Goal: Task Accomplishment & Management: Manage account settings

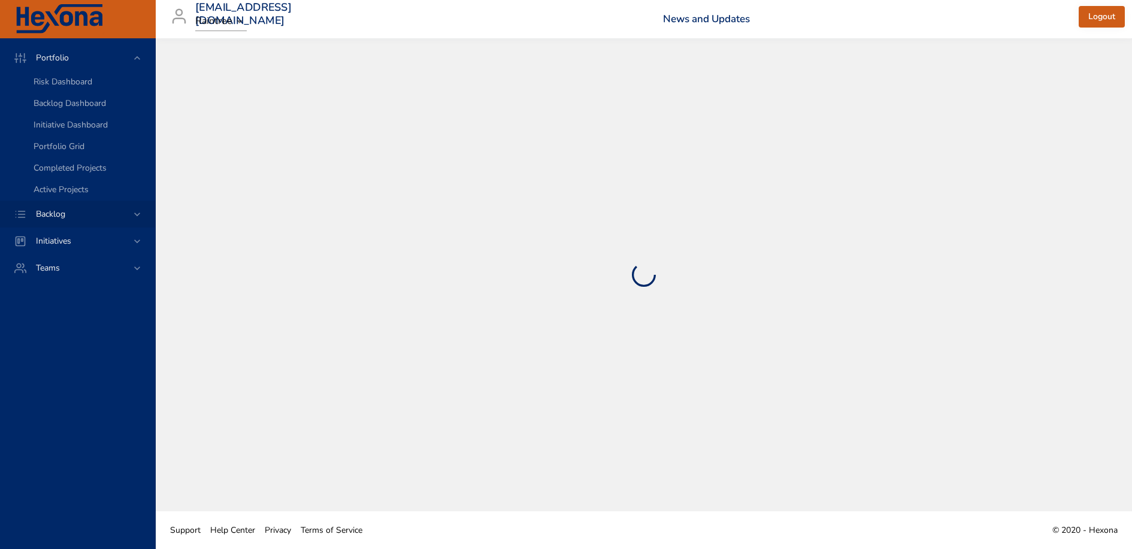
click at [73, 219] on span "Backlog" at bounding box center [50, 213] width 49 height 11
click at [79, 113] on span "Backlog Details" at bounding box center [63, 108] width 58 height 11
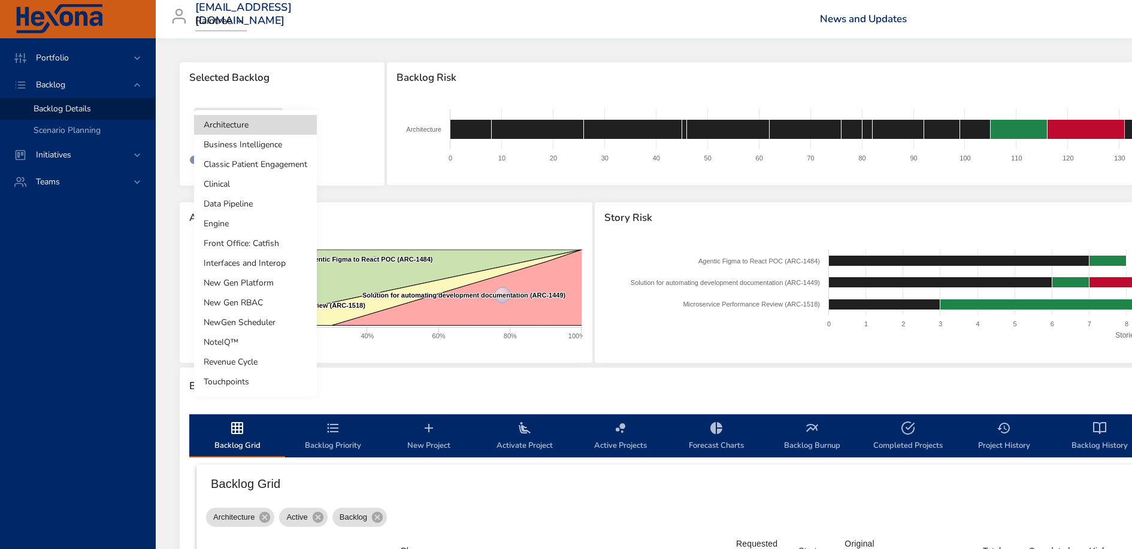
click at [243, 122] on body "Portfolio Backlog Backlog Details Scenario Planning Initiatives Teams priit.par…" at bounding box center [566, 274] width 1132 height 549
click at [235, 188] on li "Clinical" at bounding box center [255, 184] width 123 height 20
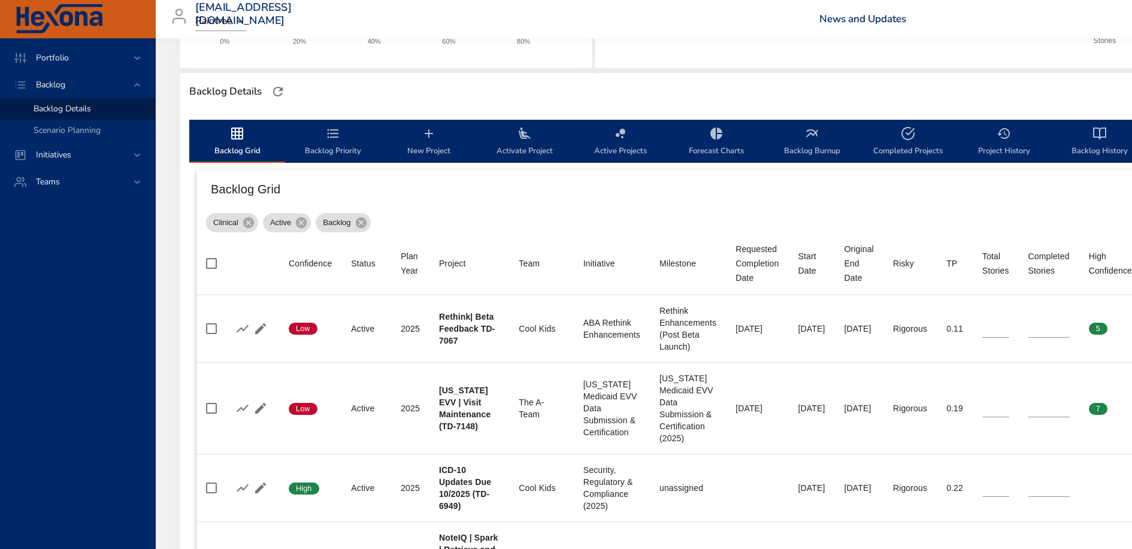
scroll to position [297, 0]
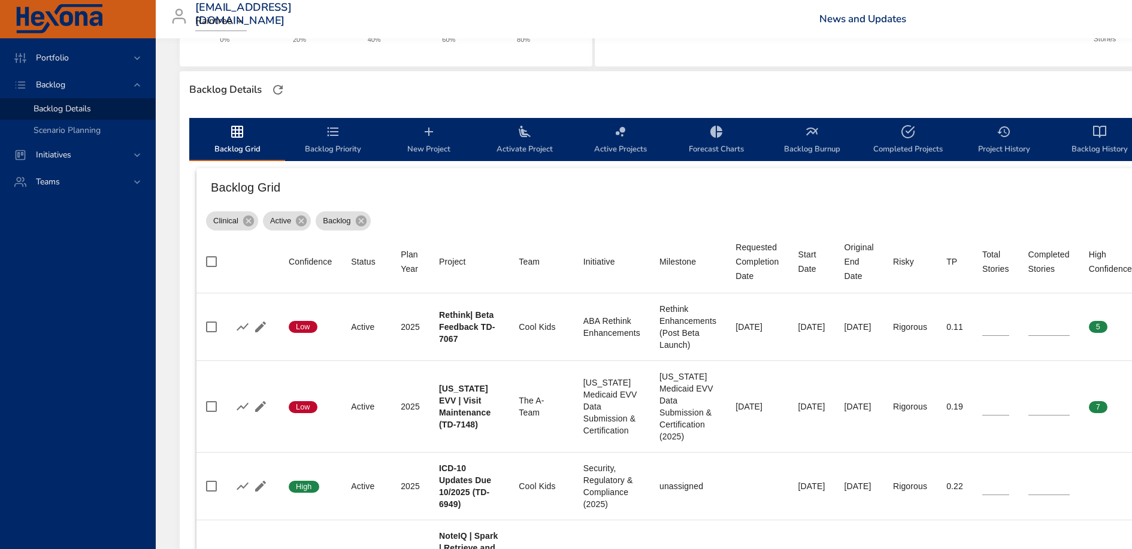
click at [344, 155] on span "Backlog Priority" at bounding box center [332, 141] width 81 height 32
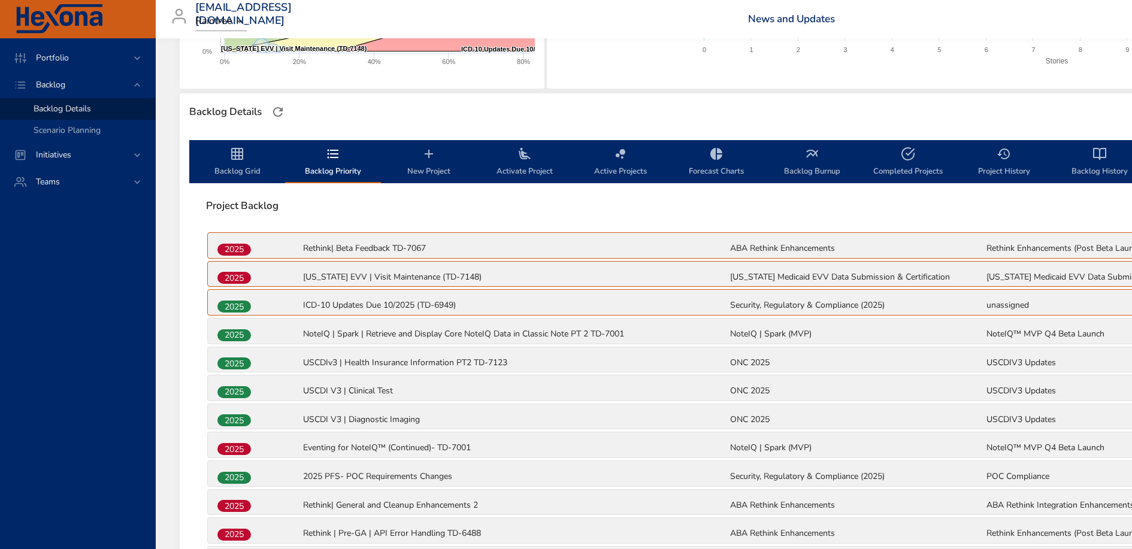
scroll to position [268, 0]
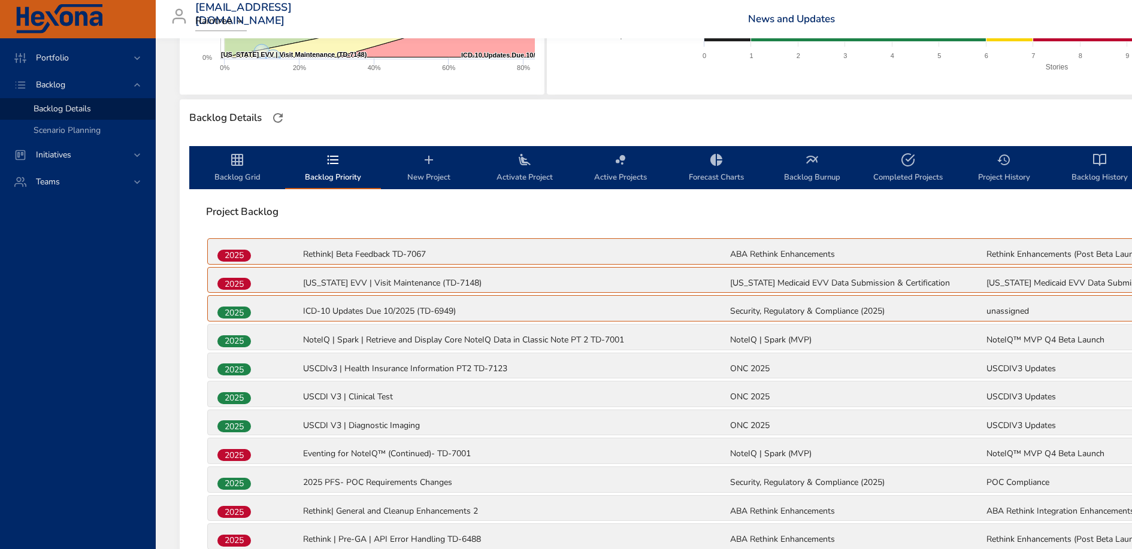
click at [428, 171] on span "New Project" at bounding box center [428, 169] width 81 height 32
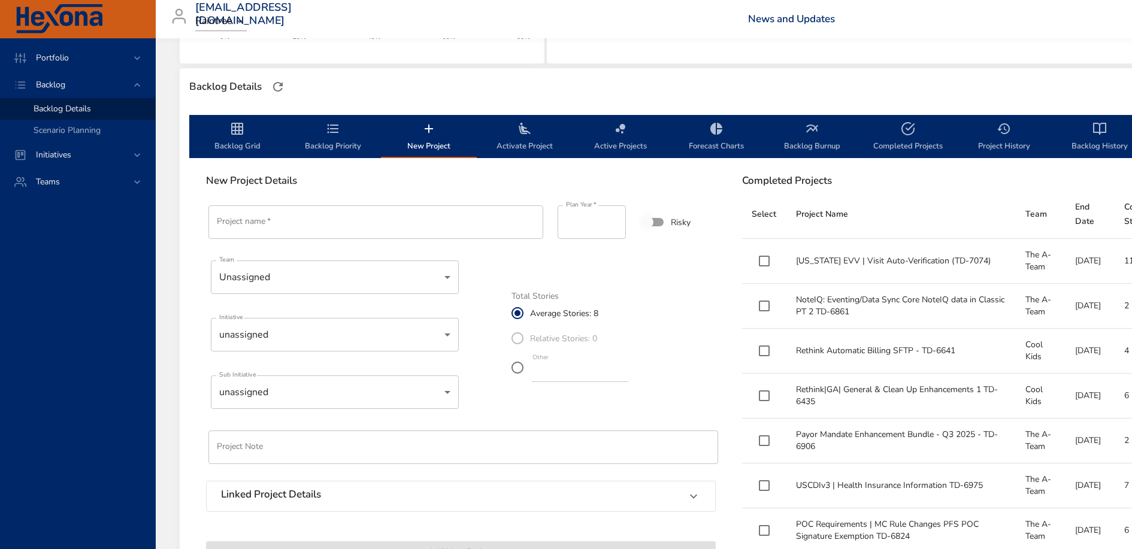
scroll to position [278, 0]
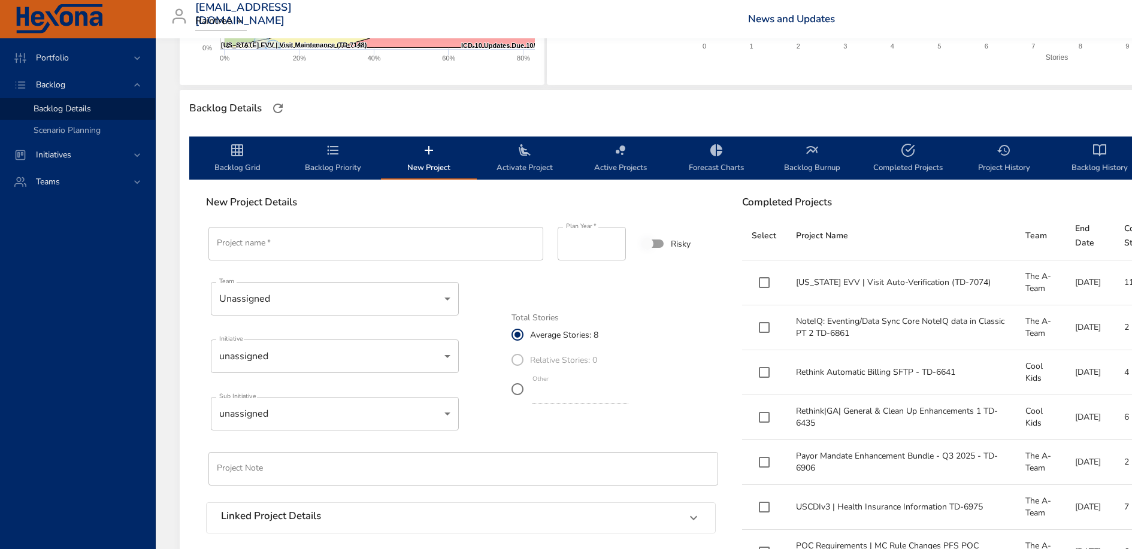
click at [344, 245] on input "Project name   *" at bounding box center [375, 244] width 335 height 34
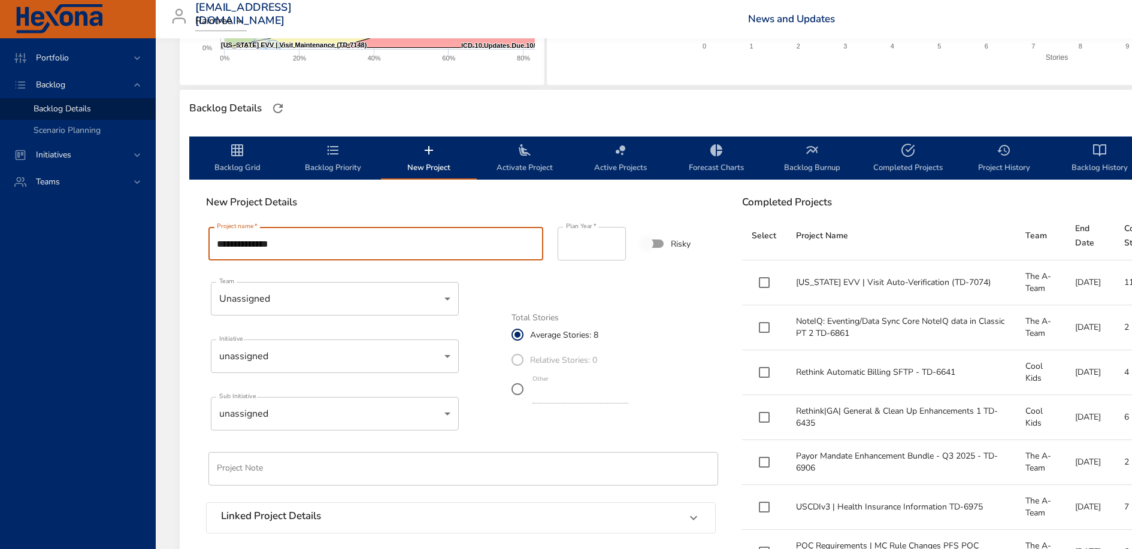
type input "**********"
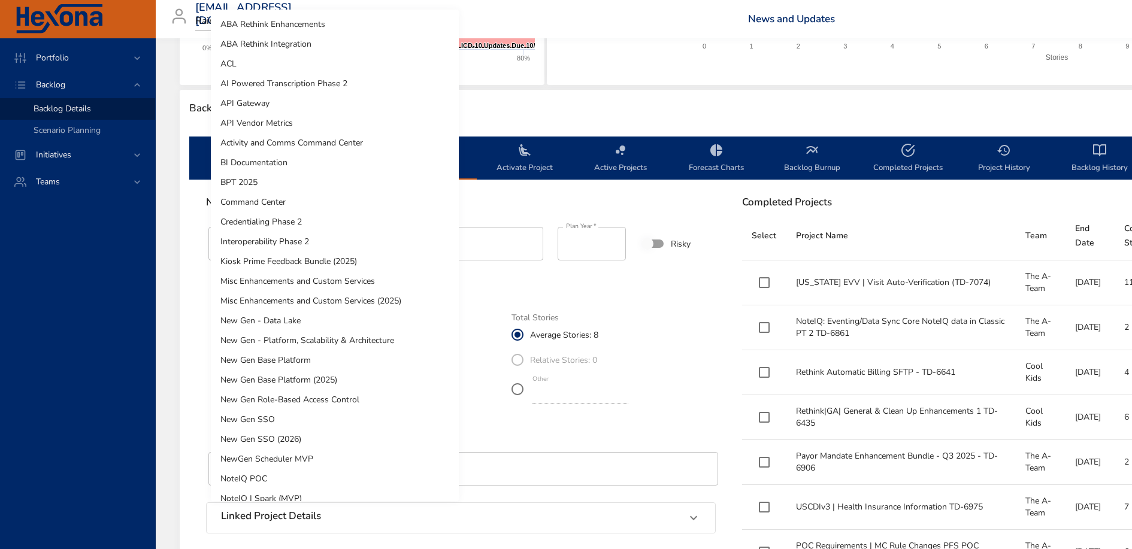
scroll to position [466, 0]
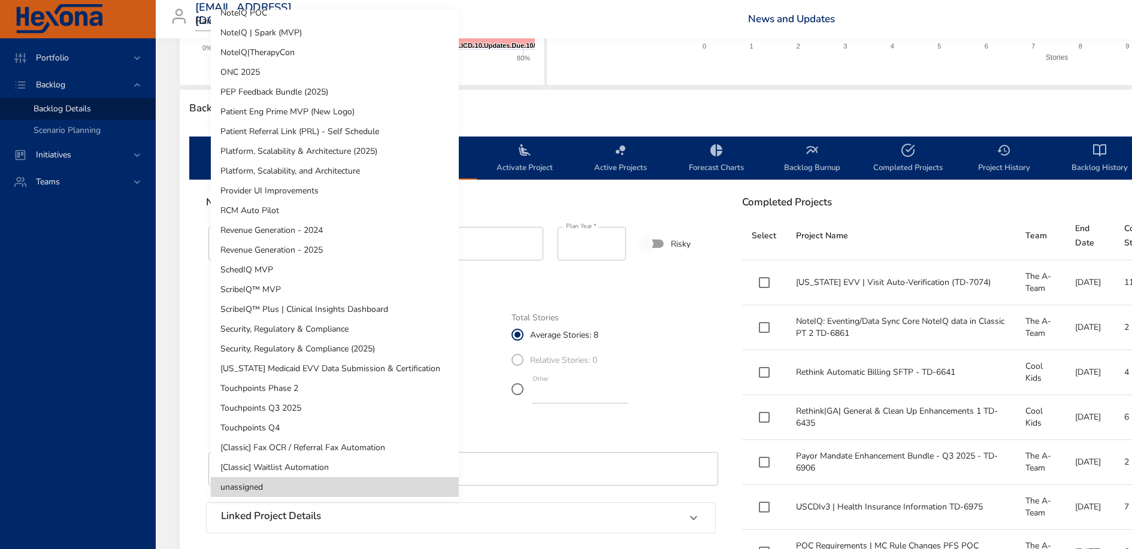
click at [522, 295] on div at bounding box center [566, 274] width 1132 height 549
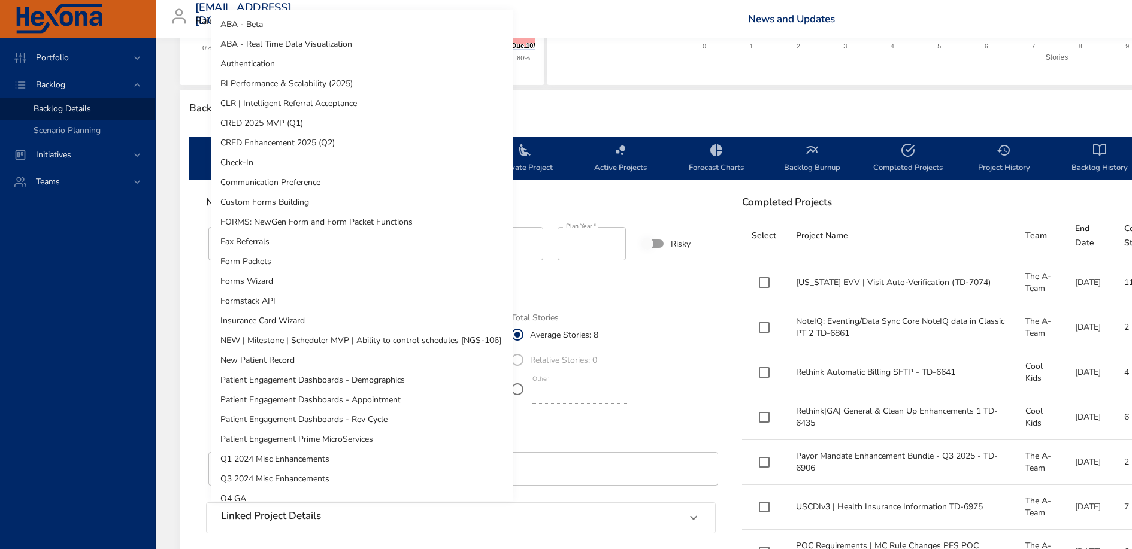
scroll to position [130, 0]
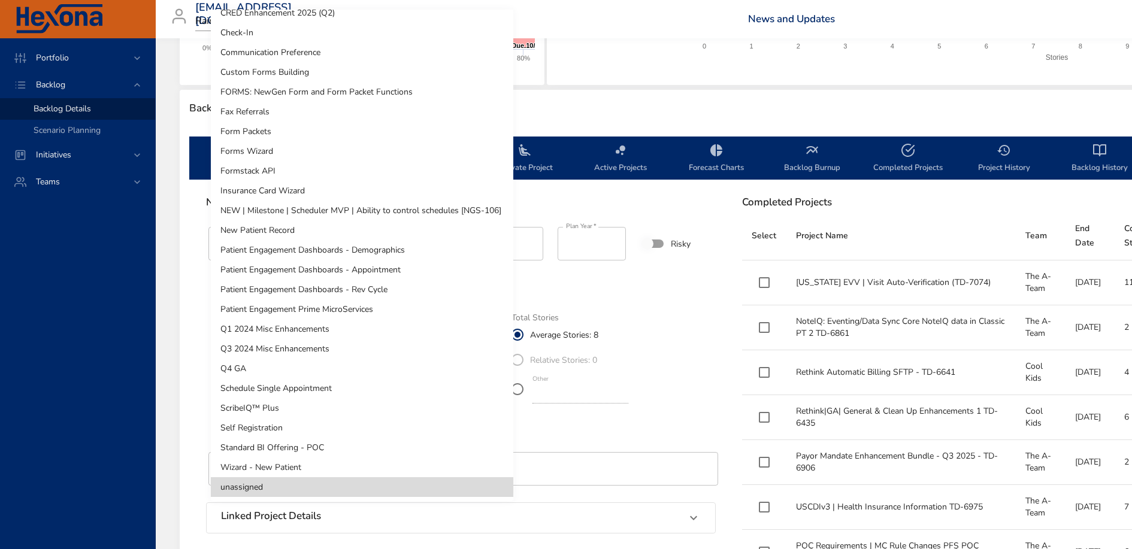
click at [589, 297] on div at bounding box center [566, 274] width 1132 height 549
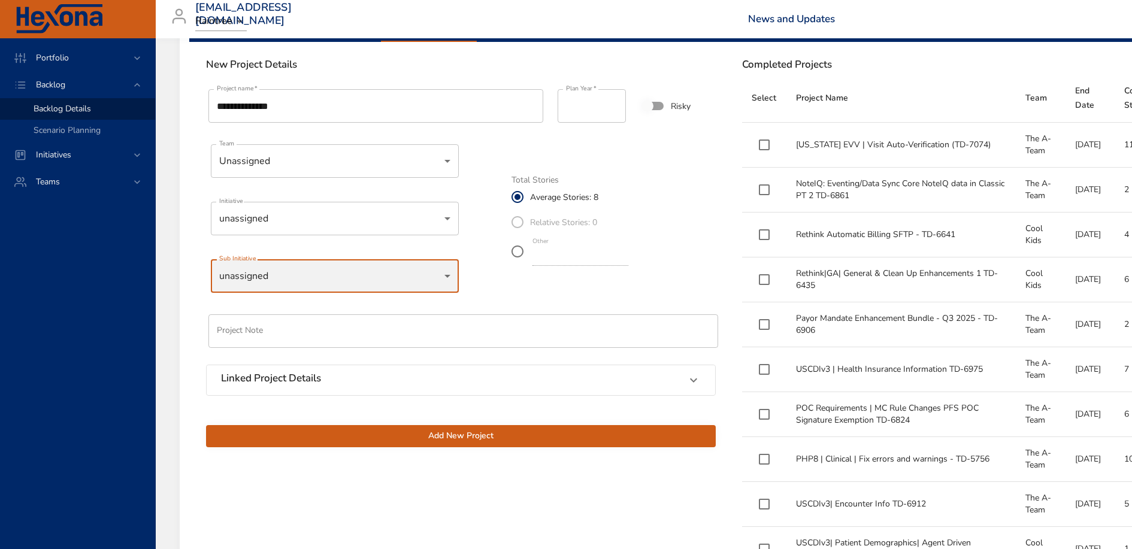
scroll to position [418, 0]
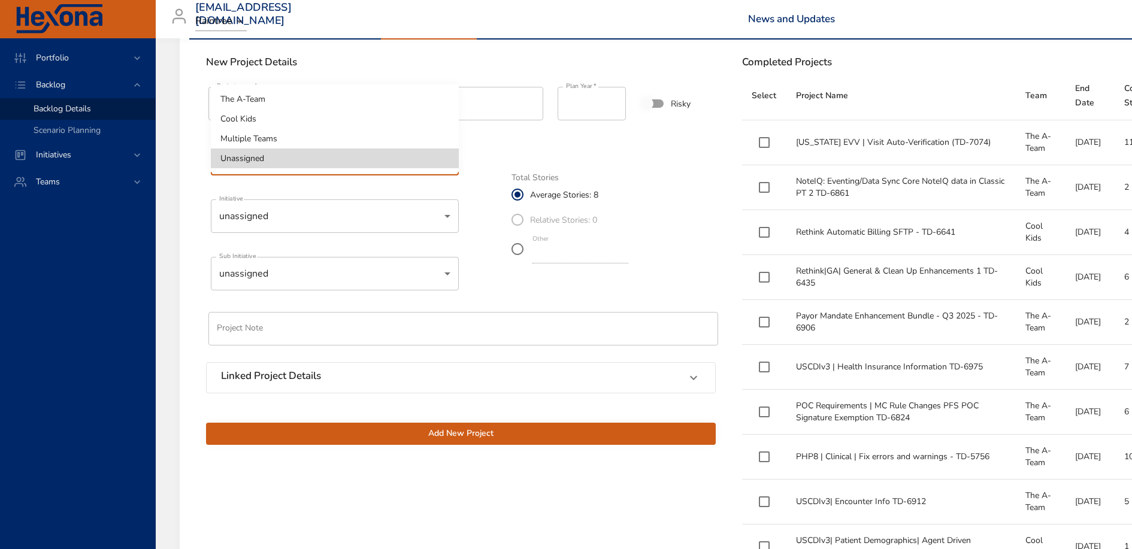
click at [498, 138] on div at bounding box center [566, 274] width 1132 height 549
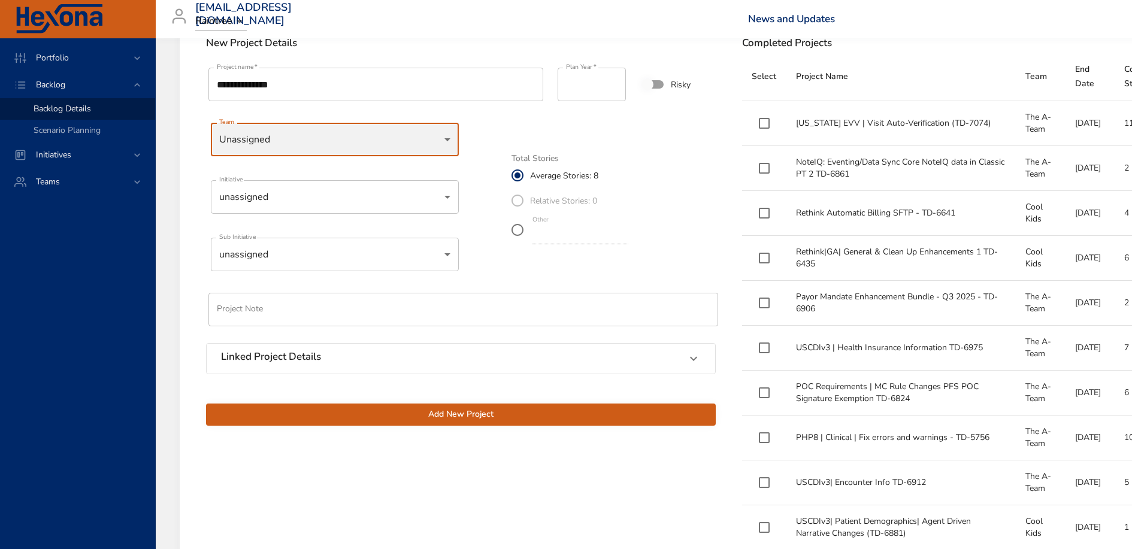
scroll to position [439, 0]
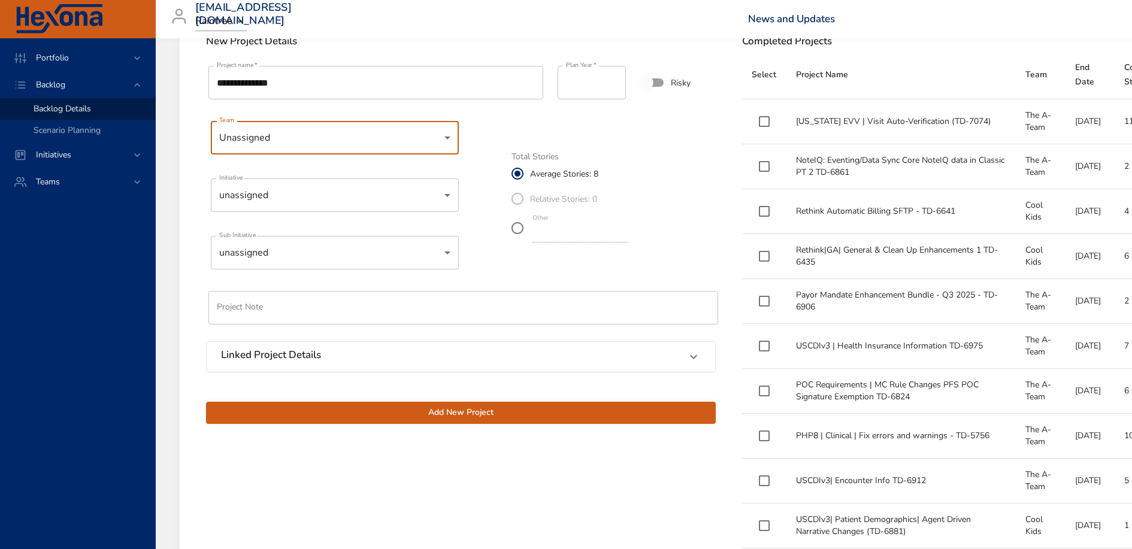
click at [548, 359] on div "Linked Project Details" at bounding box center [450, 357] width 458 height 16
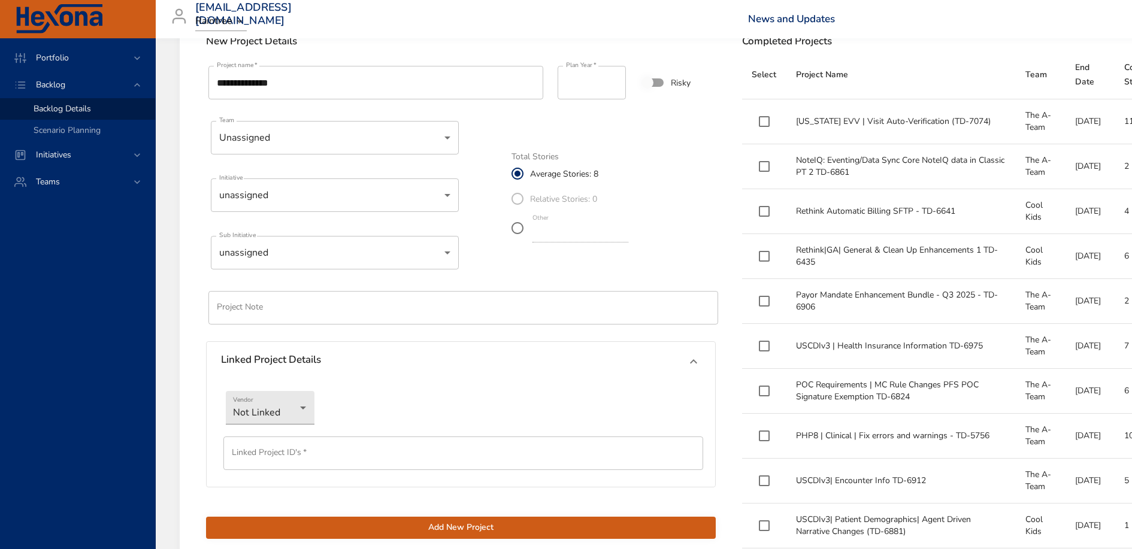
click at [555, 273] on div "**********" at bounding box center [461, 301] width 524 height 490
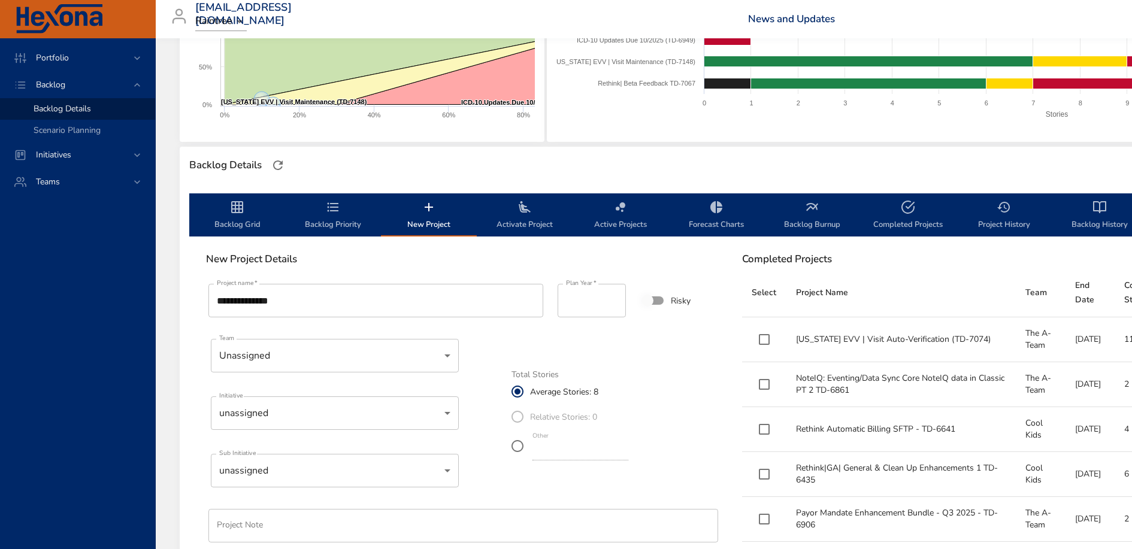
scroll to position [222, 0]
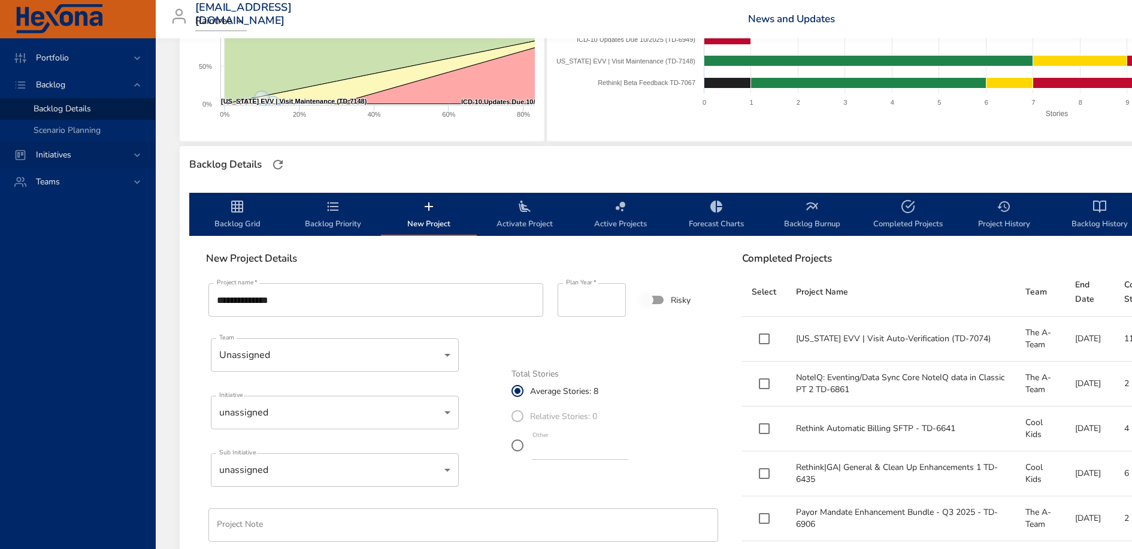
click at [58, 159] on span "Initiatives" at bounding box center [53, 154] width 55 height 11
click at [64, 157] on span "Milestone Details" at bounding box center [66, 157] width 65 height 11
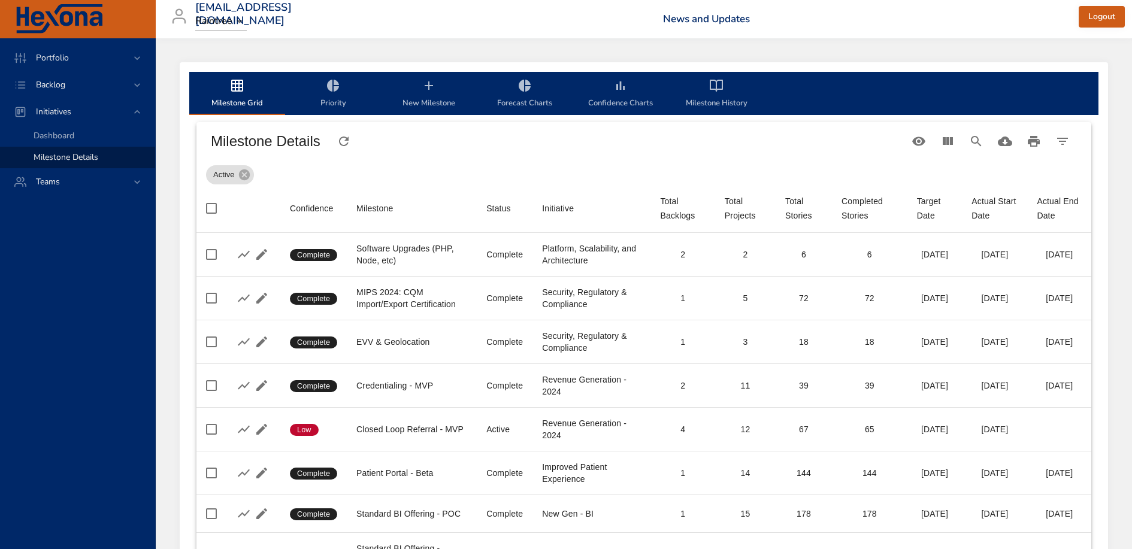
click at [427, 98] on span "New Milestone" at bounding box center [428, 94] width 81 height 32
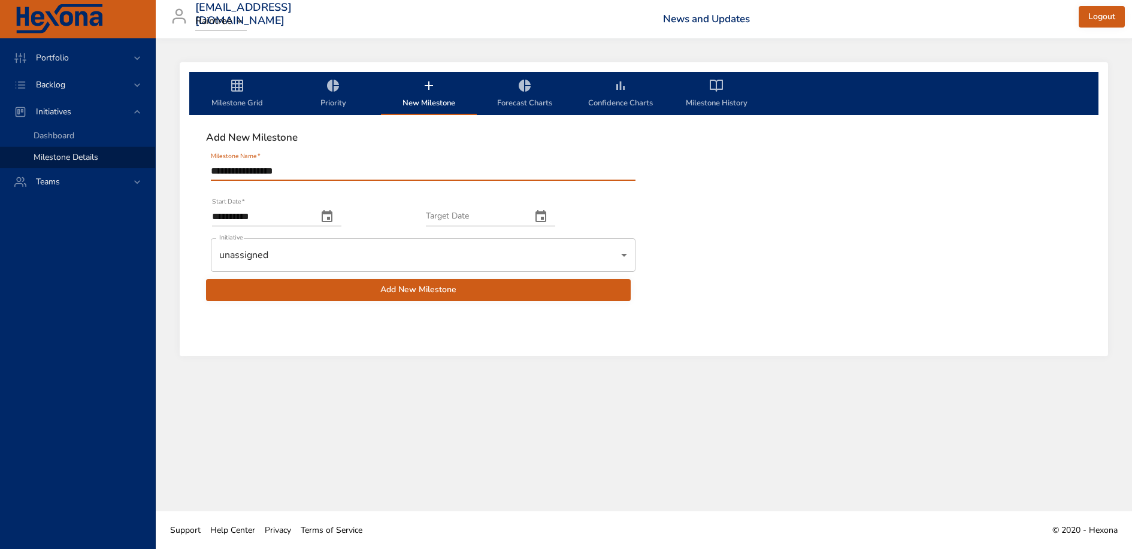
type input "**********"
click at [548, 218] on icon "change date" at bounding box center [541, 217] width 14 height 14
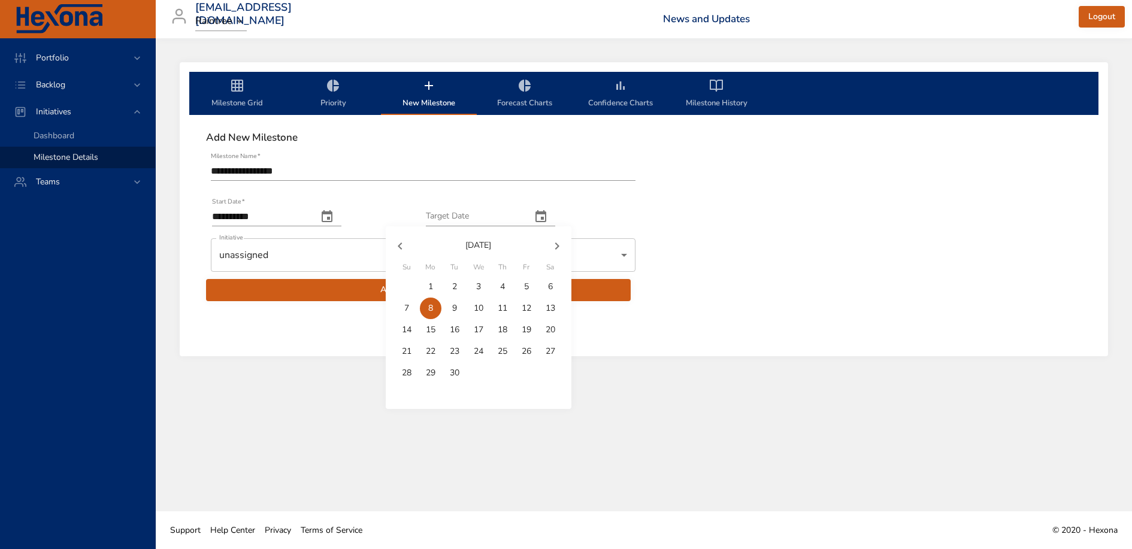
click at [560, 244] on icon "button" at bounding box center [557, 246] width 14 height 14
click at [432, 328] on p "15" at bounding box center [431, 330] width 10 height 12
type input "**********"
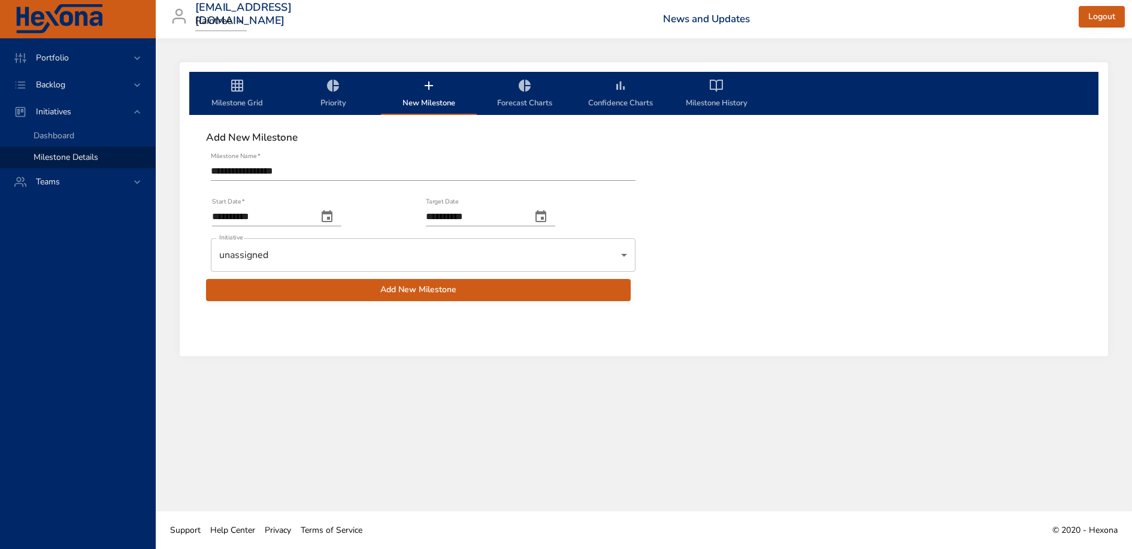
click at [294, 259] on body "**********" at bounding box center [566, 274] width 1132 height 549
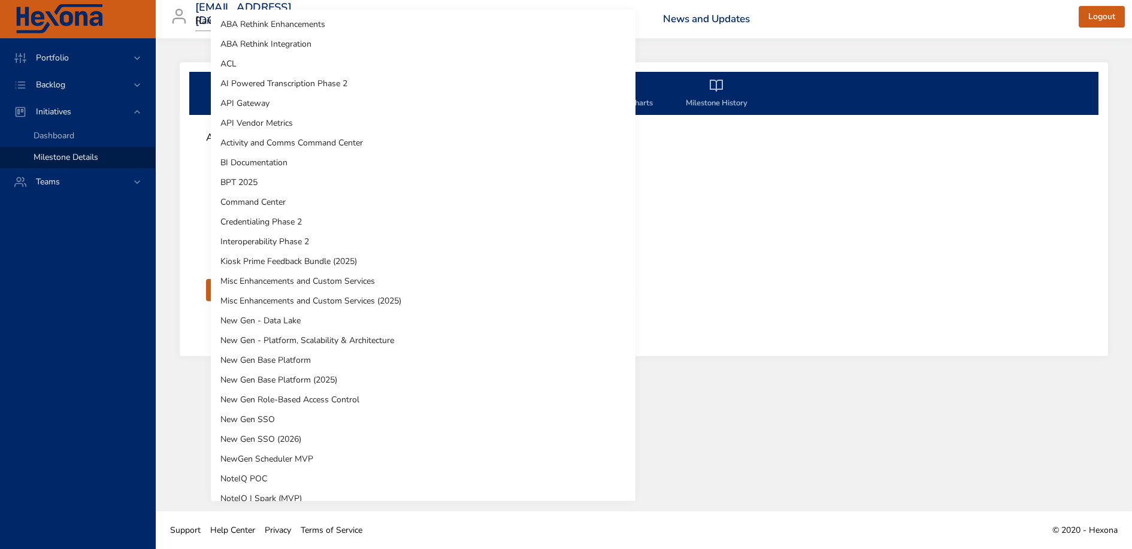
scroll to position [466, 0]
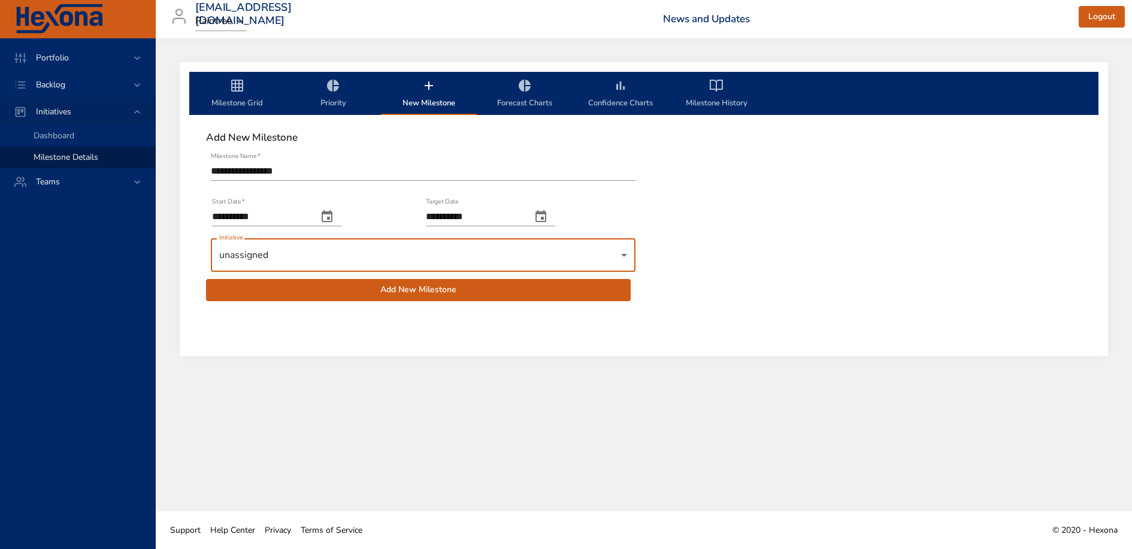
click at [72, 114] on span "Initiatives" at bounding box center [53, 111] width 55 height 11
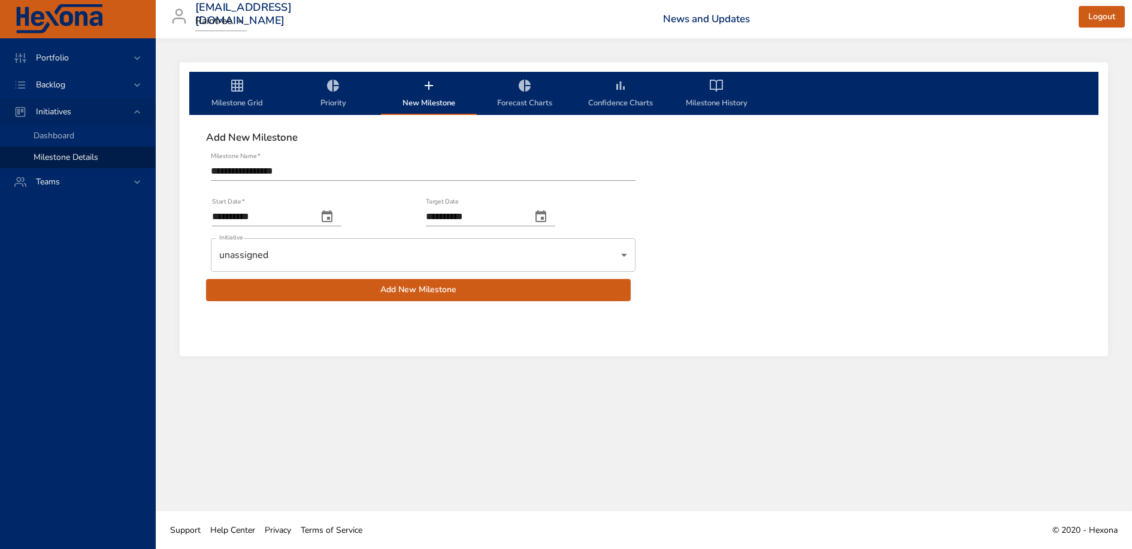
click at [72, 114] on span "Initiatives" at bounding box center [53, 111] width 55 height 11
click at [59, 140] on span "Dashboard" at bounding box center [54, 135] width 41 height 11
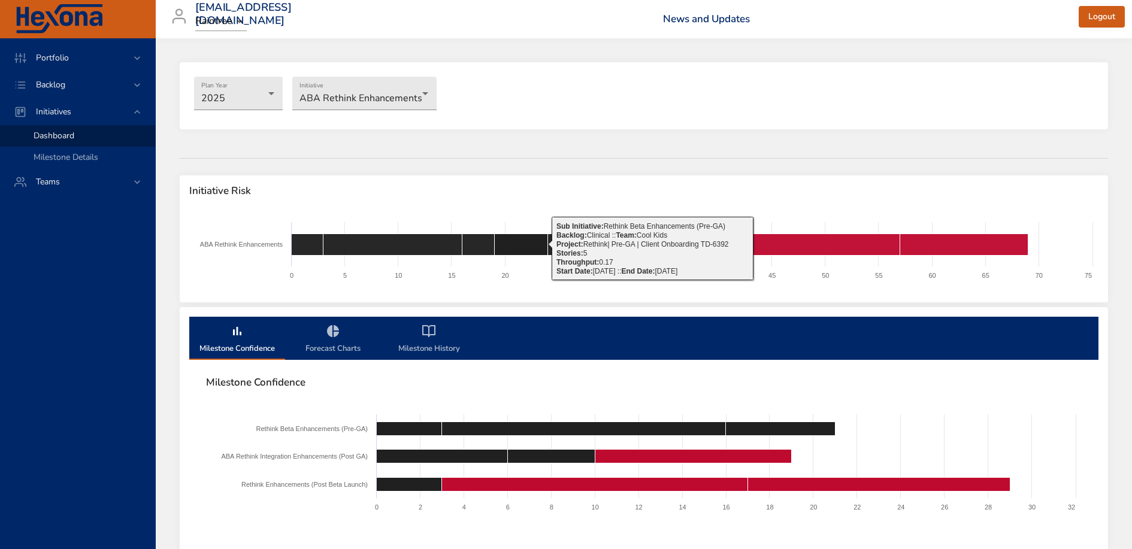
scroll to position [69, 0]
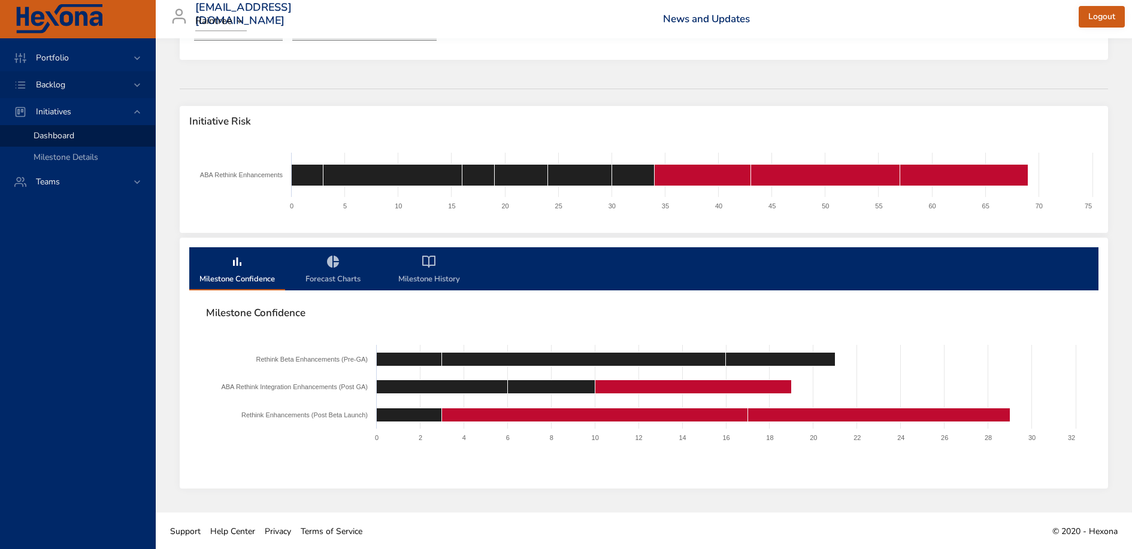
click at [81, 84] on div "Backlog" at bounding box center [78, 84] width 105 height 13
click at [77, 131] on span "Scenario Planning" at bounding box center [67, 130] width 67 height 11
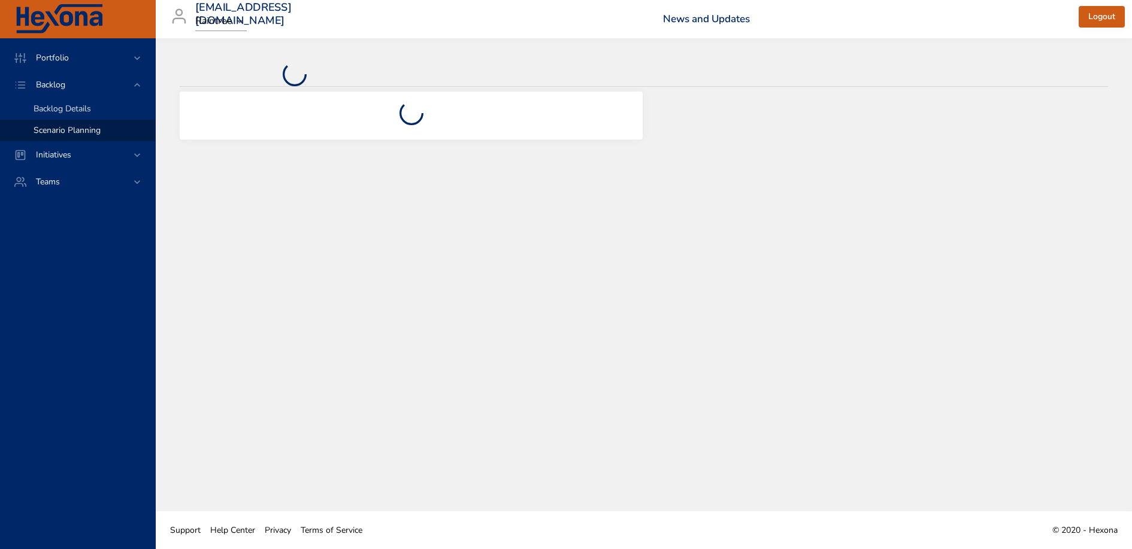
click at [79, 103] on span "Backlog Details" at bounding box center [63, 108] width 58 height 11
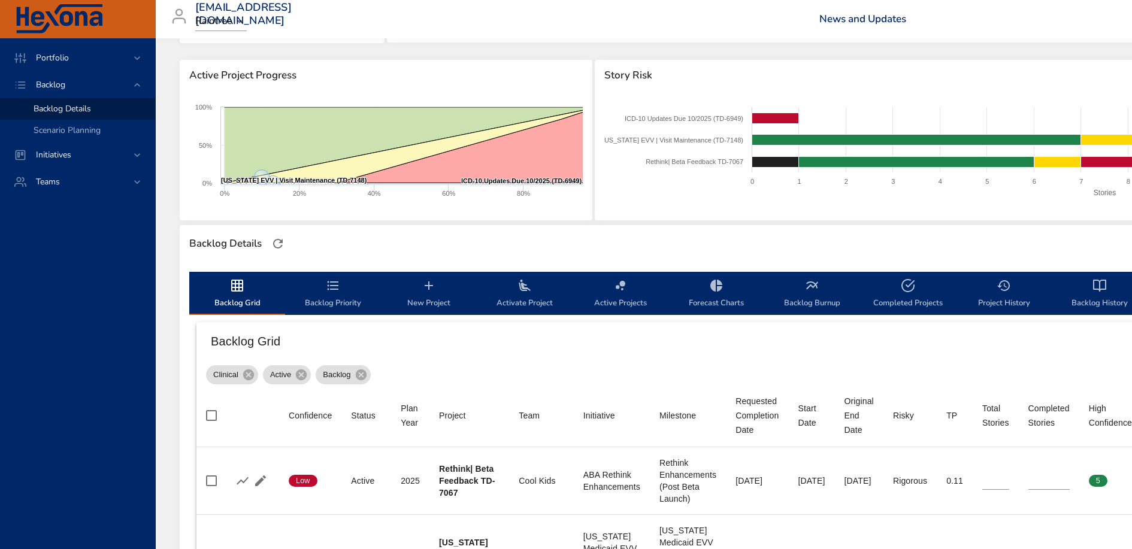
scroll to position [151, 0]
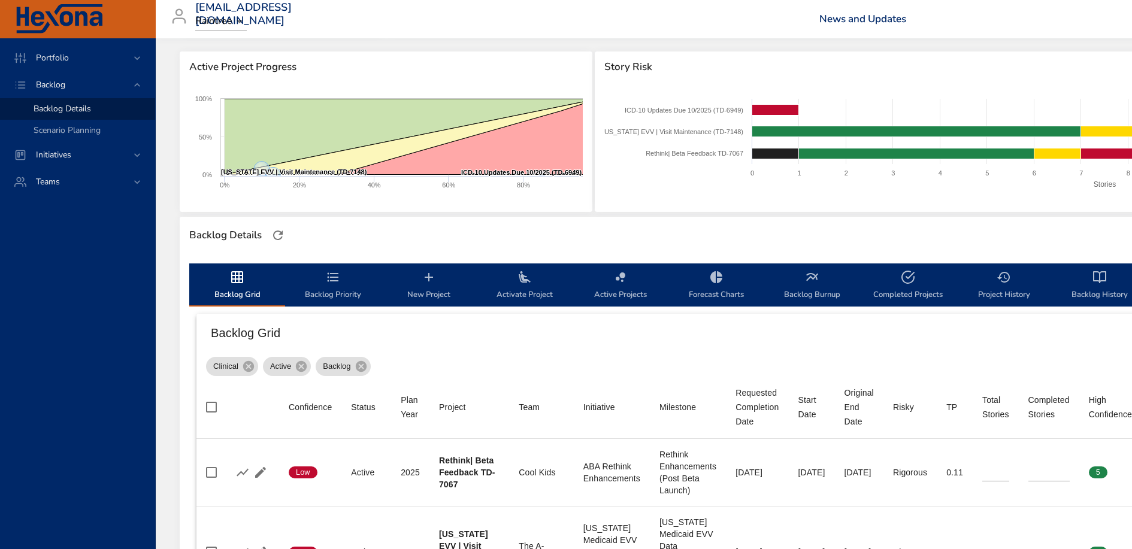
click at [426, 286] on span "New Project" at bounding box center [428, 286] width 81 height 32
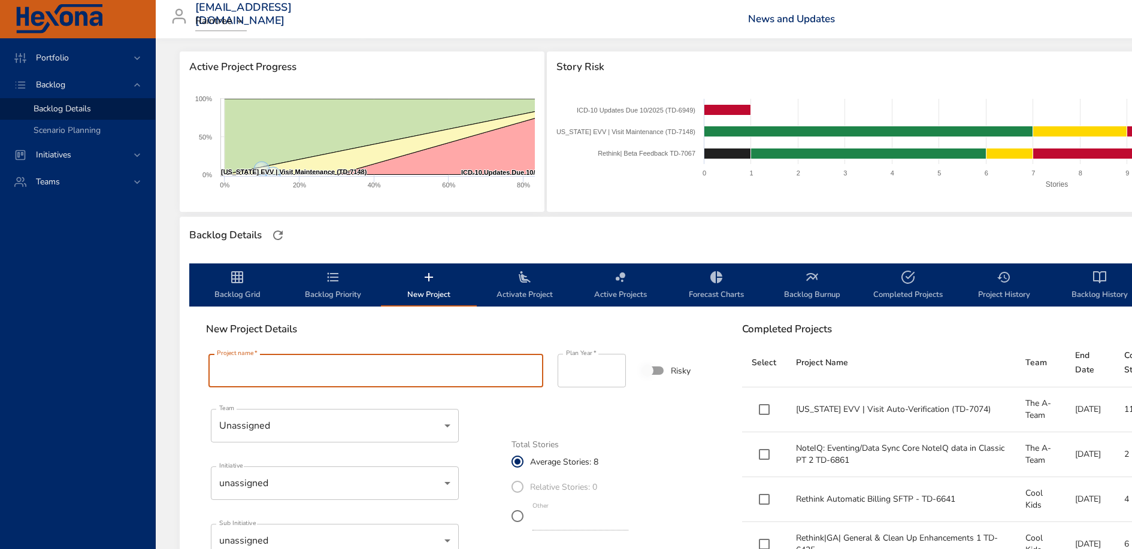
click at [397, 365] on input "Project name   *" at bounding box center [375, 371] width 335 height 34
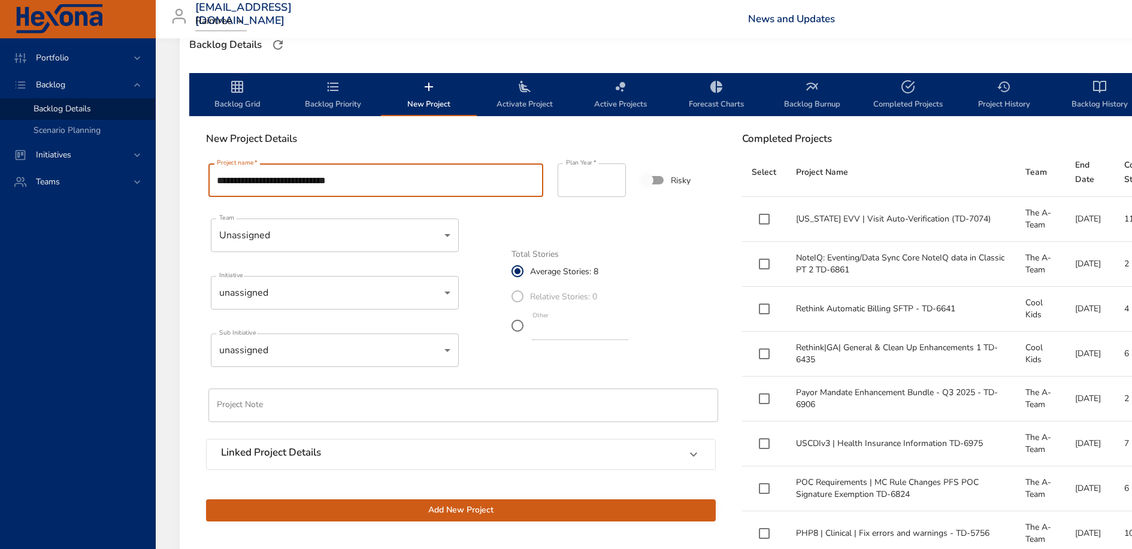
scroll to position [345, 0]
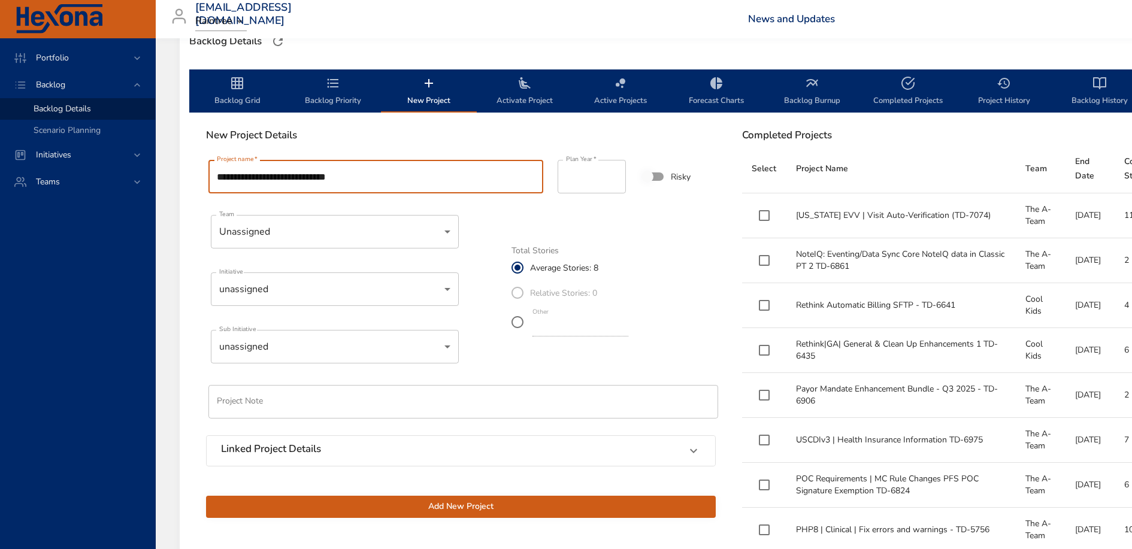
type input "**********"
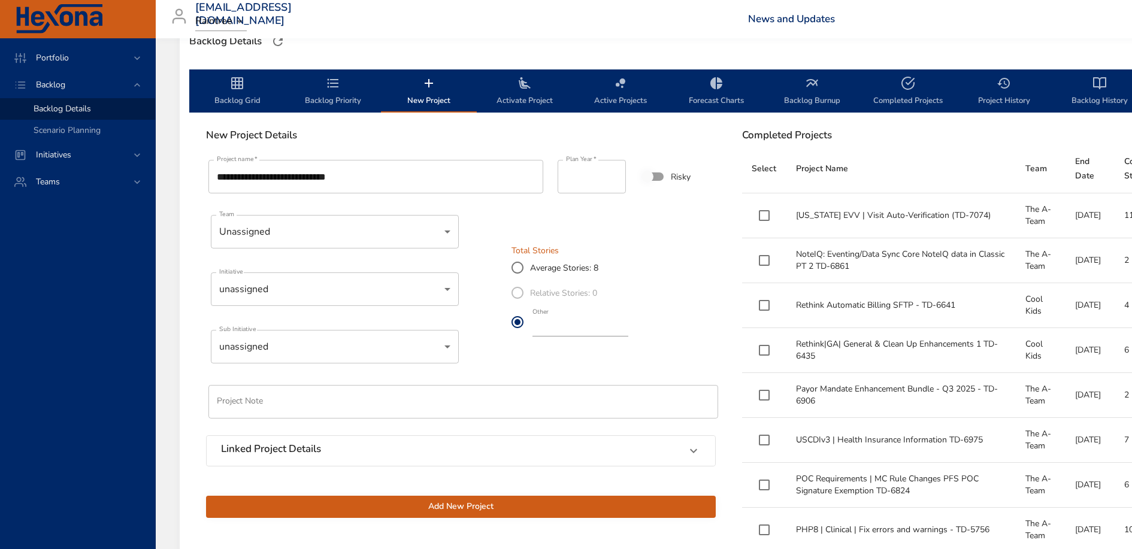
click at [555, 332] on input "*" at bounding box center [581, 327] width 96 height 19
type input "**"
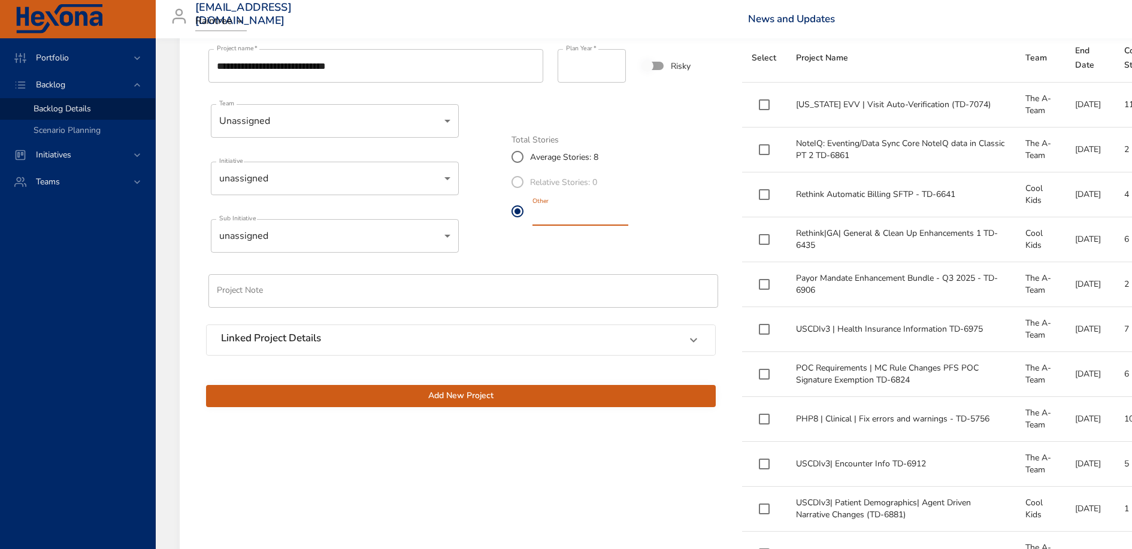
scroll to position [457, 0]
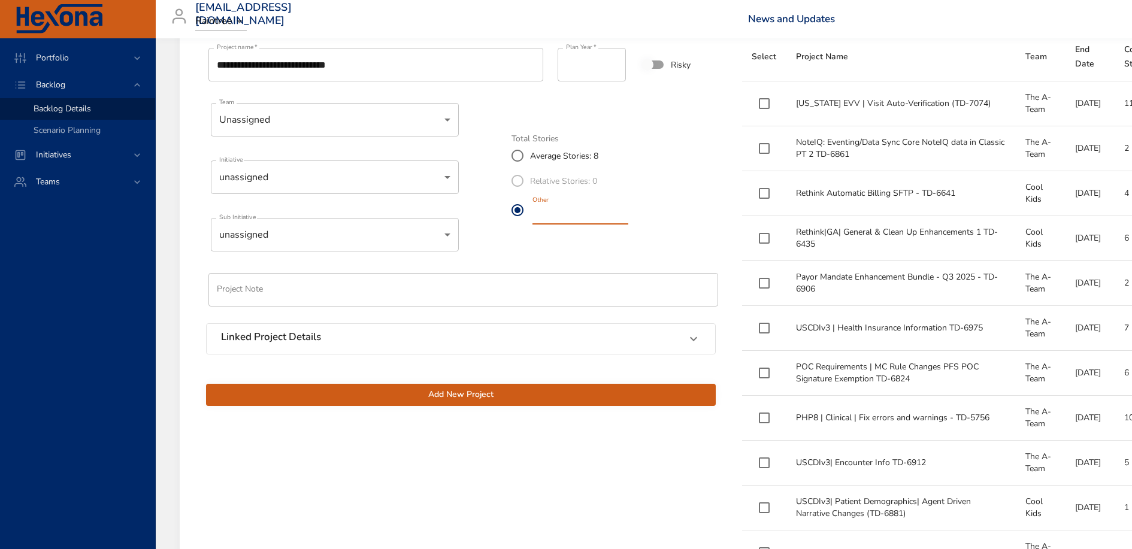
click at [528, 397] on span "Add New Project" at bounding box center [461, 395] width 491 height 15
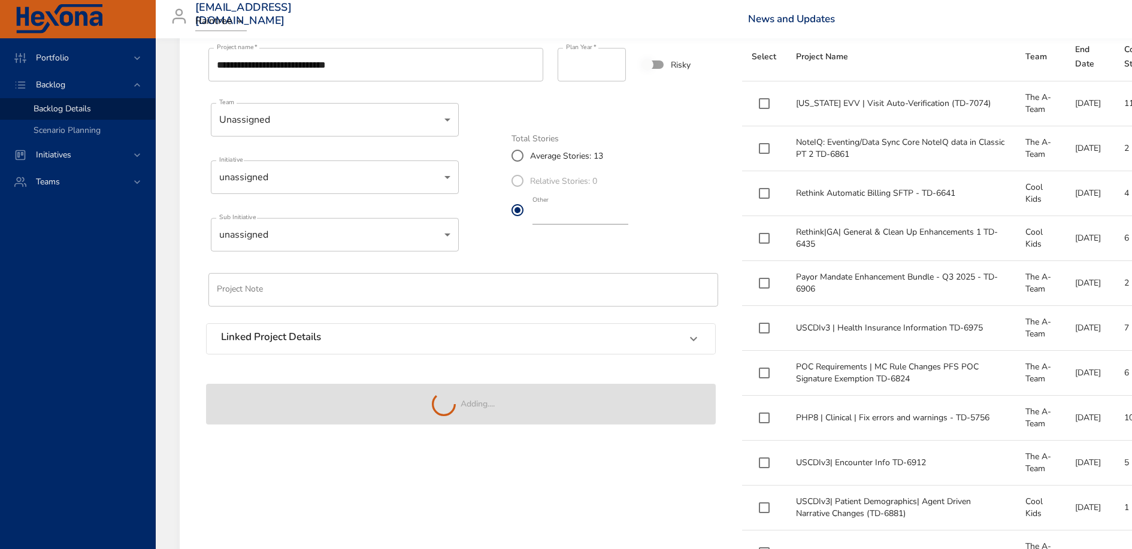
type input "*"
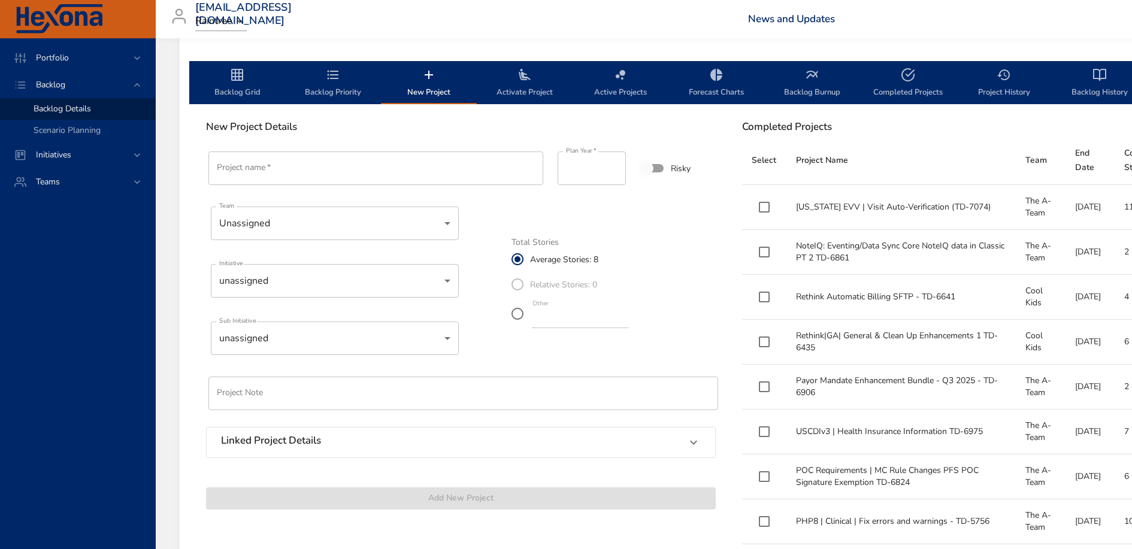
scroll to position [361, 0]
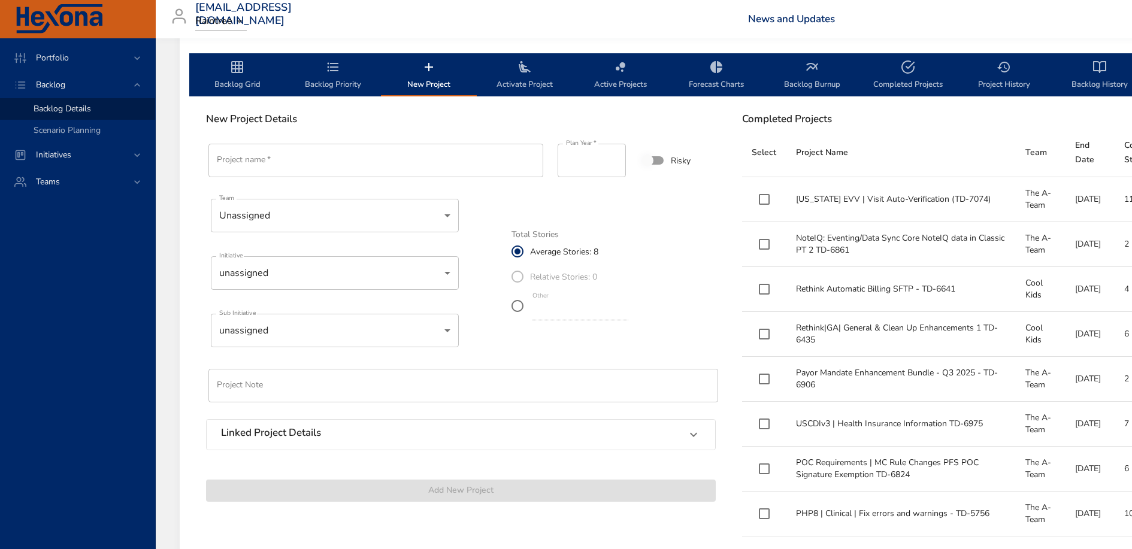
click at [235, 69] on icon "backlog-tab" at bounding box center [237, 67] width 12 height 12
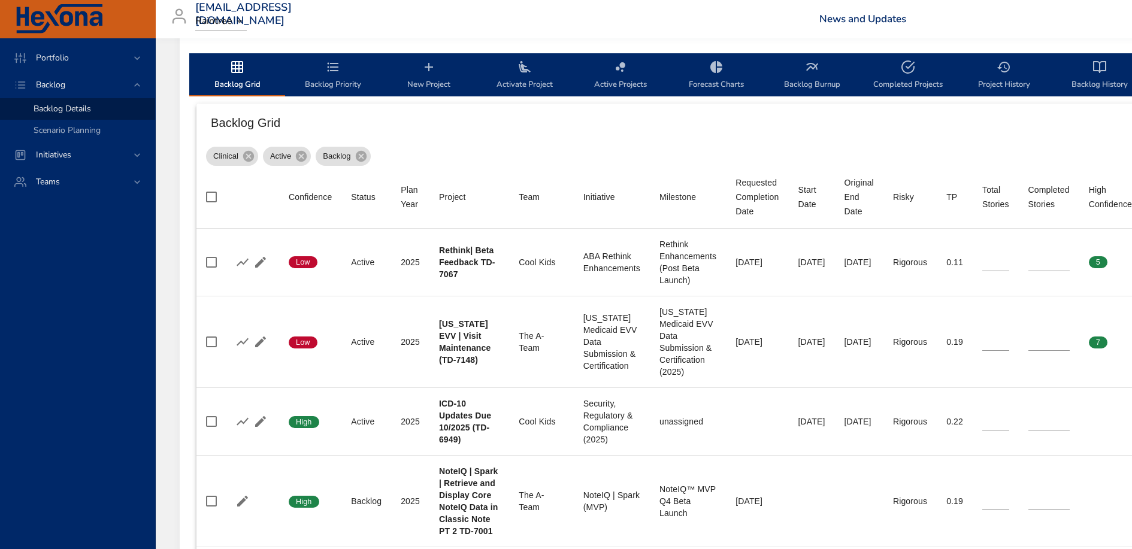
click at [343, 69] on span "Backlog Priority" at bounding box center [332, 76] width 81 height 32
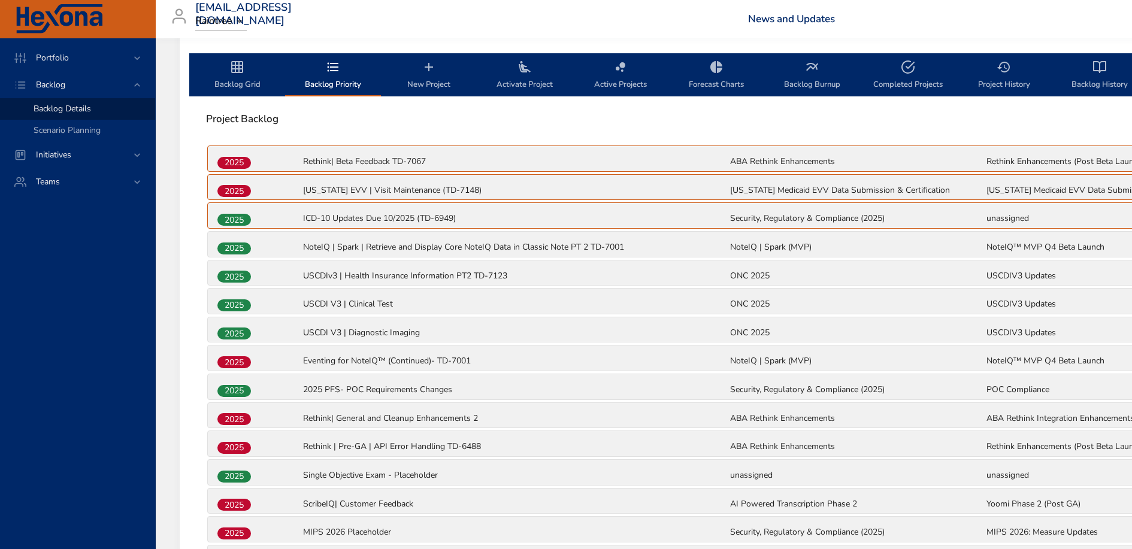
scroll to position [687, 0]
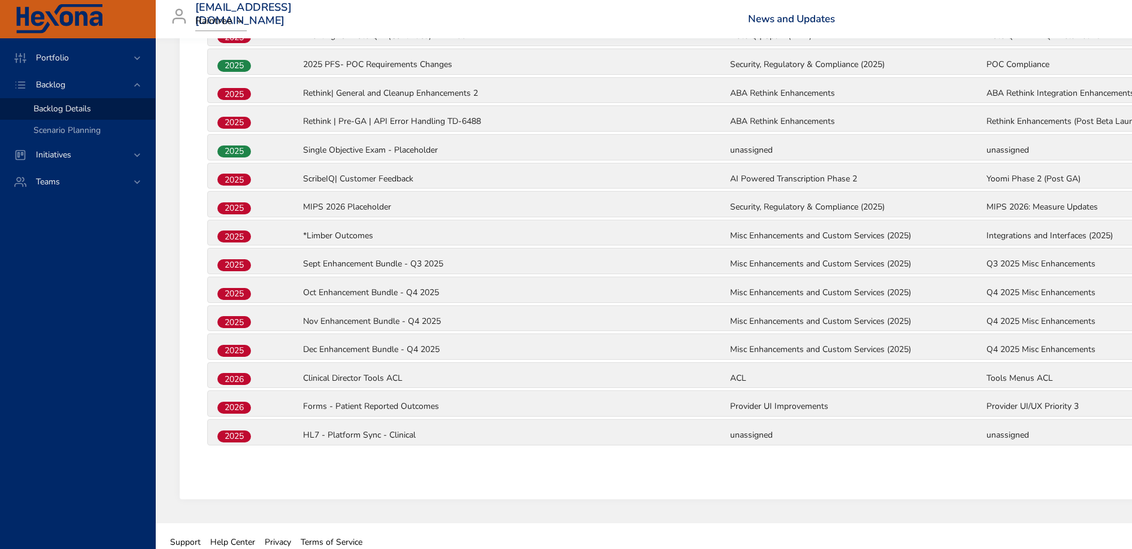
click at [349, 430] on p "HL7 - Platform Sync - Clinical" at bounding box center [515, 436] width 425 height 12
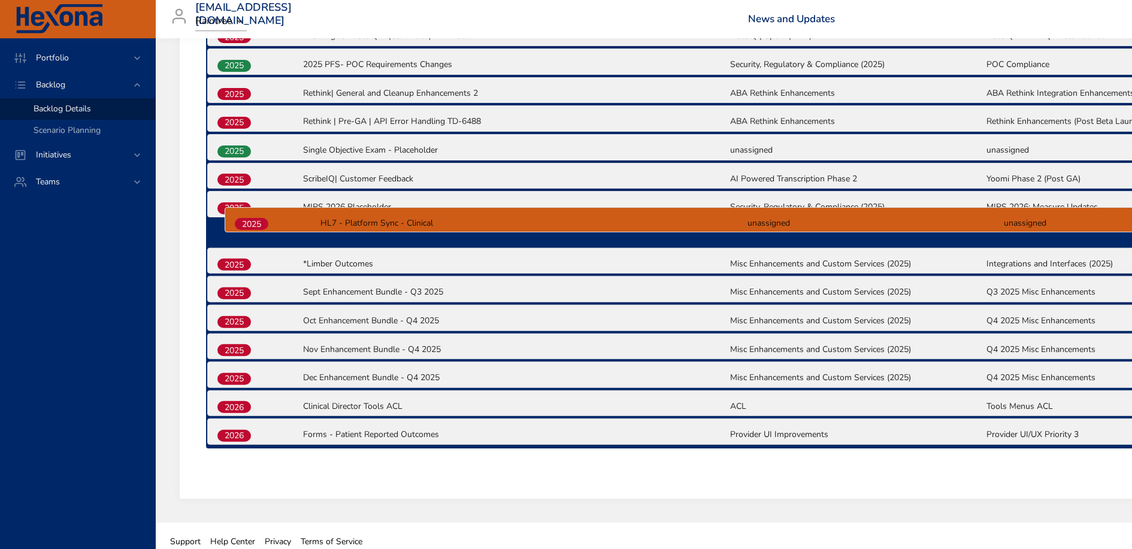
drag, startPoint x: 241, startPoint y: 427, endPoint x: 258, endPoint y: 222, distance: 205.6
click at [258, 222] on div "2025 Rethink| Beta Feedback TD-7067 ABA Rethink Enhancements Rethink Enhancemen…" at bounding box center [729, 134] width 1046 height 630
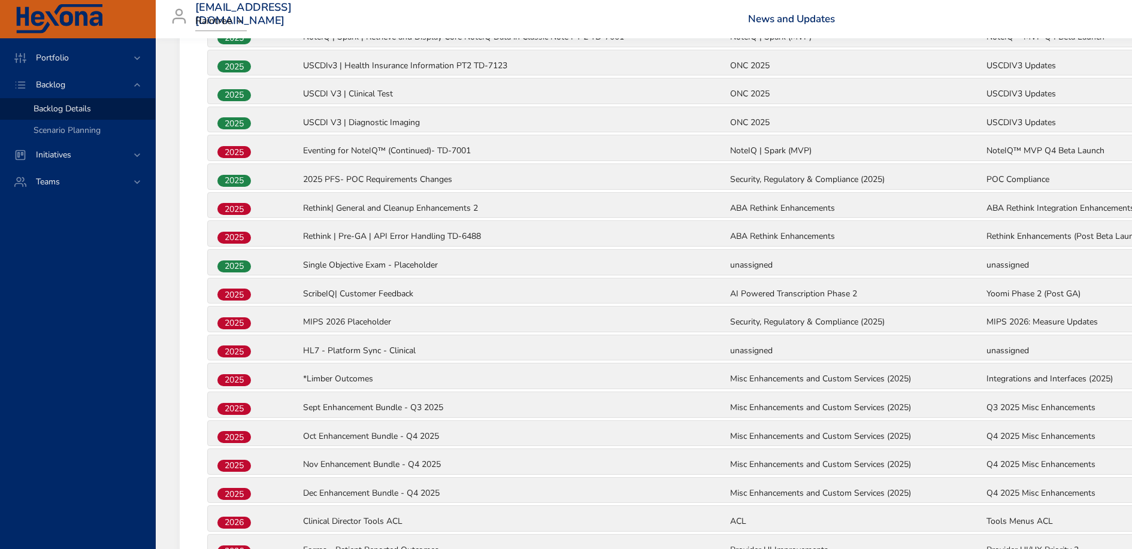
scroll to position [565, 0]
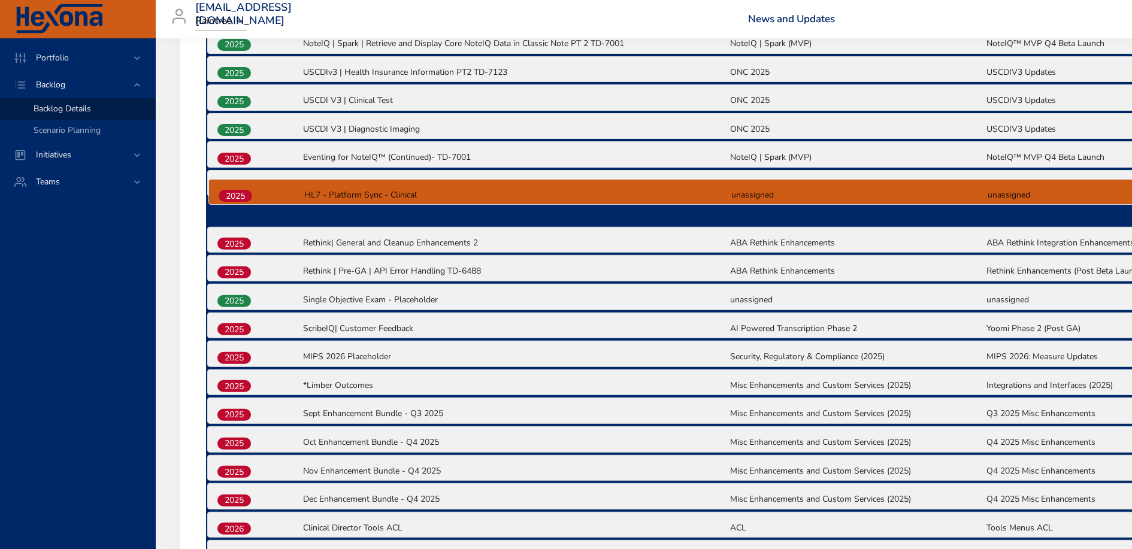
drag, startPoint x: 234, startPoint y: 355, endPoint x: 235, endPoint y: 195, distance: 159.4
click at [235, 195] on div "2025 Rethink| Beta Feedback TD-7067 ABA Rethink Enhancements Rethink Enhancemen…" at bounding box center [729, 256] width 1046 height 630
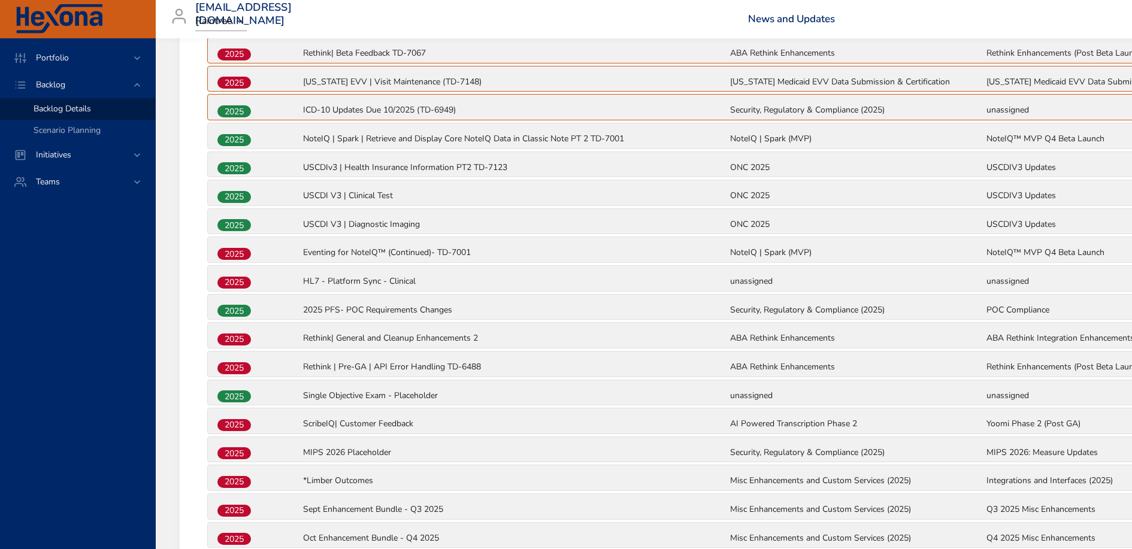
scroll to position [467, 0]
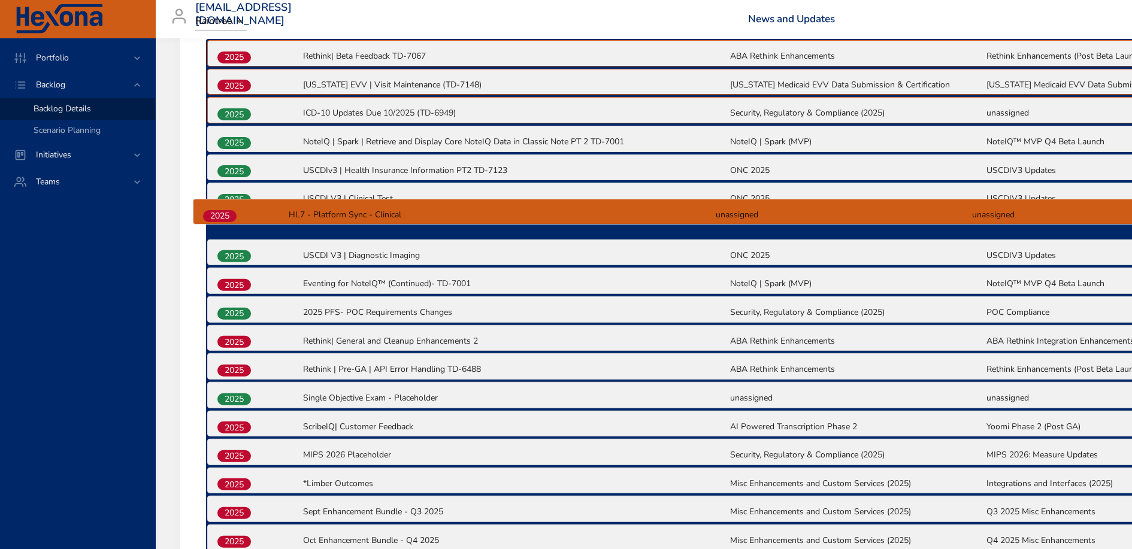
drag, startPoint x: 237, startPoint y: 285, endPoint x: 222, endPoint y: 215, distance: 71.0
click at [222, 215] on div "2025 Rethink| Beta Feedback TD-7067 ABA Rethink Enhancements Rethink Enhancemen…" at bounding box center [729, 354] width 1046 height 630
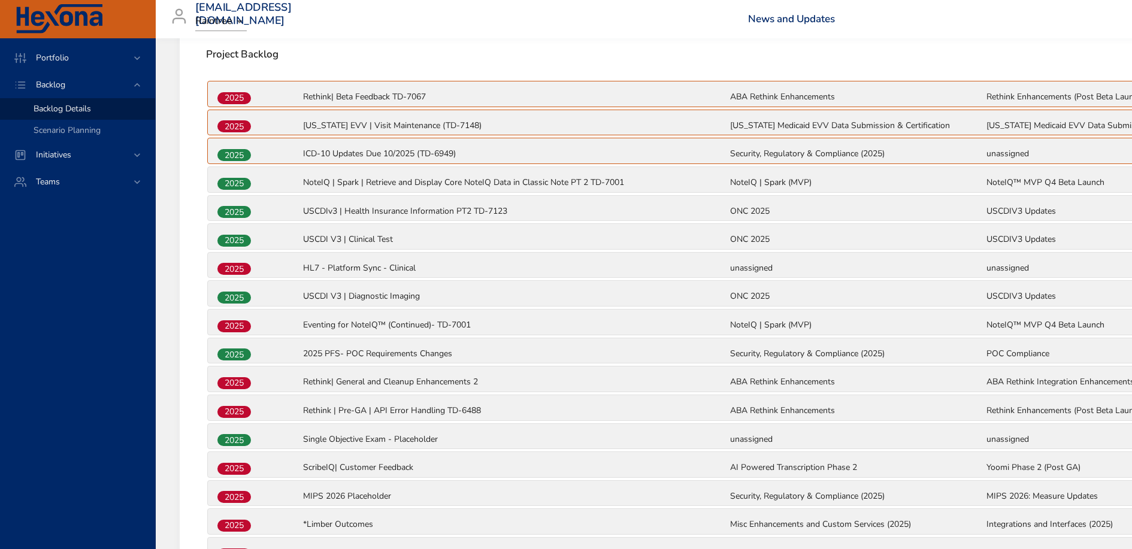
scroll to position [375, 0]
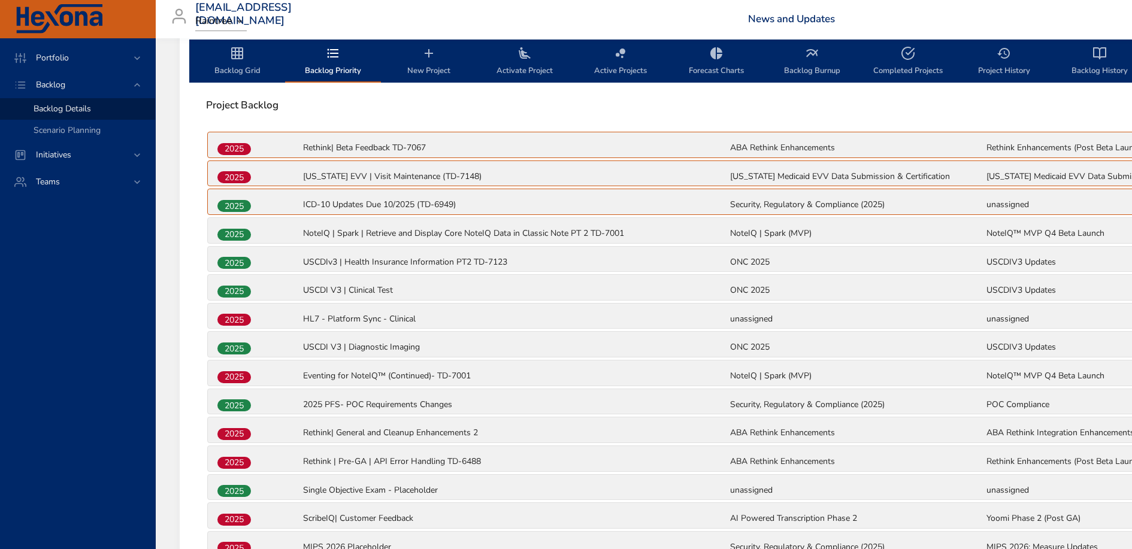
click at [244, 69] on span "Backlog Grid" at bounding box center [236, 62] width 81 height 32
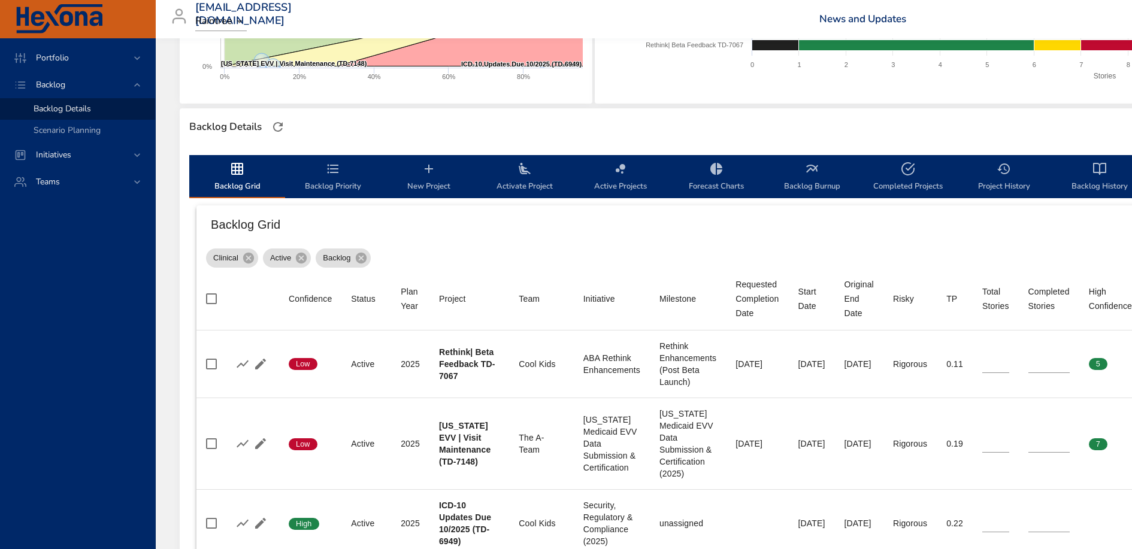
scroll to position [156, 0]
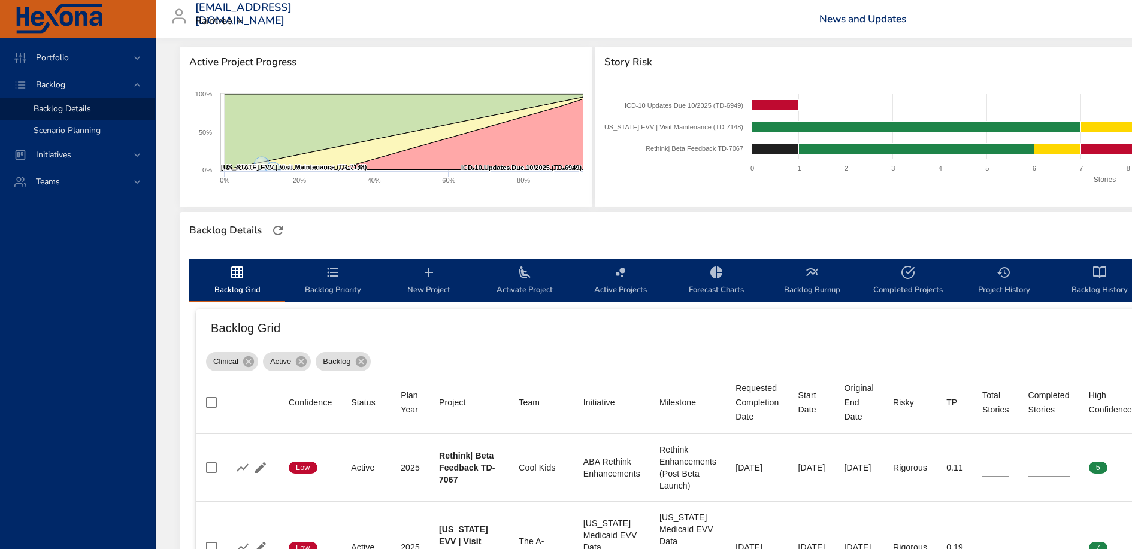
click at [84, 132] on span "Scenario Planning" at bounding box center [67, 130] width 67 height 11
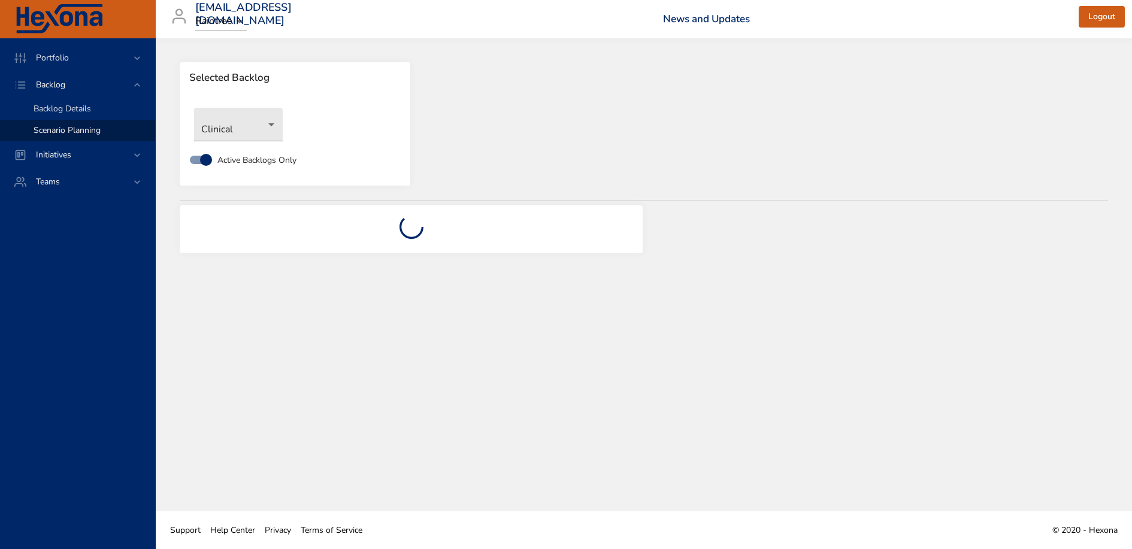
click at [88, 100] on link "Backlog Details" at bounding box center [77, 109] width 155 height 22
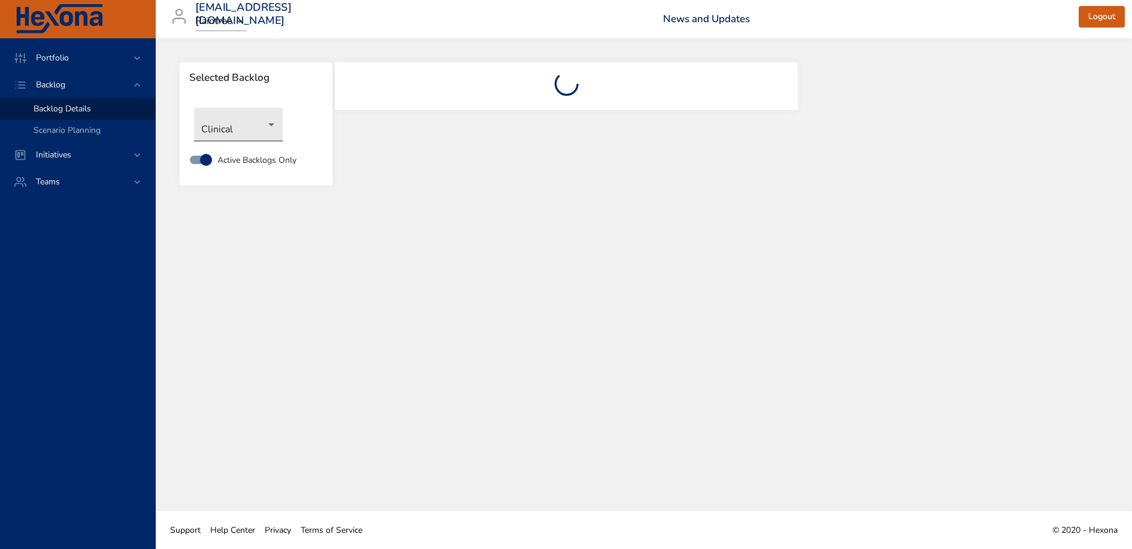
click at [259, 123] on body "Portfolio Backlog Backlog Details Scenario Planning Initiatives Teams priit.par…" at bounding box center [566, 274] width 1132 height 549
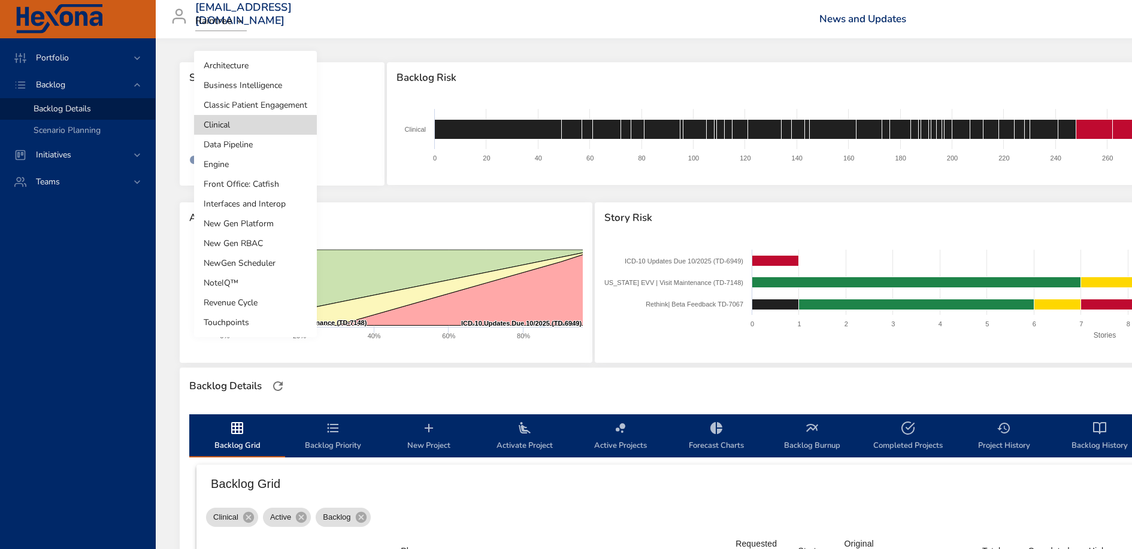
click at [257, 164] on li "Engine" at bounding box center [255, 165] width 123 height 20
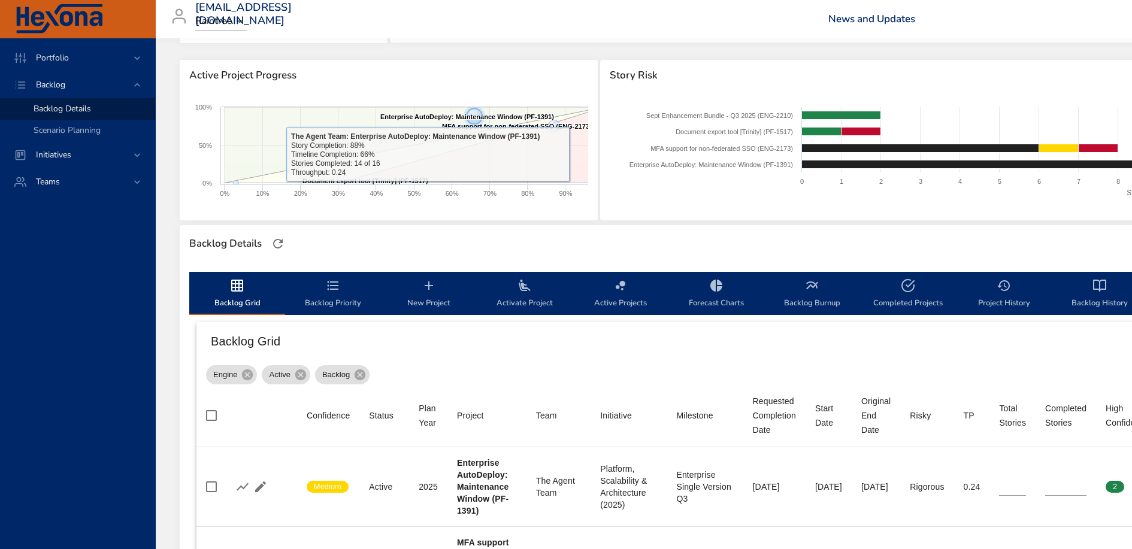
scroll to position [277, 0]
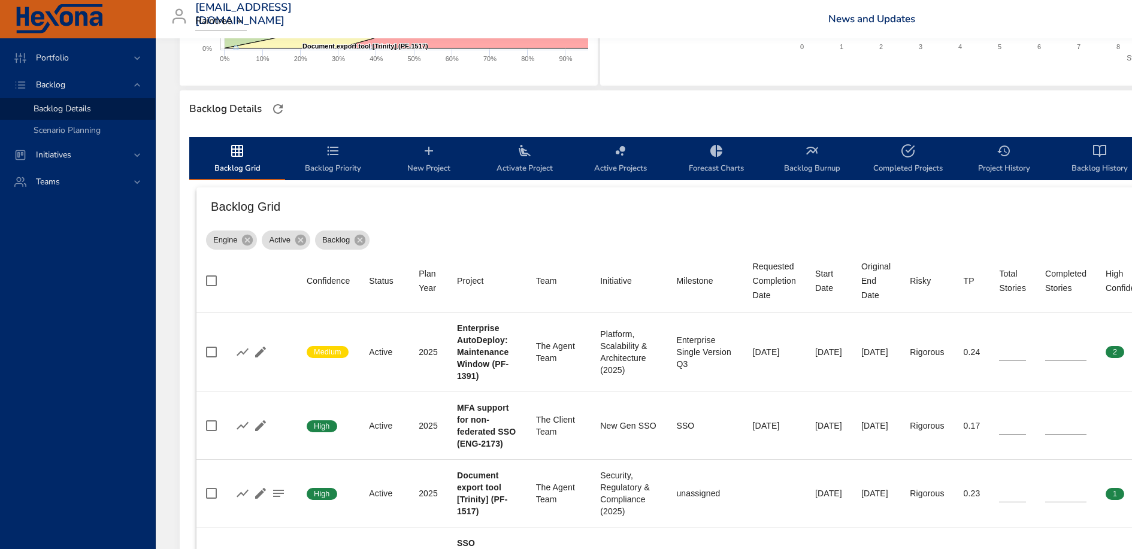
click at [434, 163] on span "New Project" at bounding box center [428, 160] width 81 height 32
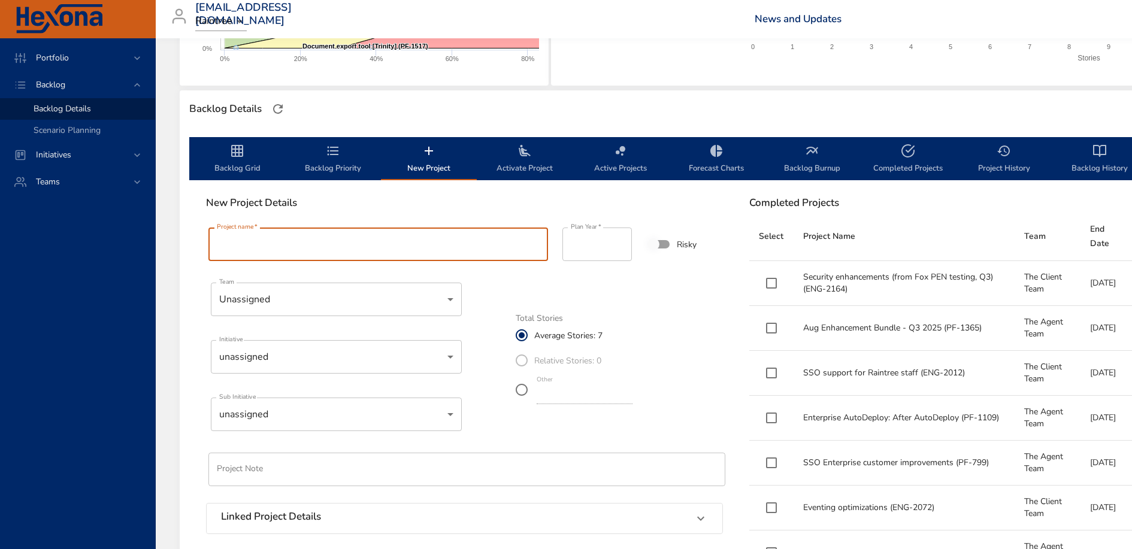
click at [383, 246] on input "Project name   *" at bounding box center [378, 245] width 340 height 34
click at [237, 243] on input "**********" at bounding box center [378, 245] width 340 height 34
type input "**********"
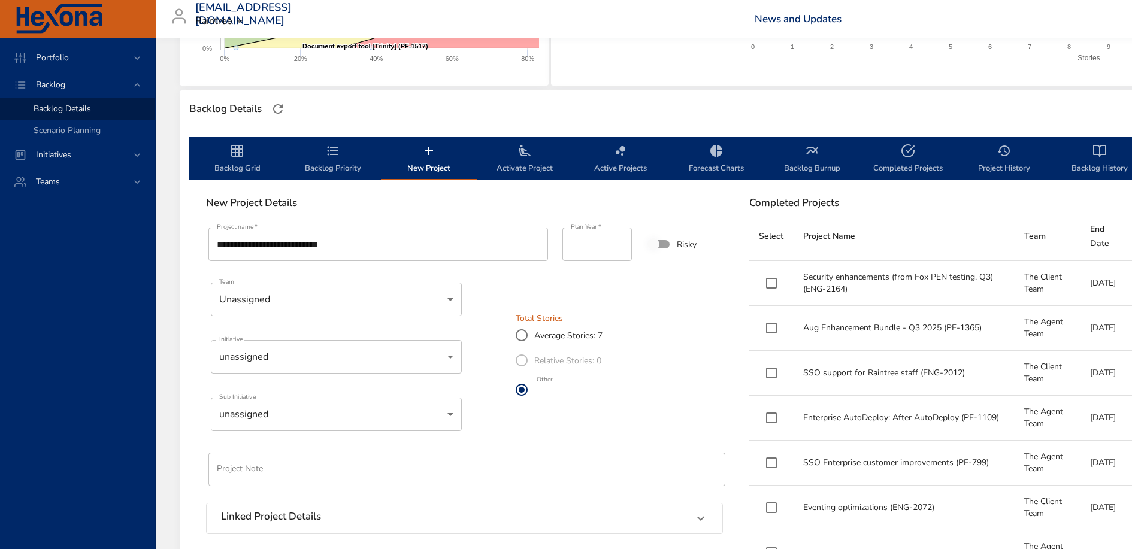
click at [567, 396] on input "*" at bounding box center [585, 394] width 96 height 19
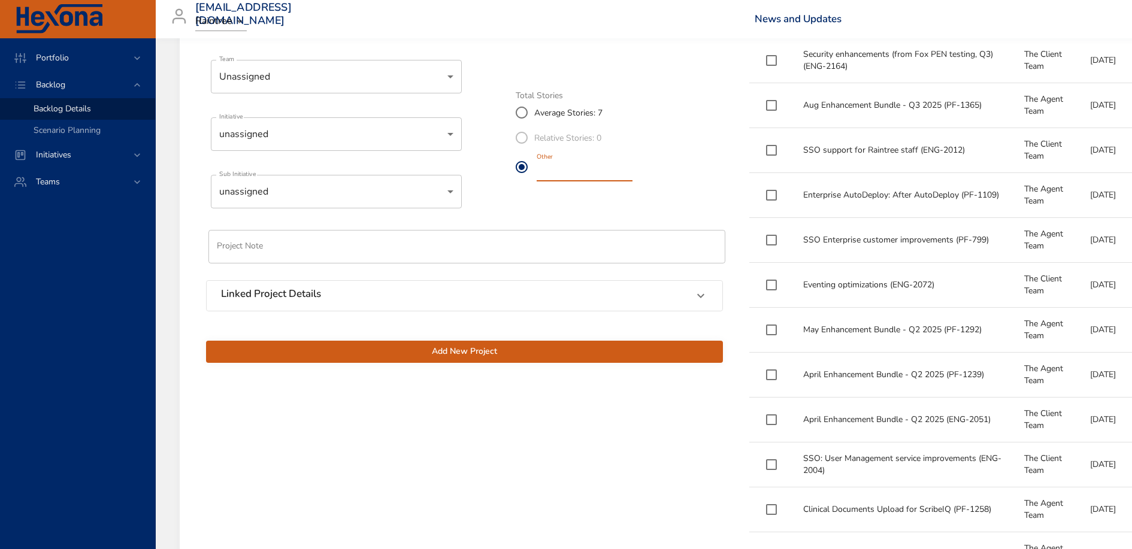
scroll to position [501, 0]
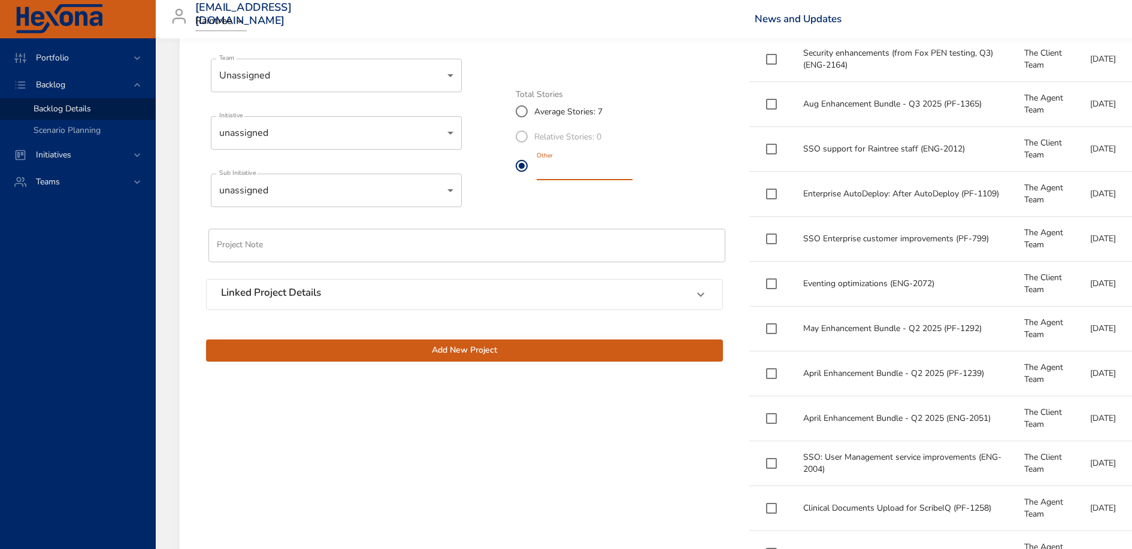
type input "**"
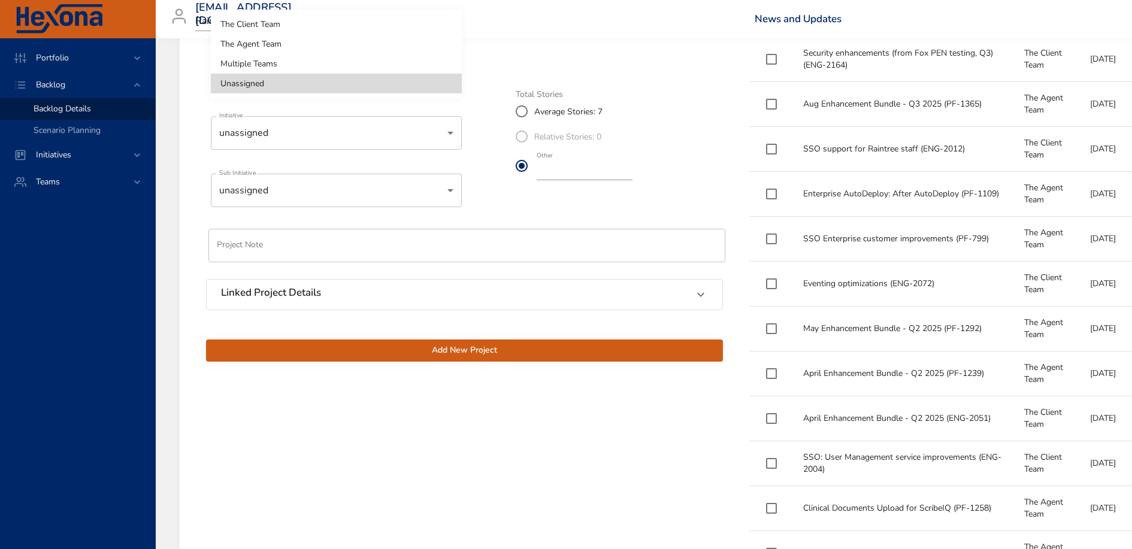
click at [323, 40] on li "The Agent Team" at bounding box center [336, 44] width 251 height 20
click at [416, 352] on span "Add New Project" at bounding box center [465, 350] width 498 height 15
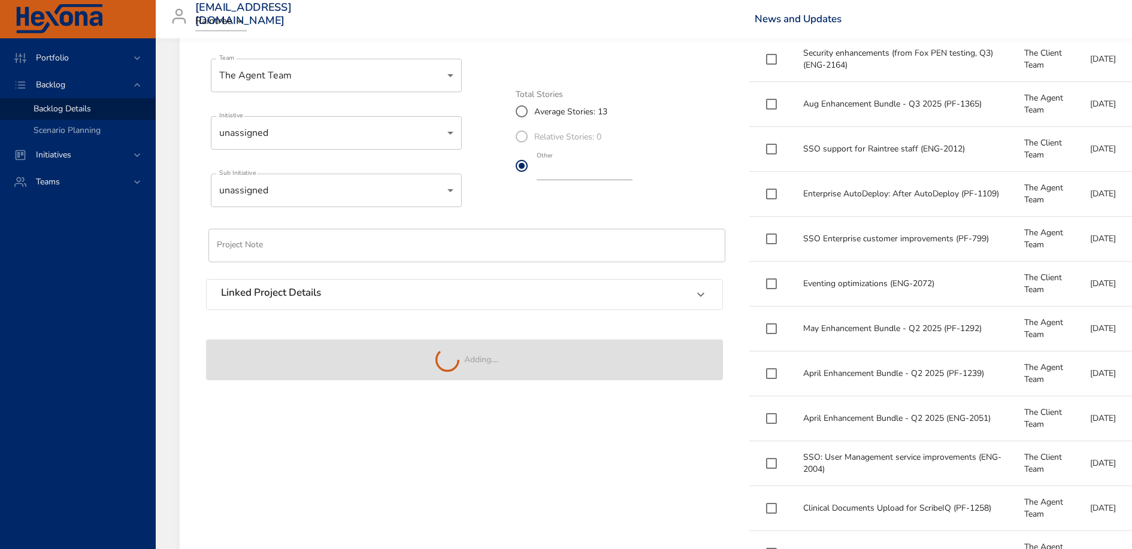
type input "*"
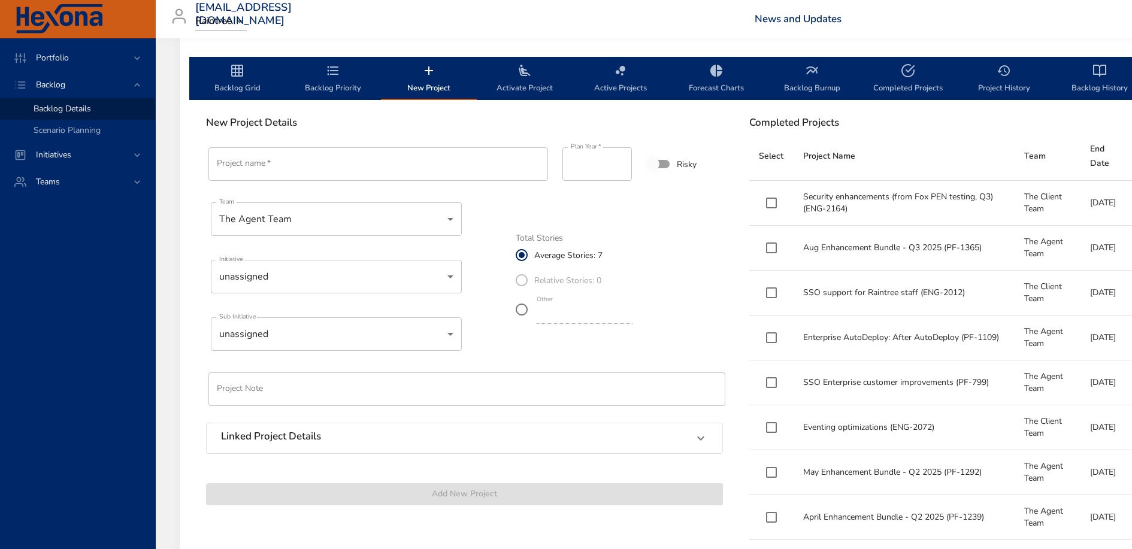
scroll to position [252, 0]
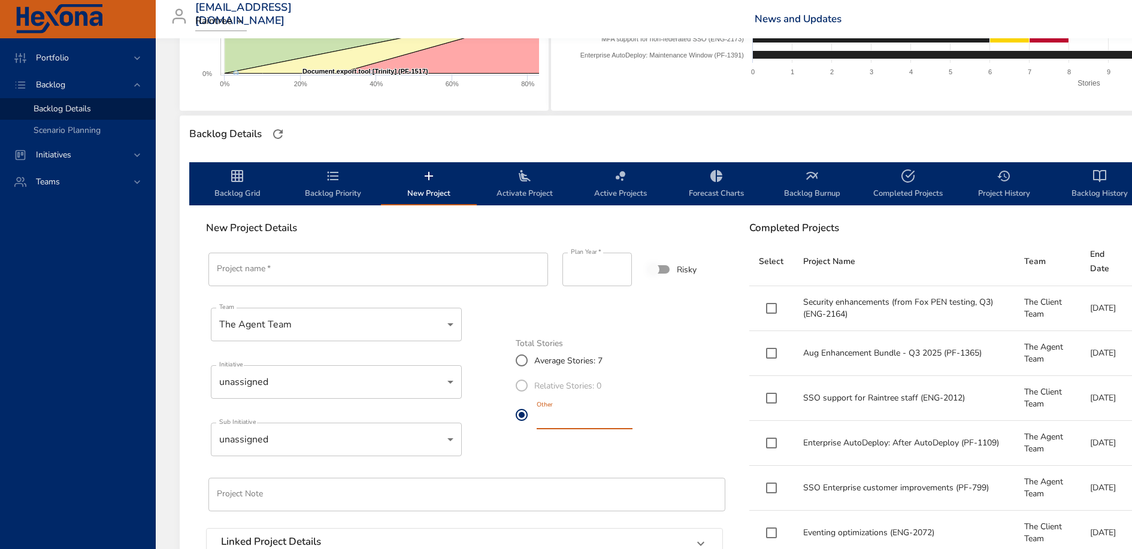
click at [559, 424] on input "*" at bounding box center [585, 419] width 96 height 19
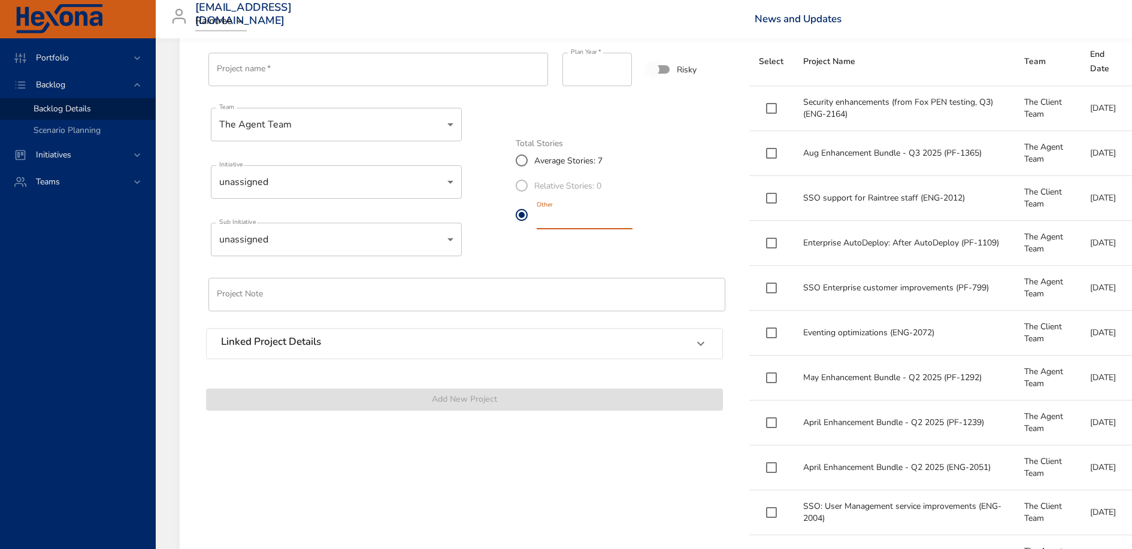
scroll to position [67, 0]
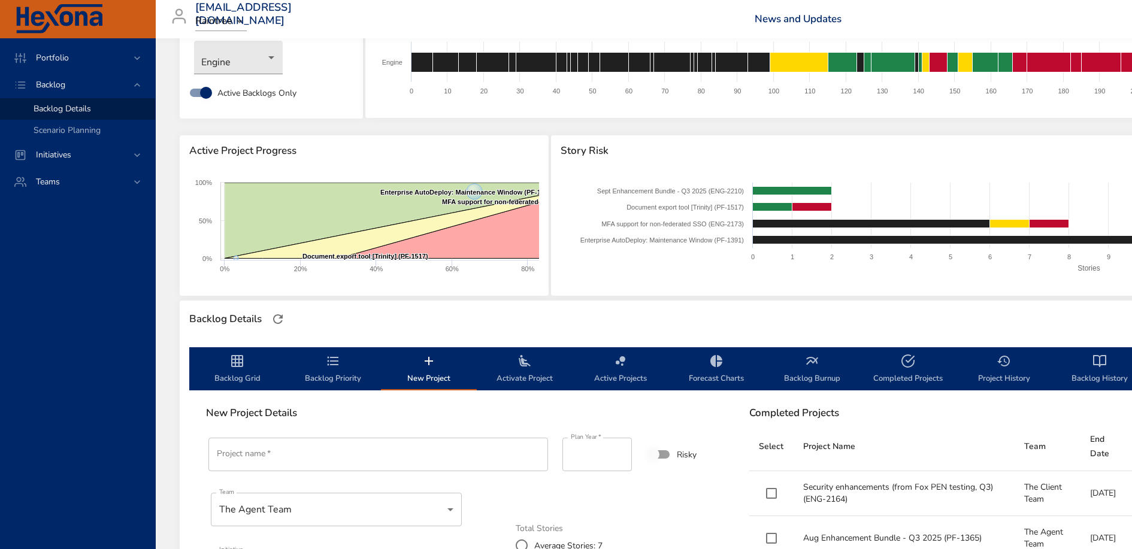
type input "**"
click at [83, 113] on span "Backlog Details" at bounding box center [63, 108] width 58 height 11
click at [74, 129] on span "Scenario Planning" at bounding box center [67, 130] width 67 height 11
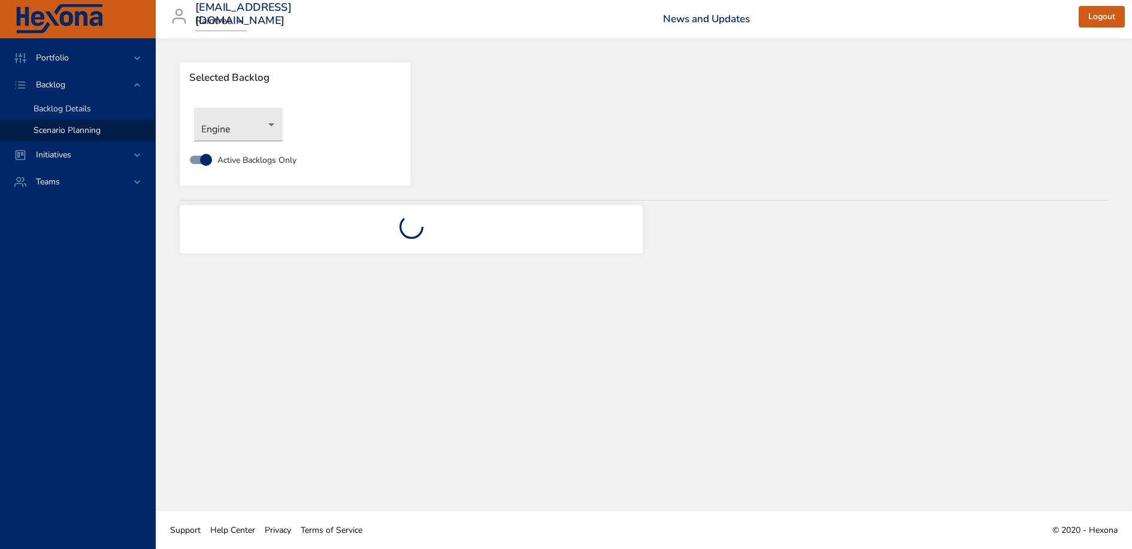
click at [75, 105] on span "Backlog Details" at bounding box center [63, 108] width 58 height 11
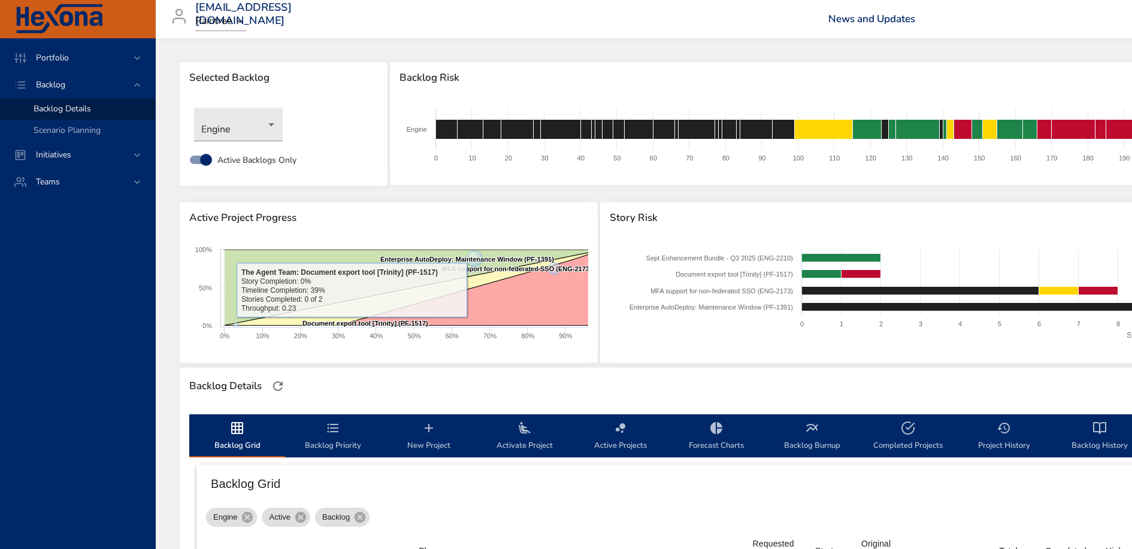
click at [332, 440] on span "Backlog Priority" at bounding box center [332, 437] width 81 height 32
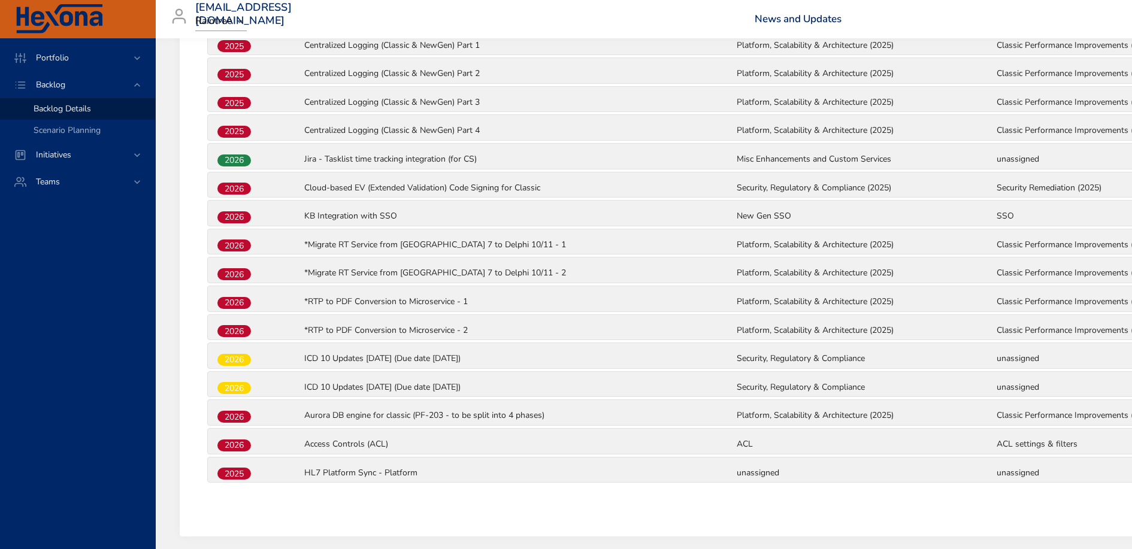
scroll to position [995, 0]
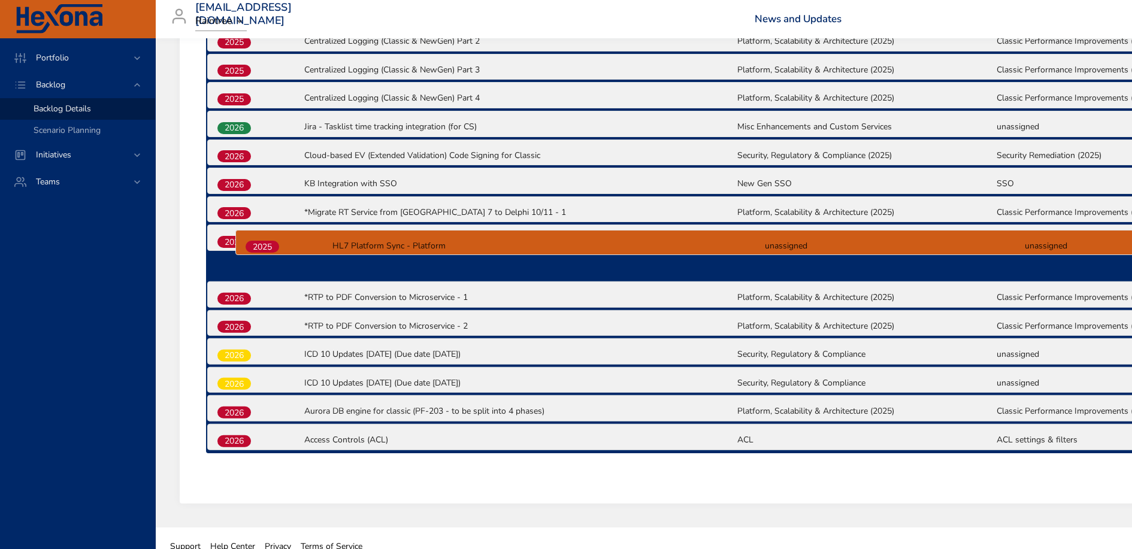
drag, startPoint x: 234, startPoint y: 427, endPoint x: 263, endPoint y: 237, distance: 192.7
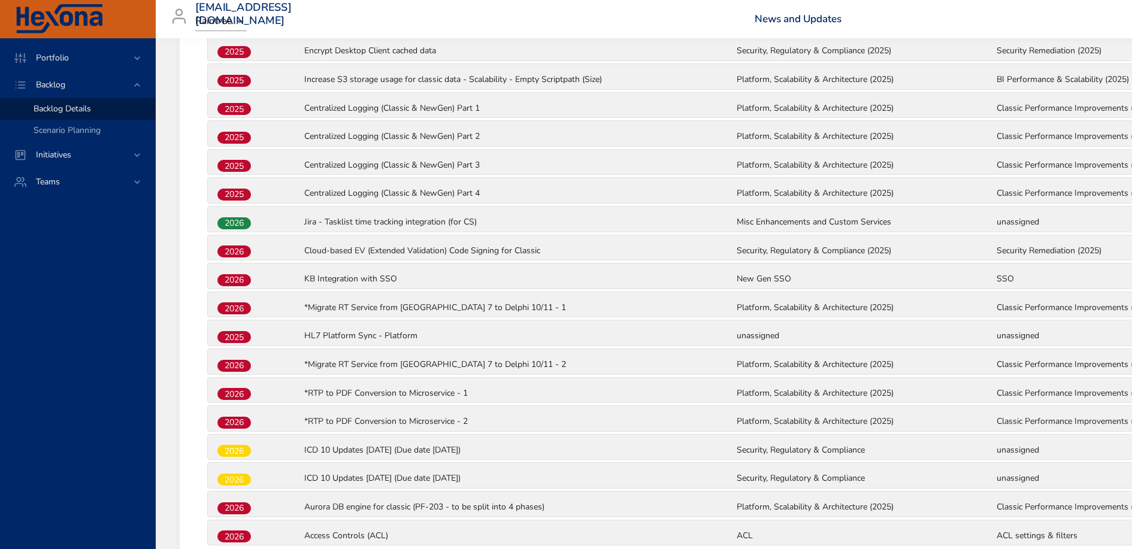
scroll to position [896, 0]
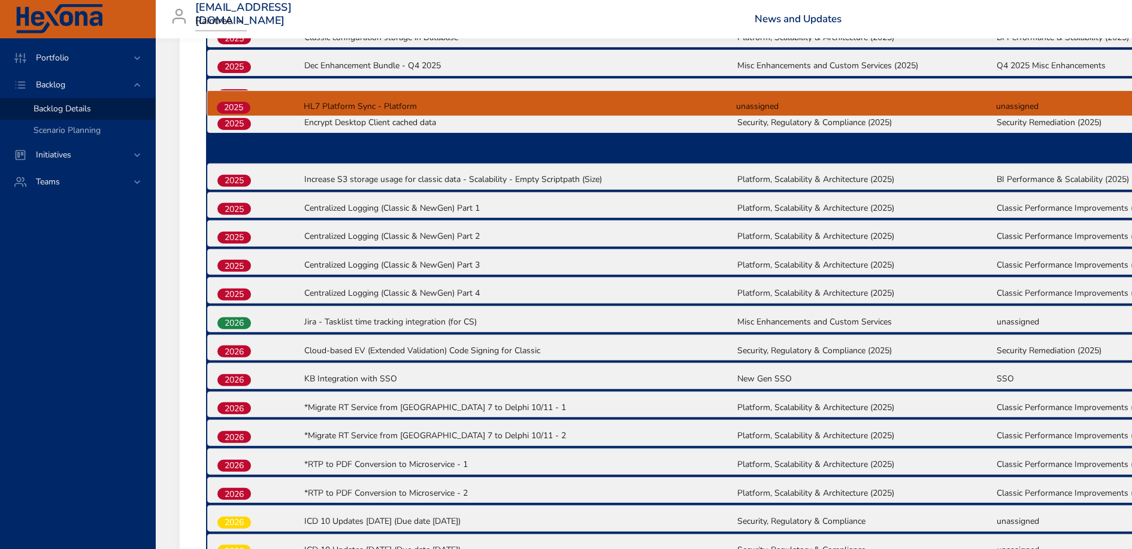
drag, startPoint x: 237, startPoint y: 331, endPoint x: 237, endPoint y: 105, distance: 225.3
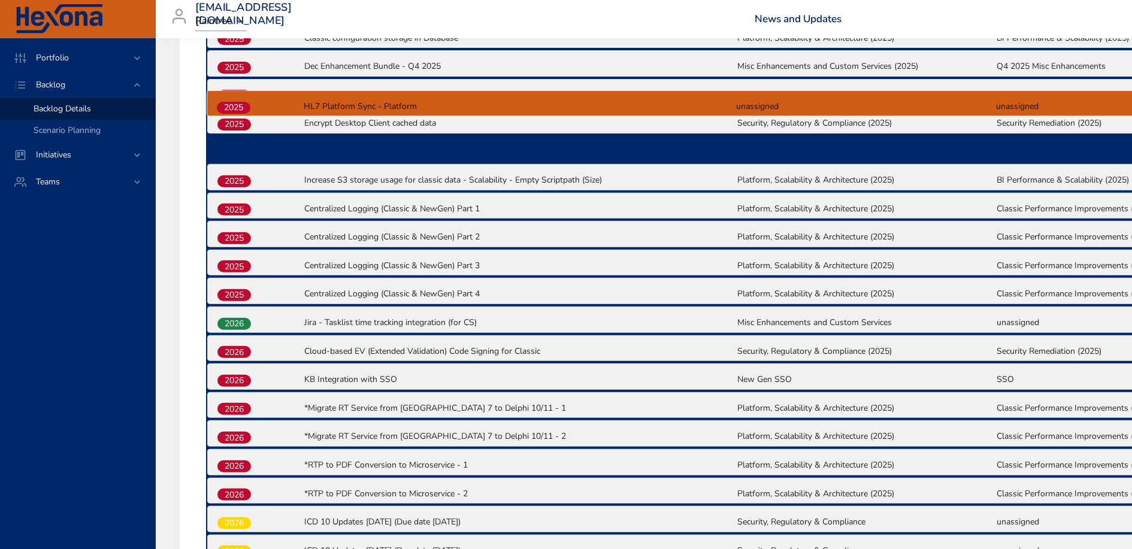
click at [237, 105] on div "2025 Enterprise AutoDeploy: Maintenance Window (PF-1391) Platform, Scalability …" at bounding box center [736, 149] width 1060 height 943
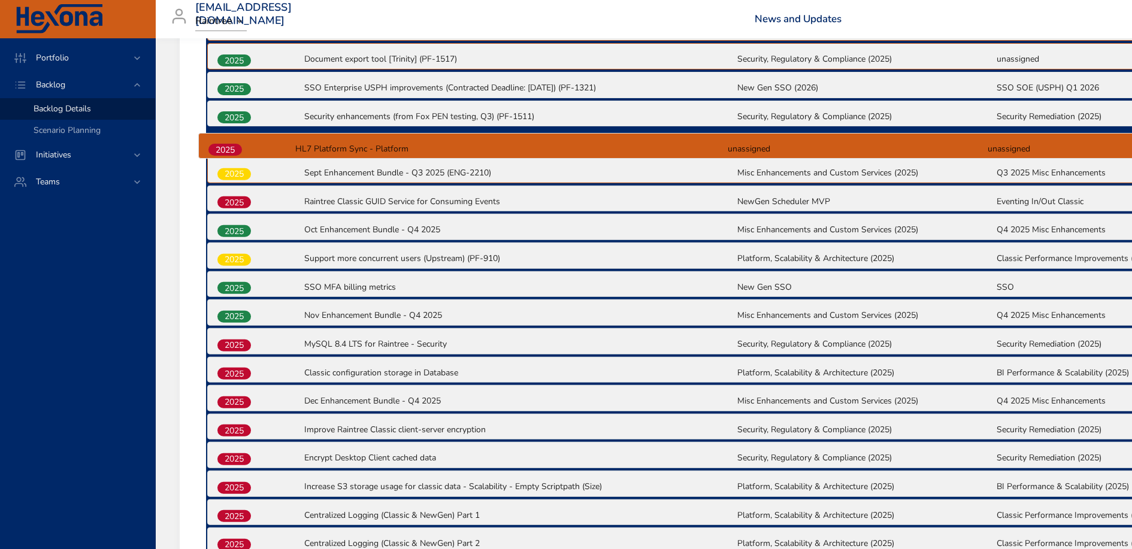
scroll to position [520, 0]
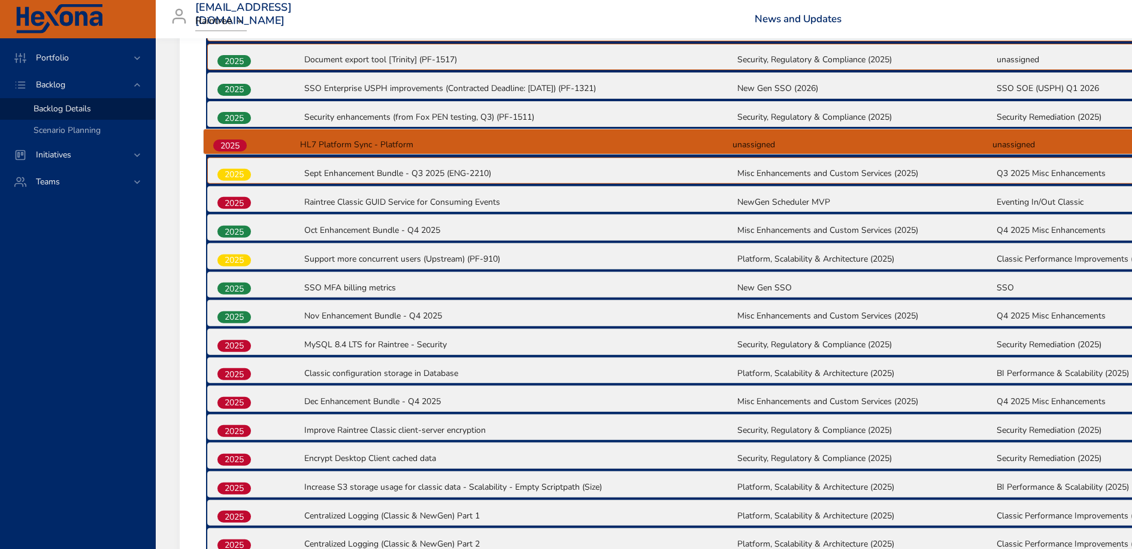
drag, startPoint x: 244, startPoint y: 341, endPoint x: 240, endPoint y: 144, distance: 197.1
click at [240, 144] on div "2025 Enterprise AutoDeploy: Maintenance Window (PF-1391) Platform, Scalability …" at bounding box center [736, 457] width 1060 height 943
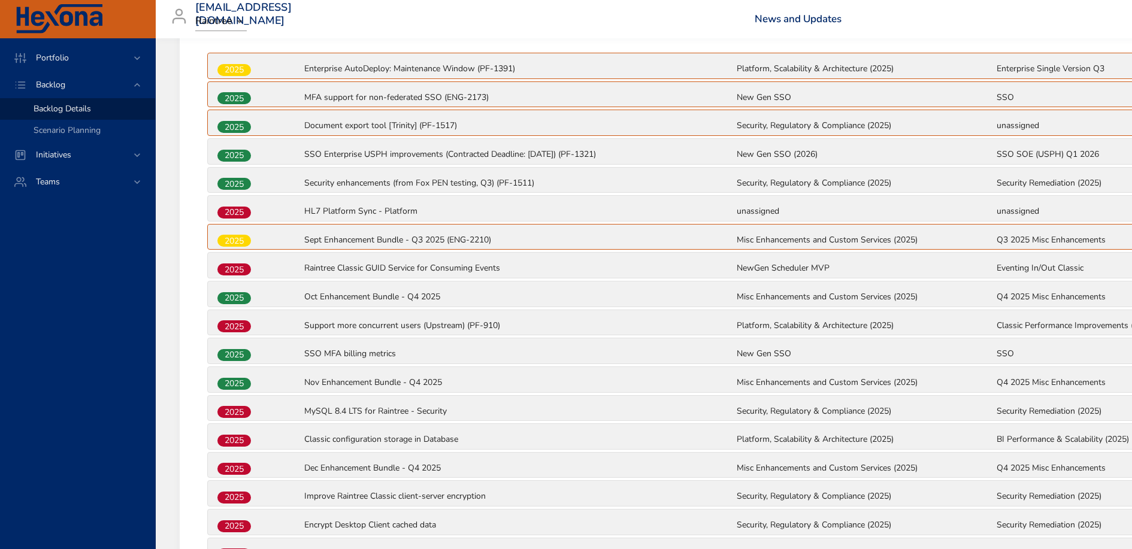
scroll to position [340, 0]
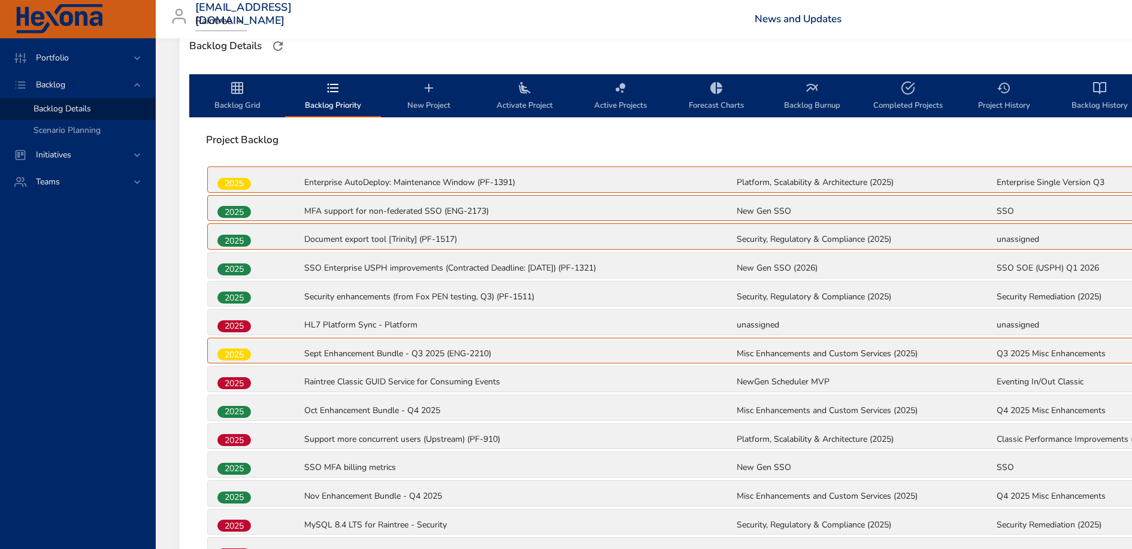
click at [233, 77] on button "Backlog Grid" at bounding box center [237, 95] width 96 height 43
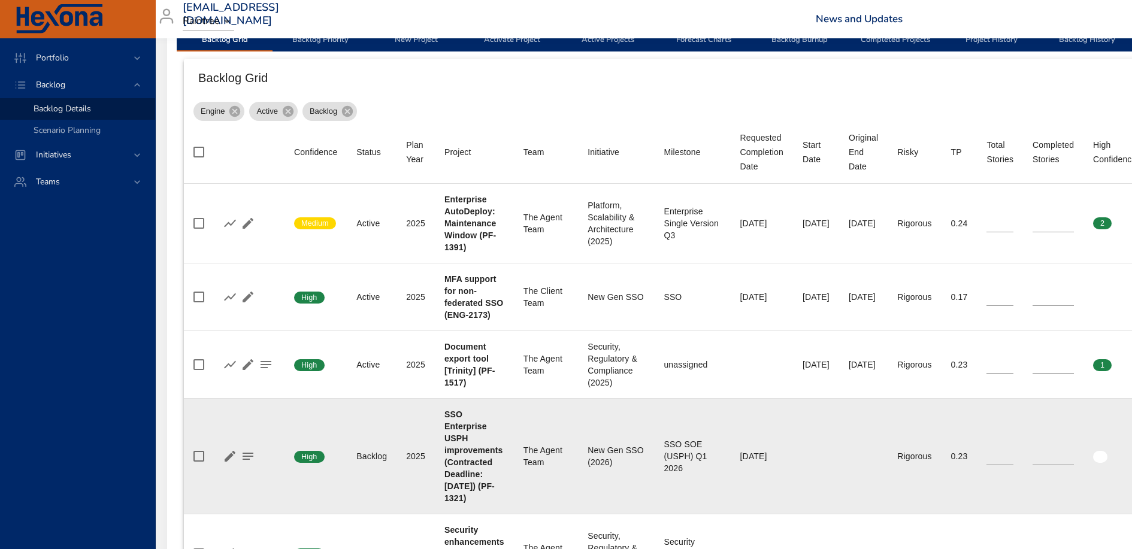
scroll to position [310, 13]
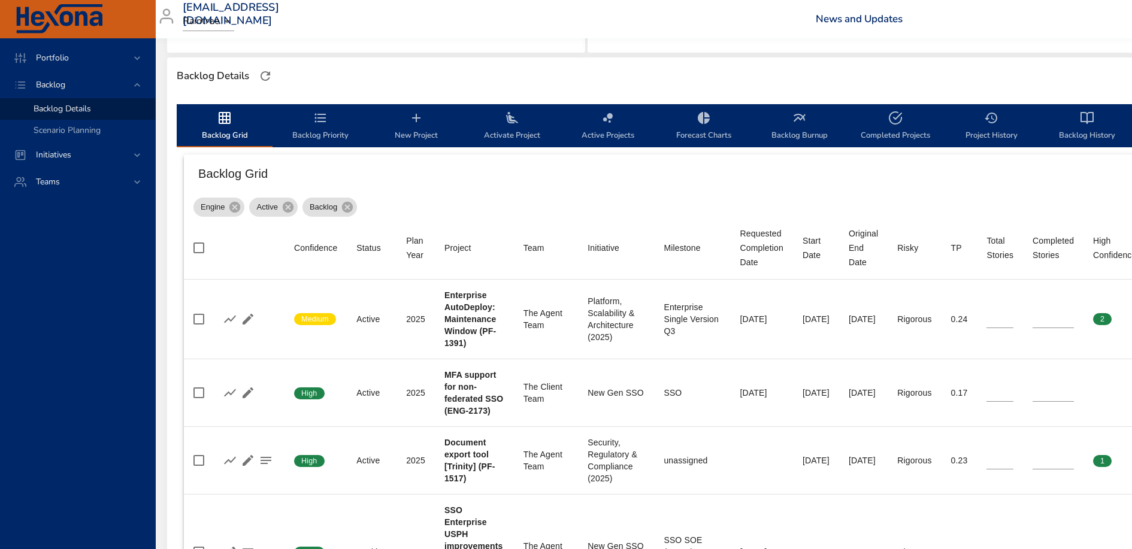
click at [309, 127] on span "Backlog Priority" at bounding box center [320, 127] width 81 height 32
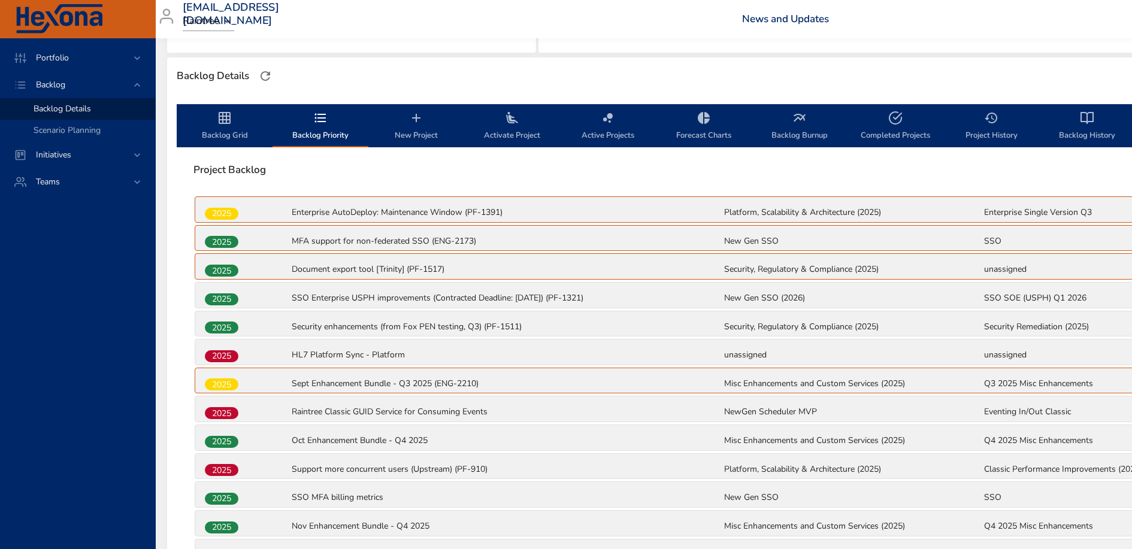
scroll to position [310, 12]
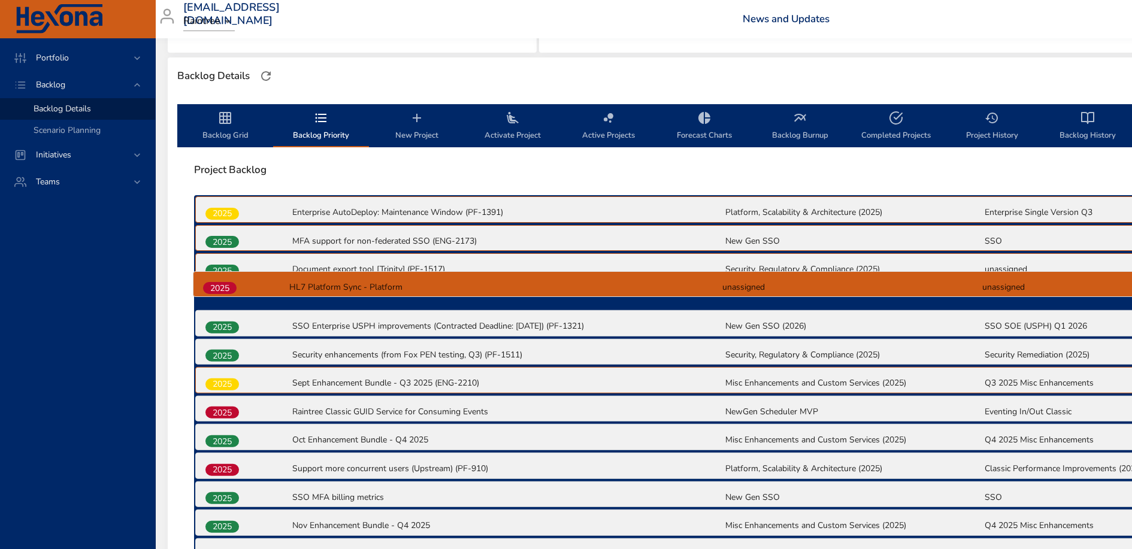
drag, startPoint x: 224, startPoint y: 353, endPoint x: 222, endPoint y: 285, distance: 68.3
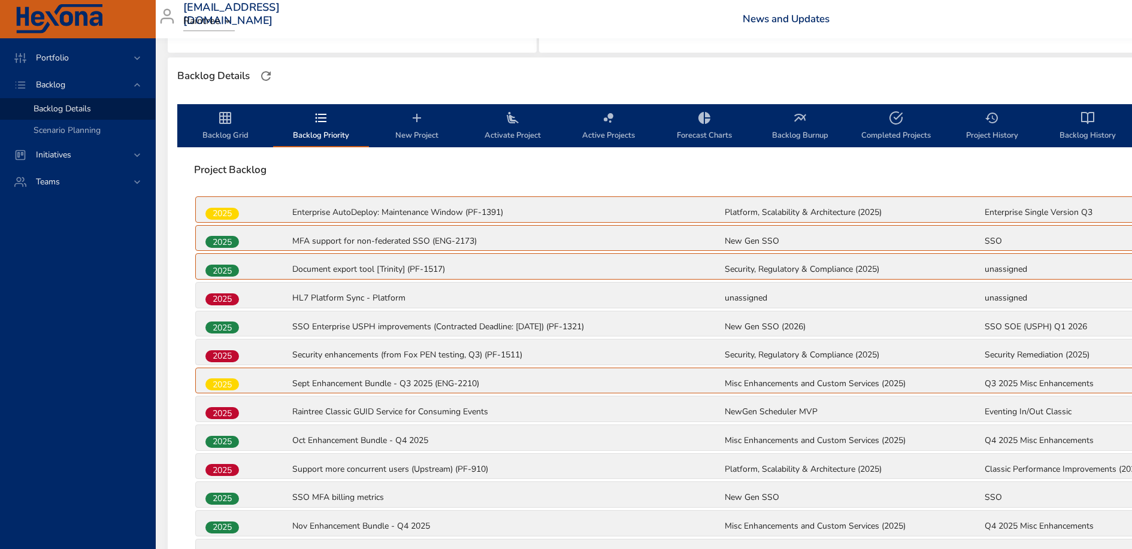
click at [239, 123] on span "Backlog Grid" at bounding box center [225, 127] width 81 height 32
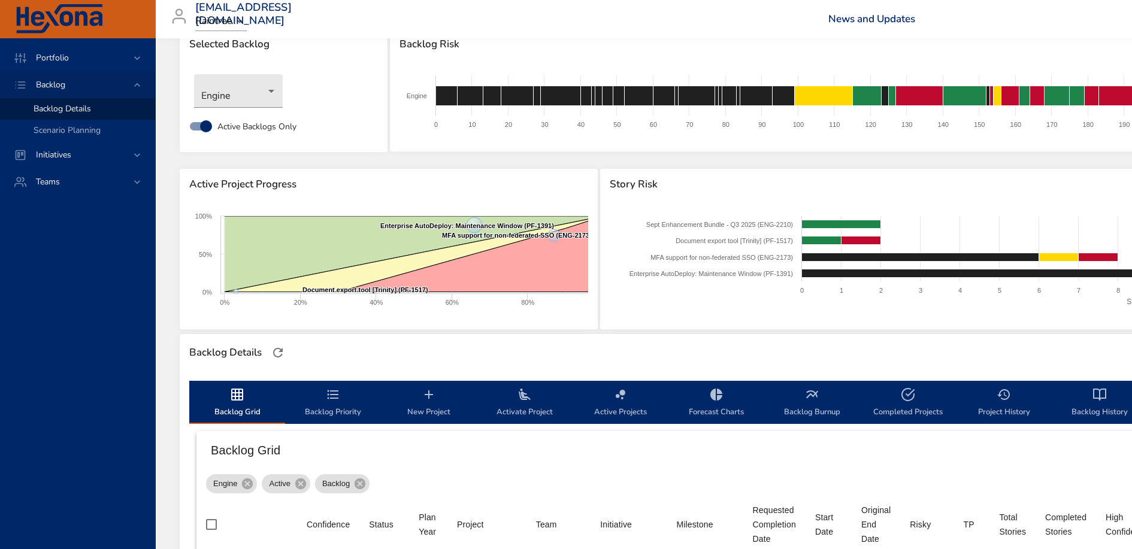
scroll to position [0, 0]
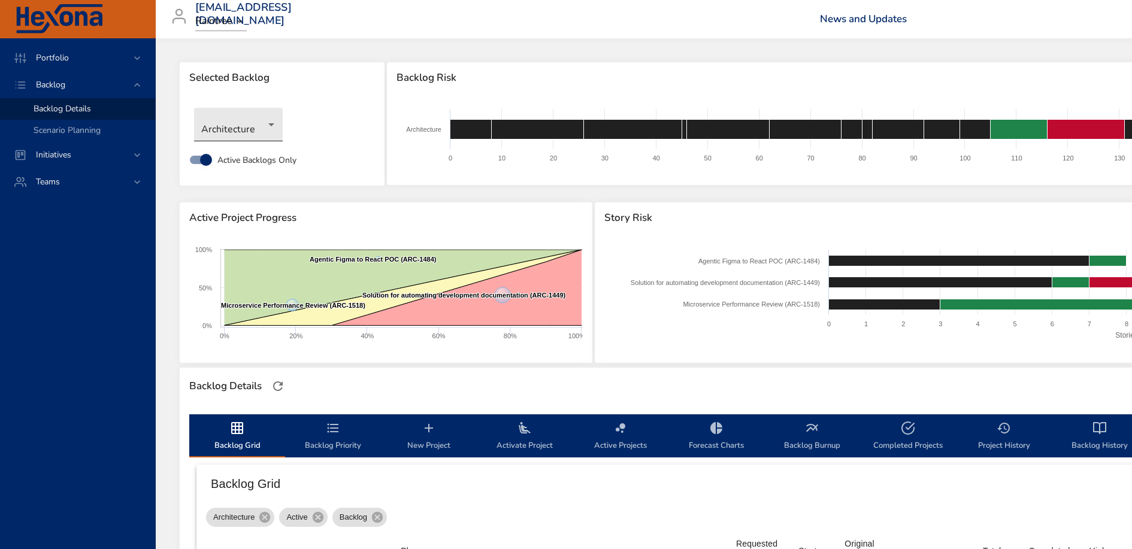
click at [253, 128] on body "Portfolio Backlog Backlog Details Scenario Planning Initiatives Teams [EMAIL_AD…" at bounding box center [566, 274] width 1132 height 549
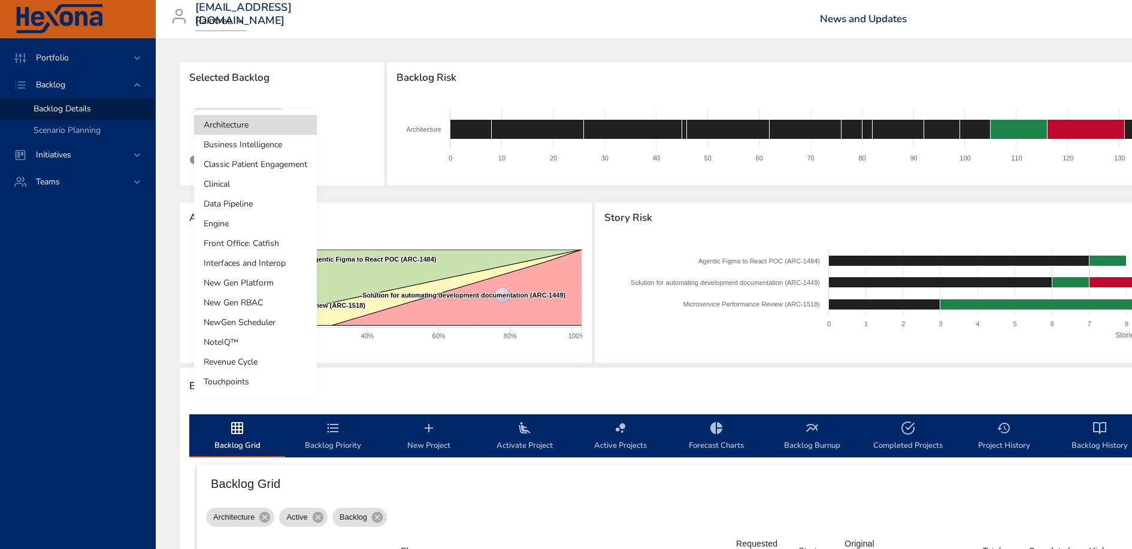
click at [245, 225] on li "Engine" at bounding box center [255, 224] width 123 height 20
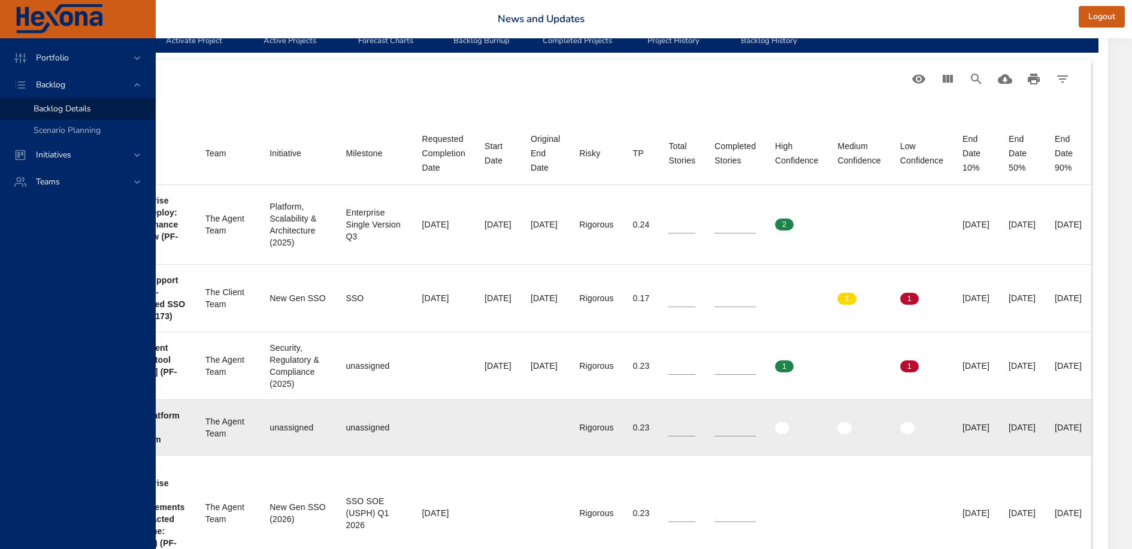
scroll to position [379, 407]
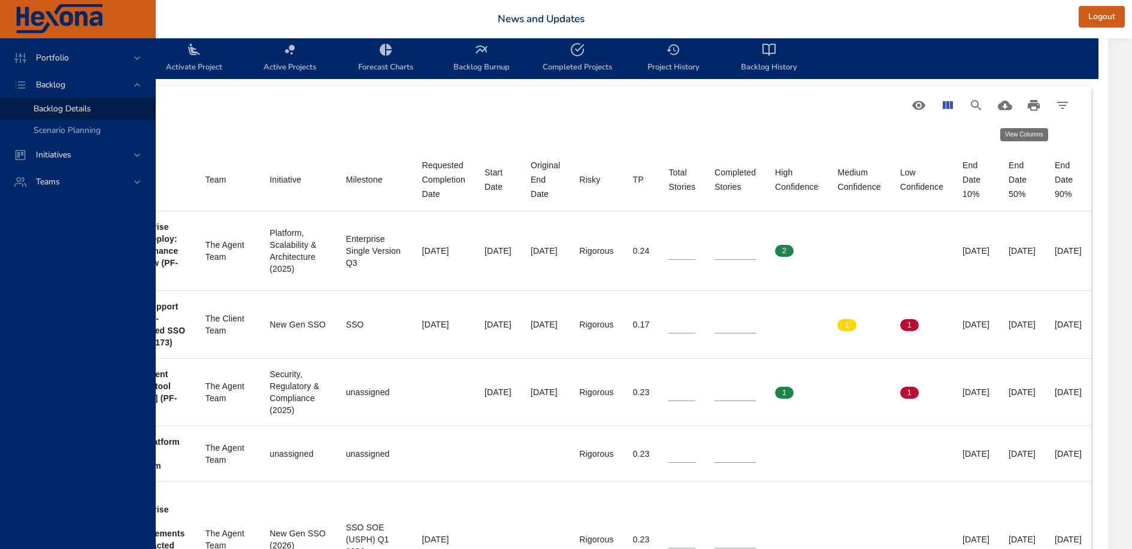
click at [951, 108] on icon "View Columns" at bounding box center [948, 105] width 14 height 14
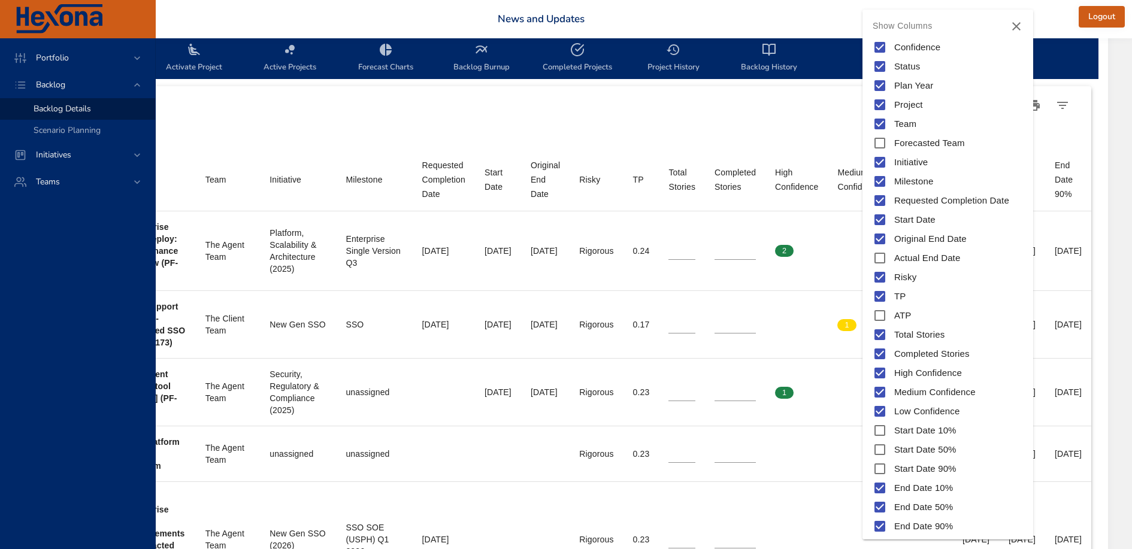
click at [915, 449] on span "Start Date 50%" at bounding box center [925, 450] width 62 height 14
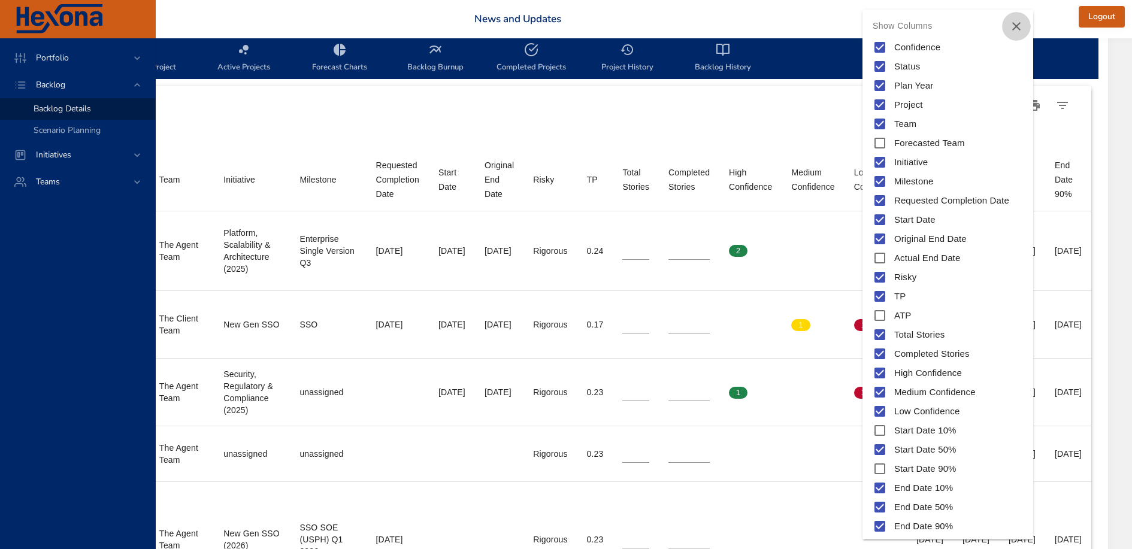
click at [1014, 25] on icon "Close" at bounding box center [1016, 26] width 14 height 14
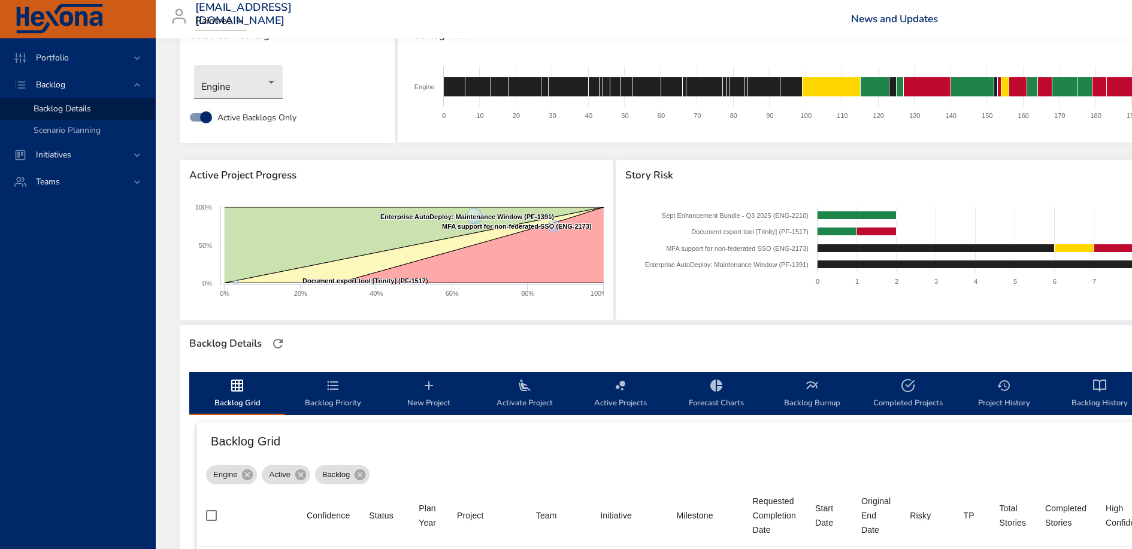
scroll to position [0, 0]
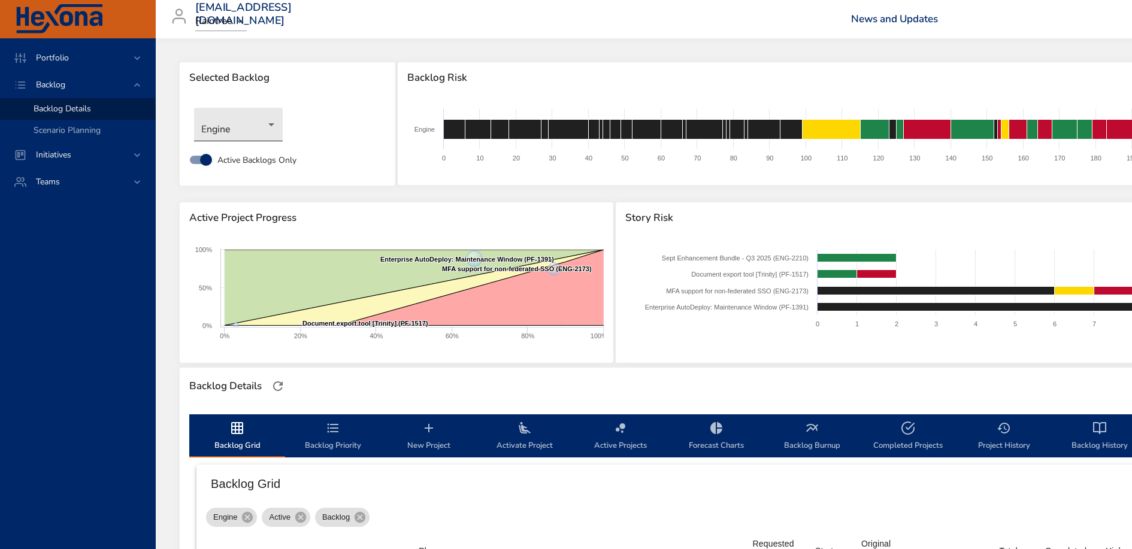
click at [235, 138] on body "Portfolio Backlog Backlog Details Scenario Planning Initiatives Teams [EMAIL_AD…" at bounding box center [566, 274] width 1132 height 549
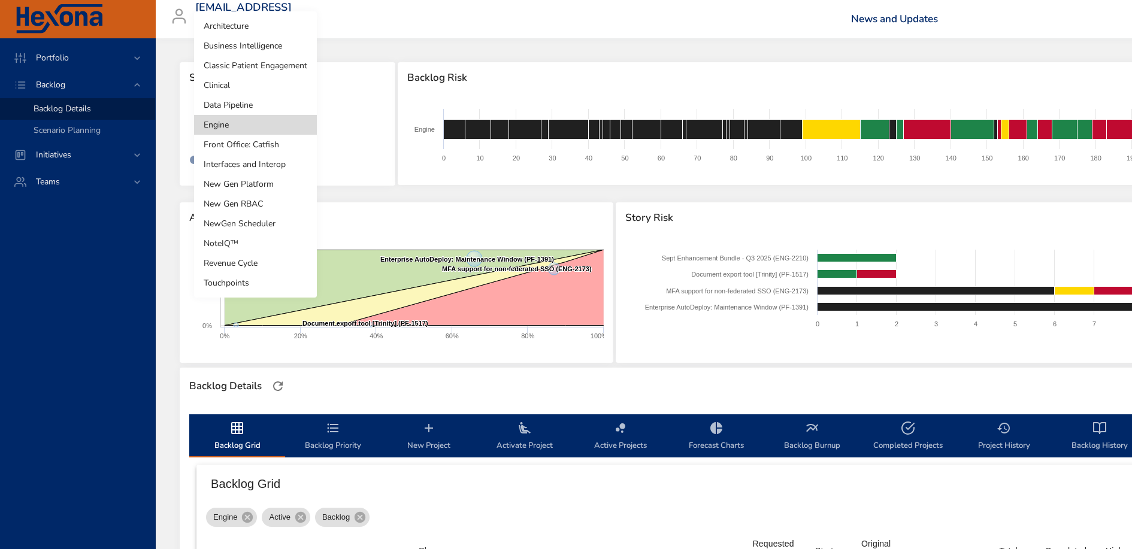
click at [246, 141] on li "Front Office: Catfish" at bounding box center [255, 145] width 123 height 20
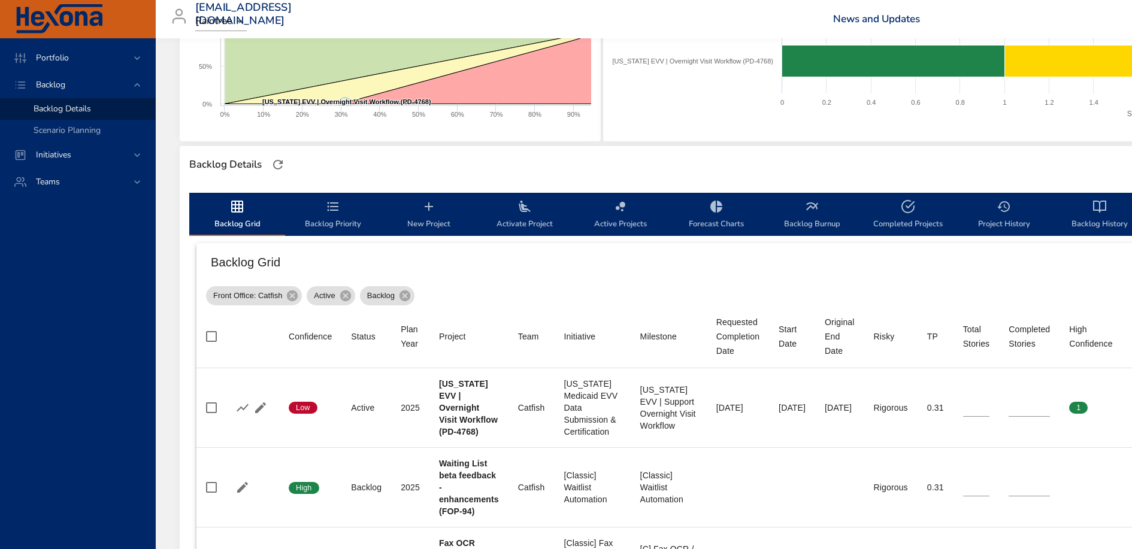
scroll to position [210, 0]
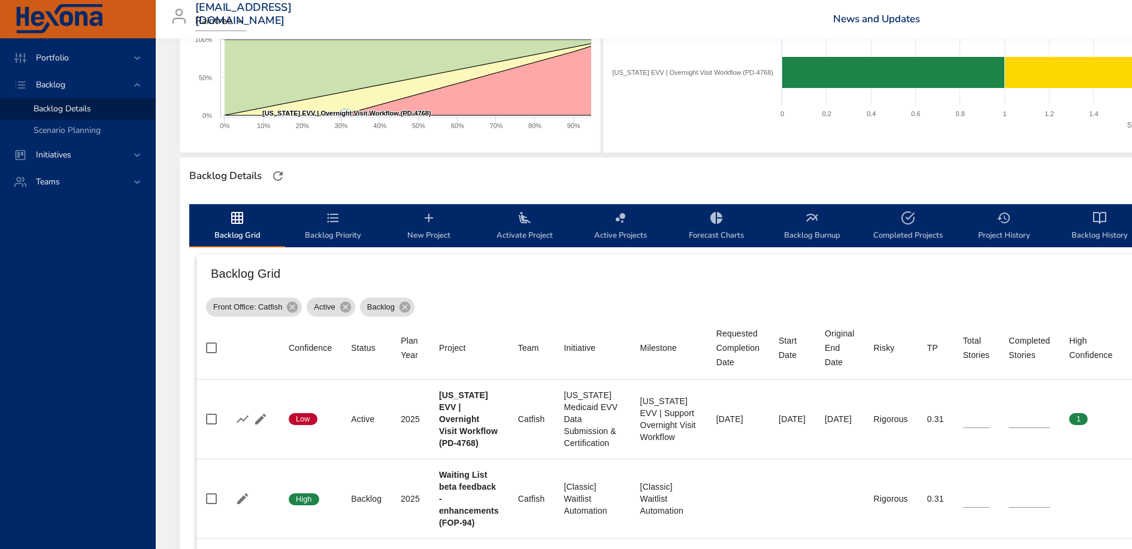
click at [434, 228] on span "New Project" at bounding box center [428, 227] width 81 height 32
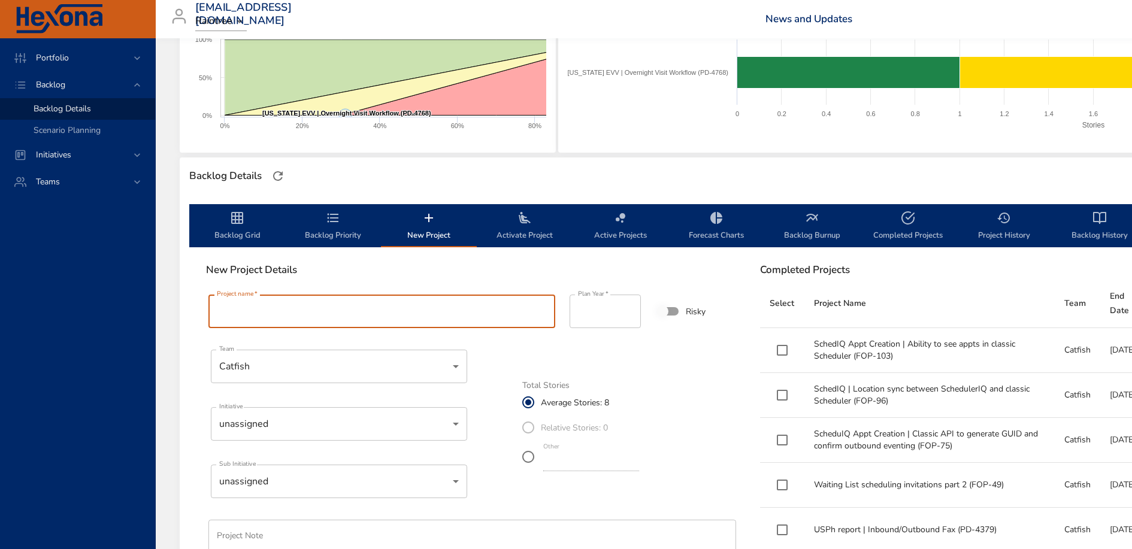
click at [316, 316] on input "Project name   *" at bounding box center [381, 312] width 347 height 34
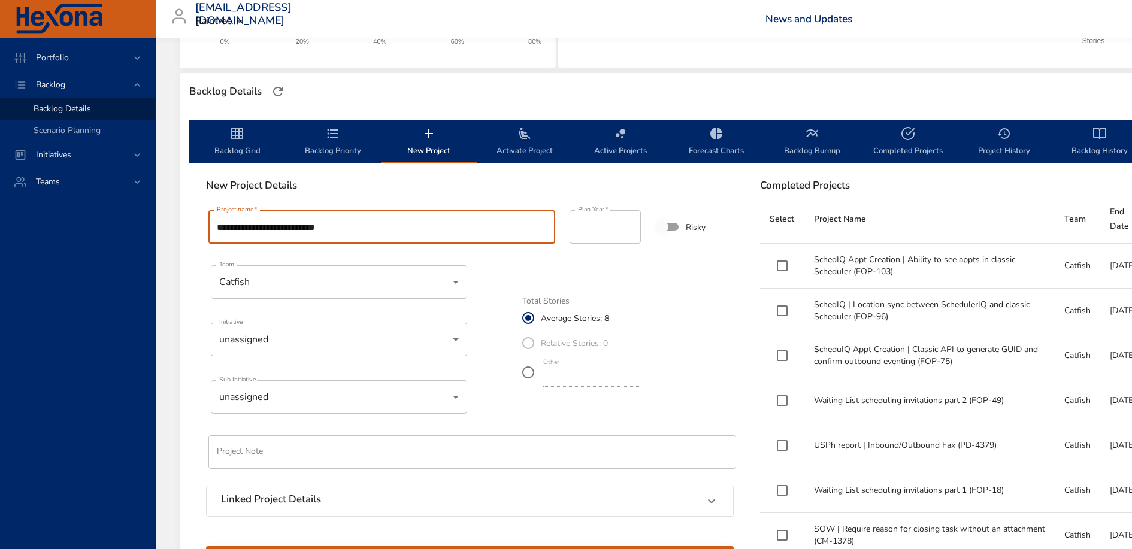
scroll to position [301, 0]
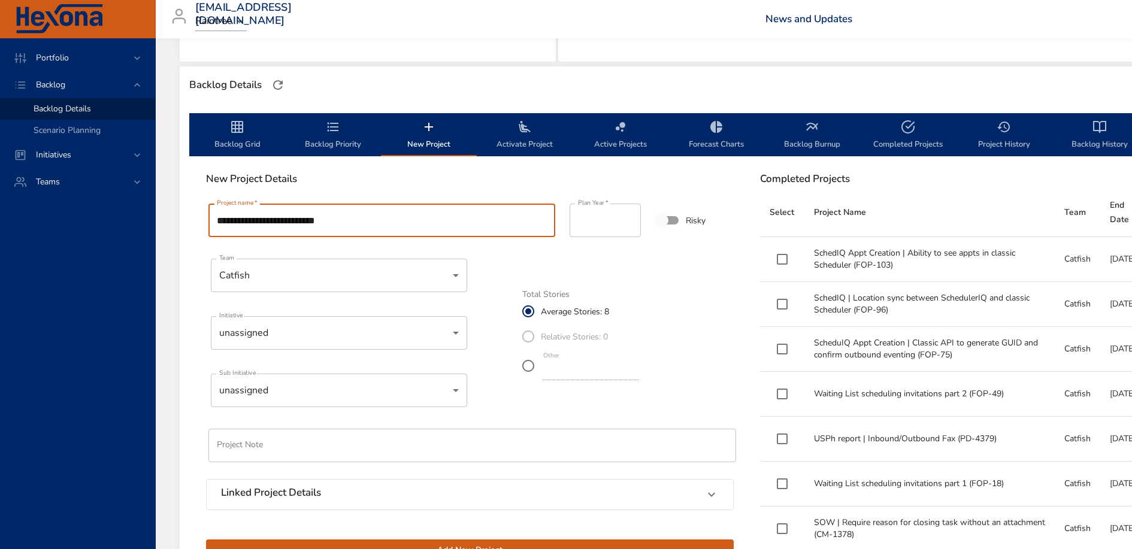
type input "**********"
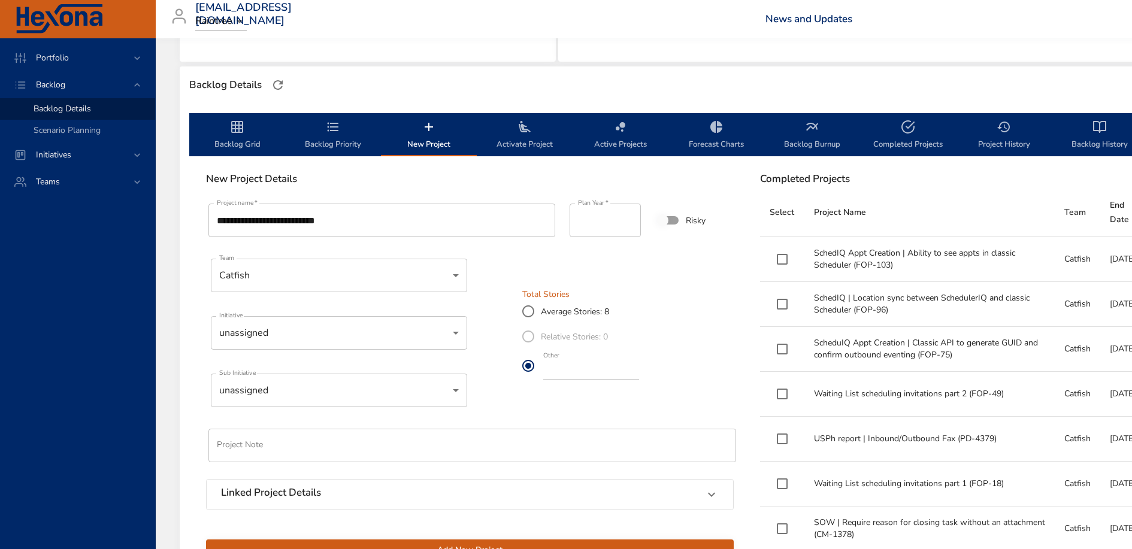
click at [582, 368] on input "*" at bounding box center [591, 370] width 96 height 19
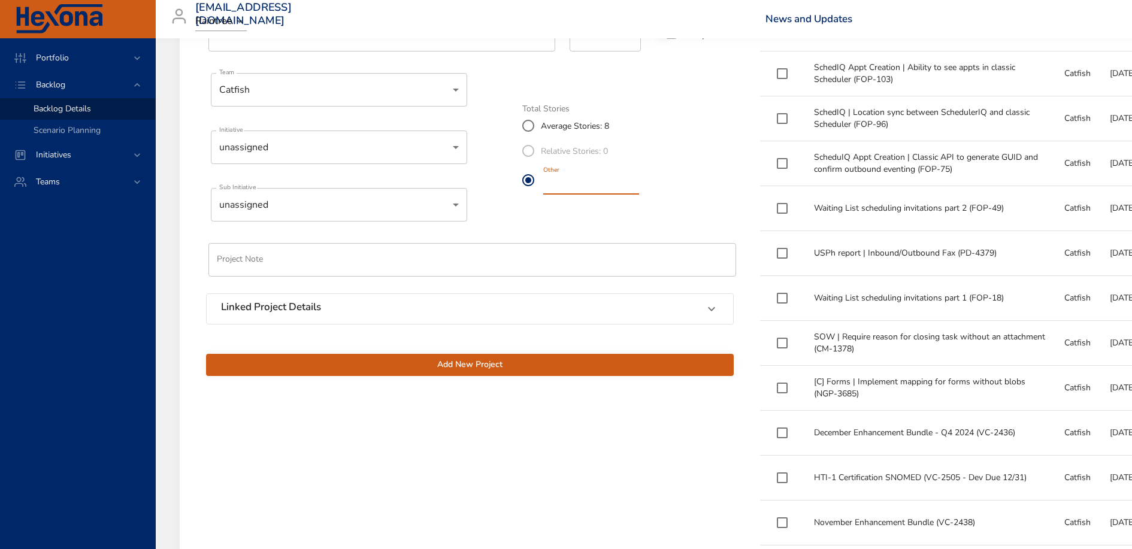
scroll to position [541, 0]
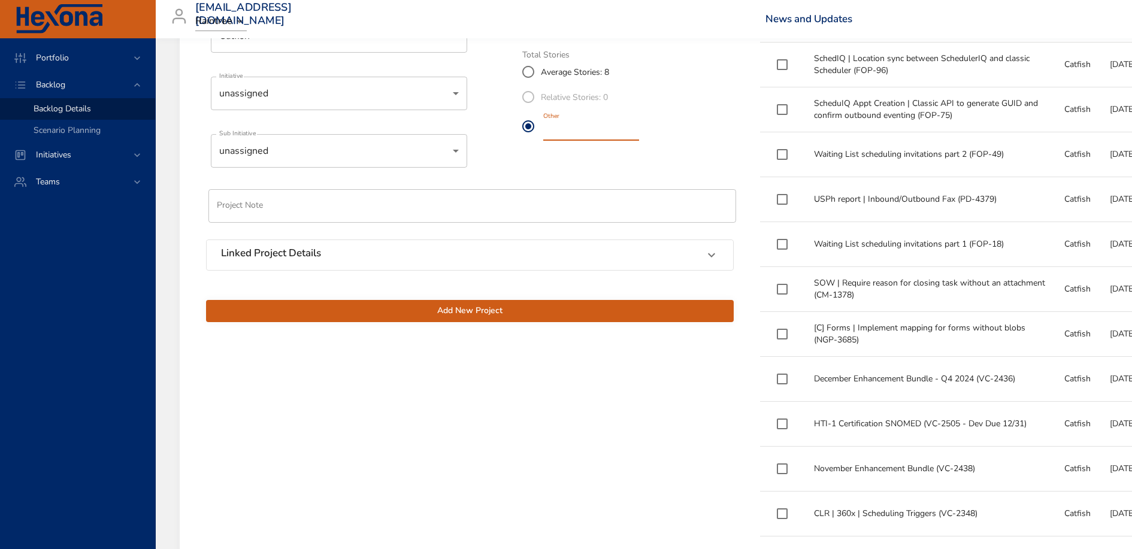
click at [488, 310] on span "Add New Project" at bounding box center [470, 311] width 509 height 15
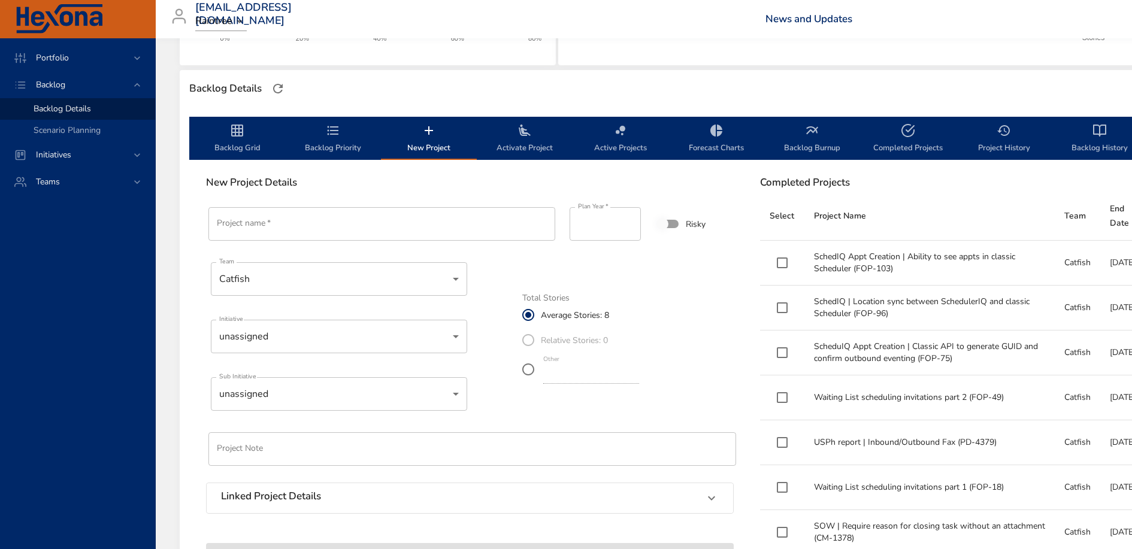
scroll to position [276, 0]
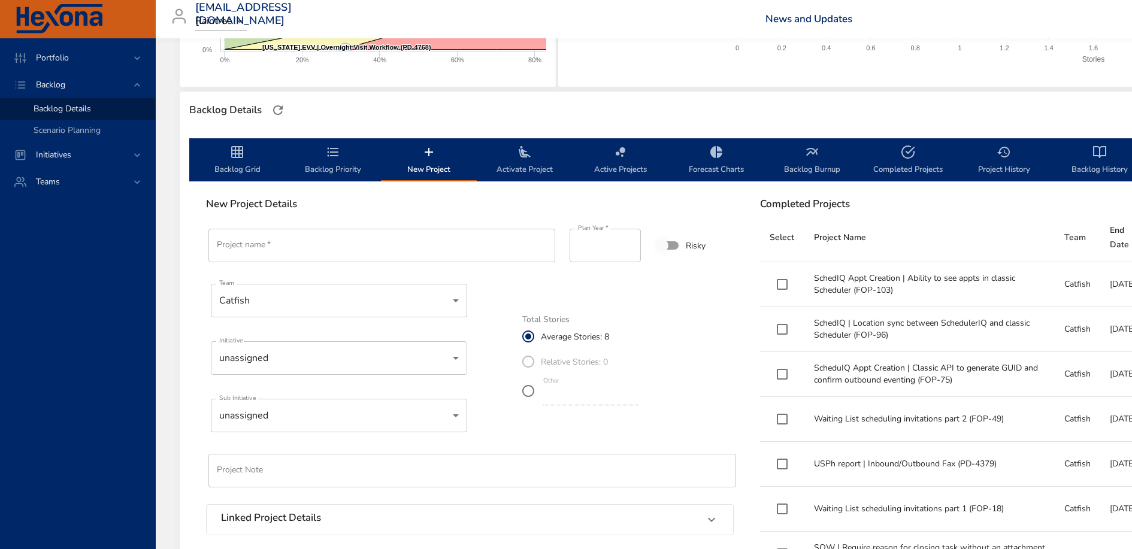
click at [232, 158] on icon "backlog-tab" at bounding box center [237, 152] width 14 height 14
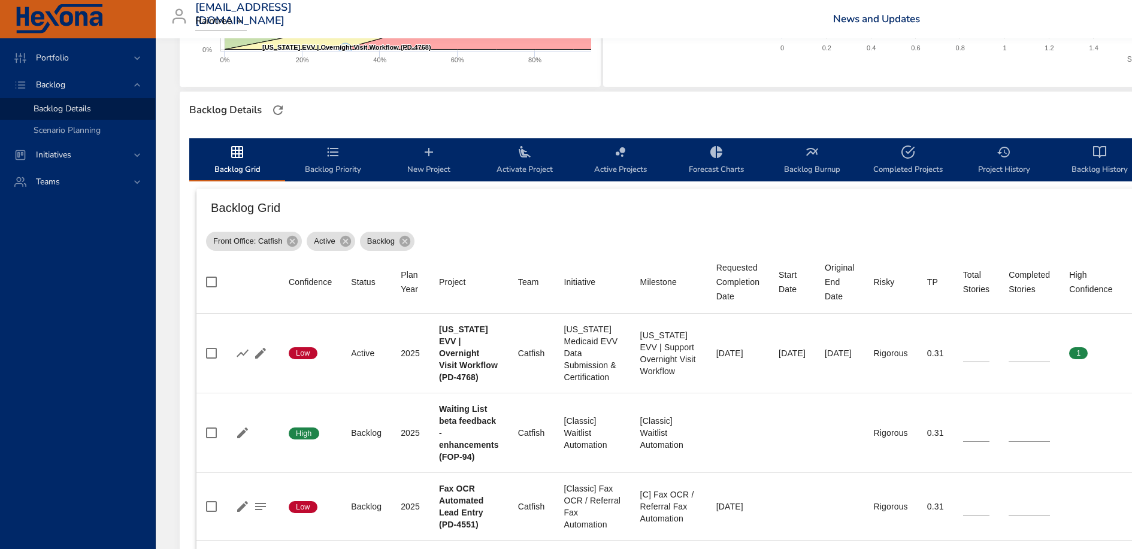
click at [324, 158] on span "Backlog Priority" at bounding box center [332, 161] width 81 height 32
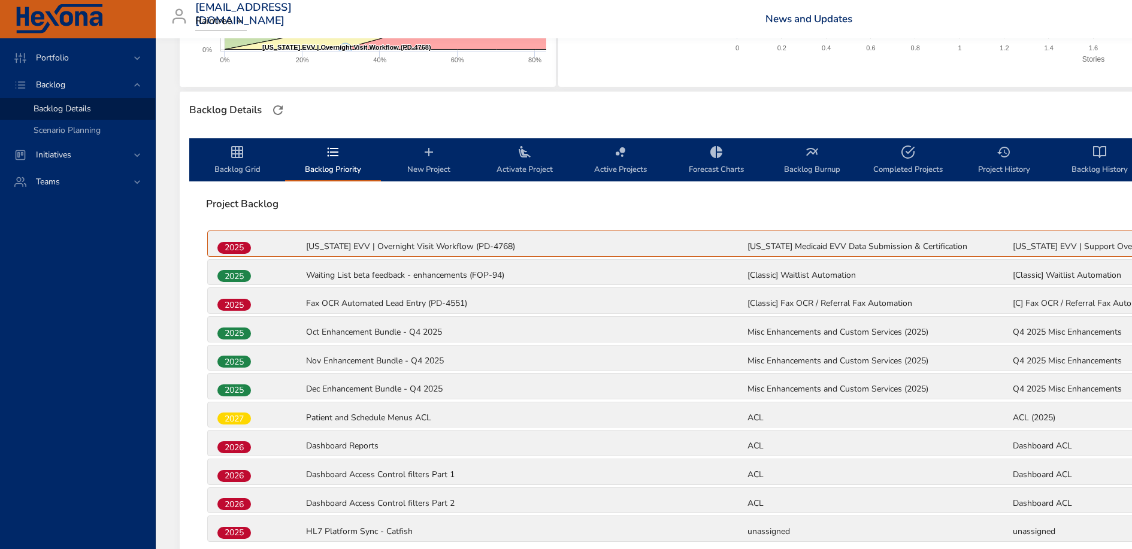
scroll to position [378, 0]
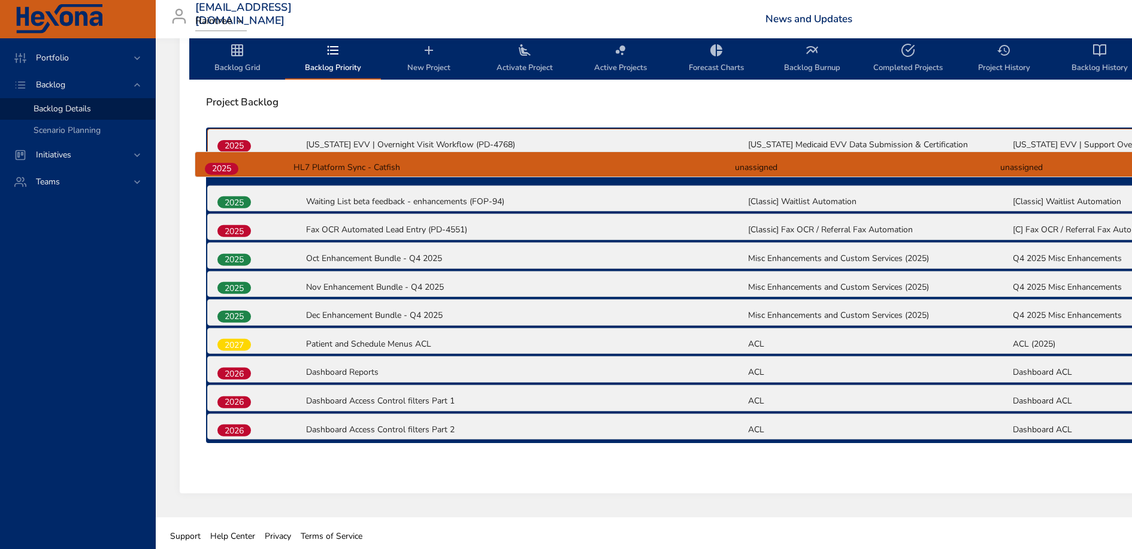
drag, startPoint x: 235, startPoint y: 426, endPoint x: 222, endPoint y: 166, distance: 260.3
click at [222, 166] on div "2025 [US_STATE] EVV | Overnight Visit Workflow (PD-4768) [US_STATE] Medicaid EV…" at bounding box center [746, 286] width 1081 height 316
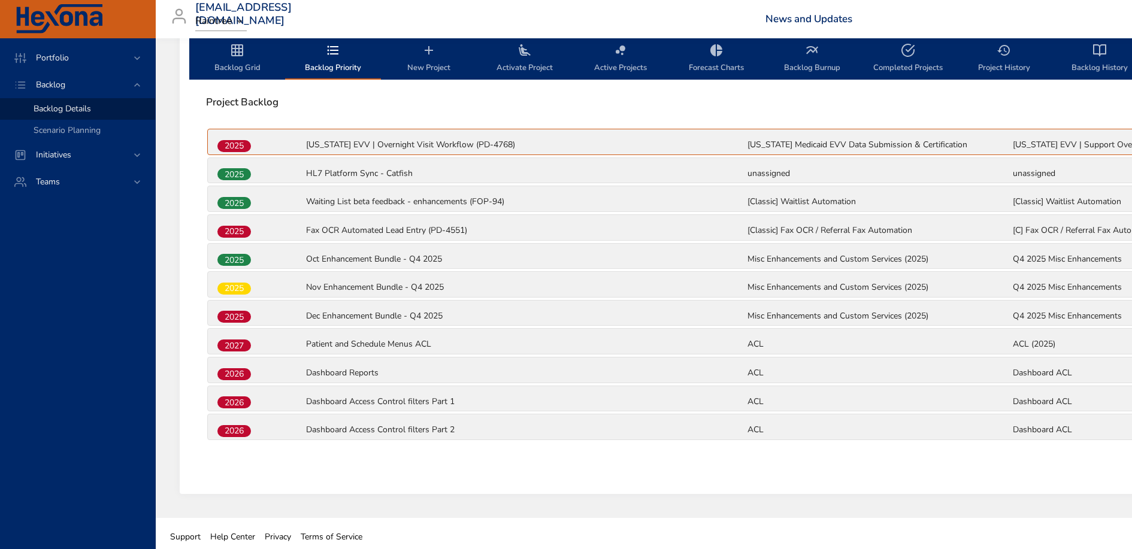
click at [238, 58] on span "Backlog Grid" at bounding box center [236, 59] width 81 height 32
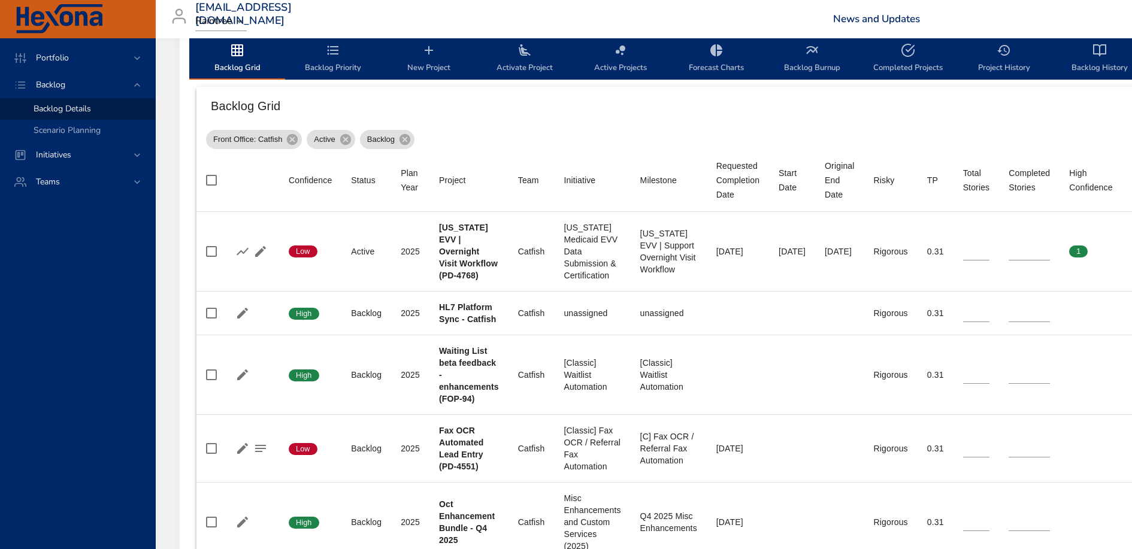
click at [324, 59] on span "Backlog Priority" at bounding box center [332, 59] width 81 height 32
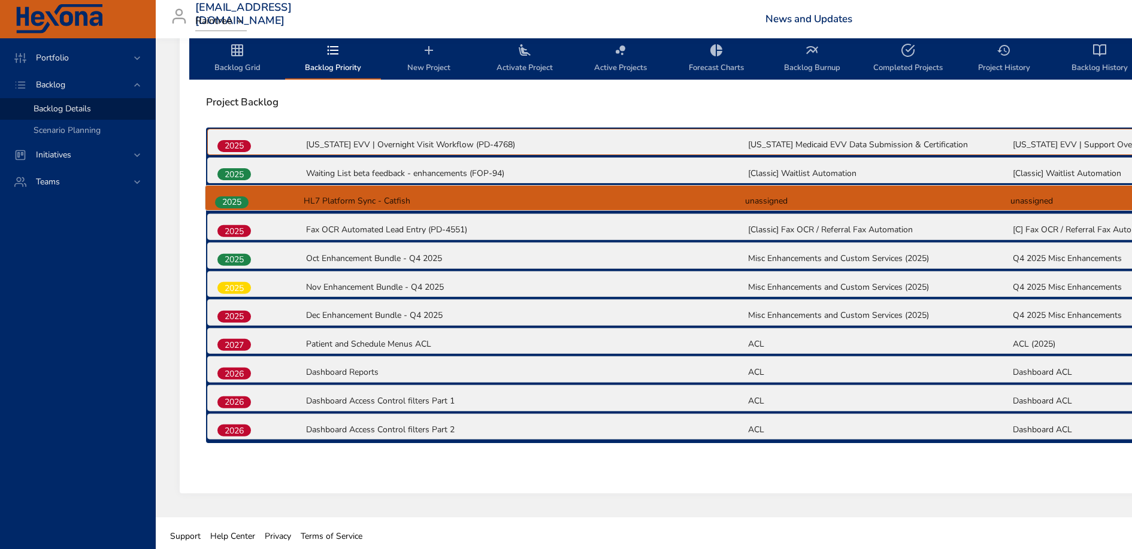
drag, startPoint x: 238, startPoint y: 174, endPoint x: 235, endPoint y: 207, distance: 33.0
click at [235, 207] on div "2025 [US_STATE] EVV | Overnight Visit Workflow (PD-4768) [US_STATE] Medicaid EV…" at bounding box center [746, 286] width 1081 height 316
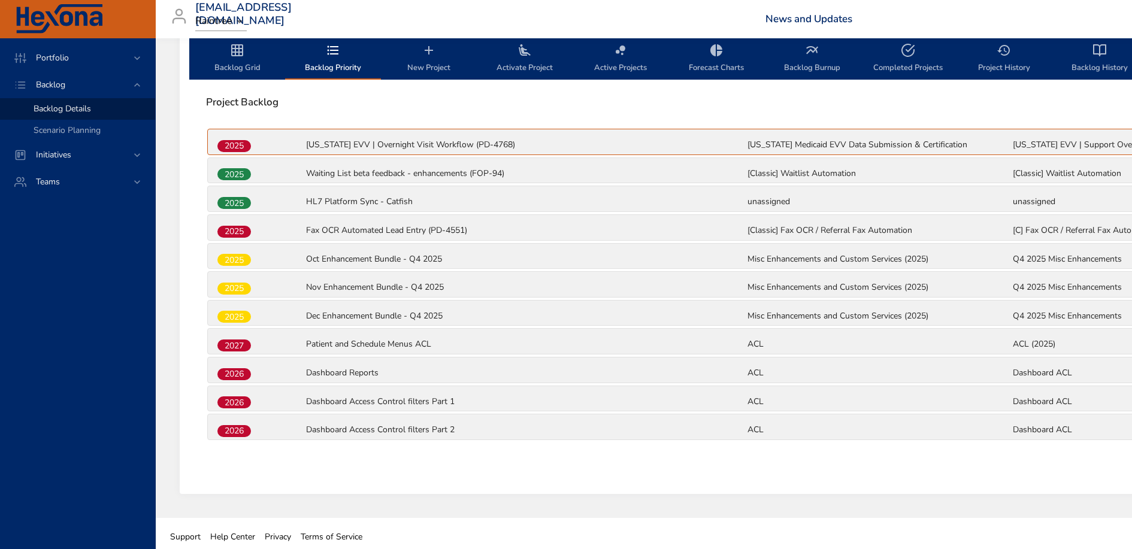
click at [237, 55] on icon "backlog-tab" at bounding box center [237, 50] width 12 height 12
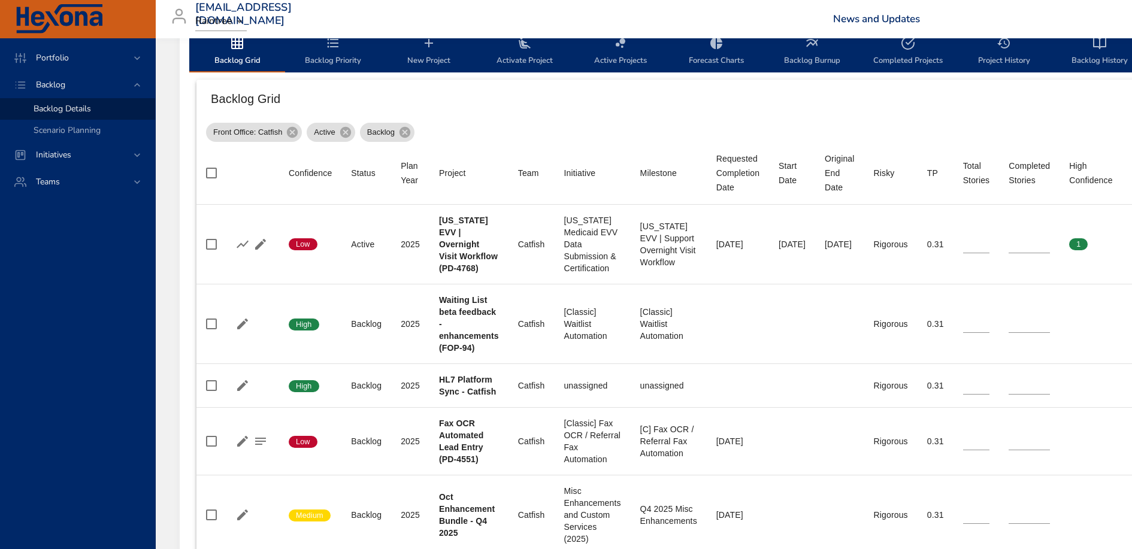
scroll to position [368, 0]
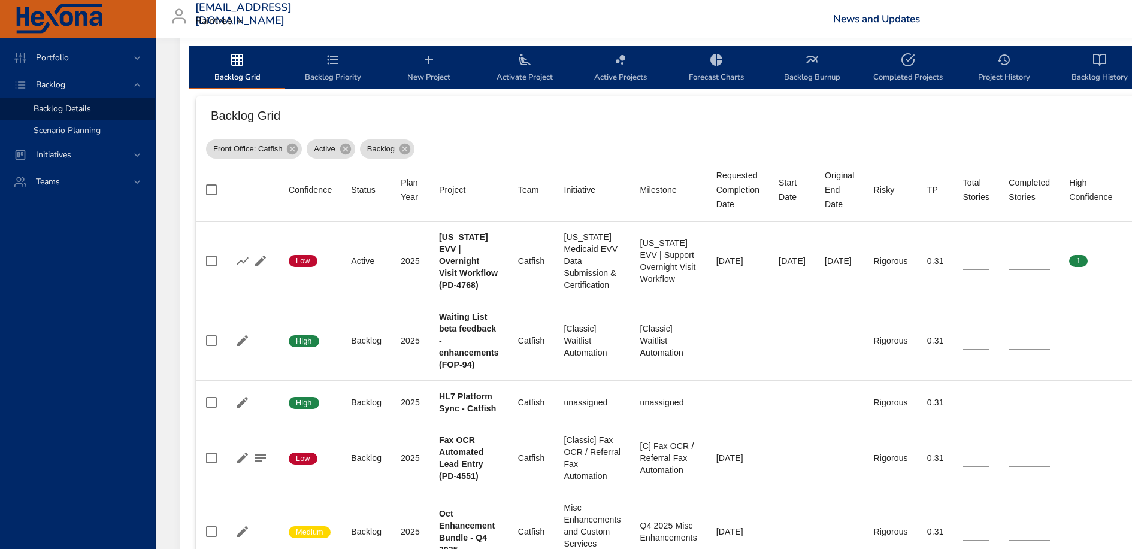
click at [74, 132] on span "Scenario Planning" at bounding box center [67, 130] width 67 height 11
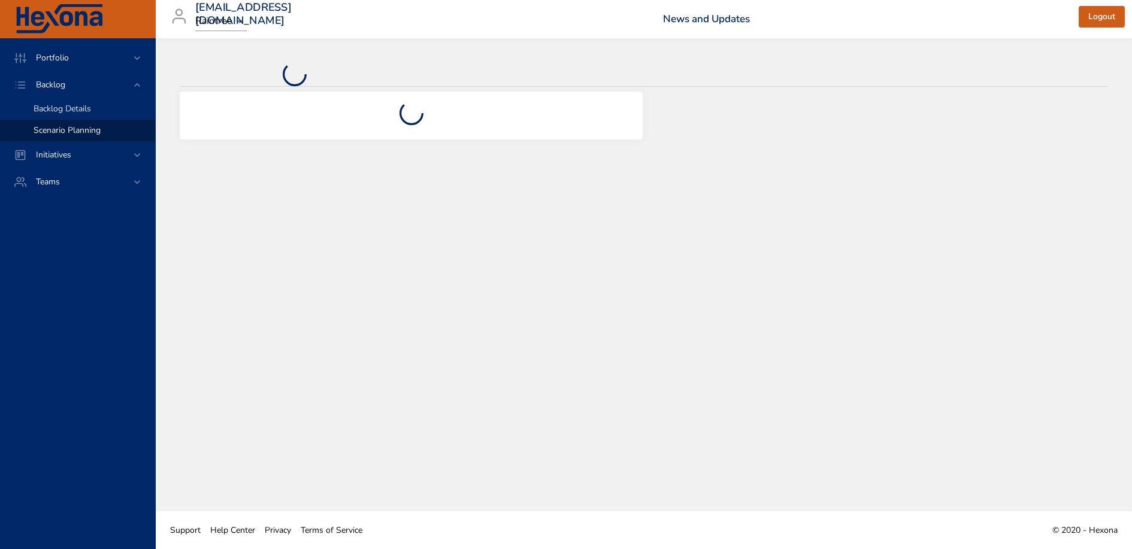
click at [74, 107] on span "Backlog Details" at bounding box center [63, 108] width 58 height 11
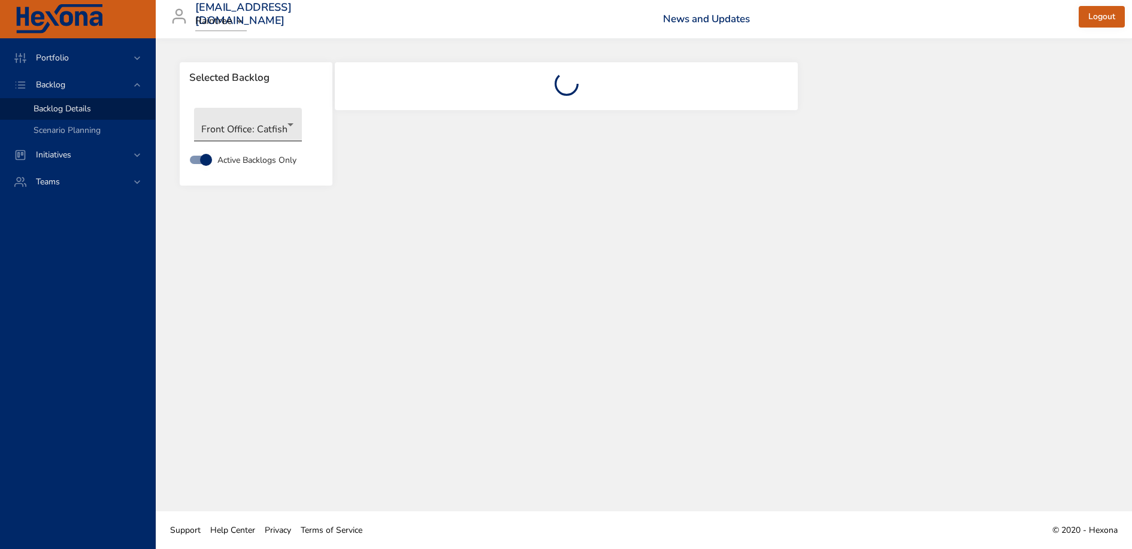
click at [247, 129] on body "Portfolio Backlog Backlog Details Scenario Planning Initiatives Teams [EMAIL_AD…" at bounding box center [566, 274] width 1132 height 549
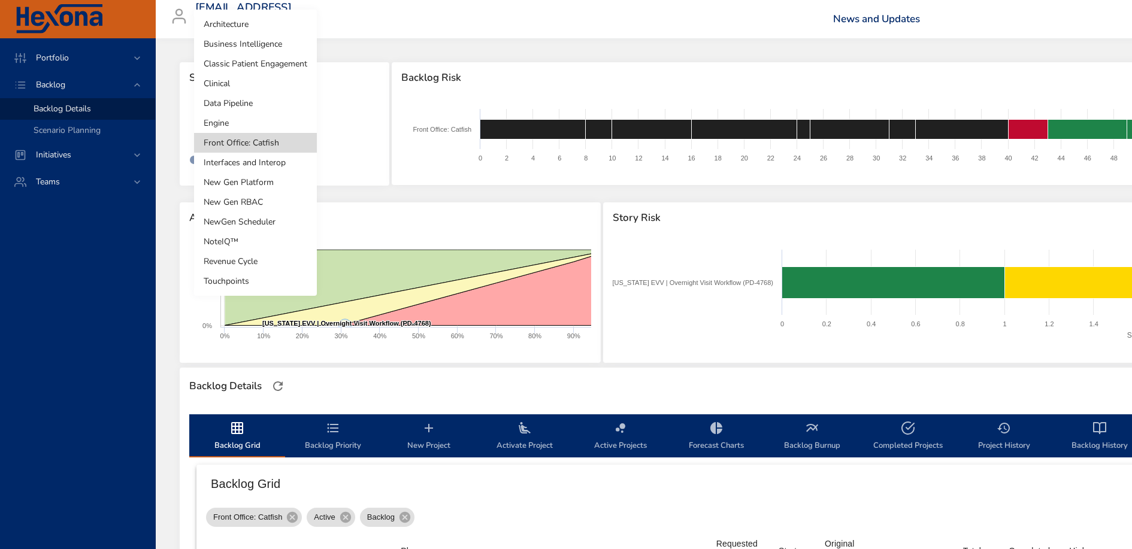
click at [270, 71] on li "Classic Patient Engagement" at bounding box center [255, 64] width 123 height 20
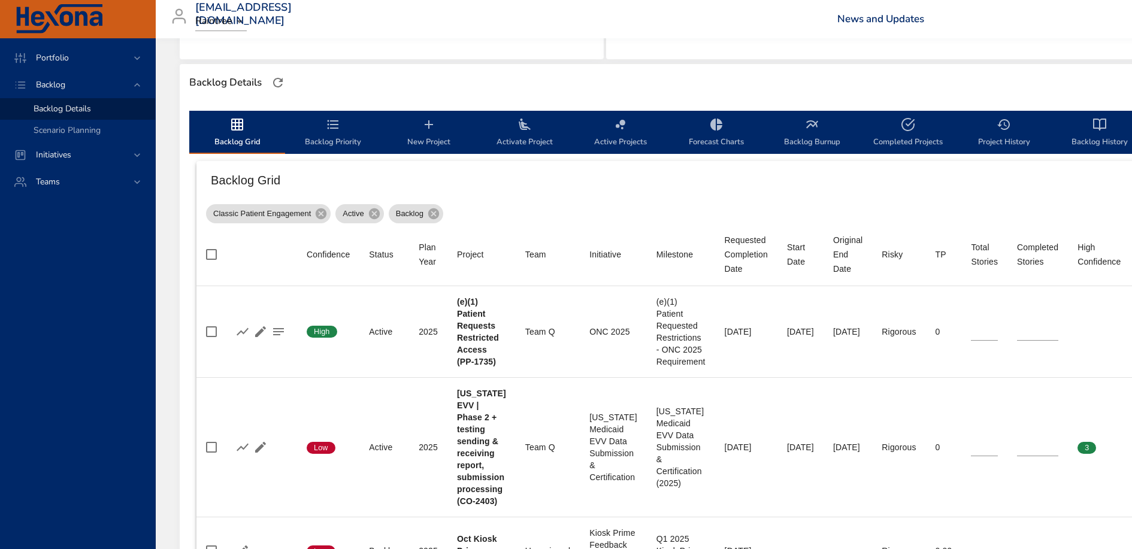
scroll to position [306, 0]
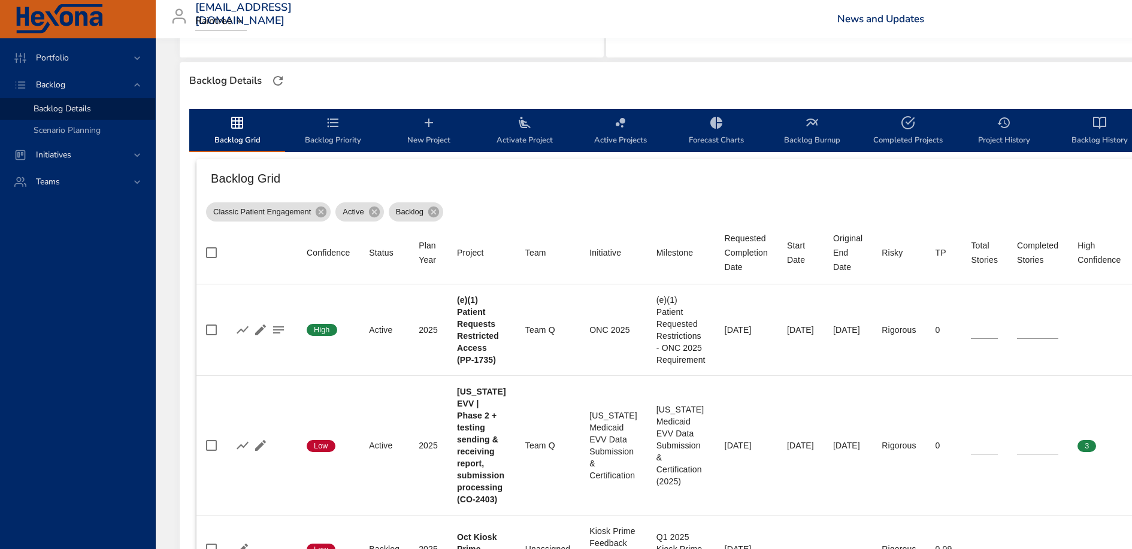
click at [430, 132] on span "New Project" at bounding box center [428, 132] width 81 height 32
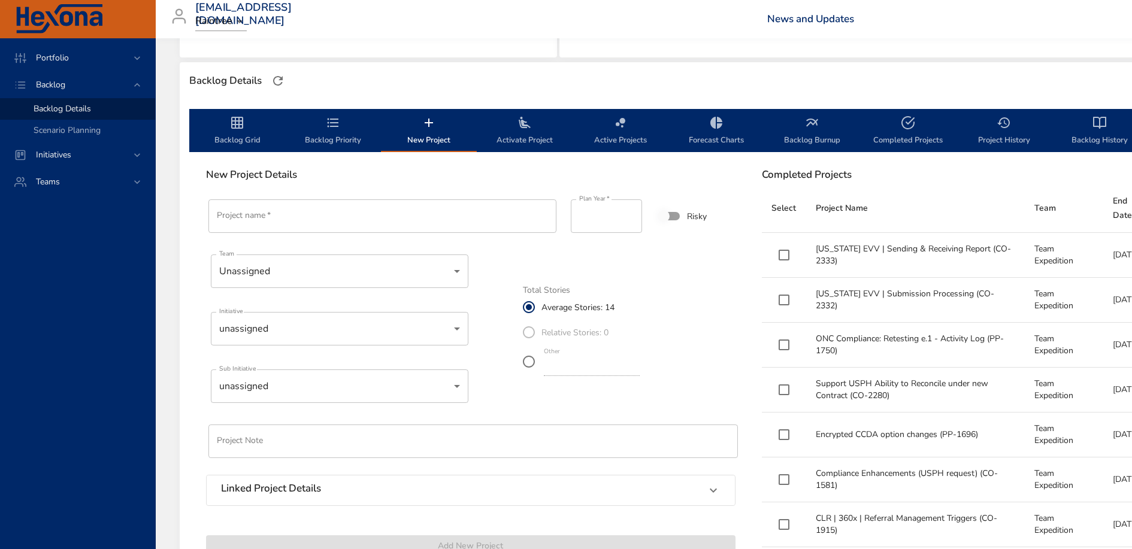
click at [344, 214] on input "Project name   *" at bounding box center [382, 216] width 348 height 34
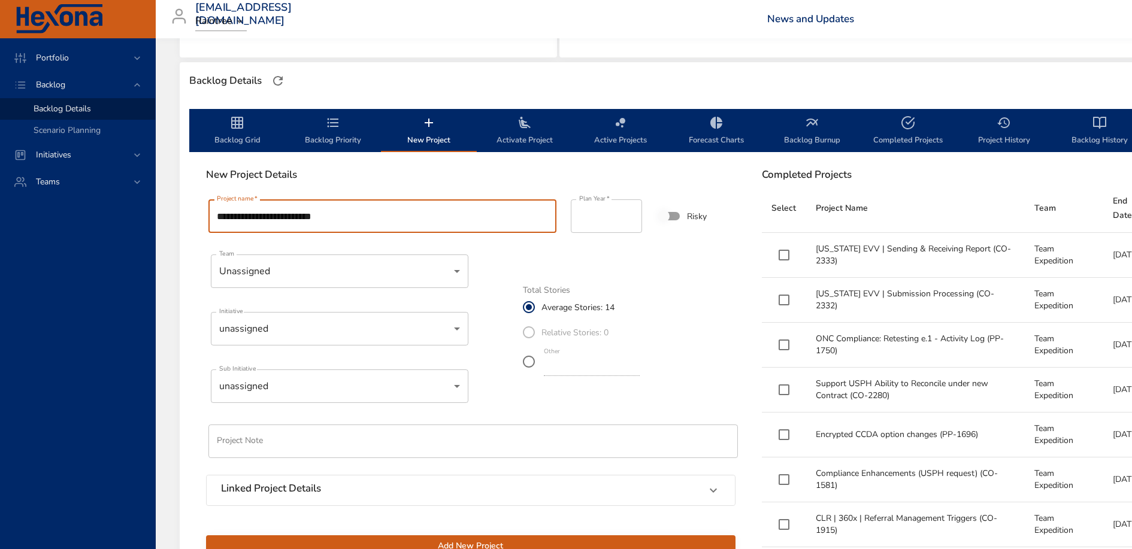
type input "**********"
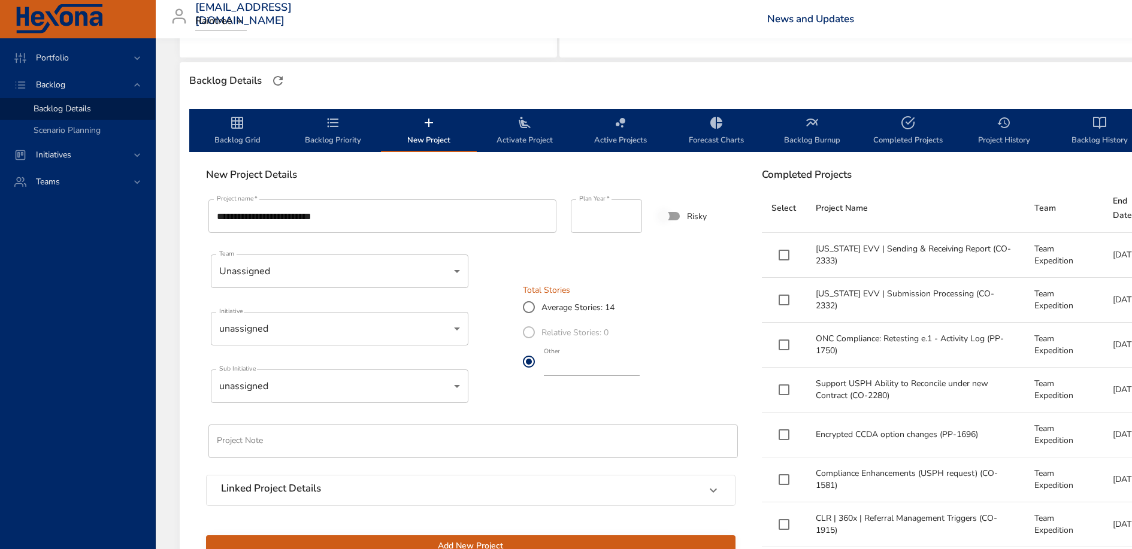
click at [592, 373] on input "**" at bounding box center [592, 366] width 96 height 19
type input "**"
click at [703, 335] on div "Total Stories Average Stories: 14 Relative Stories: 0 Other **" at bounding box center [629, 332] width 212 height 92
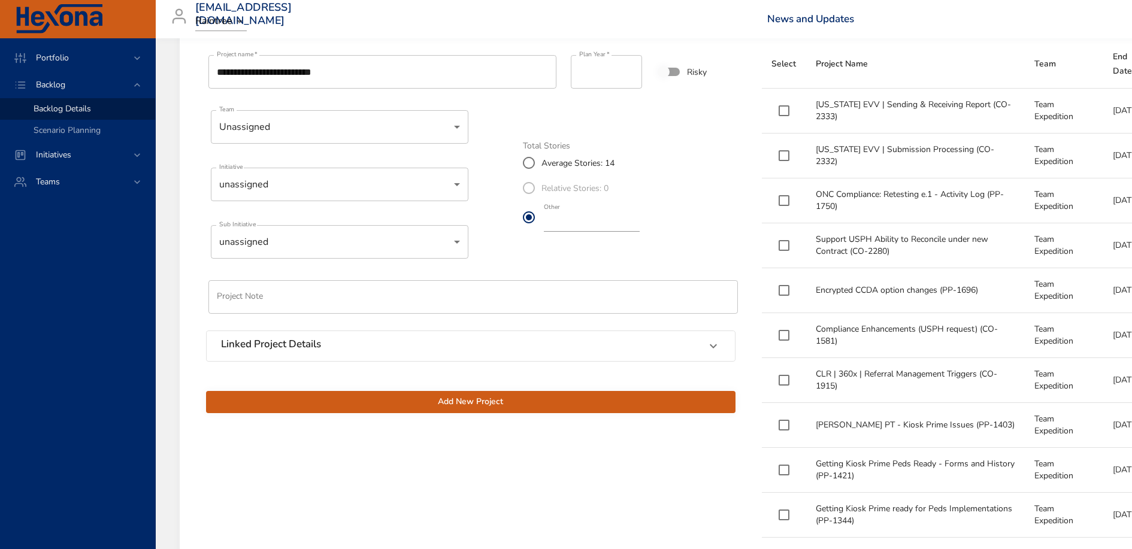
scroll to position [452, 0]
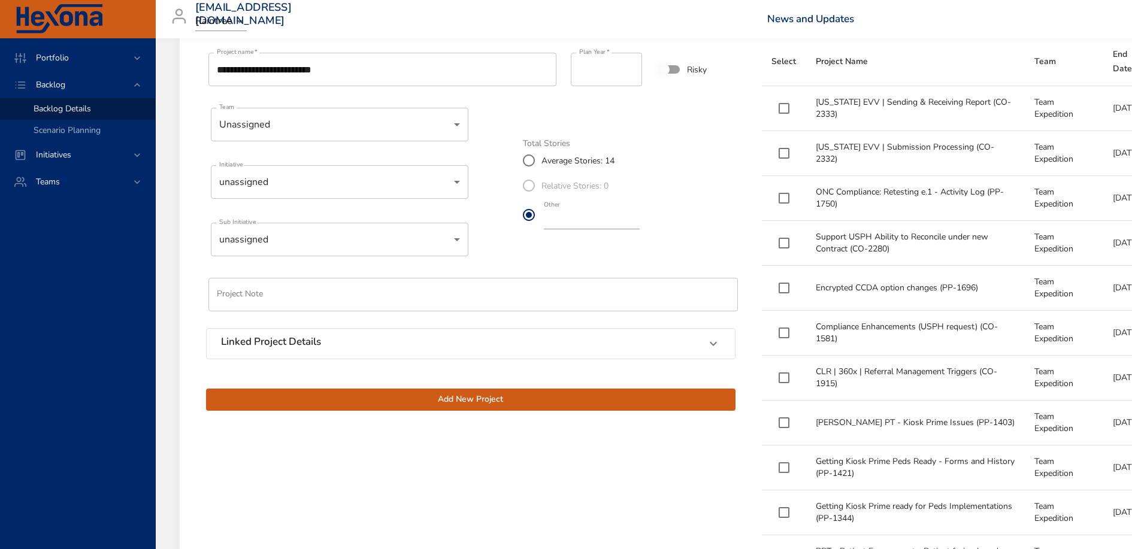
click at [511, 400] on span "Add New Project" at bounding box center [471, 399] width 510 height 15
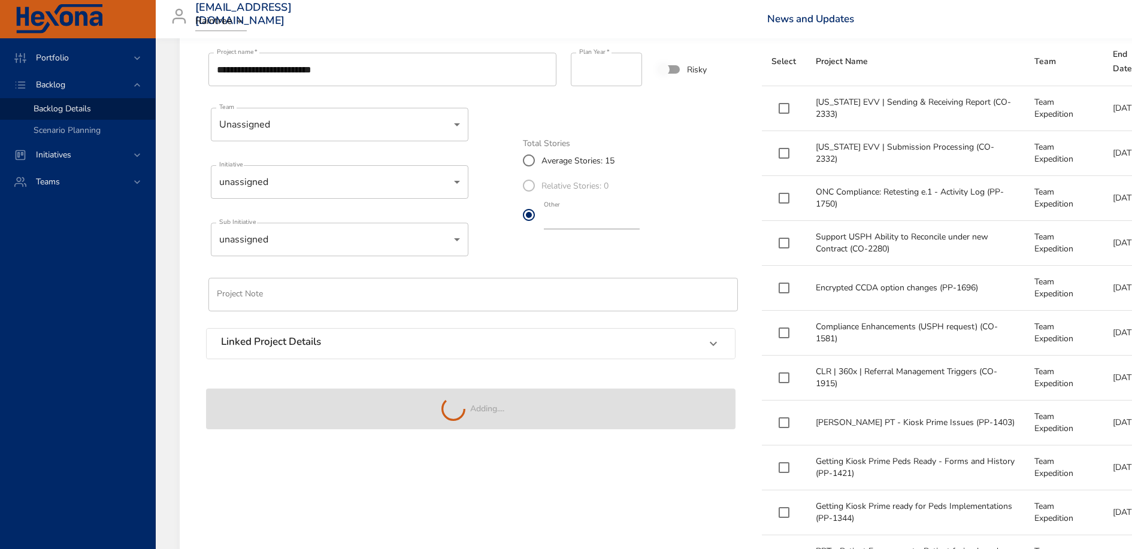
type input "**"
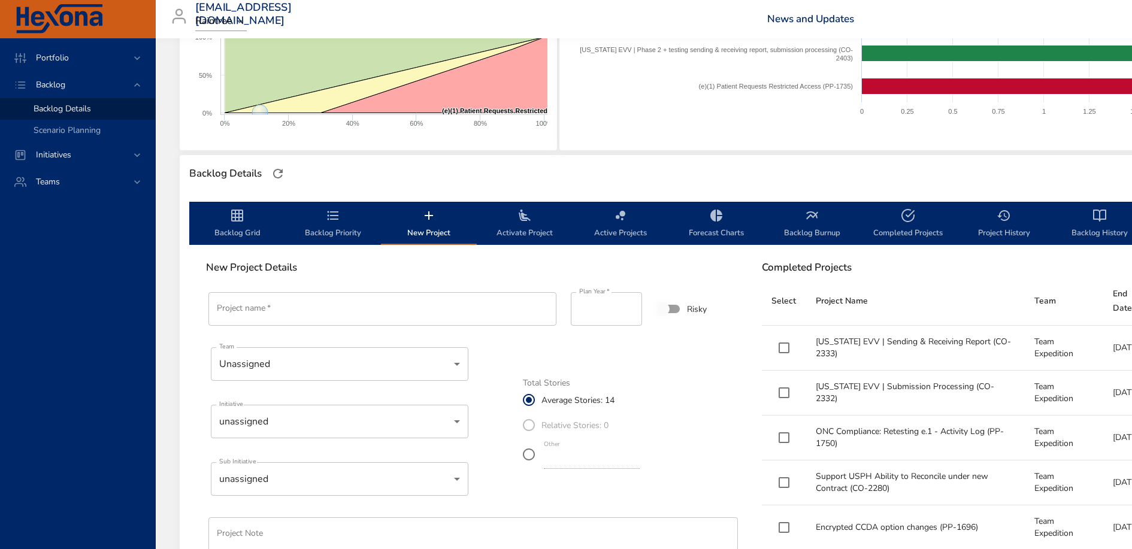
scroll to position [183, 0]
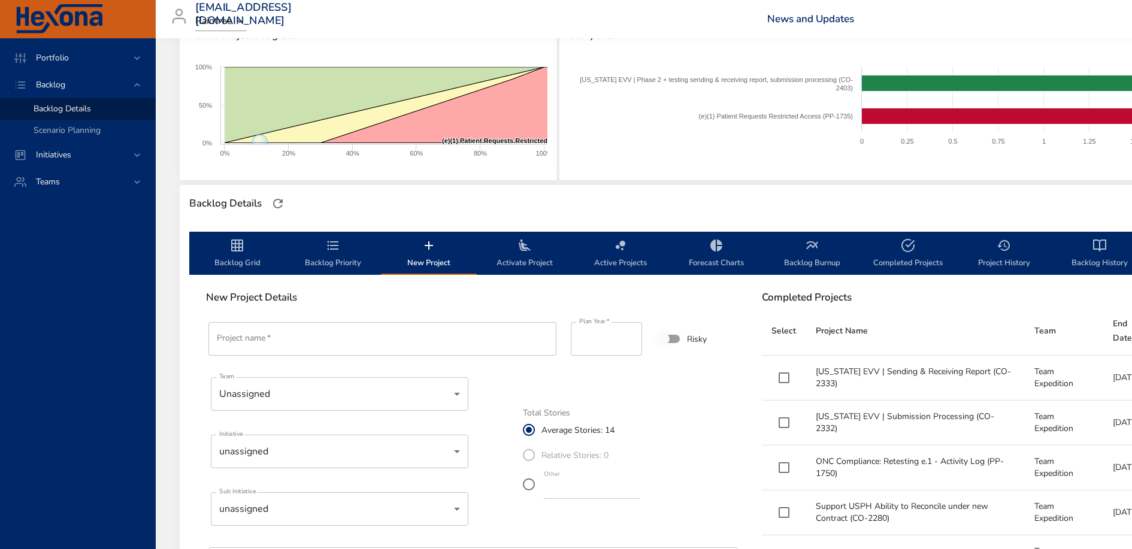
click at [319, 255] on span "Backlog Priority" at bounding box center [332, 254] width 81 height 32
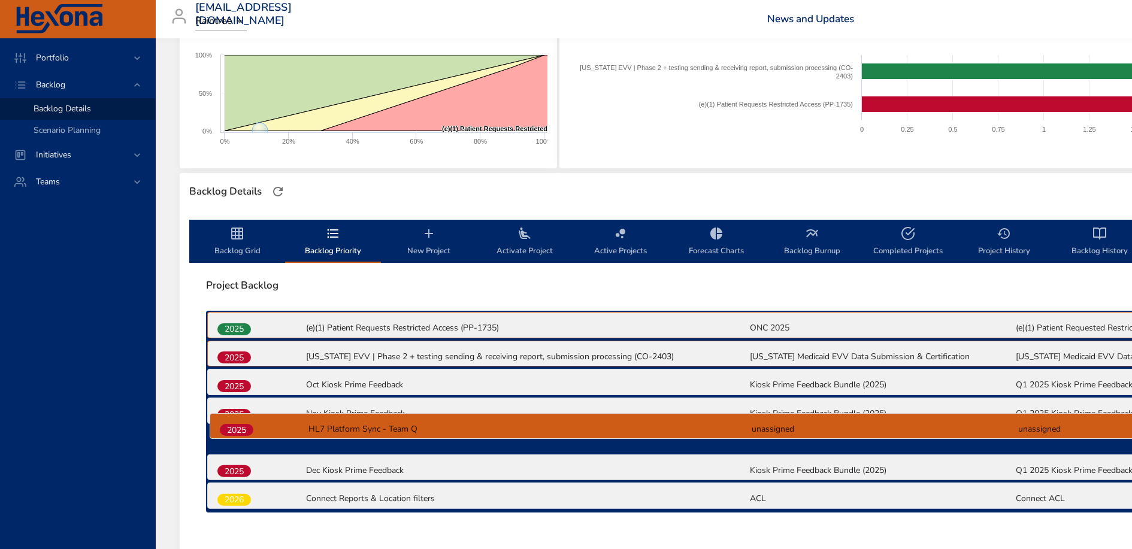
scroll to position [201, 0]
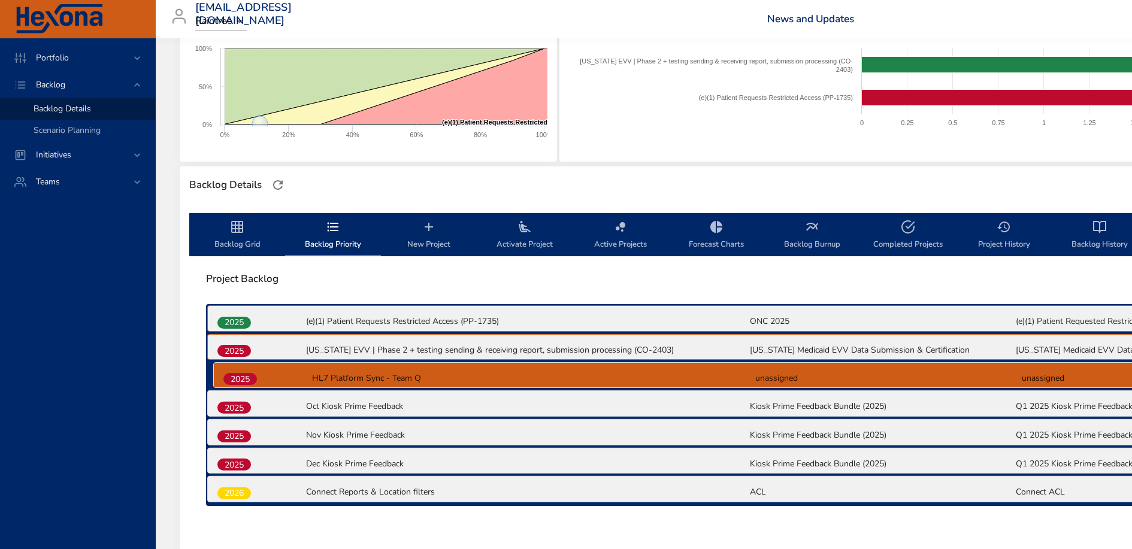
drag, startPoint x: 230, startPoint y: 511, endPoint x: 236, endPoint y: 378, distance: 133.1
click at [236, 378] on div "2025 (e)(1) Patient Requests Restricted Access (PP-1735) ONC 2025 (e)(1) Patien…" at bounding box center [748, 404] width 1085 height 201
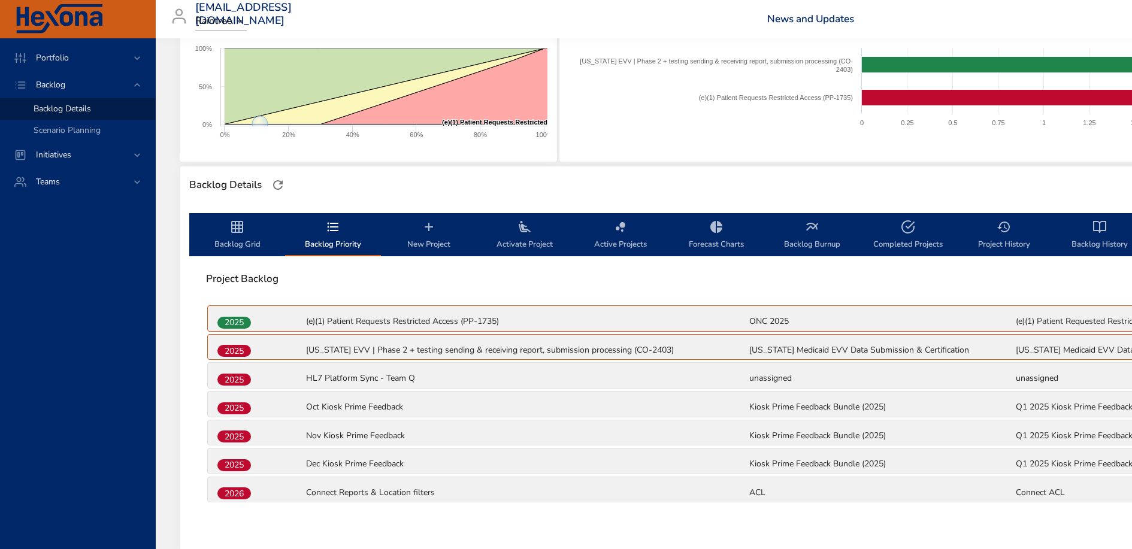
click at [240, 232] on icon "backlog-tab" at bounding box center [237, 227] width 12 height 12
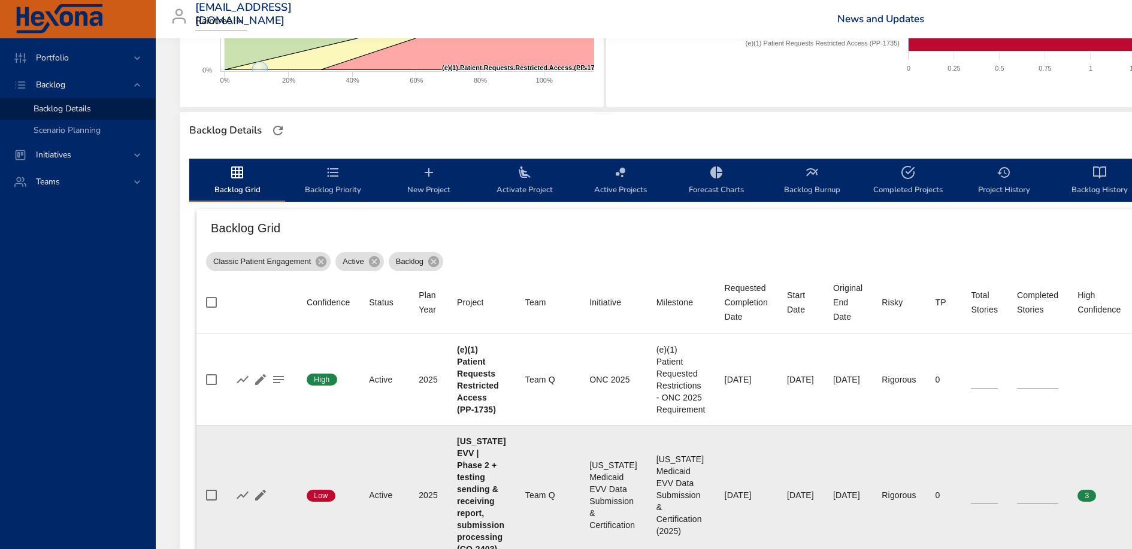
scroll to position [20, 0]
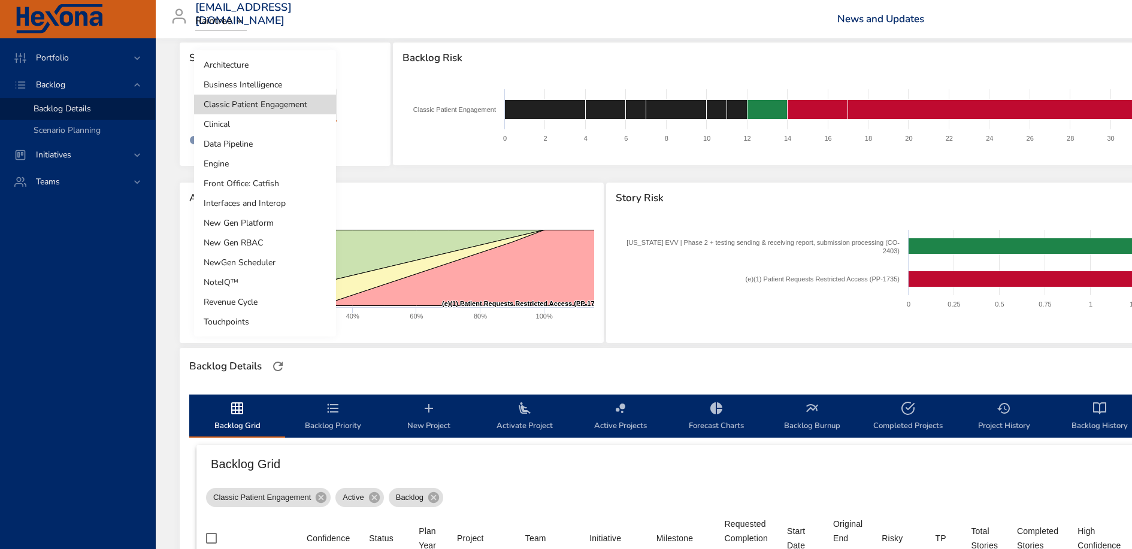
click at [292, 116] on body "Portfolio Backlog Backlog Details Scenario Planning Initiatives Teams [EMAIL_AD…" at bounding box center [566, 254] width 1132 height 549
click at [265, 299] on li "Revenue Cycle" at bounding box center [265, 302] width 142 height 20
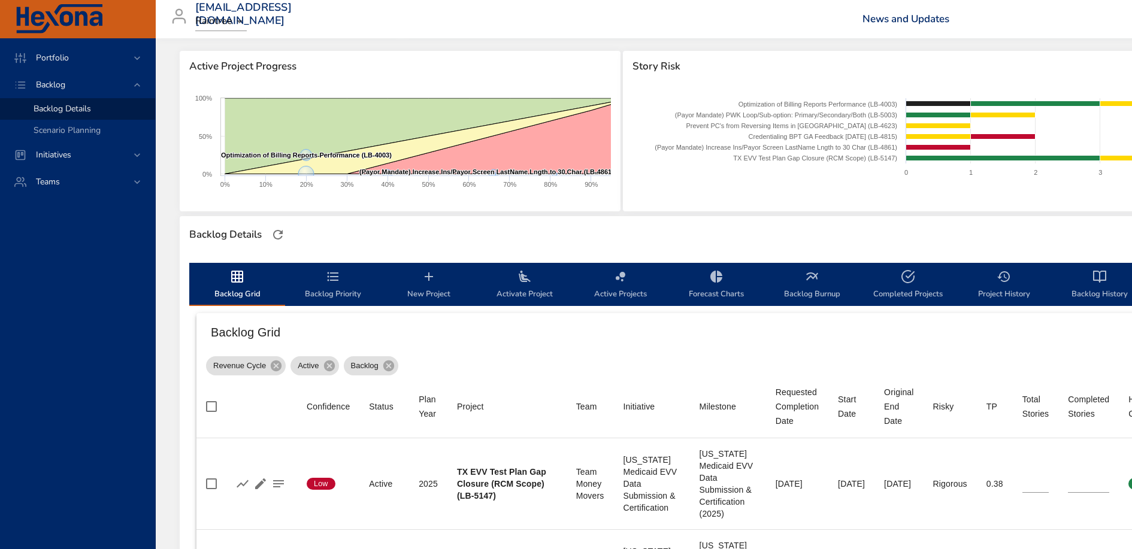
scroll to position [157, 0]
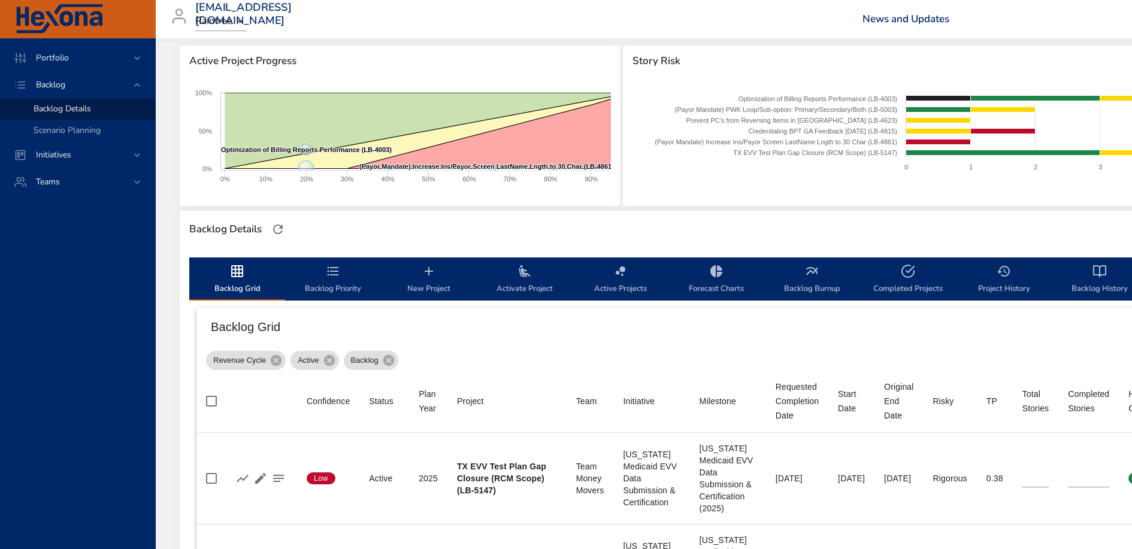
click at [431, 286] on span "New Project" at bounding box center [428, 280] width 81 height 32
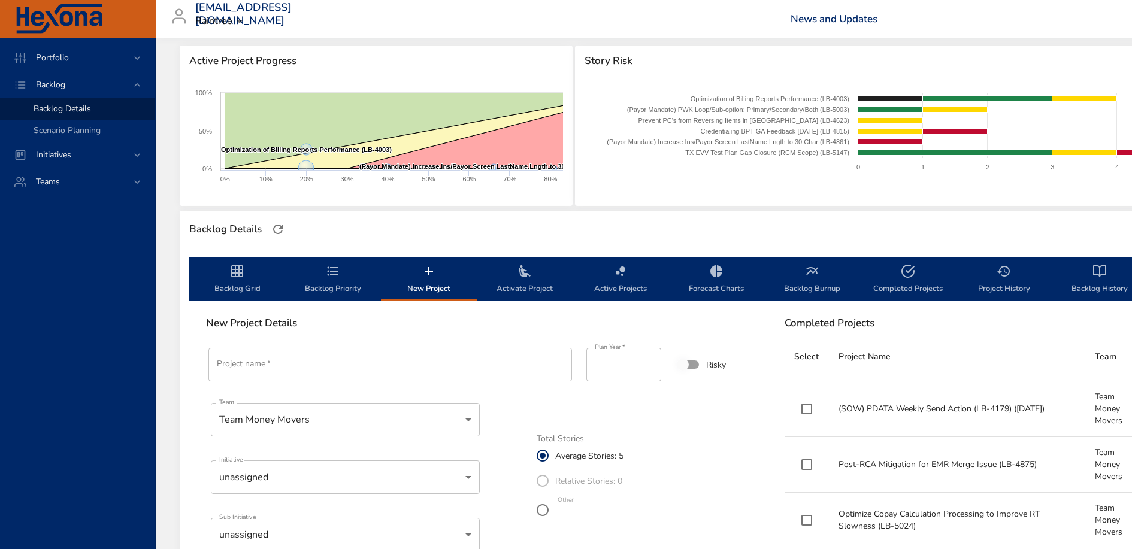
click at [369, 372] on input "Project name   *" at bounding box center [390, 365] width 364 height 34
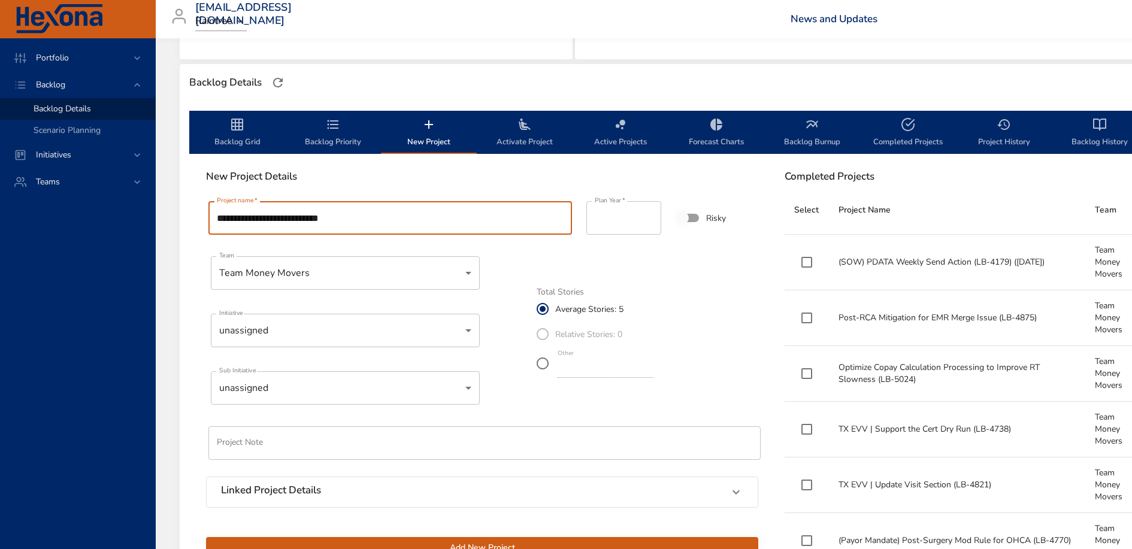
scroll to position [313, 0]
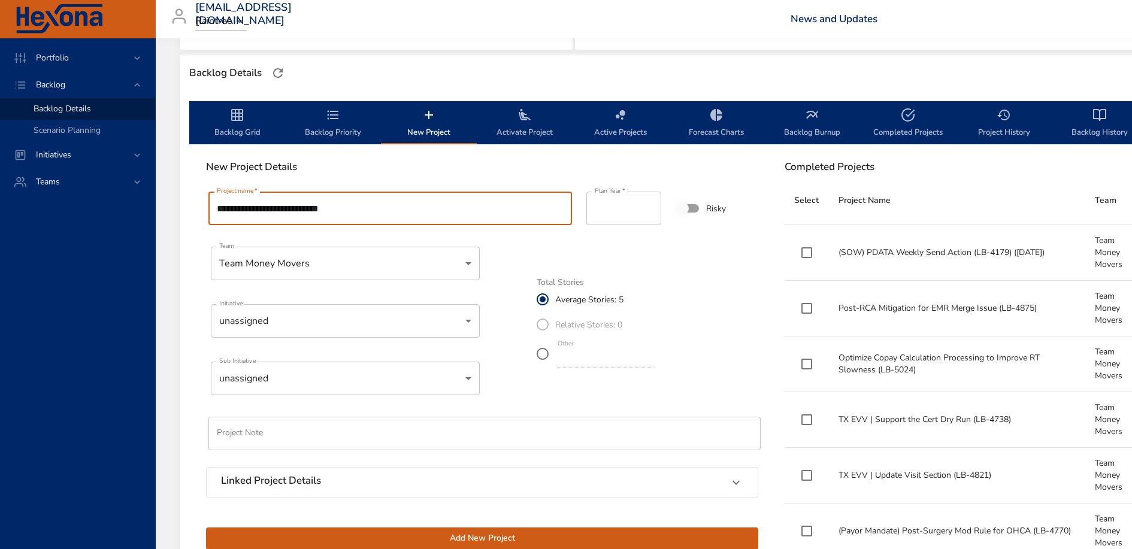
type input "**********"
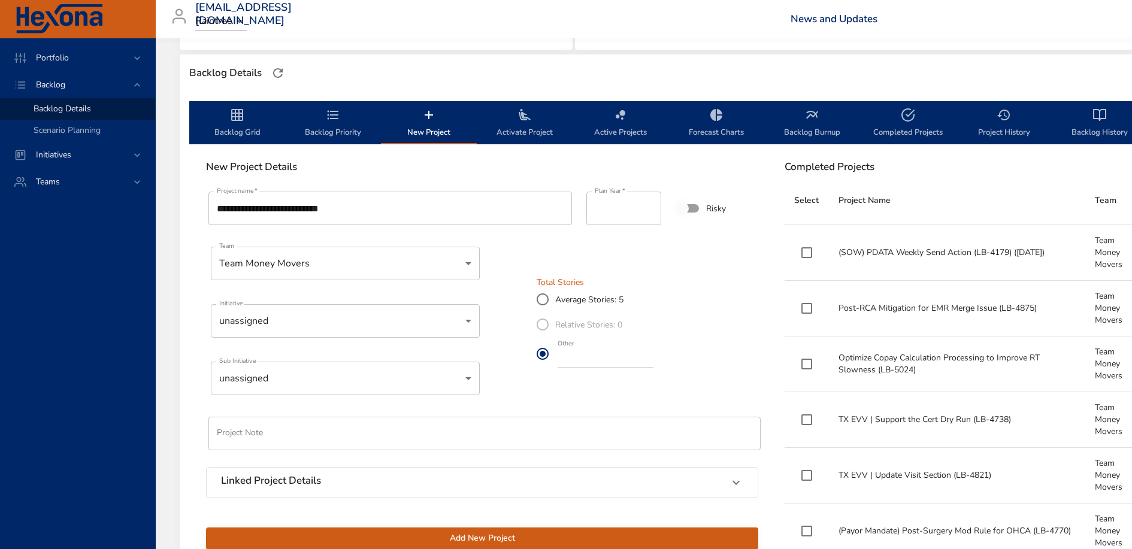
click at [572, 358] on input "*" at bounding box center [606, 358] width 96 height 19
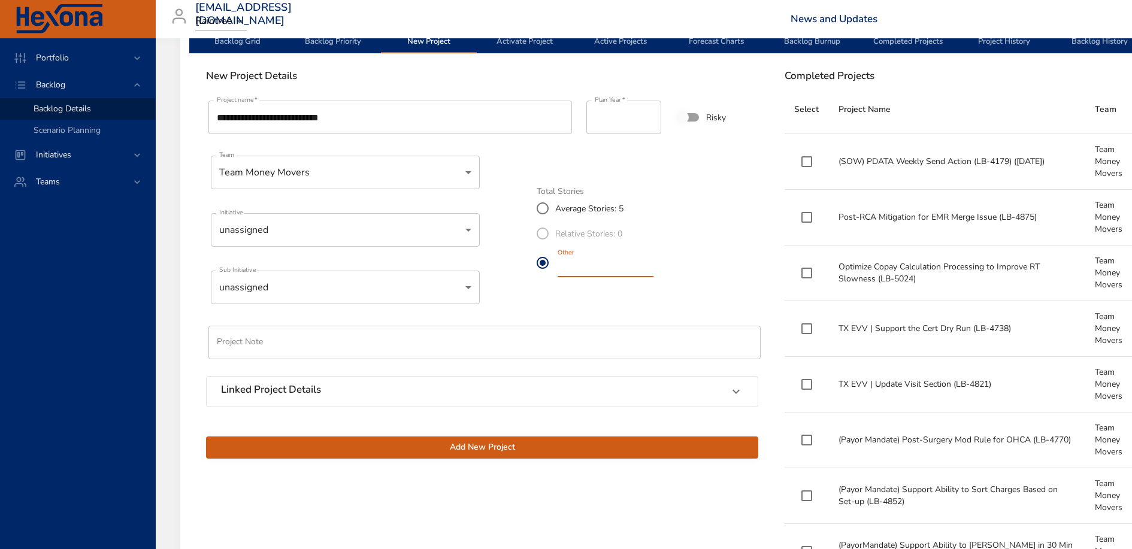
scroll to position [433, 0]
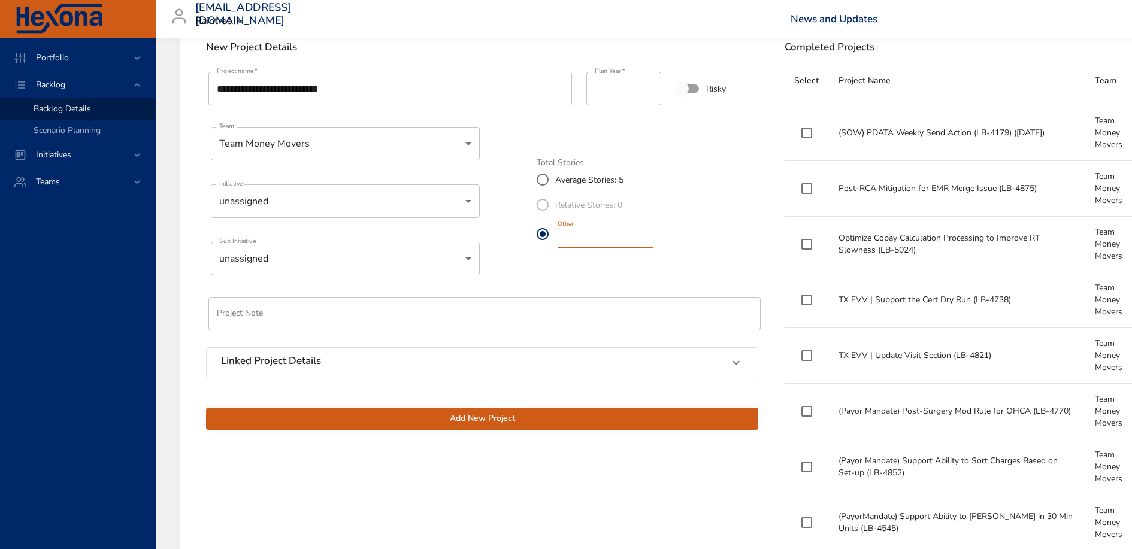
type input "*"
click at [494, 420] on span "Add New Project" at bounding box center [482, 419] width 533 height 15
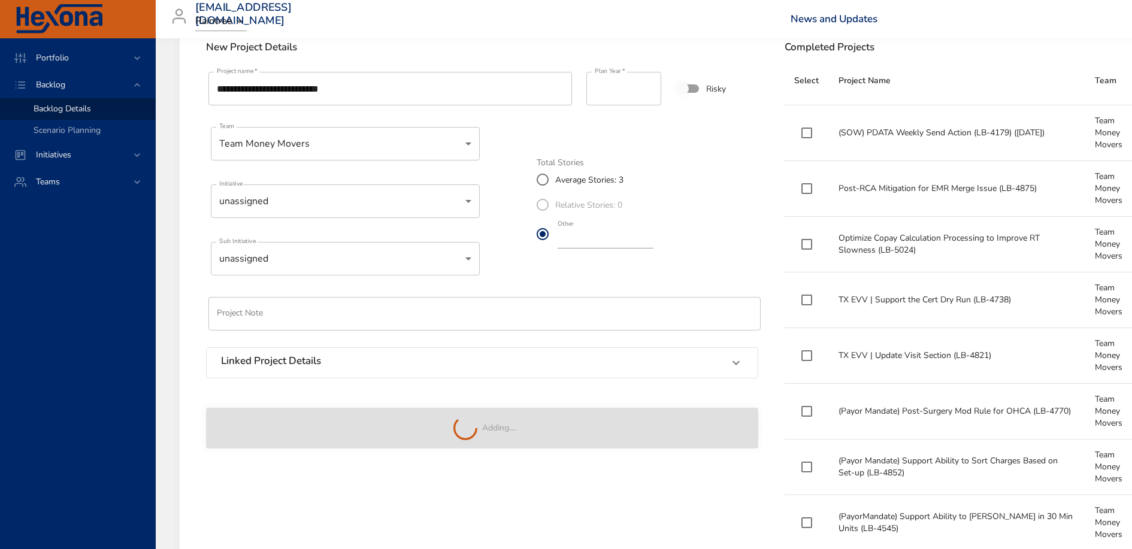
type input "*"
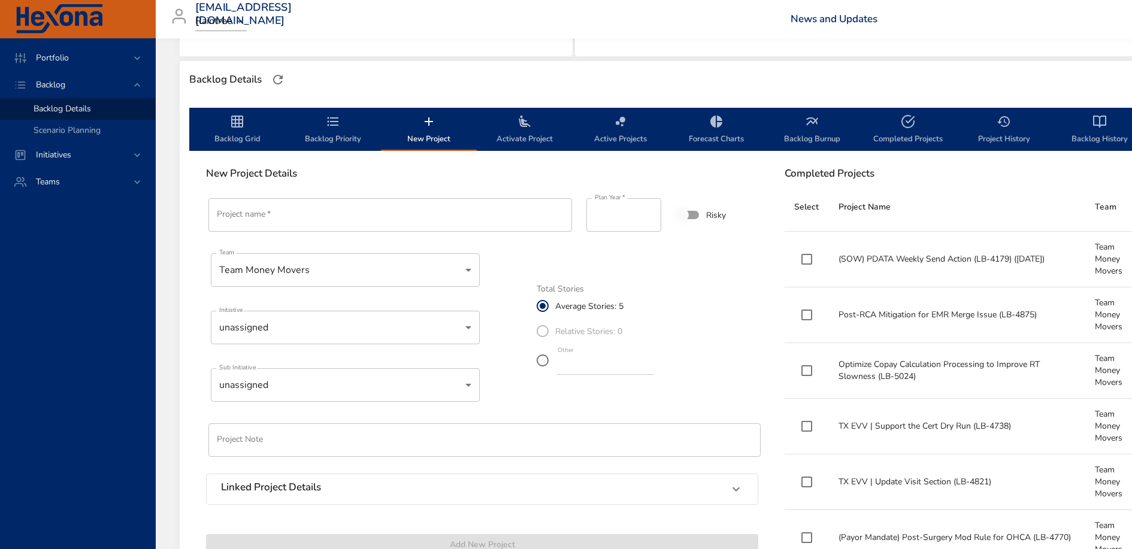
scroll to position [294, 0]
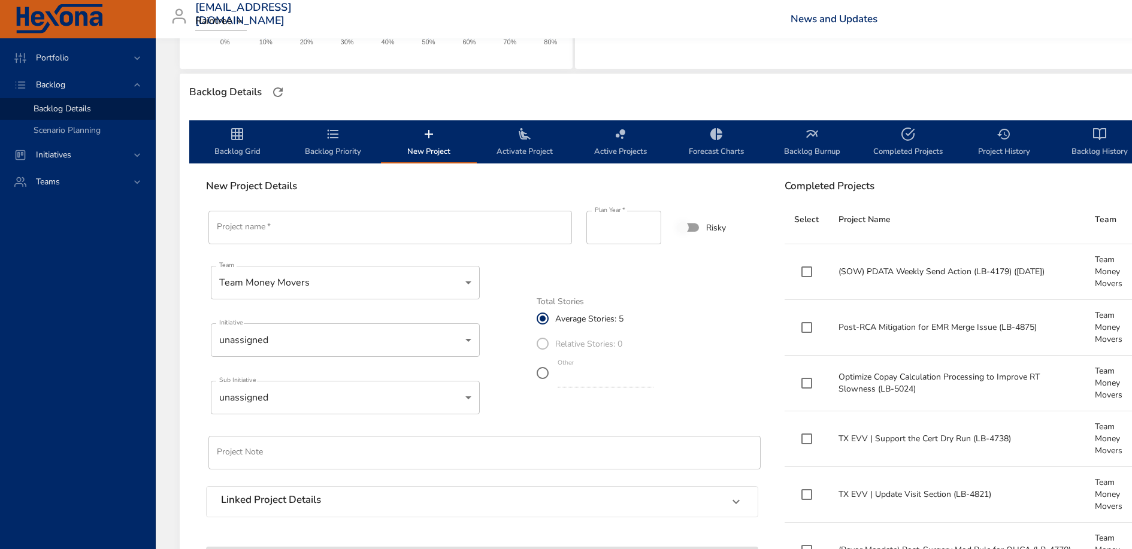
click at [329, 140] on icon "backlog-tab" at bounding box center [333, 134] width 14 height 14
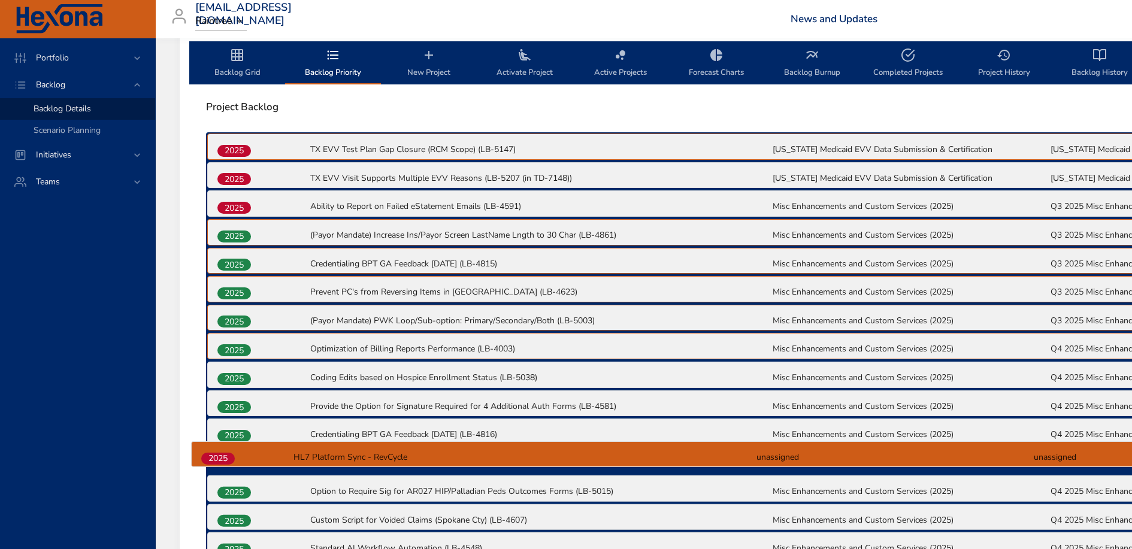
scroll to position [390, 0]
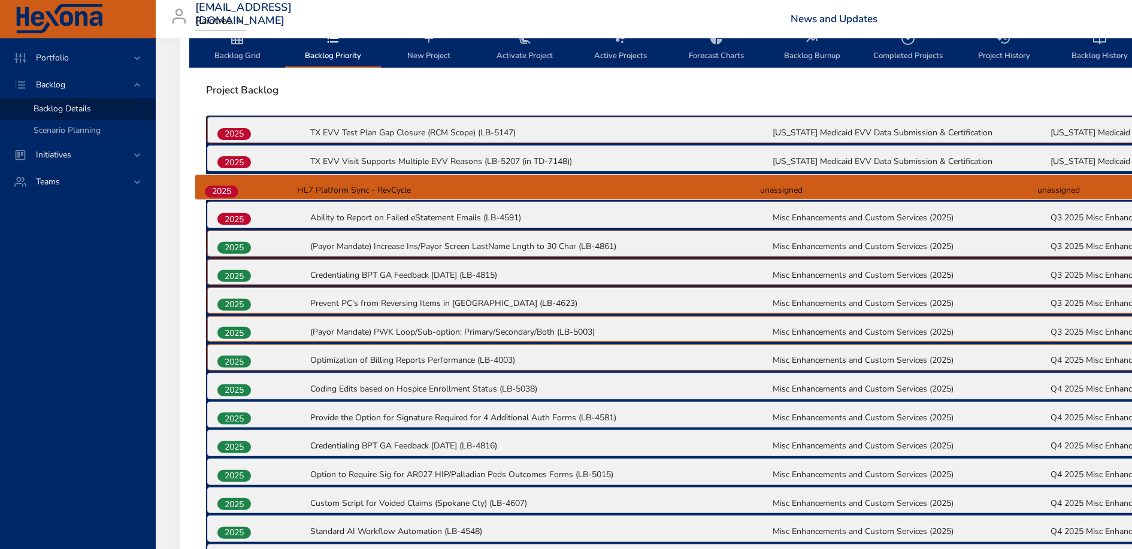
drag, startPoint x: 234, startPoint y: 426, endPoint x: 222, endPoint y: 181, distance: 245.3
click at [222, 181] on div "2025 TX EVV Test Plan Gap Closure (RCM Scope) (LB-5147) [US_STATE] Medicaid EVV…" at bounding box center [771, 459] width 1131 height 687
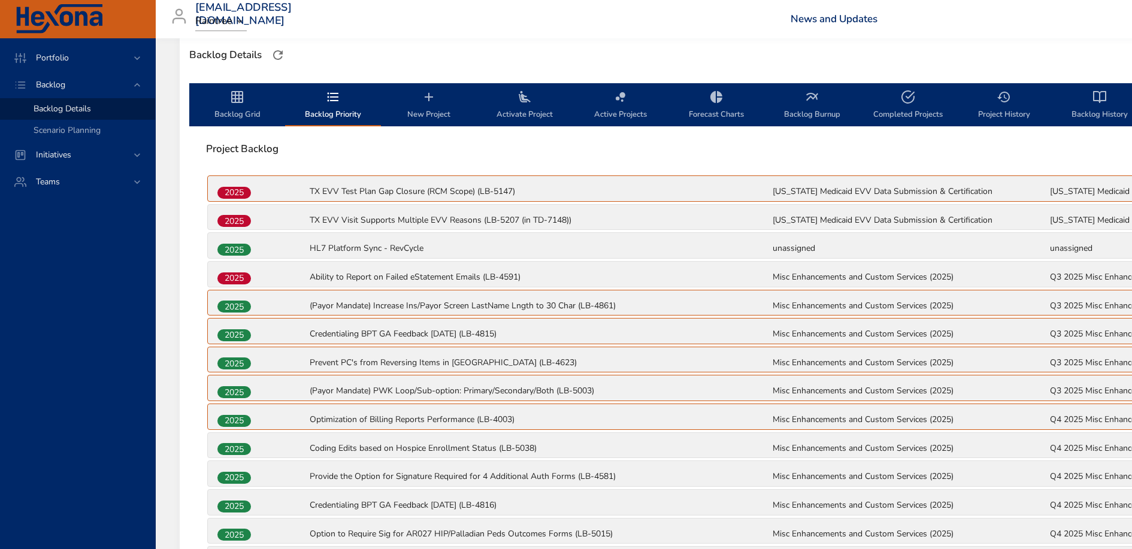
scroll to position [329, 0]
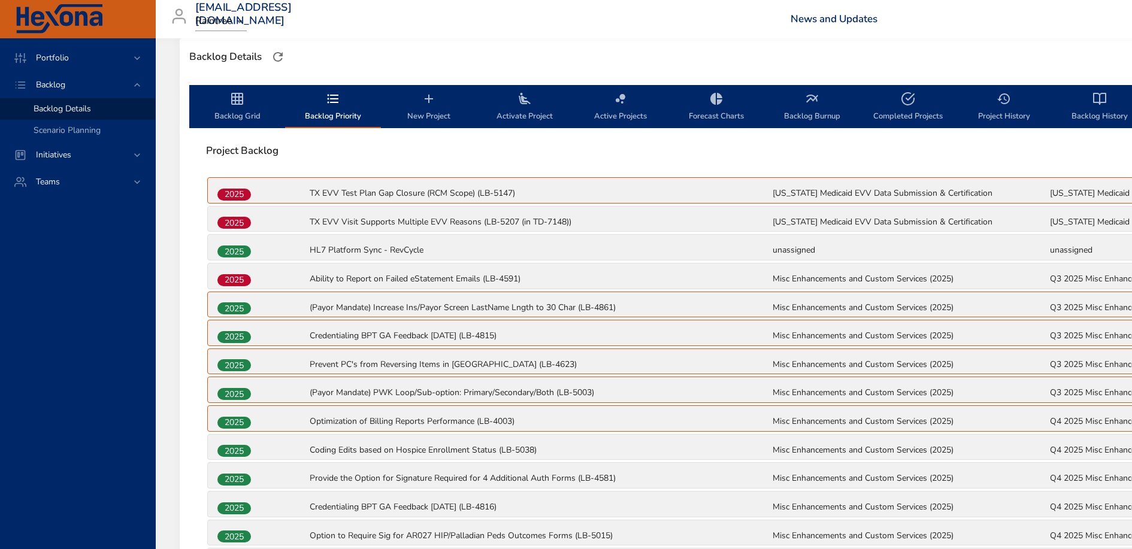
click at [243, 111] on span "Backlog Grid" at bounding box center [236, 108] width 81 height 32
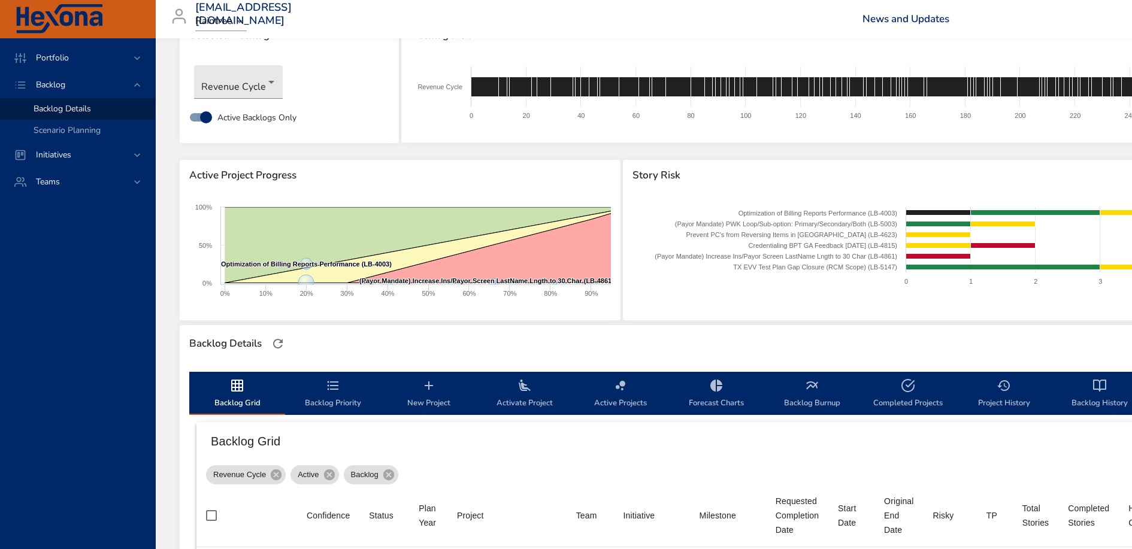
scroll to position [28, 0]
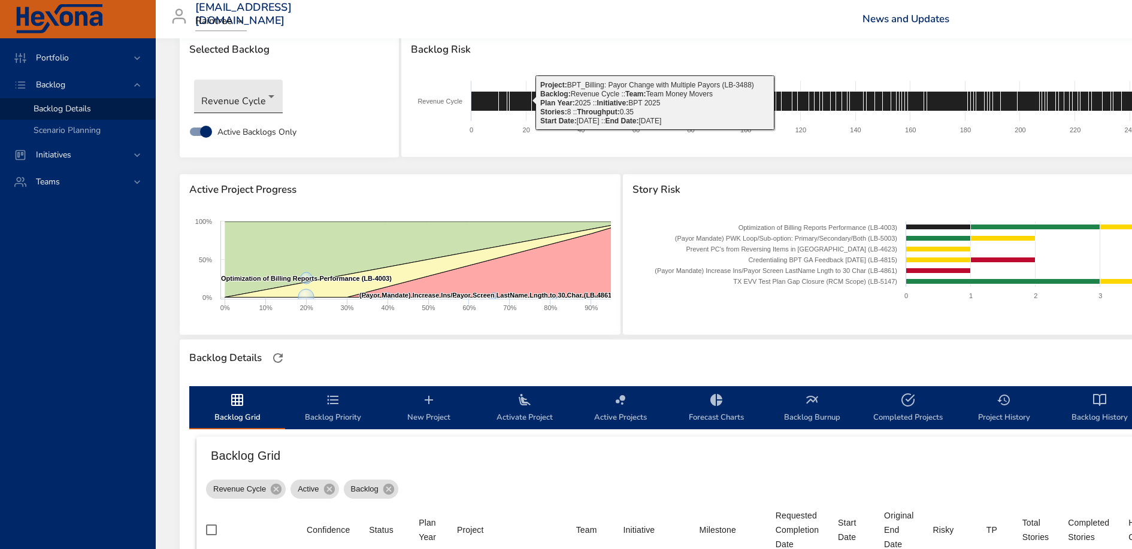
click at [250, 100] on body "Portfolio Backlog Backlog Details Scenario Planning Initiatives Teams [EMAIL_AD…" at bounding box center [566, 246] width 1132 height 549
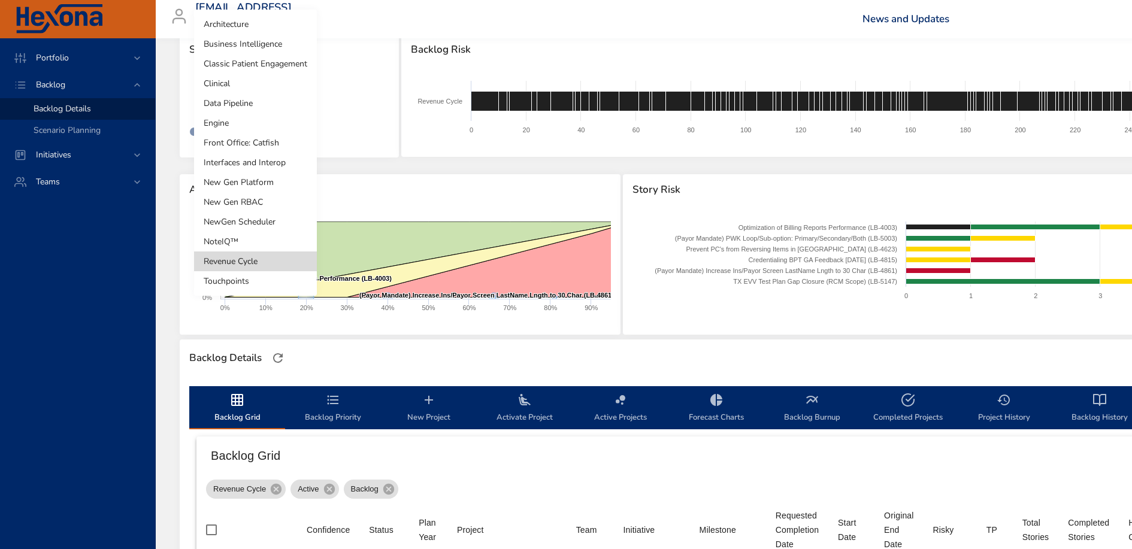
click at [261, 159] on li "Interfaces and Interop" at bounding box center [255, 163] width 123 height 20
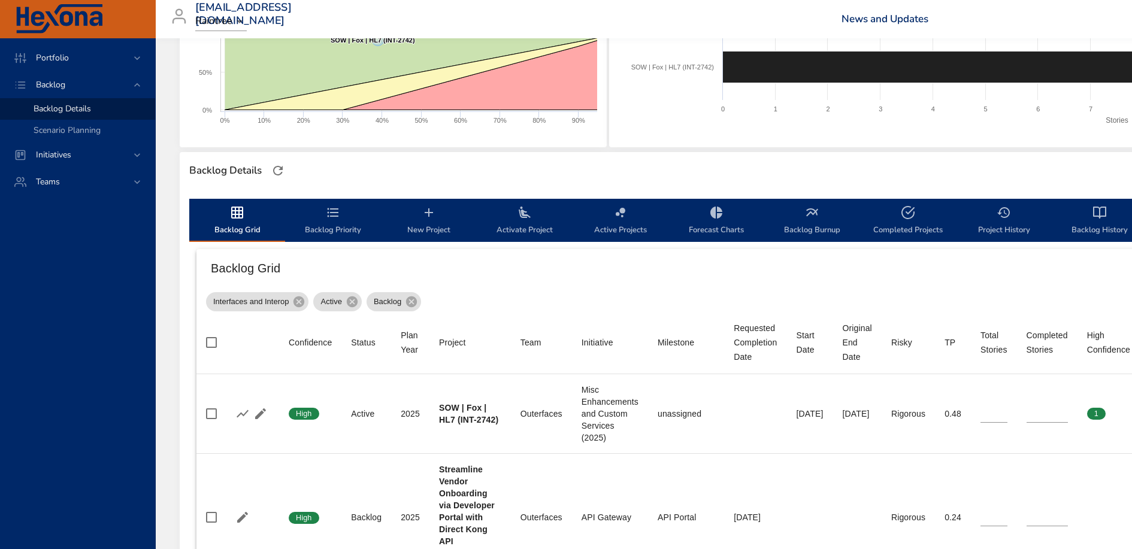
scroll to position [196, 0]
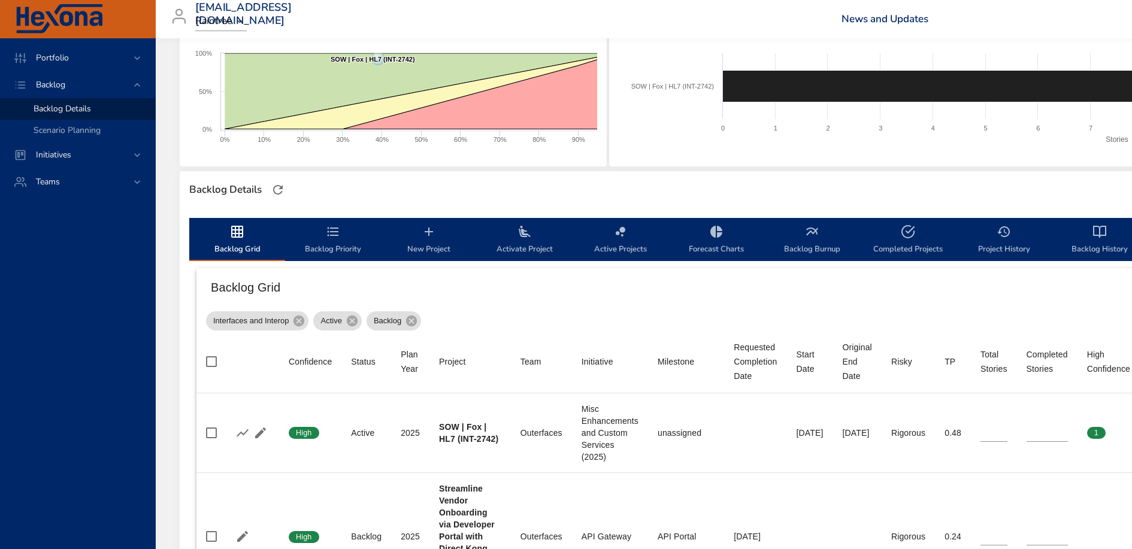
click at [430, 243] on span "New Project" at bounding box center [428, 241] width 81 height 32
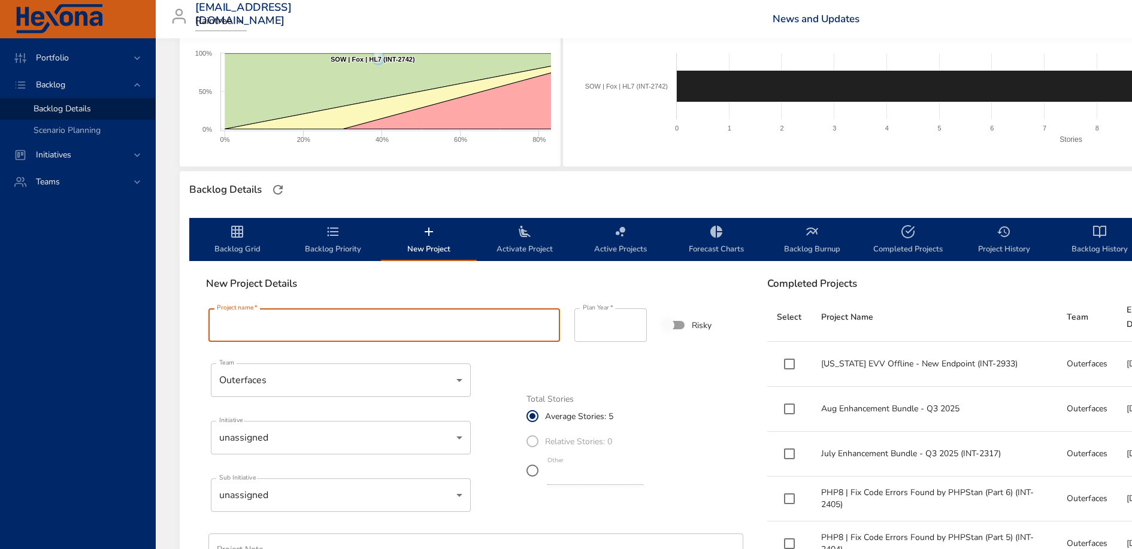
click at [370, 331] on input "Project name   *" at bounding box center [384, 326] width 352 height 34
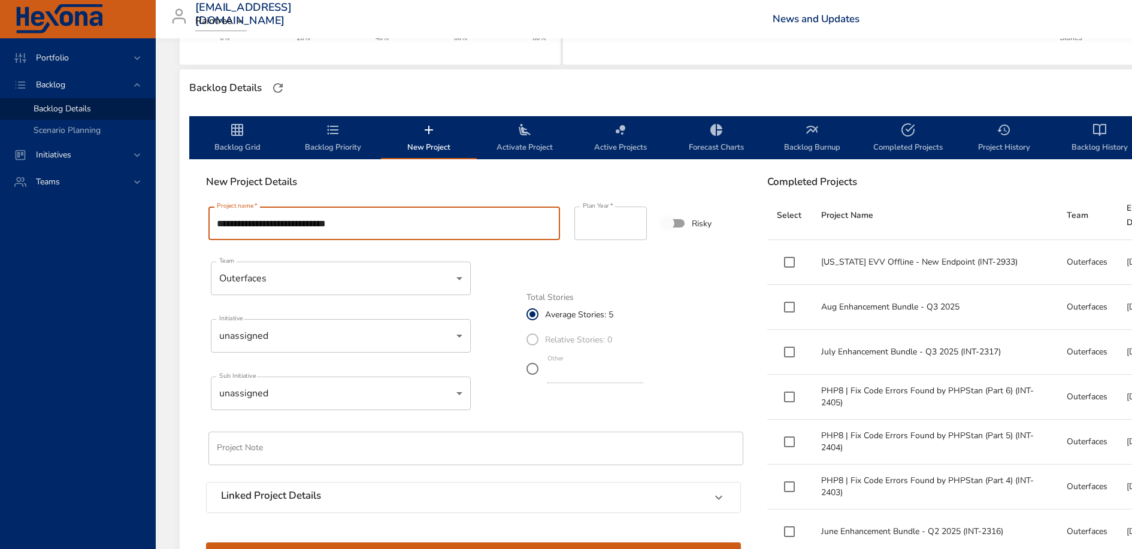
scroll to position [298, 0]
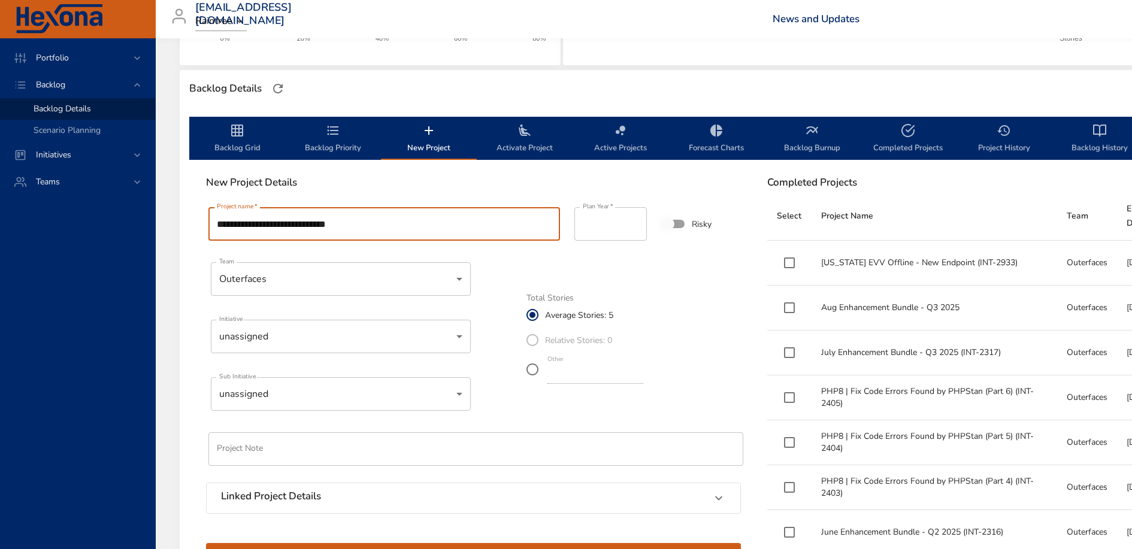
type input "**********"
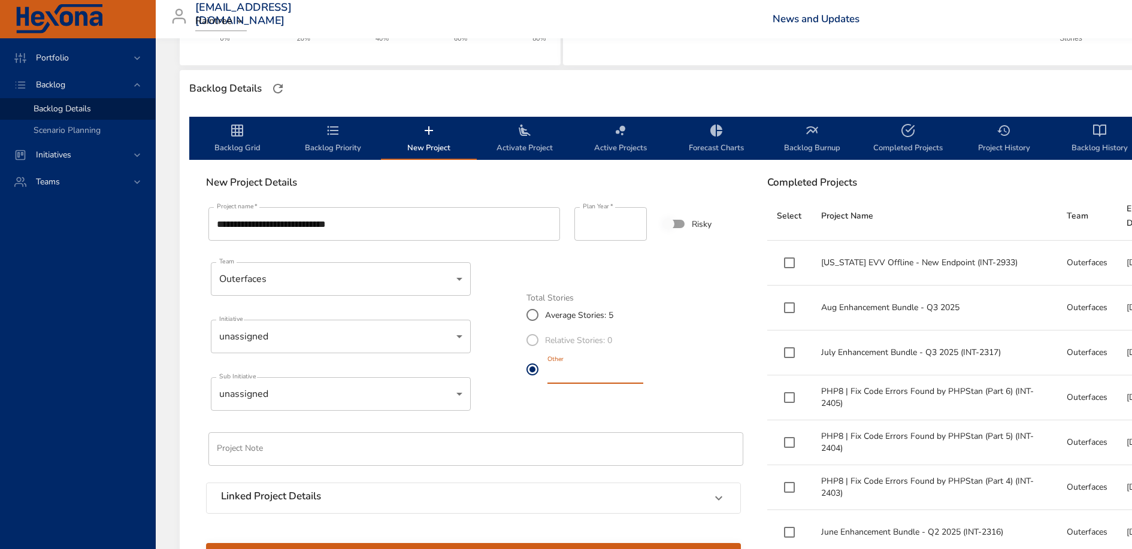
click at [569, 379] on input "*" at bounding box center [596, 374] width 96 height 19
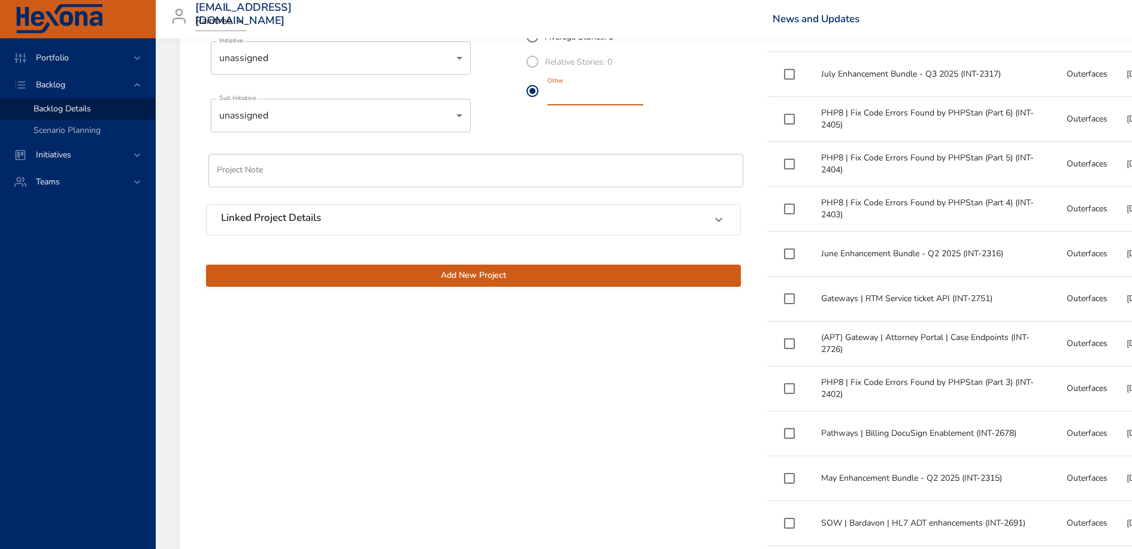
scroll to position [583, 0]
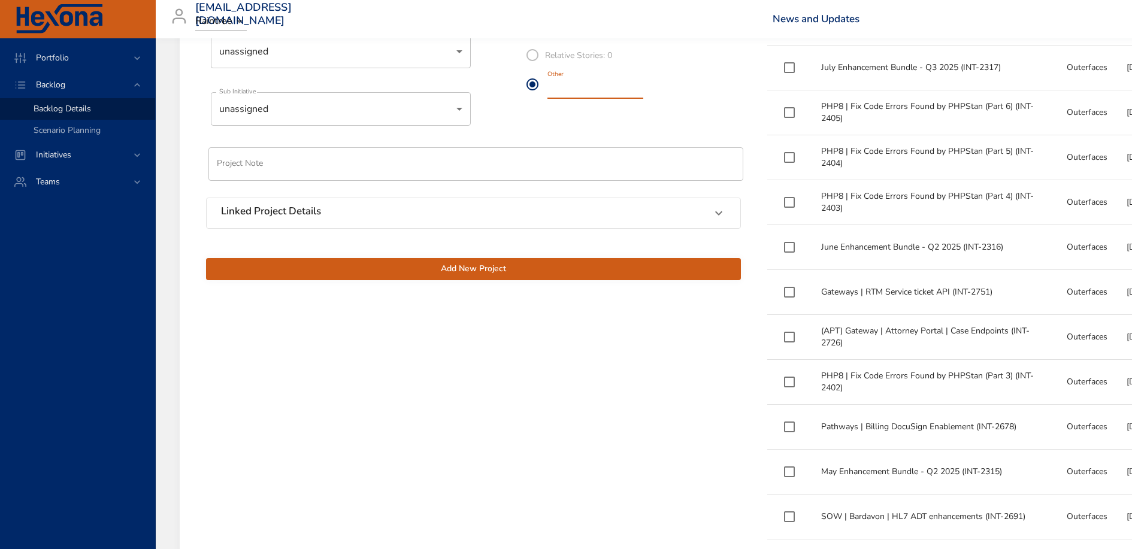
type input "**"
click at [592, 271] on span "Add New Project" at bounding box center [474, 269] width 516 height 15
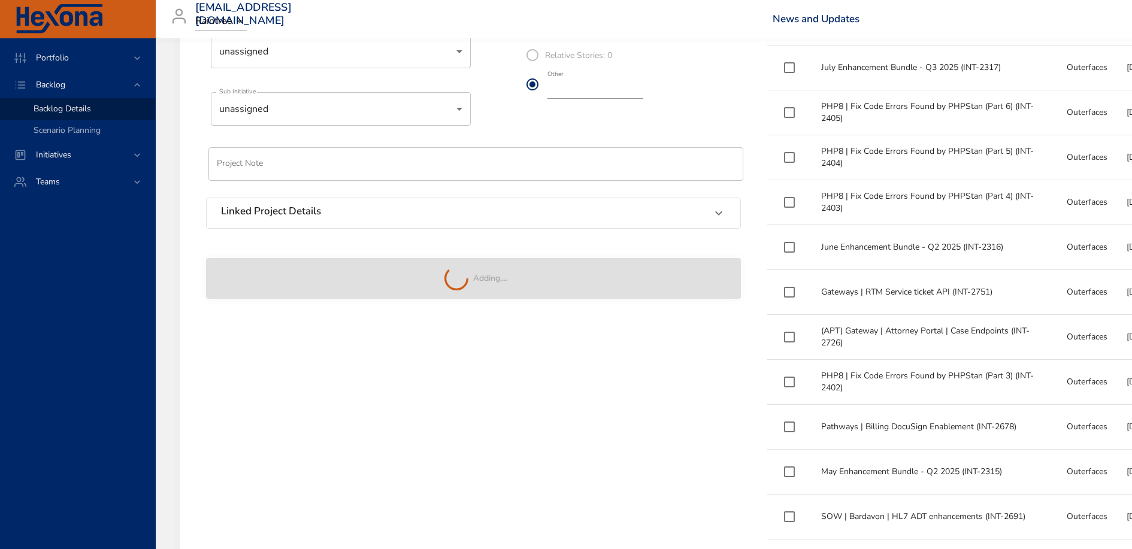
type input "*"
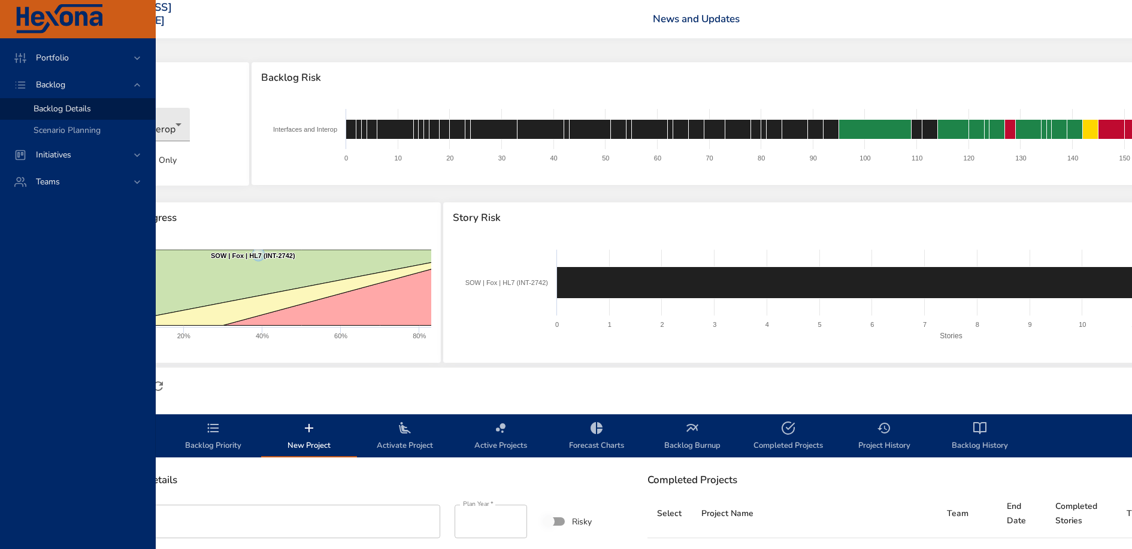
scroll to position [0, 0]
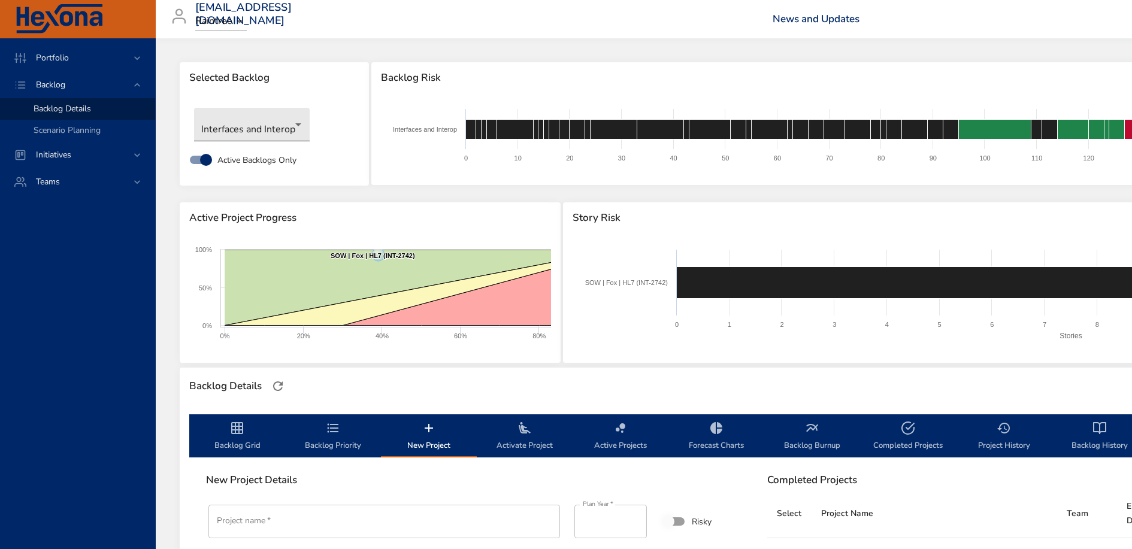
click at [269, 128] on body "Portfolio Backlog Backlog Details Scenario Planning Initiatives Teams [EMAIL_AD…" at bounding box center [566, 274] width 1132 height 549
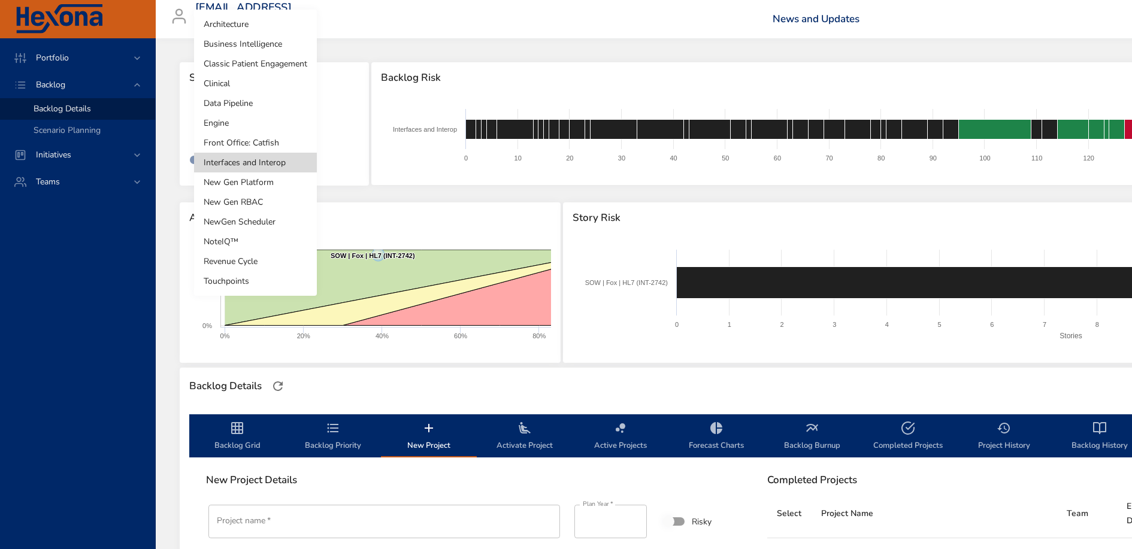
click at [397, 170] on div at bounding box center [566, 274] width 1132 height 549
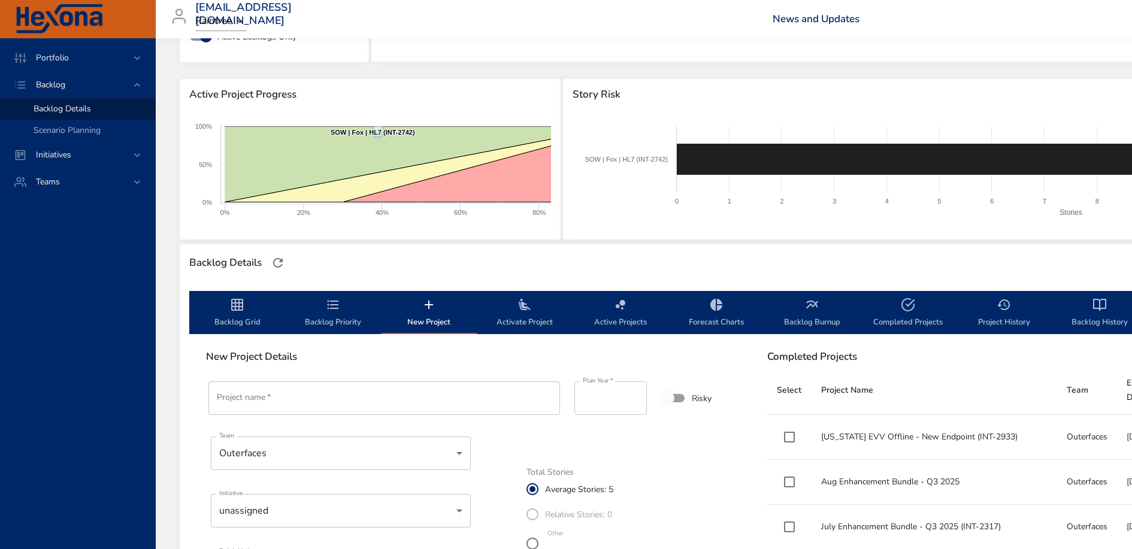
scroll to position [126, 0]
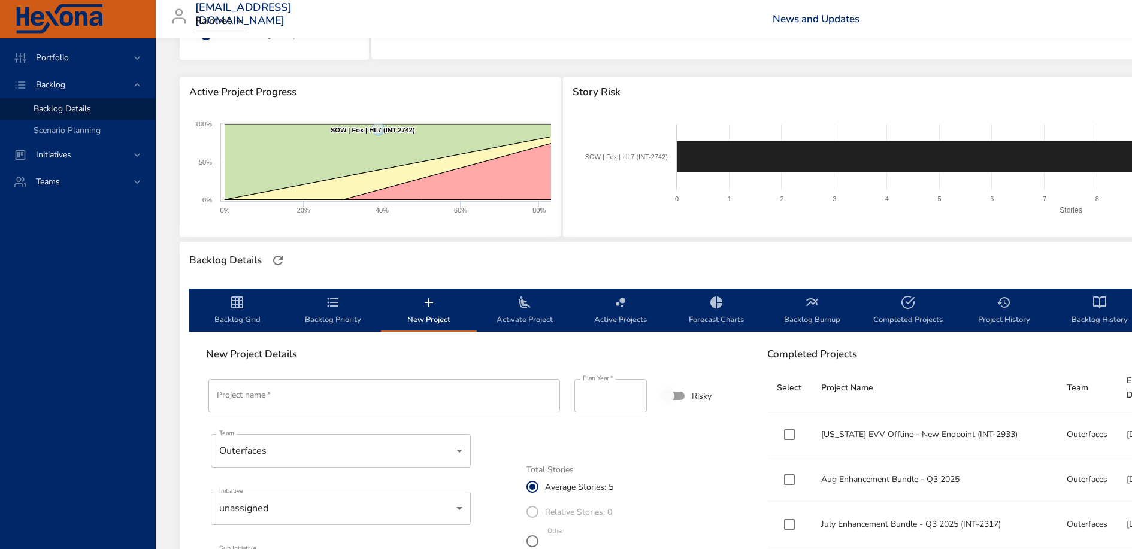
click at [240, 313] on span "Backlog Grid" at bounding box center [236, 311] width 81 height 32
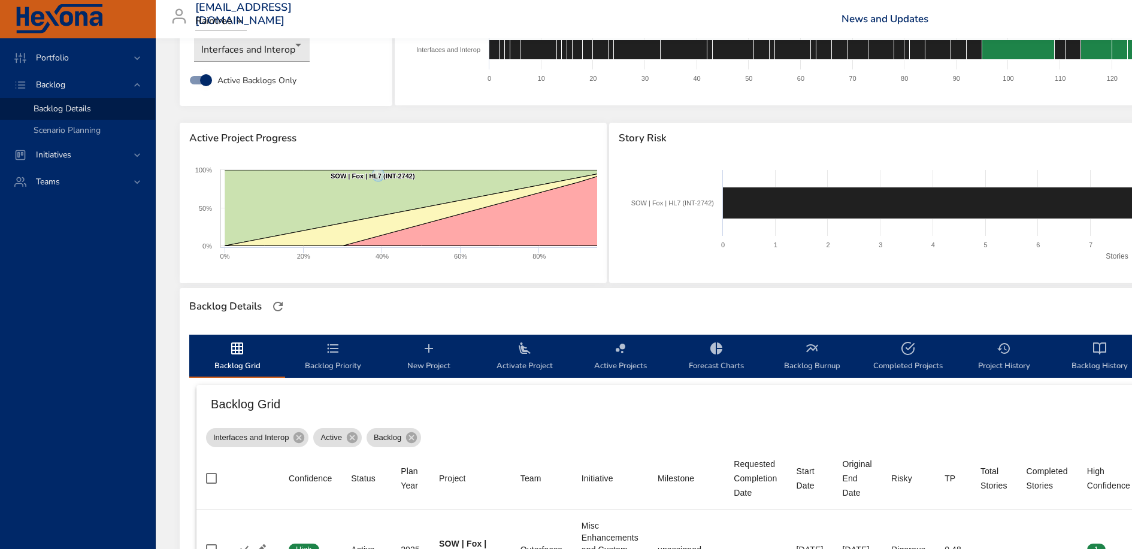
scroll to position [0, 0]
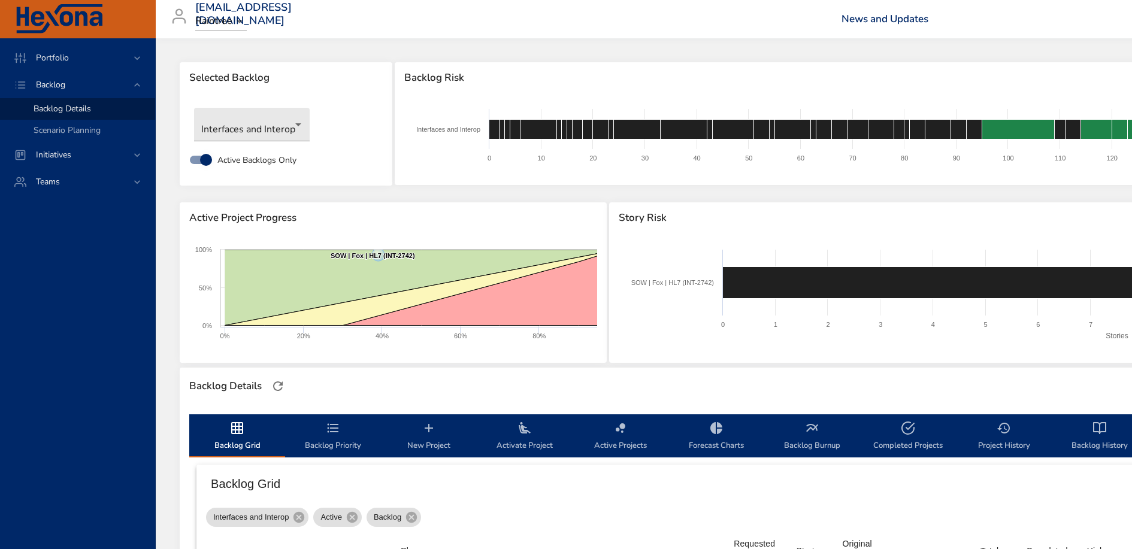
click at [326, 446] on span "Backlog Priority" at bounding box center [332, 437] width 81 height 32
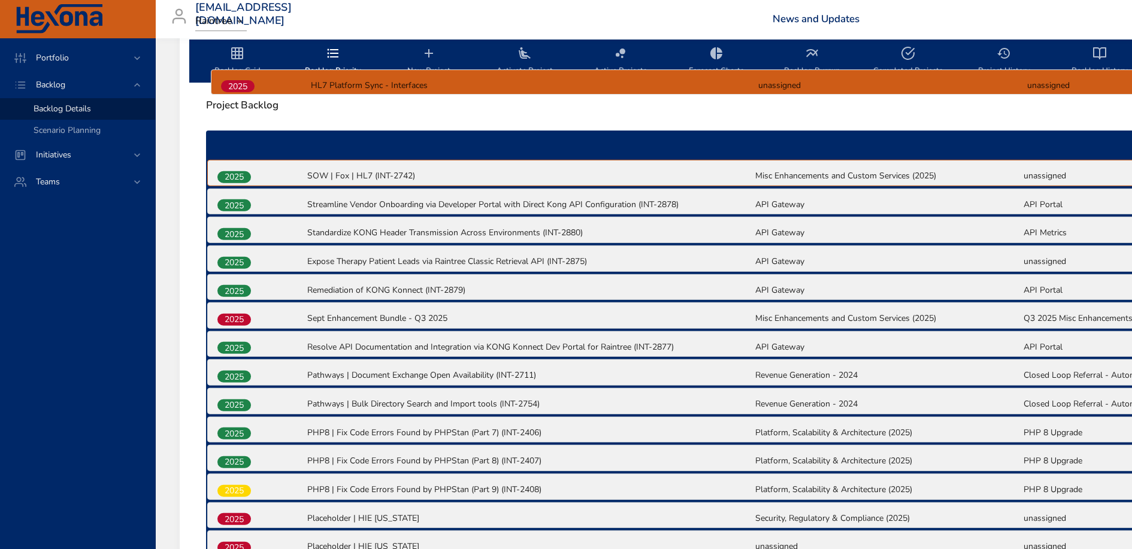
scroll to position [357, 0]
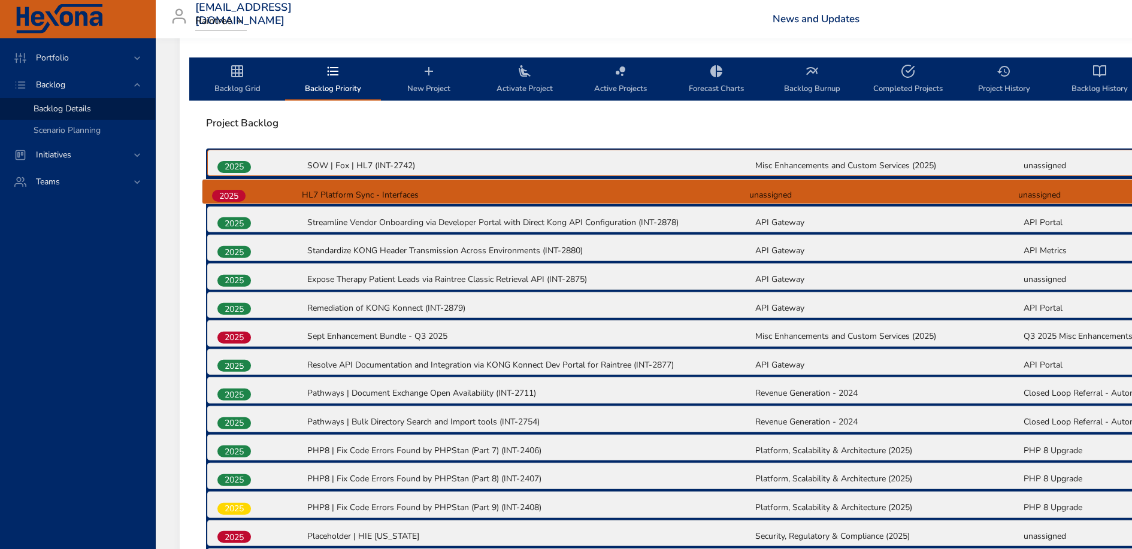
drag, startPoint x: 247, startPoint y: 429, endPoint x: 241, endPoint y: 192, distance: 236.7
click at [241, 192] on div "2025 SOW | Fox | HL7 (INT-2742) Misc Enhancements and Custom Services (2025) un…" at bounding box center [754, 449] width 1096 height 601
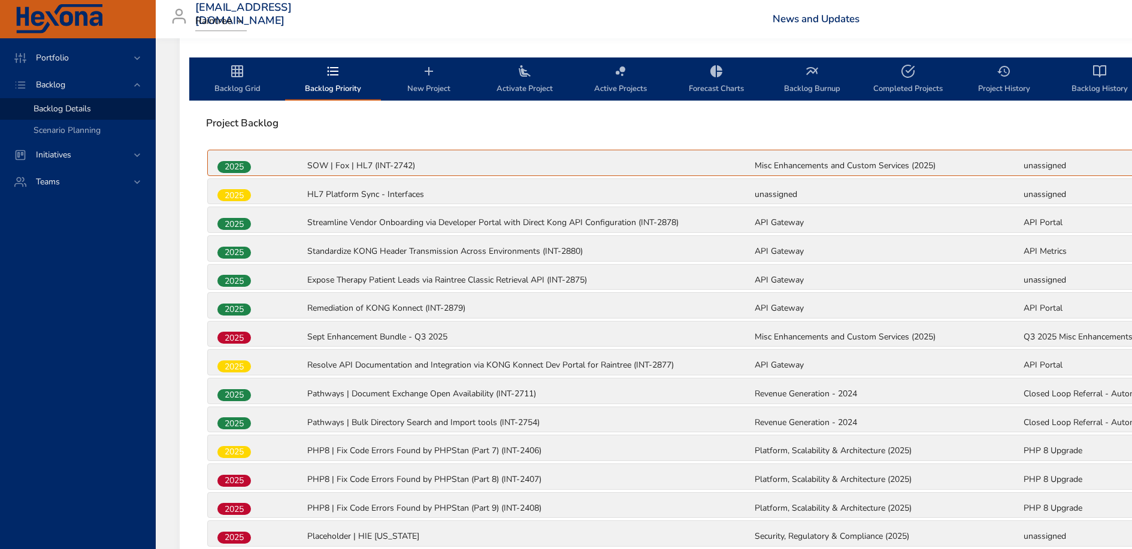
click at [237, 81] on span "Backlog Grid" at bounding box center [236, 80] width 81 height 32
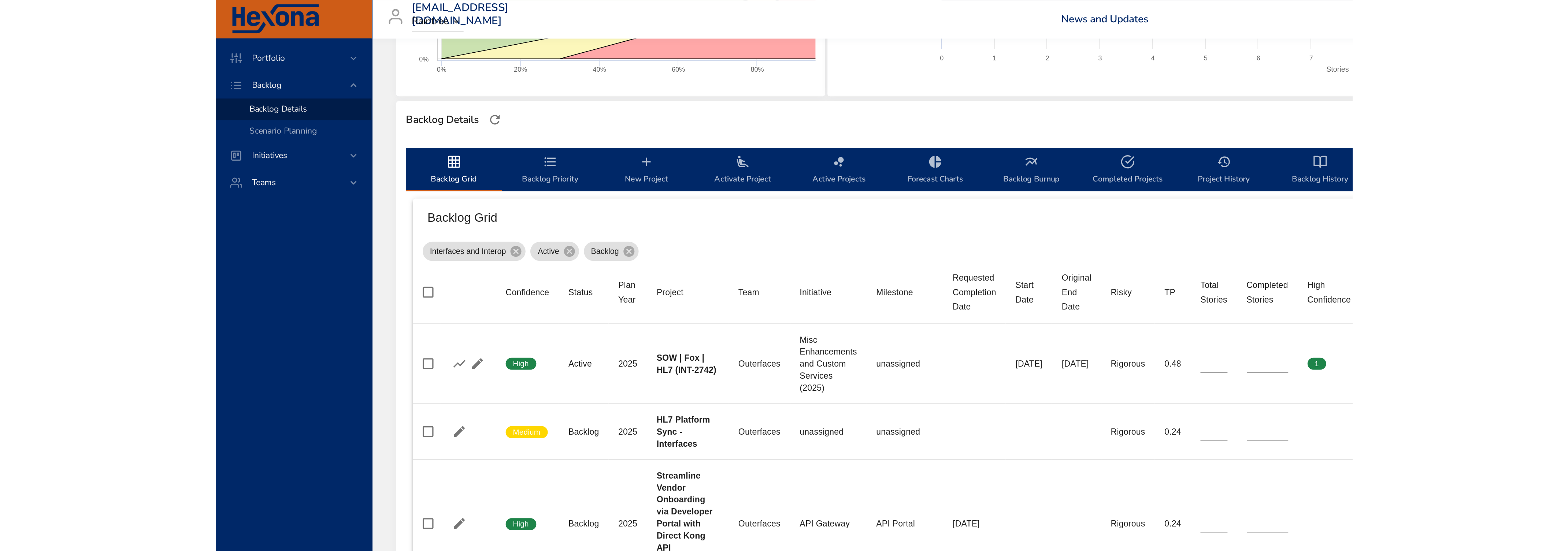
scroll to position [186, 0]
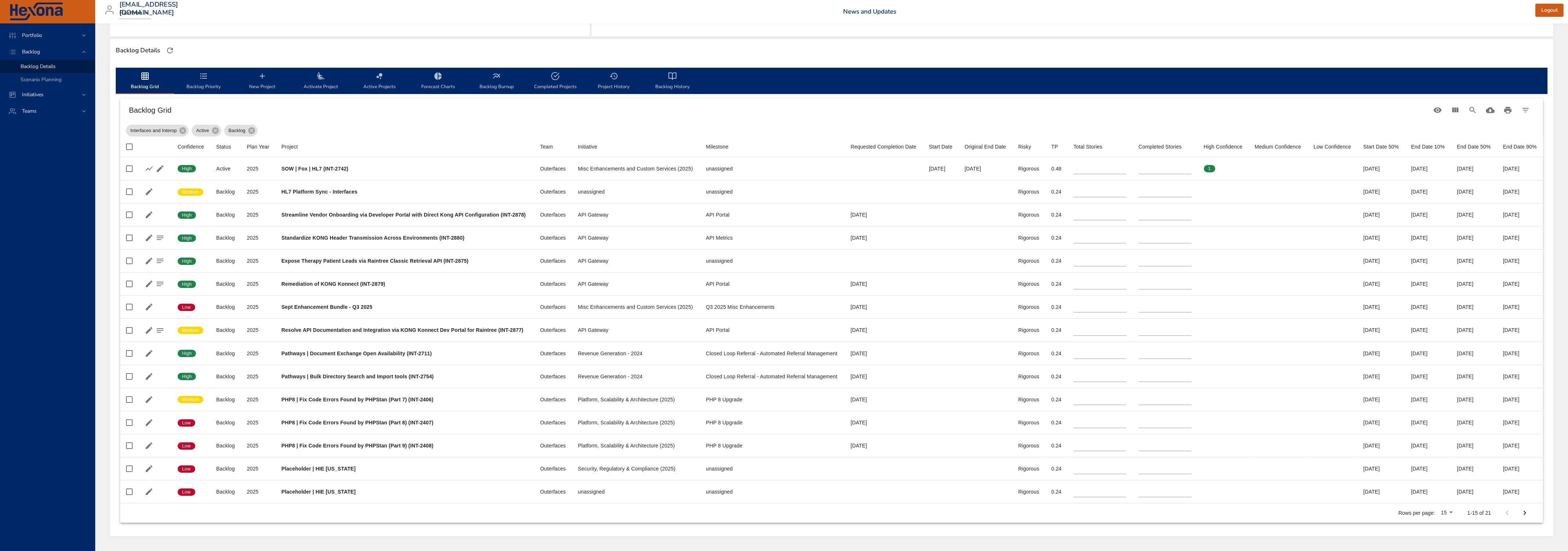
click at [203, 79] on icon "backlog-tab" at bounding box center [204, 76] width 9 height 9
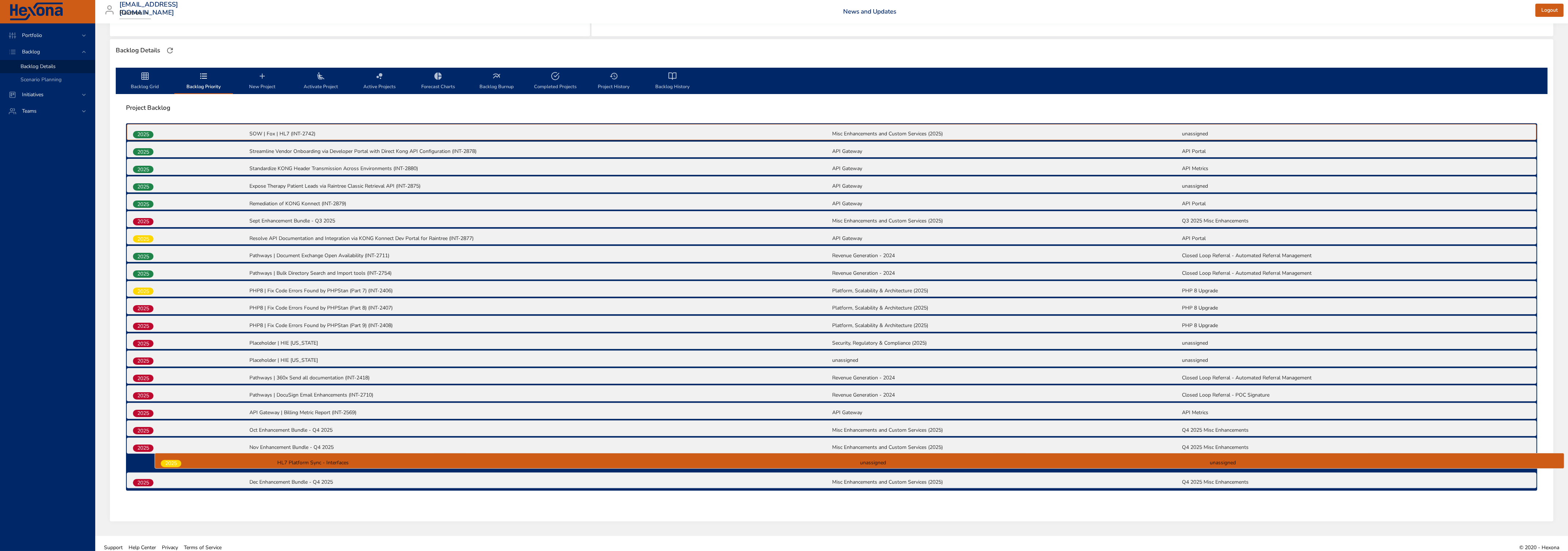
scroll to position [192, 0]
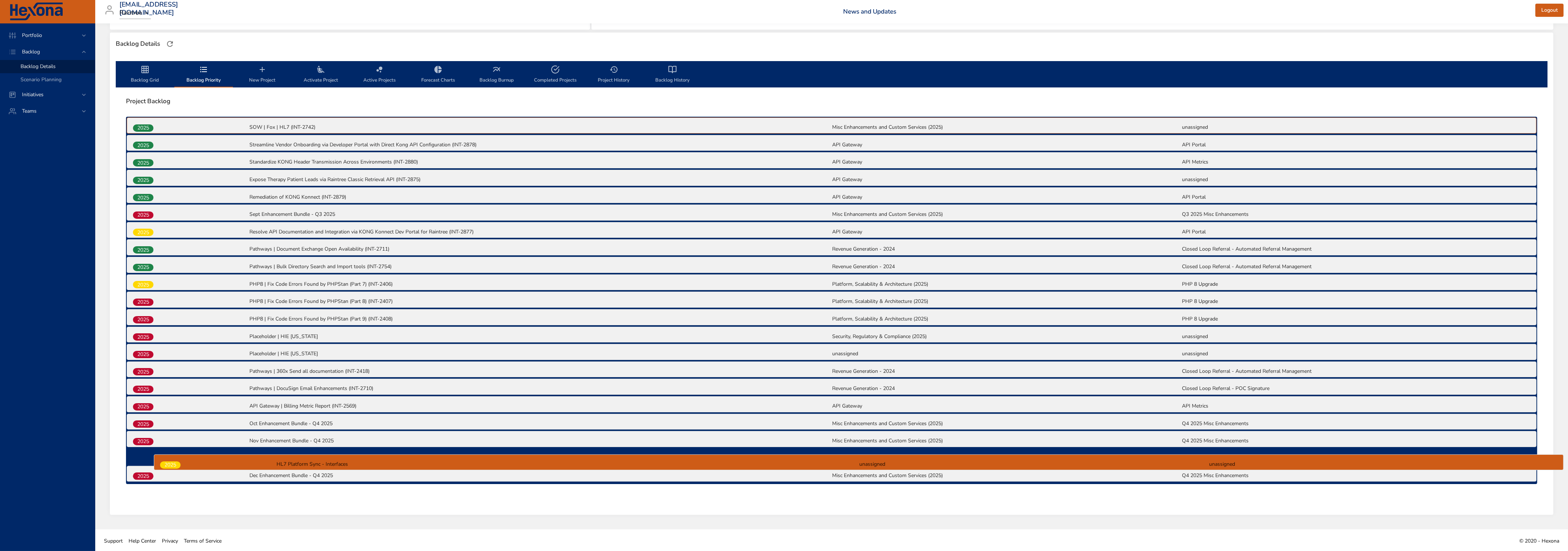
drag, startPoint x: 142, startPoint y: 151, endPoint x: 170, endPoint y: 466, distance: 316.2
click at [170, 335] on div "2025 SOW | Fox | HL7 (INT-2742) Misc Enhancements and Custom Services (2025) un…" at bounding box center [831, 300] width 1411 height 367
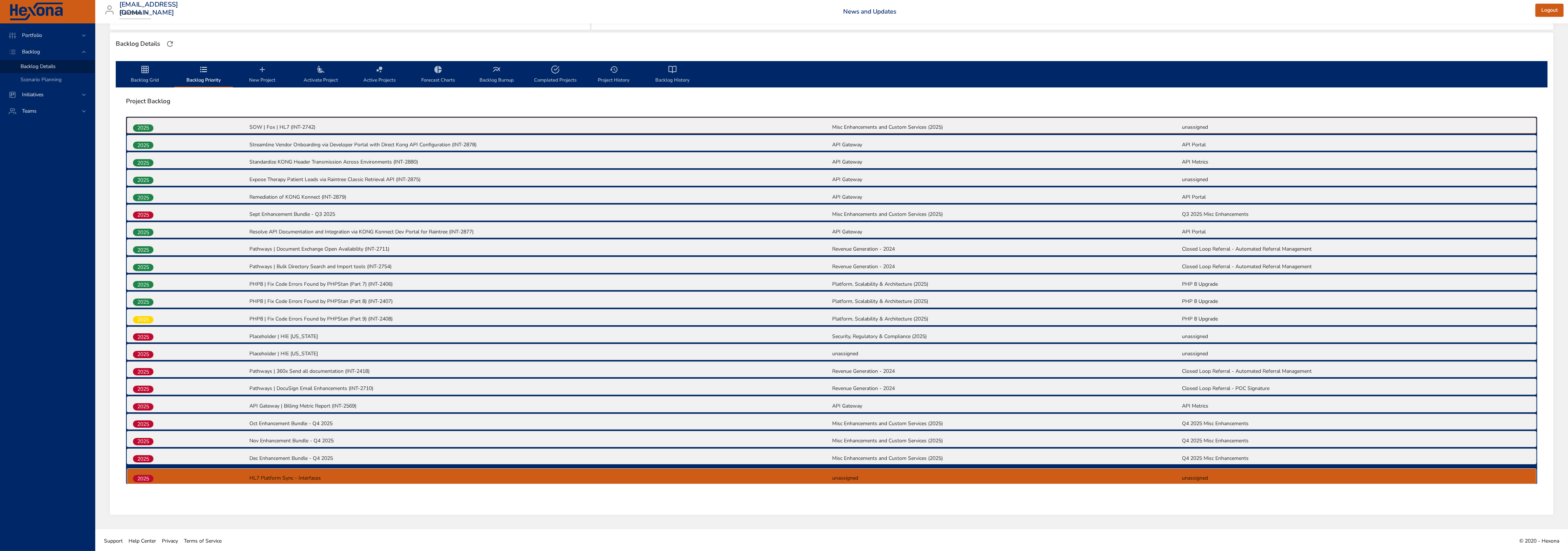
drag, startPoint x: 150, startPoint y: 456, endPoint x: 150, endPoint y: 480, distance: 24.0
click at [150, 335] on div "2025 SOW | Fox | HL7 (INT-2742) Misc Enhancements and Custom Services (2025) un…" at bounding box center [831, 300] width 1411 height 367
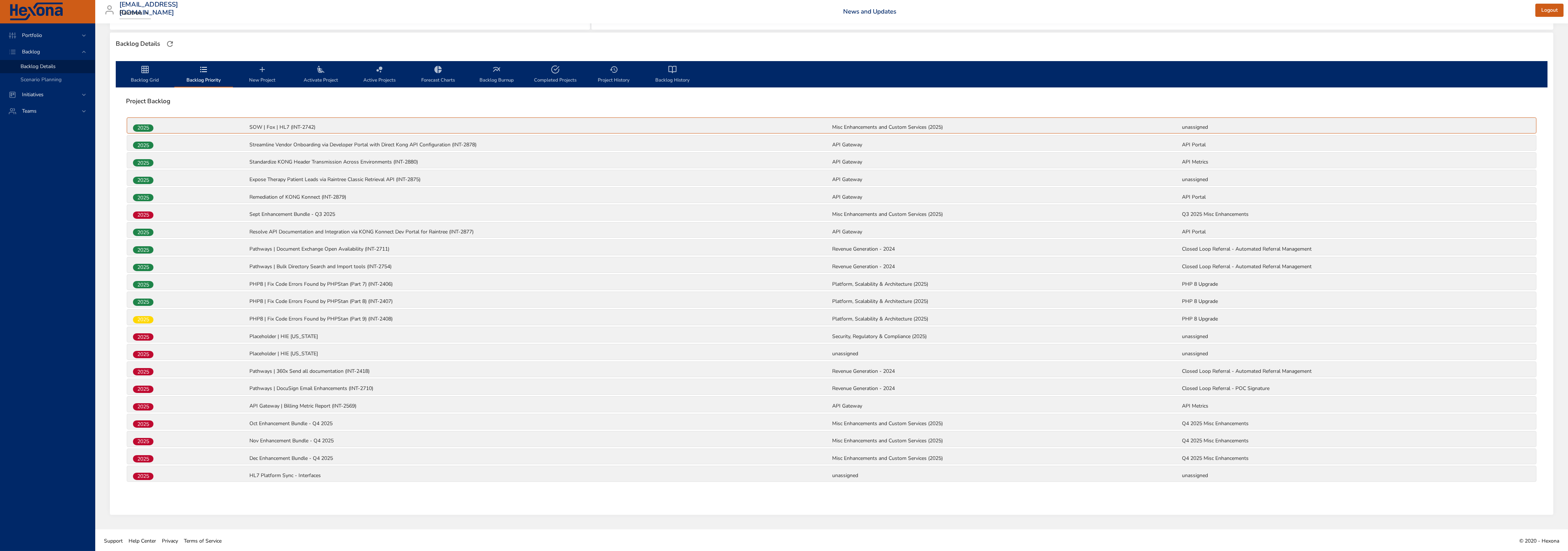
click at [145, 80] on span "Backlog Grid" at bounding box center [144, 75] width 50 height 20
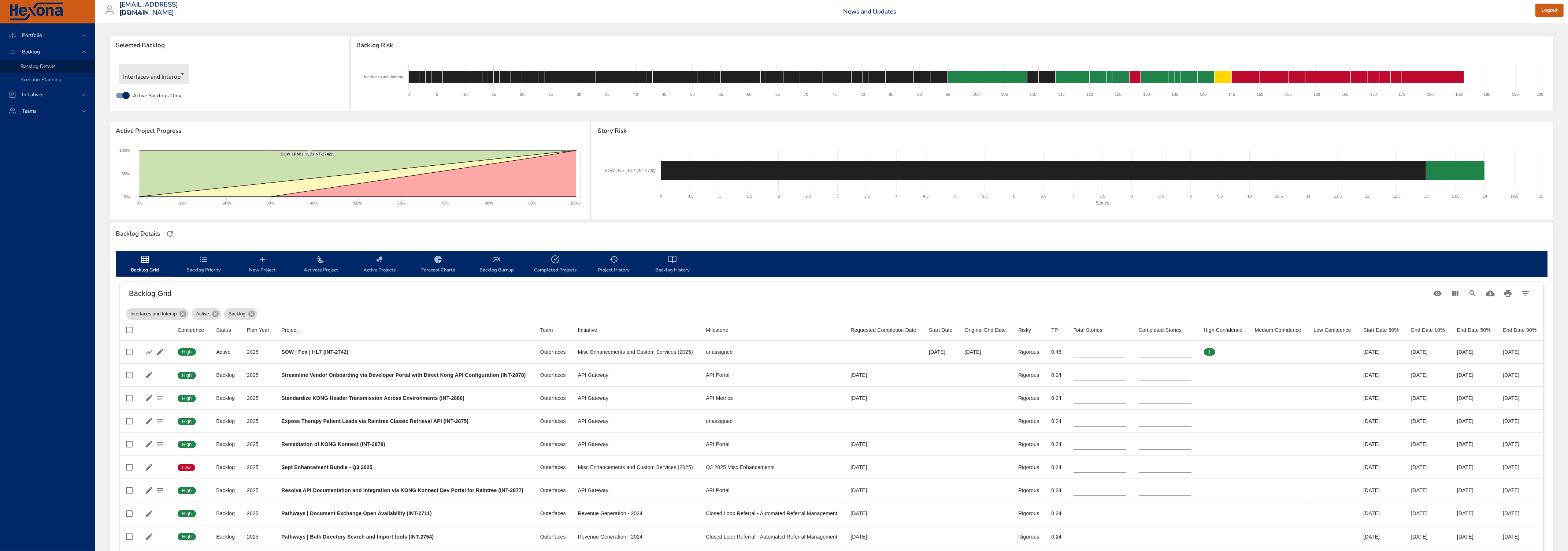
scroll to position [0, 0]
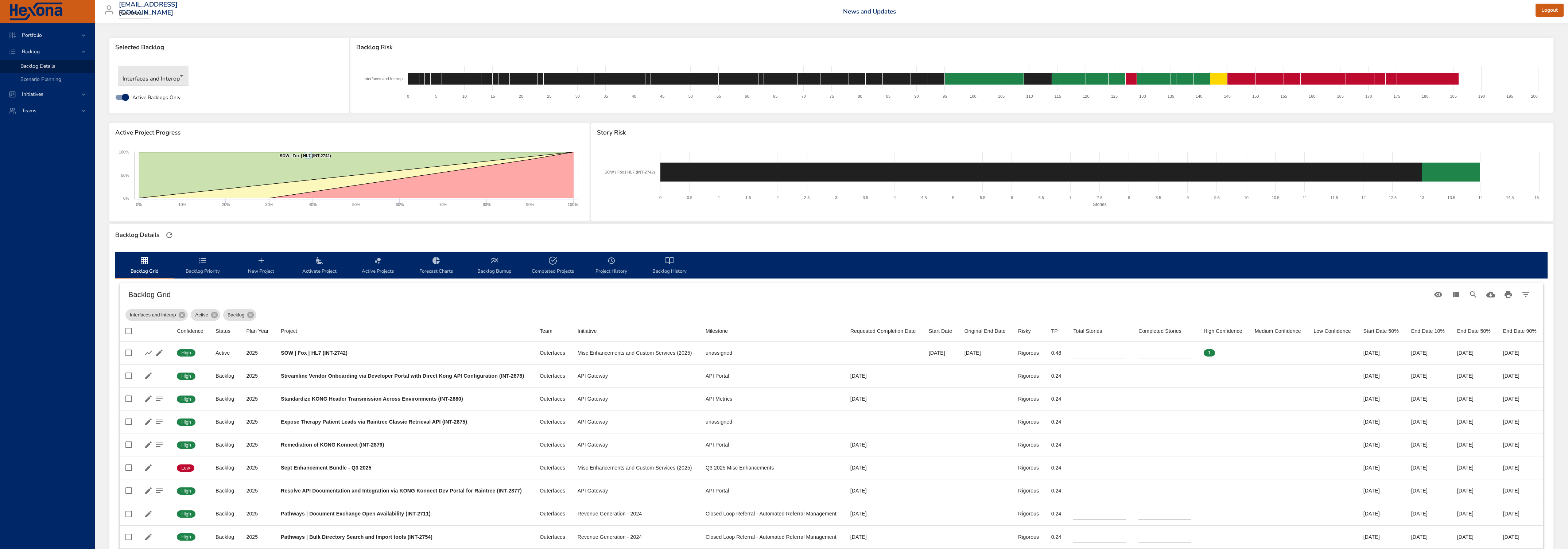
click at [156, 77] on body "Portfolio Backlog Backlog Details Scenario Planning Initiatives Teams [EMAIL_AD…" at bounding box center [784, 274] width 1568 height 549
click at [141, 46] on li "Clinical" at bounding box center [155, 51] width 75 height 12
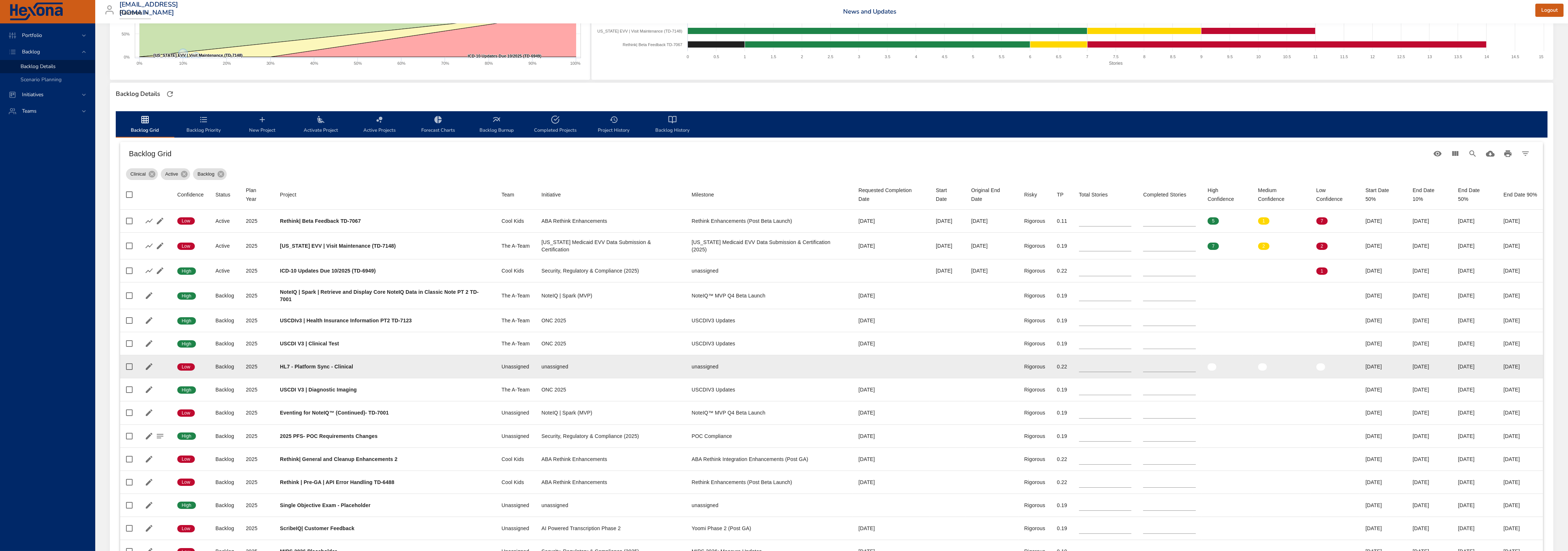
scroll to position [158, 0]
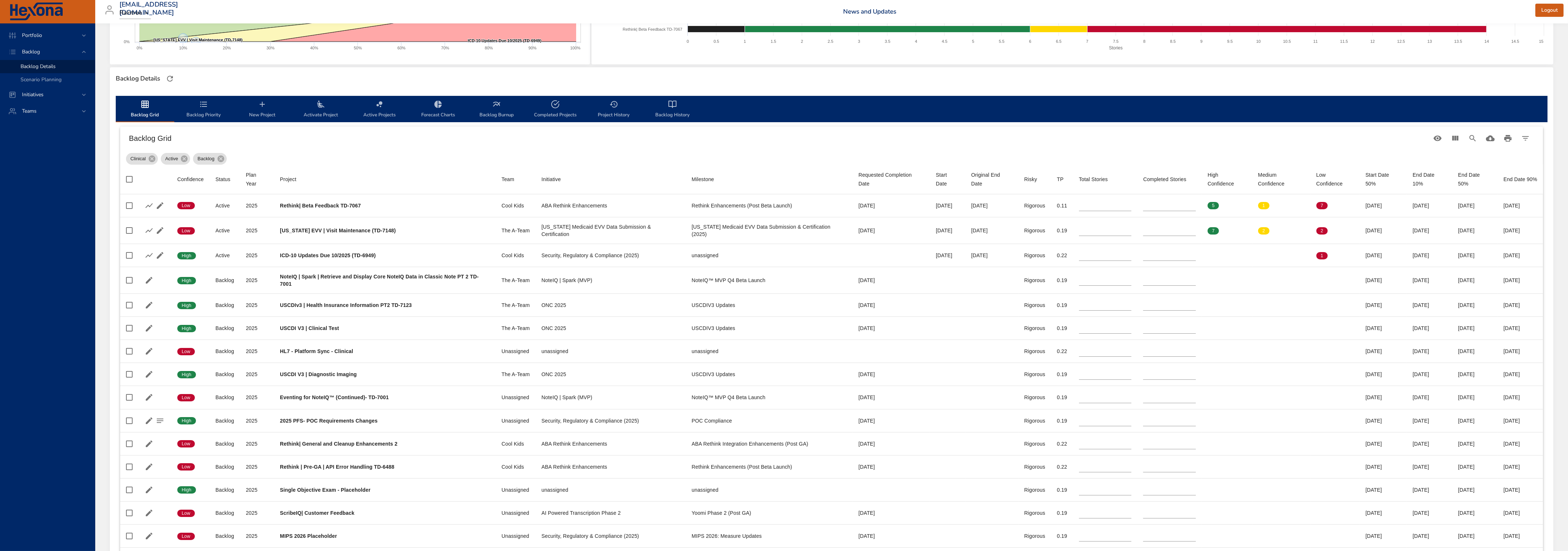
click at [201, 111] on span "Backlog Priority" at bounding box center [203, 110] width 50 height 20
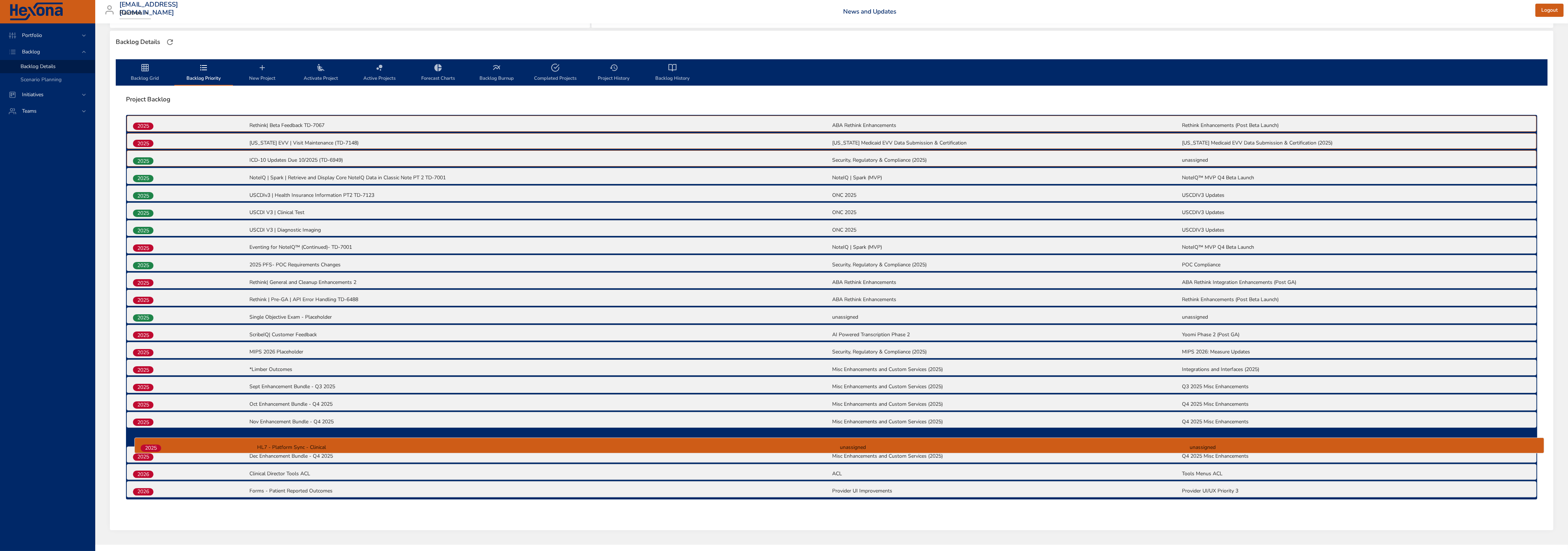
scroll to position [210, 0]
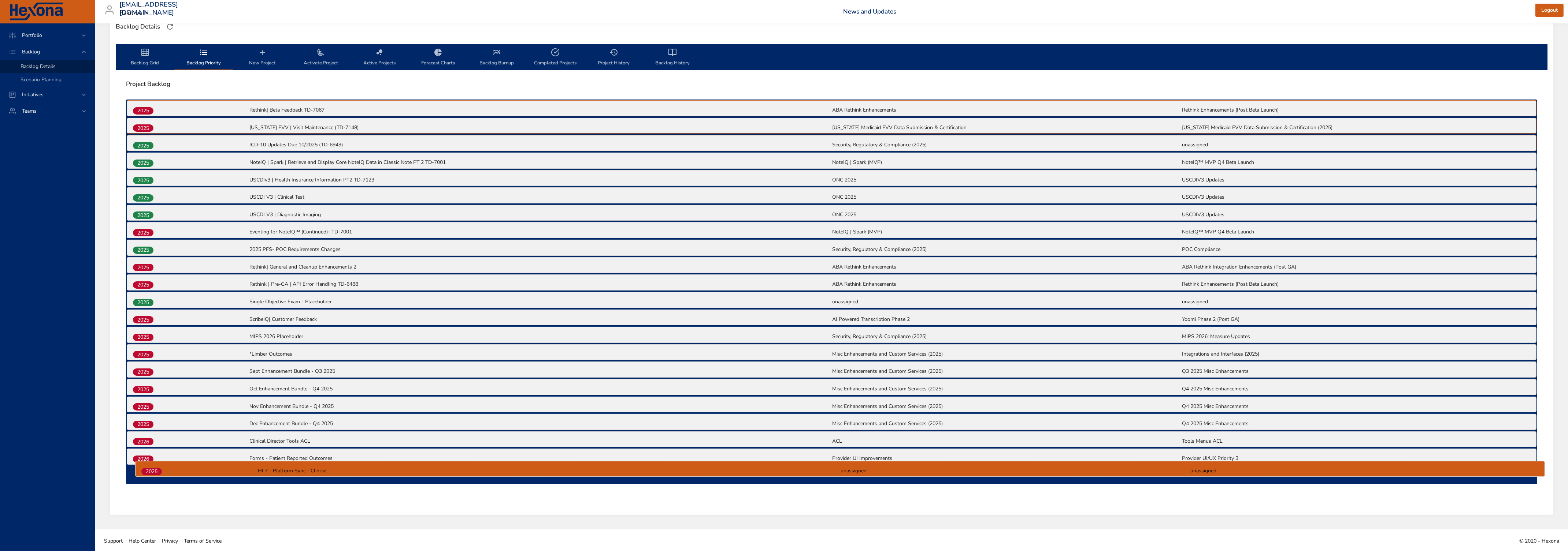
drag, startPoint x: 147, startPoint y: 234, endPoint x: 156, endPoint y: 473, distance: 239.2
click at [156, 335] on div "2025 Rethink| Beta Feedback TD-7067 ABA Rethink Enhancements Rethink Enhancemen…" at bounding box center [831, 292] width 1411 height 385
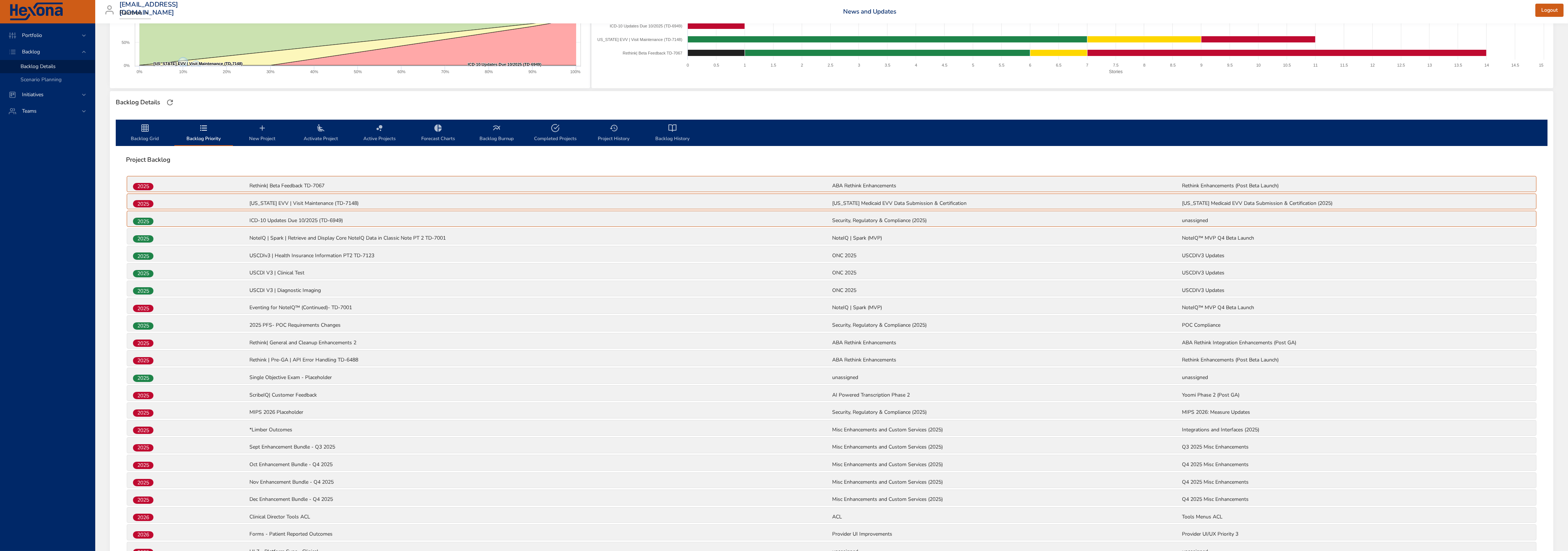
scroll to position [0, 0]
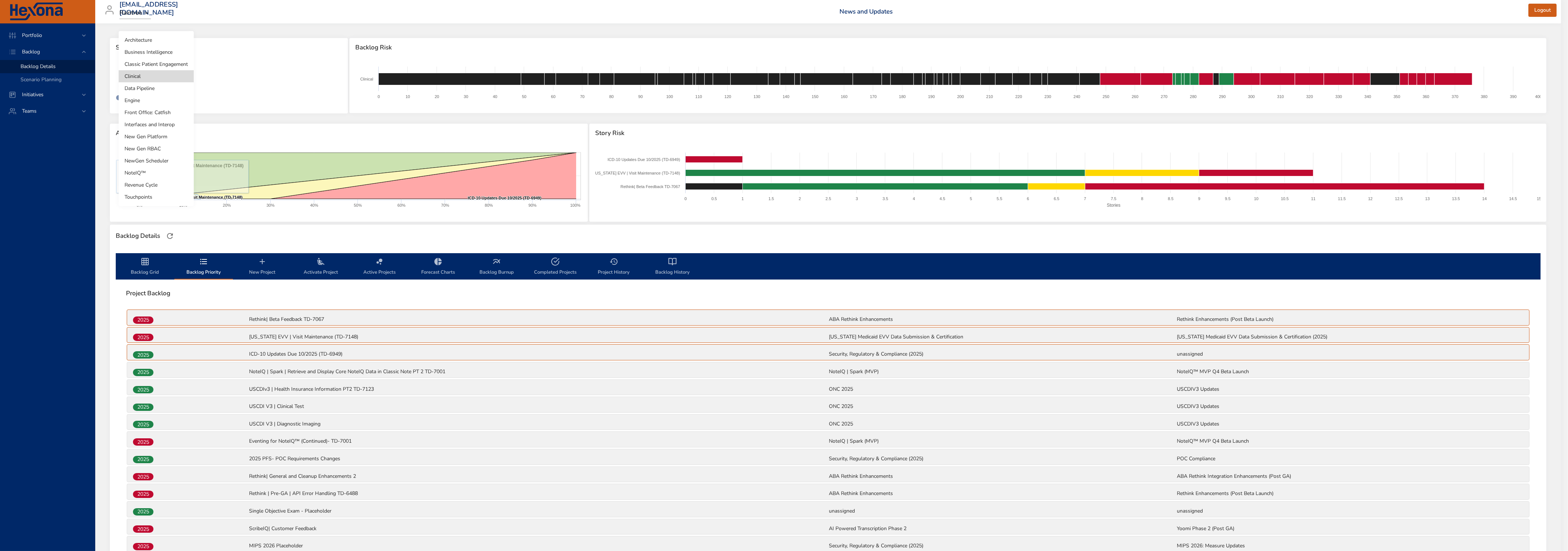
click at [151, 78] on body "Portfolio Backlog Backlog Details Scenario Planning Initiatives Teams [EMAIL_AD…" at bounding box center [784, 276] width 1568 height 551
click at [150, 103] on li "Engine" at bounding box center [156, 101] width 75 height 12
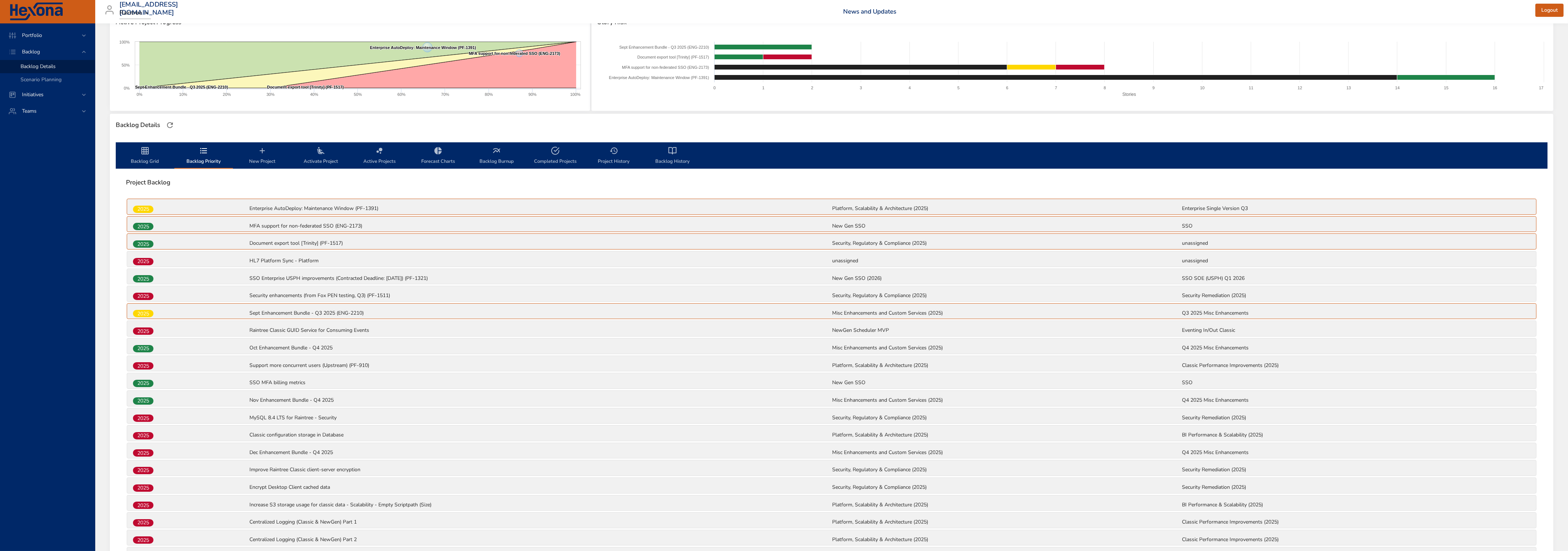
scroll to position [122, 0]
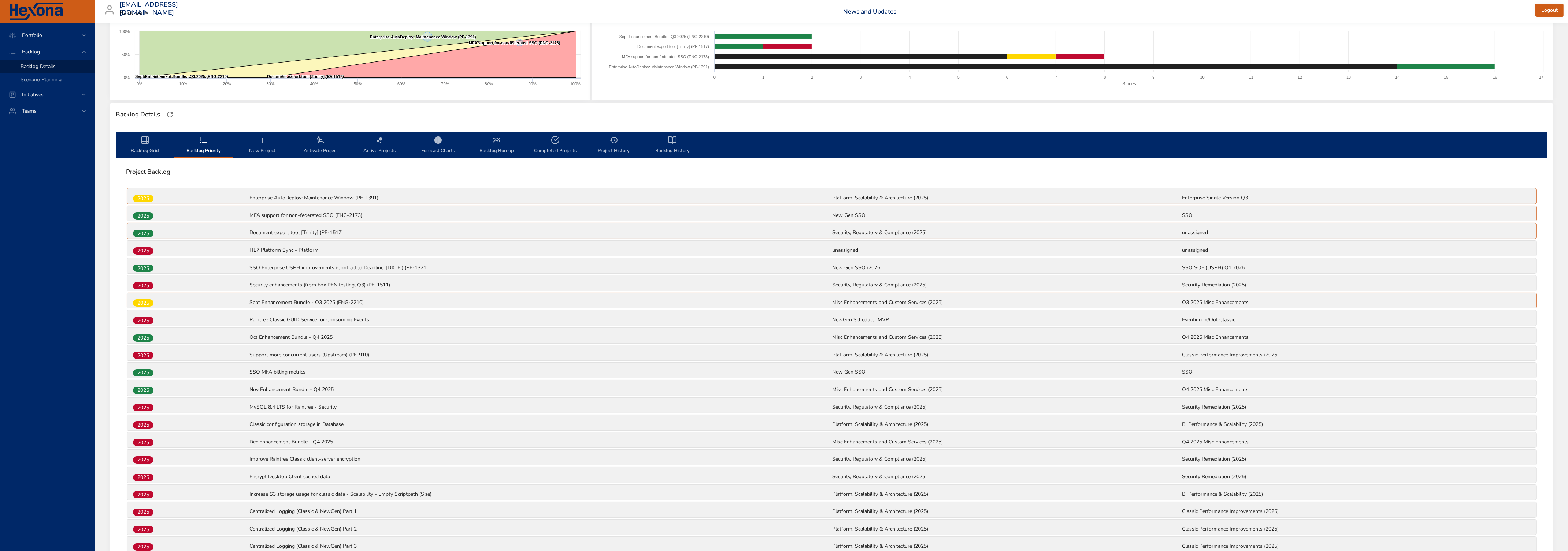
click at [182, 247] on div "2025" at bounding box center [190, 251] width 117 height 10
click at [148, 249] on span "2025" at bounding box center [143, 250] width 21 height 8
click at [141, 137] on icon "backlog-tab" at bounding box center [145, 140] width 7 height 7
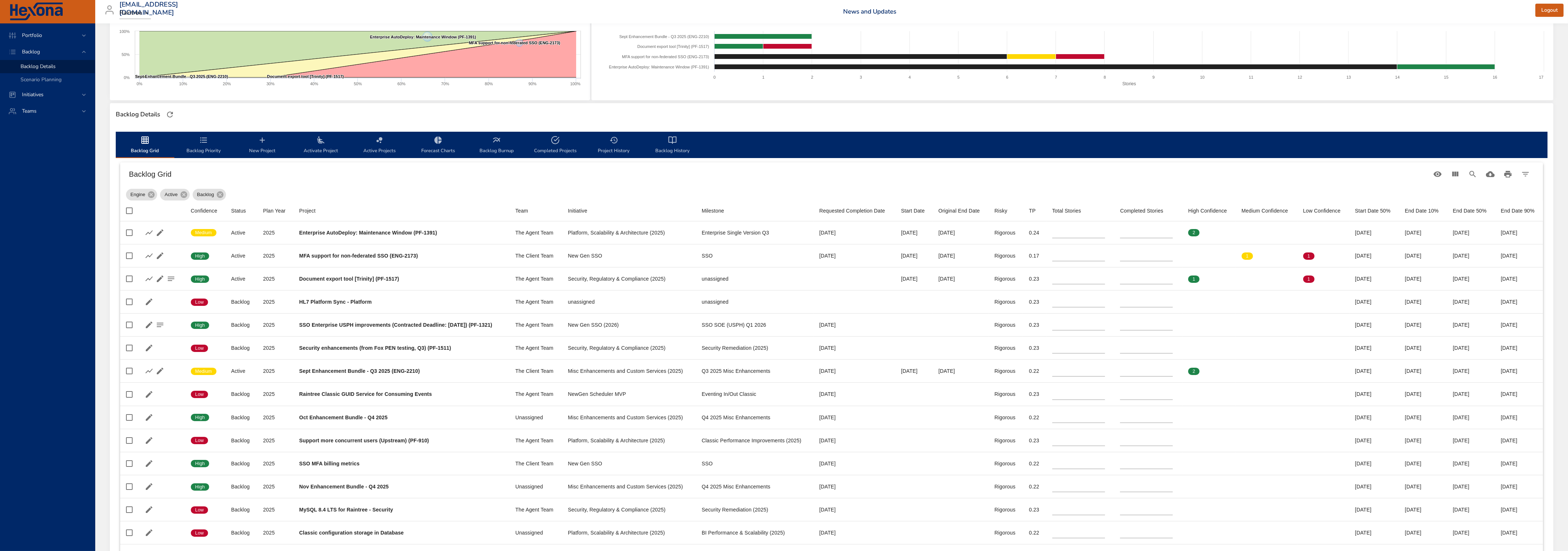
click at [202, 147] on span "Backlog Priority" at bounding box center [203, 145] width 50 height 20
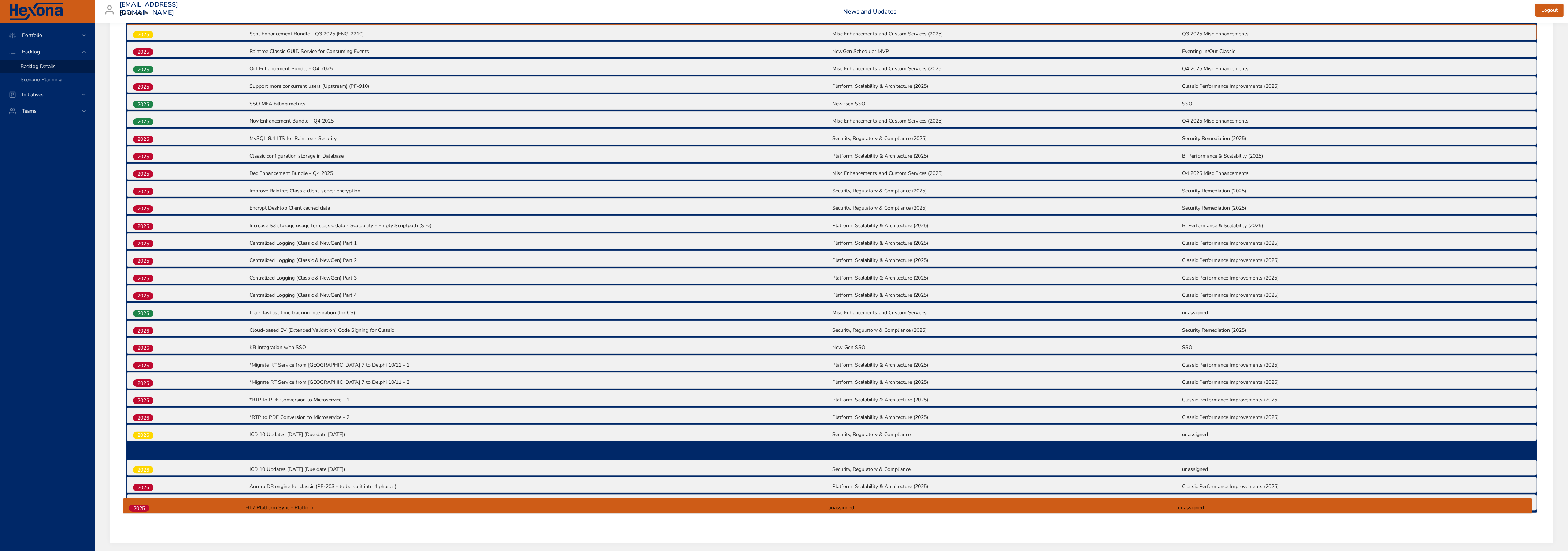
scroll to position [401, 0]
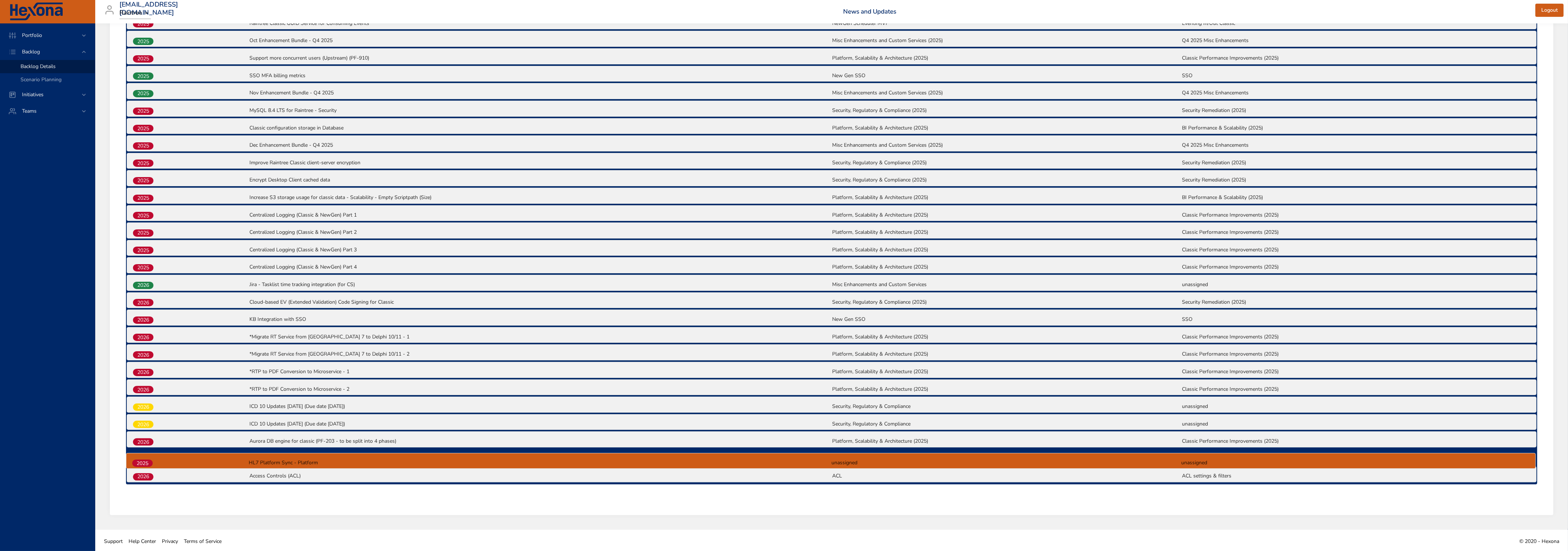
drag, startPoint x: 149, startPoint y: 251, endPoint x: 149, endPoint y: 466, distance: 215.0
click at [149, 335] on div "2025 Enterprise AutoDeploy: Maintenance Window (PF-1391) Platform, Scalability …" at bounding box center [831, 197] width 1411 height 577
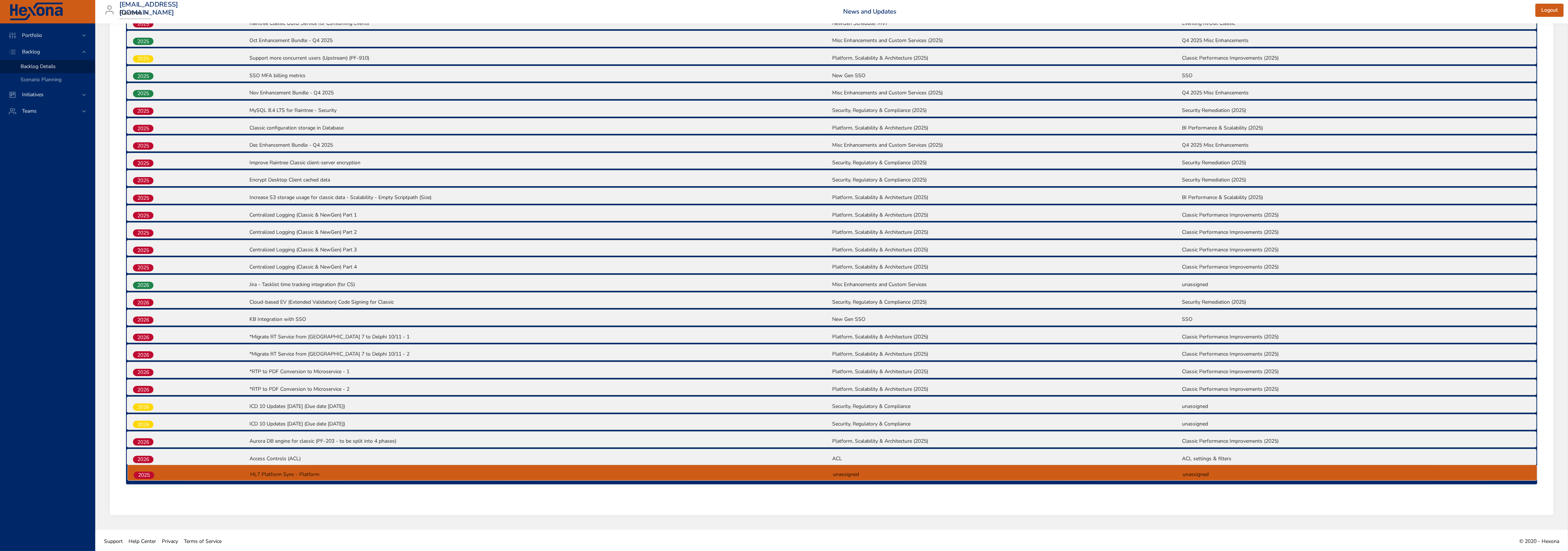
drag, startPoint x: 147, startPoint y: 457, endPoint x: 148, endPoint y: 476, distance: 19.0
click at [148, 335] on div "2025 Enterprise AutoDeploy: Maintenance Window (PF-1391) Platform, Scalability …" at bounding box center [831, 197] width 1411 height 577
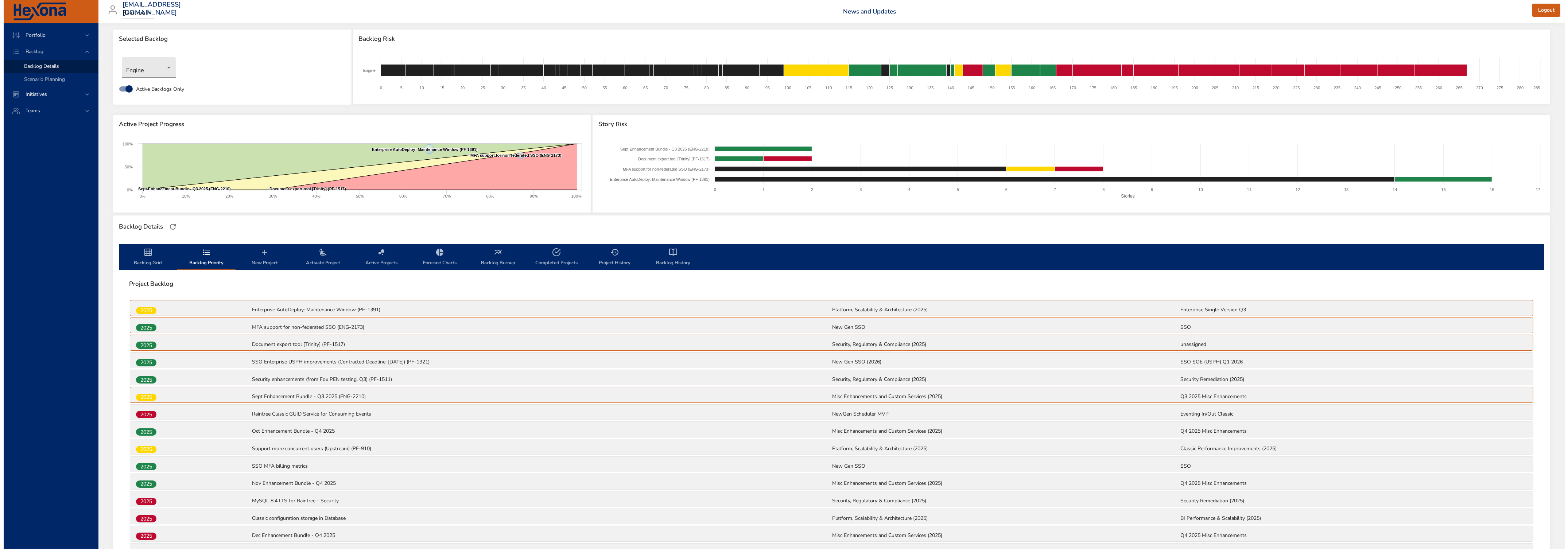
scroll to position [10, 0]
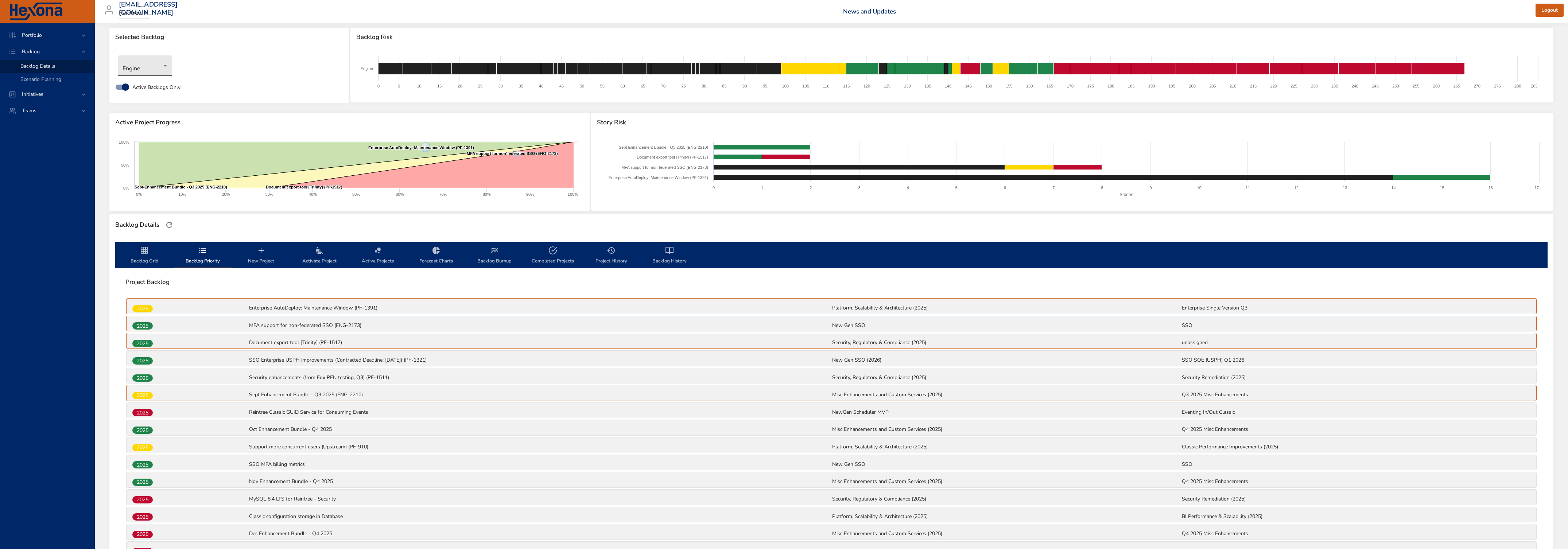
click at [147, 71] on body "Portfolio Backlog Backlog Details Scenario Planning Initiatives Teams [EMAIL_AD…" at bounding box center [784, 264] width 1568 height 549
click at [147, 97] on li "Interfaces and Interop" at bounding box center [155, 99] width 75 height 12
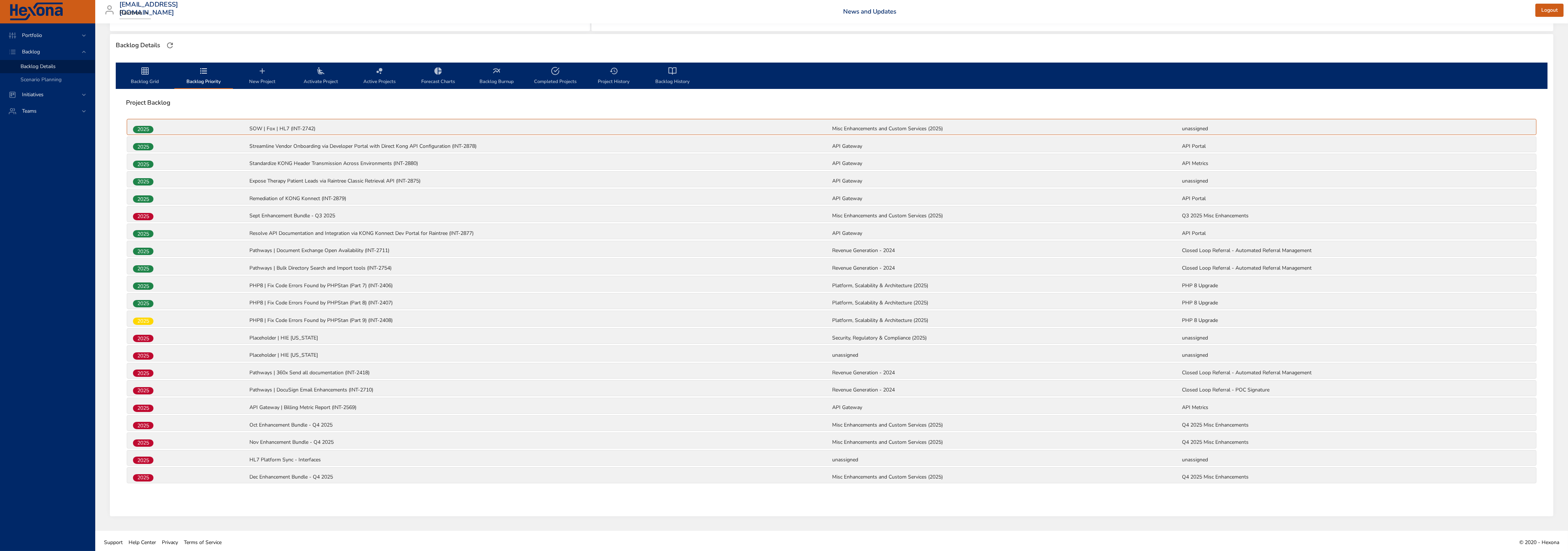
scroll to position [191, 0]
click at [149, 335] on div "2025" at bounding box center [190, 461] width 117 height 10
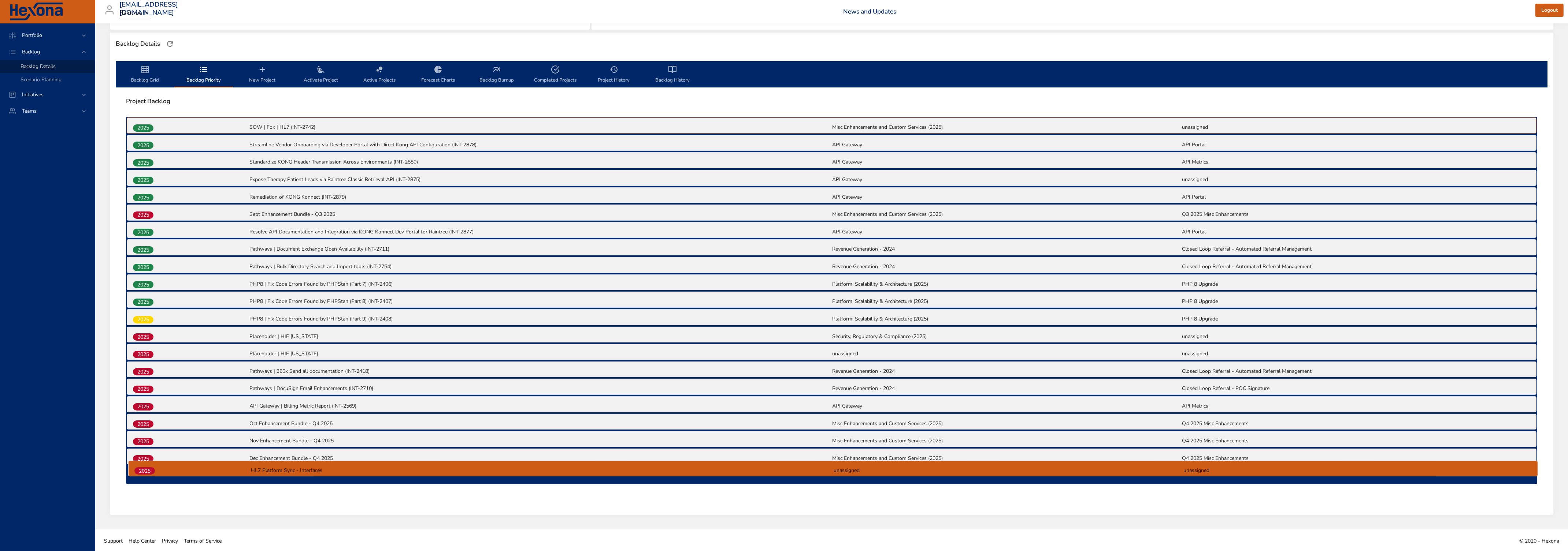
drag, startPoint x: 149, startPoint y: 457, endPoint x: 150, endPoint y: 470, distance: 13.0
click at [150, 335] on div "2025 SOW | Fox | HL7 (INT-2742) Misc Enhancements and Custom Services (2025) un…" at bounding box center [831, 300] width 1411 height 367
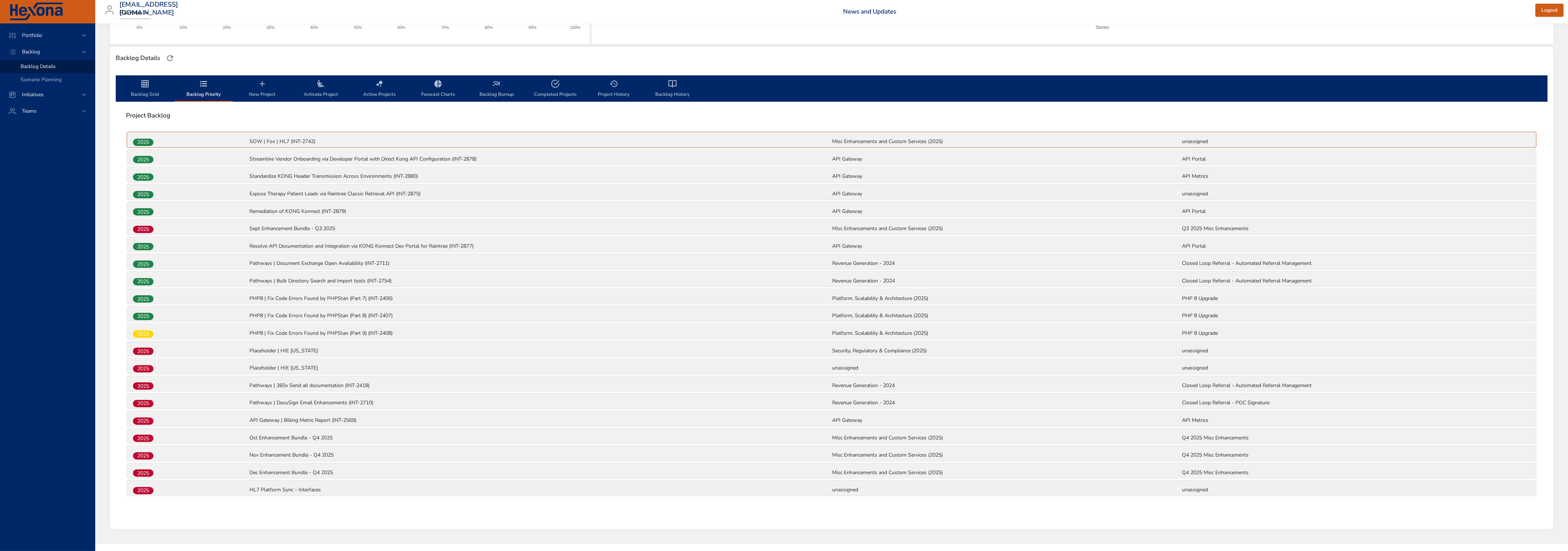
scroll to position [56, 0]
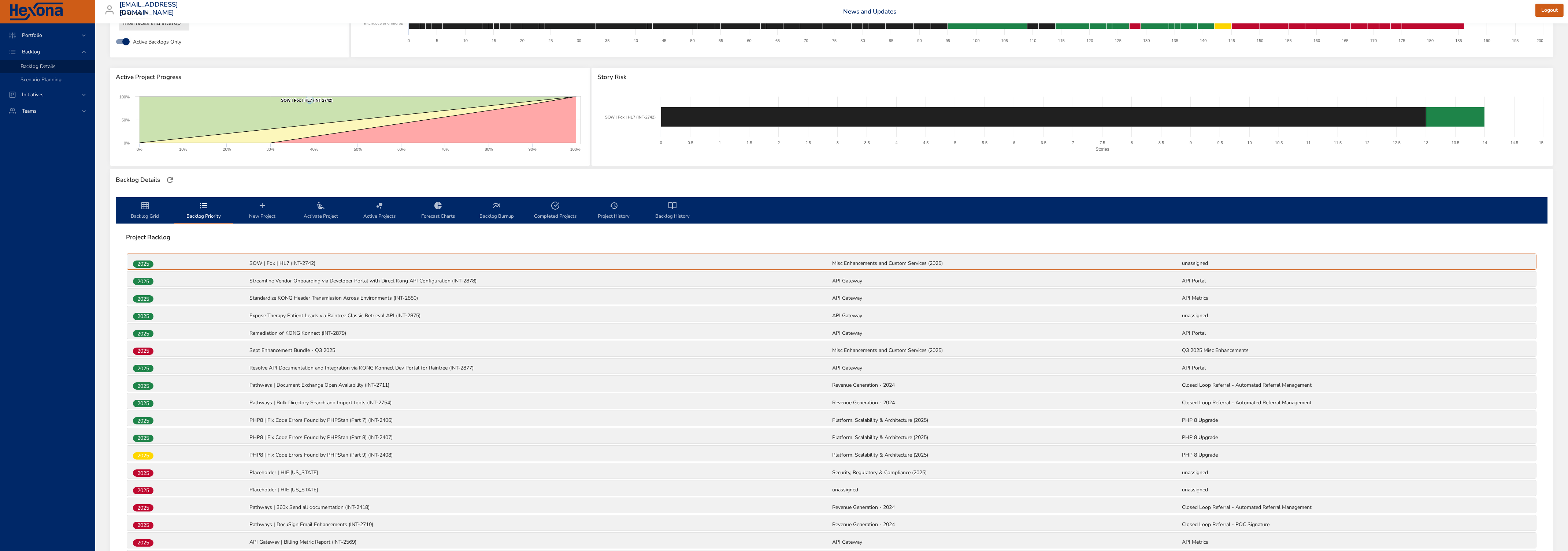
click at [145, 217] on span "Backlog Grid" at bounding box center [144, 211] width 50 height 20
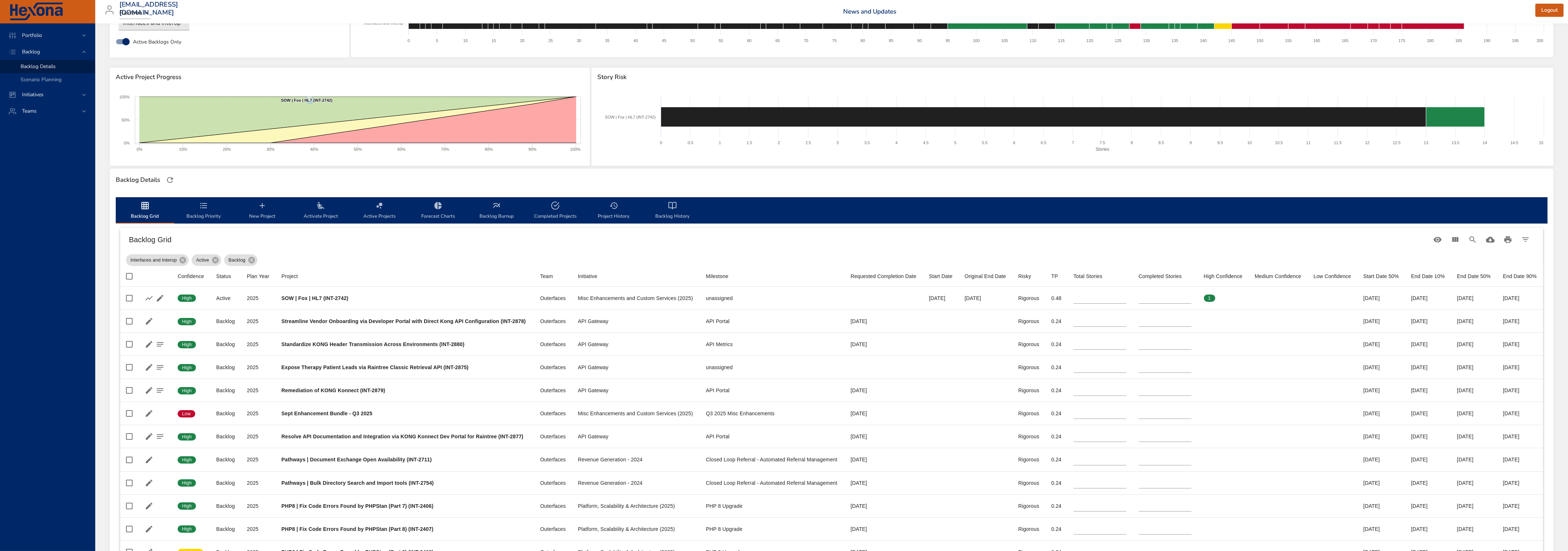
click at [202, 211] on span "Backlog Priority" at bounding box center [203, 211] width 50 height 20
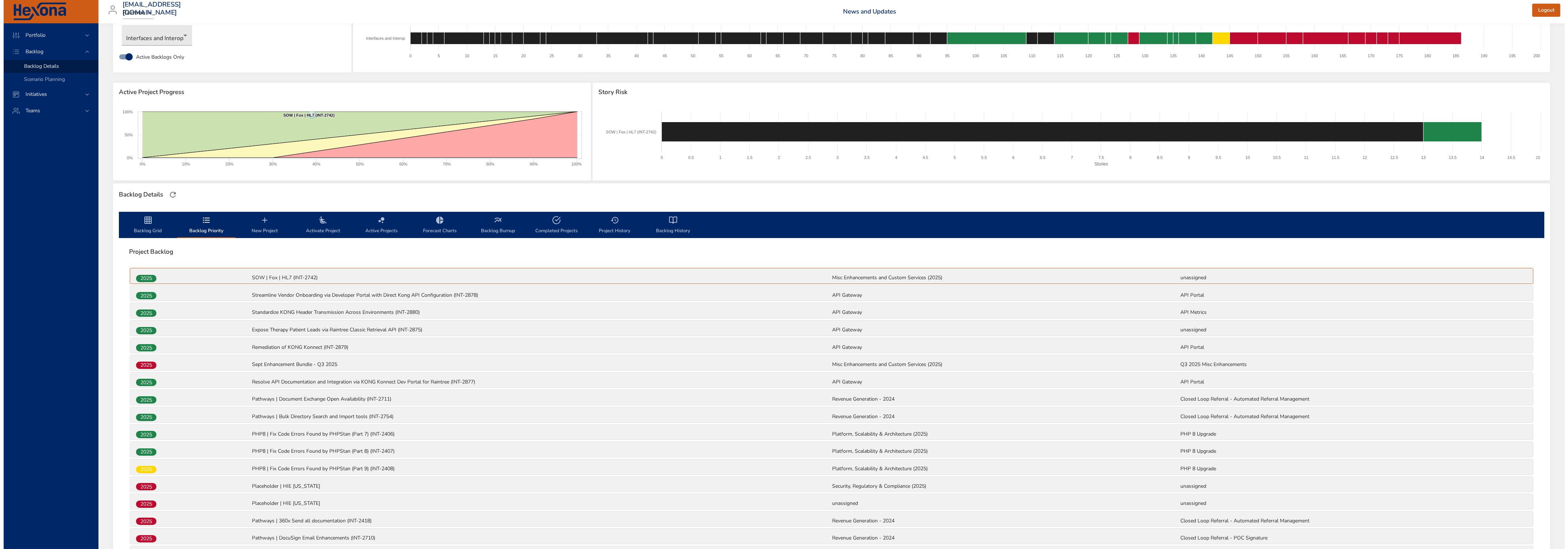
scroll to position [6, 0]
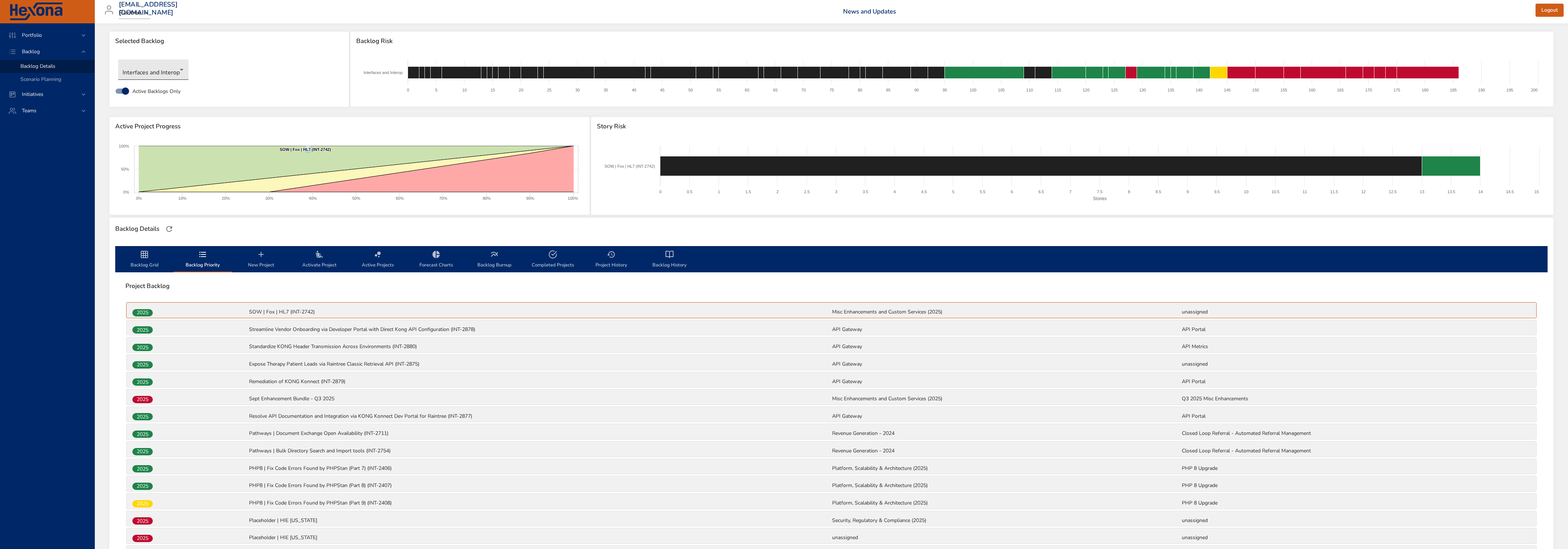
click at [153, 76] on body "Portfolio Backlog Backlog Details Scenario Planning Initiatives Teams [EMAIL_AD…" at bounding box center [784, 268] width 1568 height 549
click at [152, 159] on li "Revenue Cycle" at bounding box center [155, 159] width 75 height 12
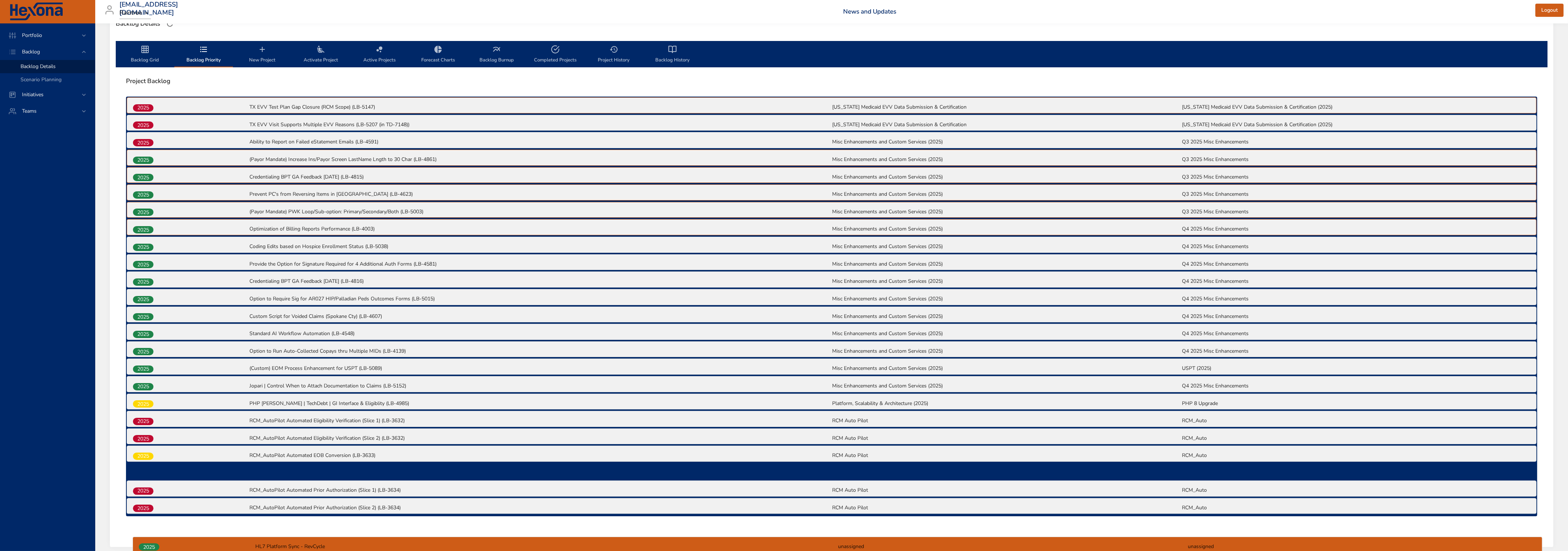
scroll to position [244, 0]
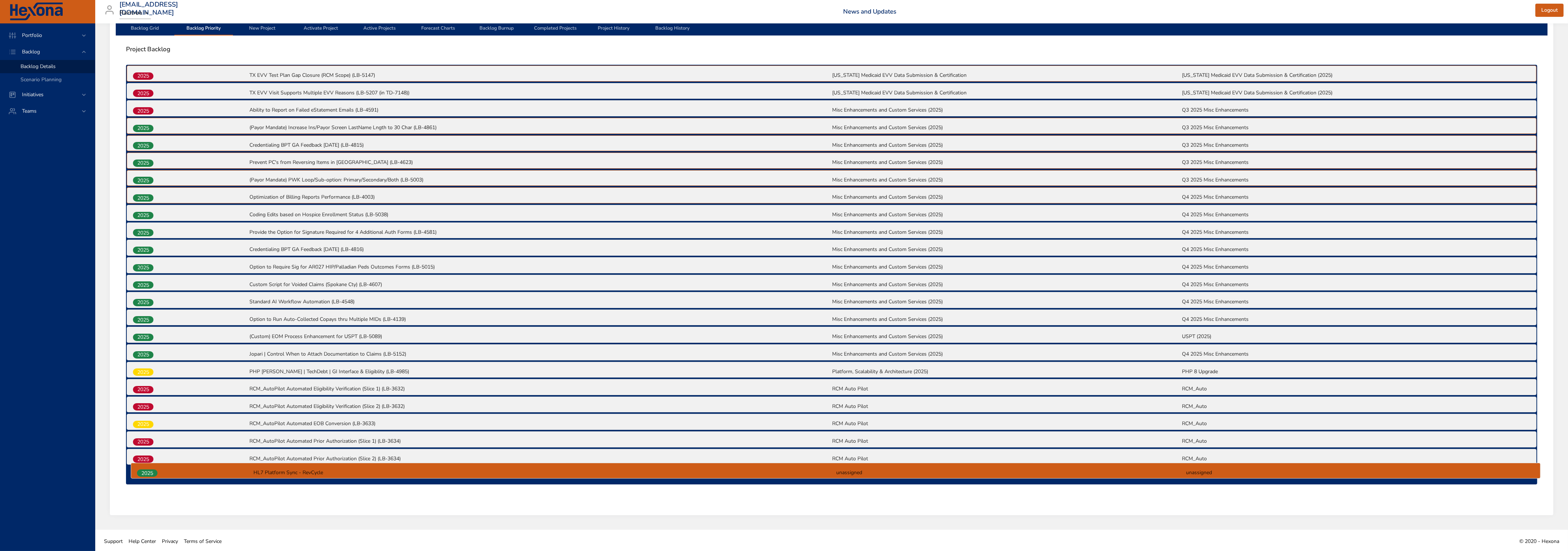
drag, startPoint x: 146, startPoint y: 354, endPoint x: 147, endPoint y: 475, distance: 121.0
click at [149, 335] on div "2025 TX EVV Test Plan Gap Closure (RCM Scope) (LB-5147) [US_STATE] Medicaid EVV…" at bounding box center [831, 274] width 1411 height 420
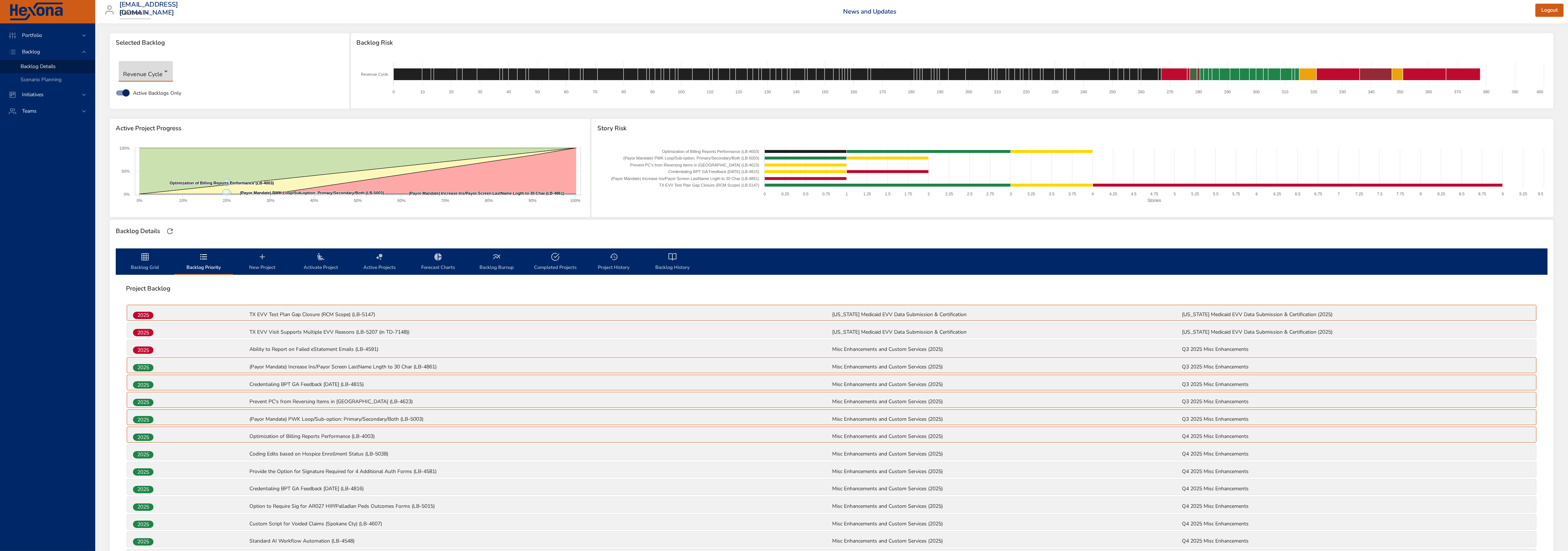
scroll to position [0, 0]
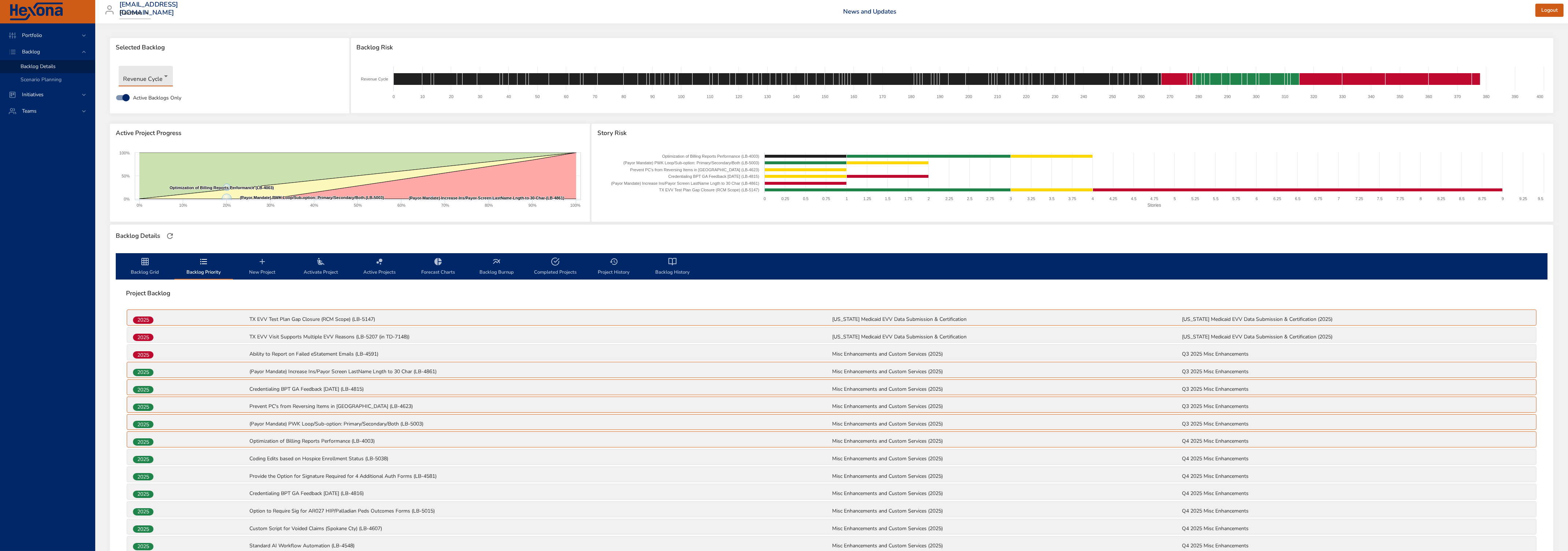
click at [144, 263] on icon "backlog-tab" at bounding box center [145, 261] width 7 height 7
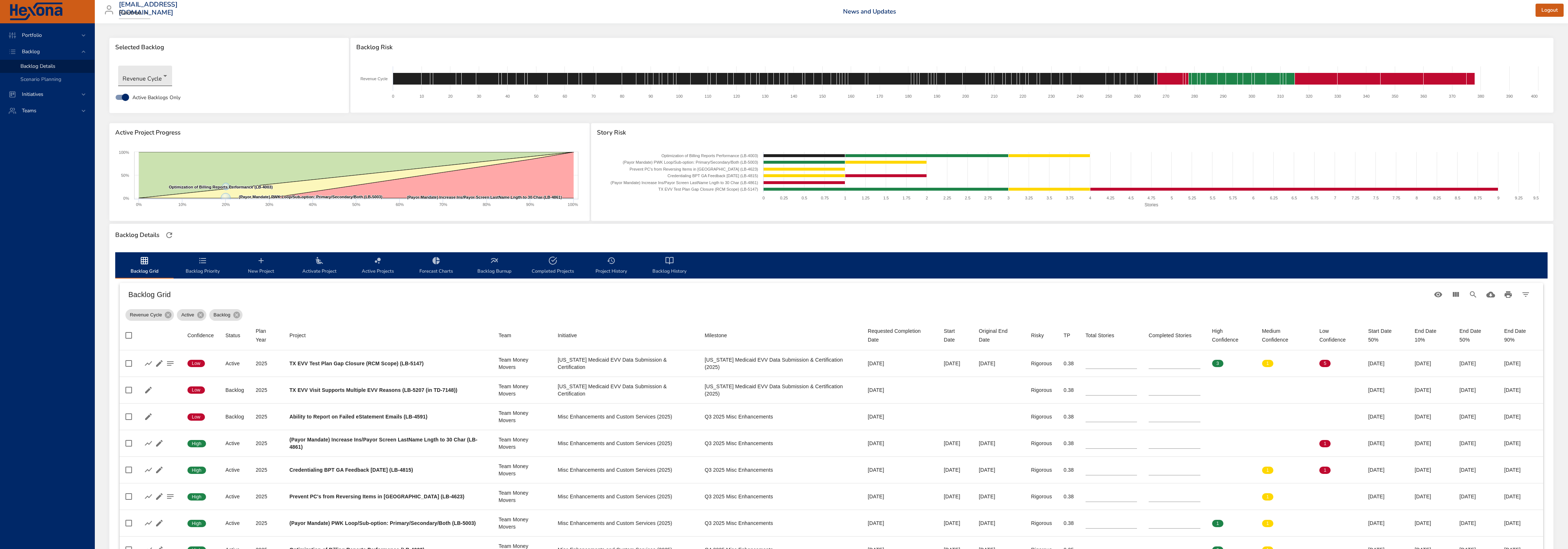
click at [158, 74] on body "Portfolio Backlog Backlog Details Scenario Planning Initiatives Teams [EMAIL_AD…" at bounding box center [784, 274] width 1568 height 549
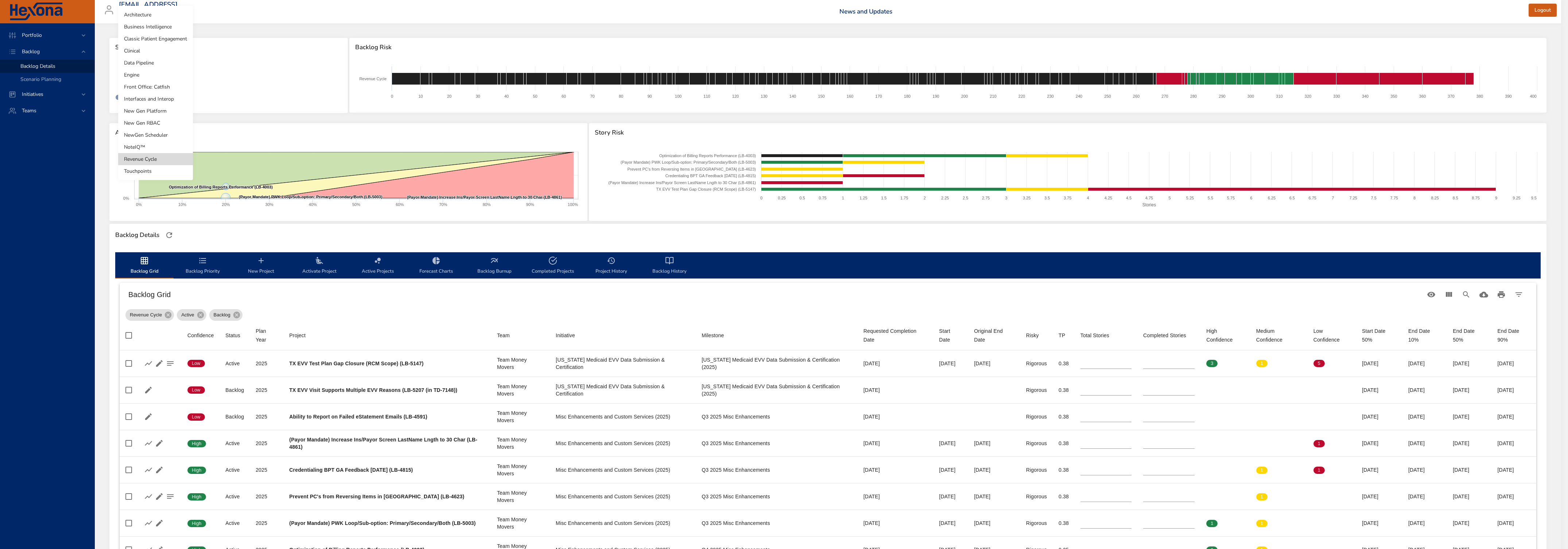
click at [154, 35] on li "Classic Patient Engagement" at bounding box center [155, 39] width 75 height 12
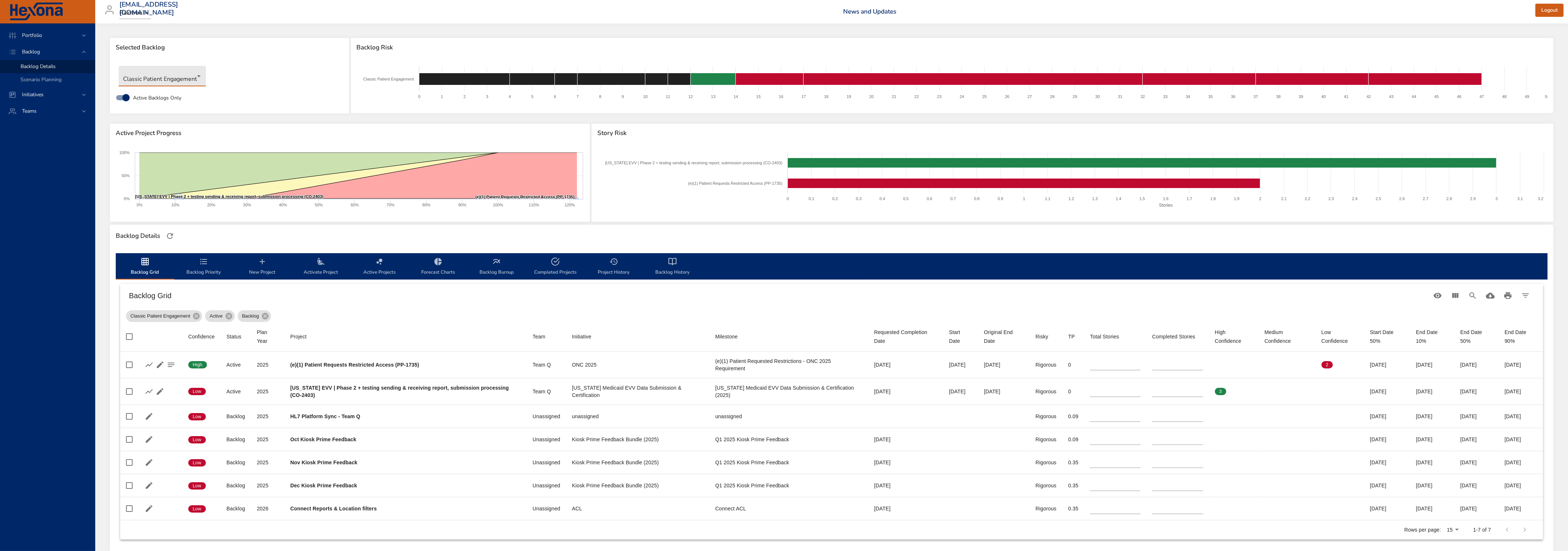
click at [196, 265] on span "Backlog Priority" at bounding box center [203, 267] width 50 height 20
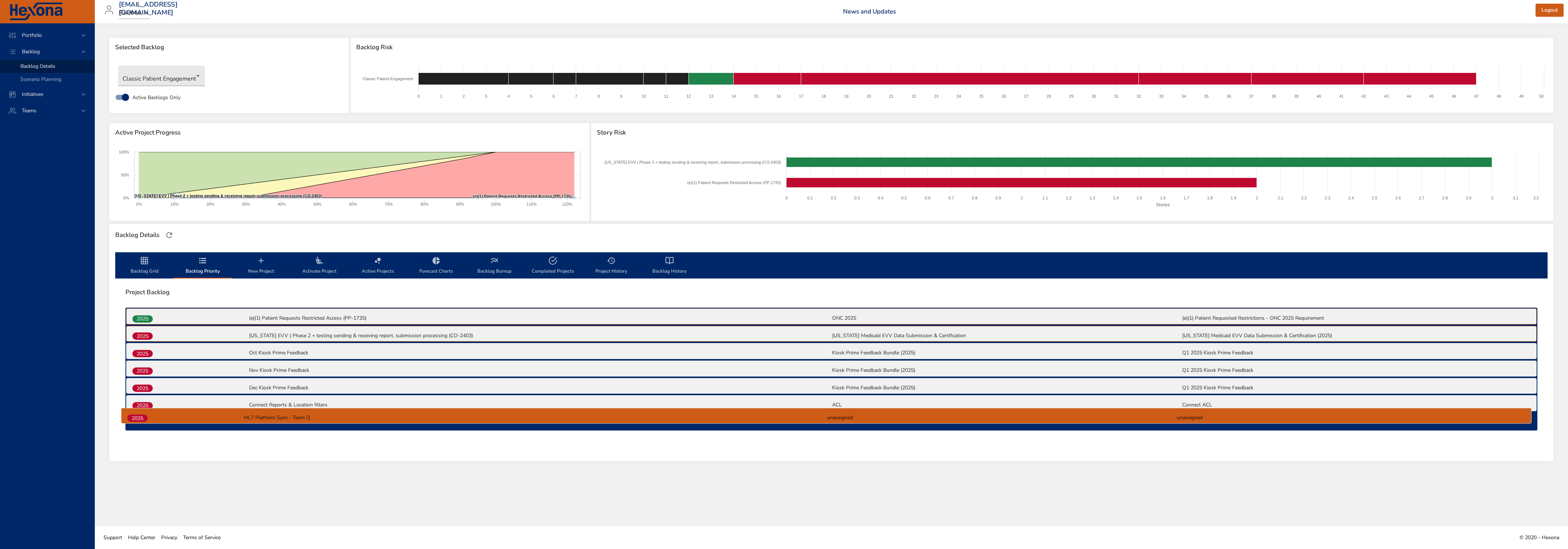
drag, startPoint x: 139, startPoint y: 352, endPoint x: 134, endPoint y: 418, distance: 66.2
click at [134, 334] on div "2025 (e)(1) Patient Requests Restricted Access (PP-1735) ONC 2025 (e)(1) Patien…" at bounding box center [831, 369] width 1412 height 123
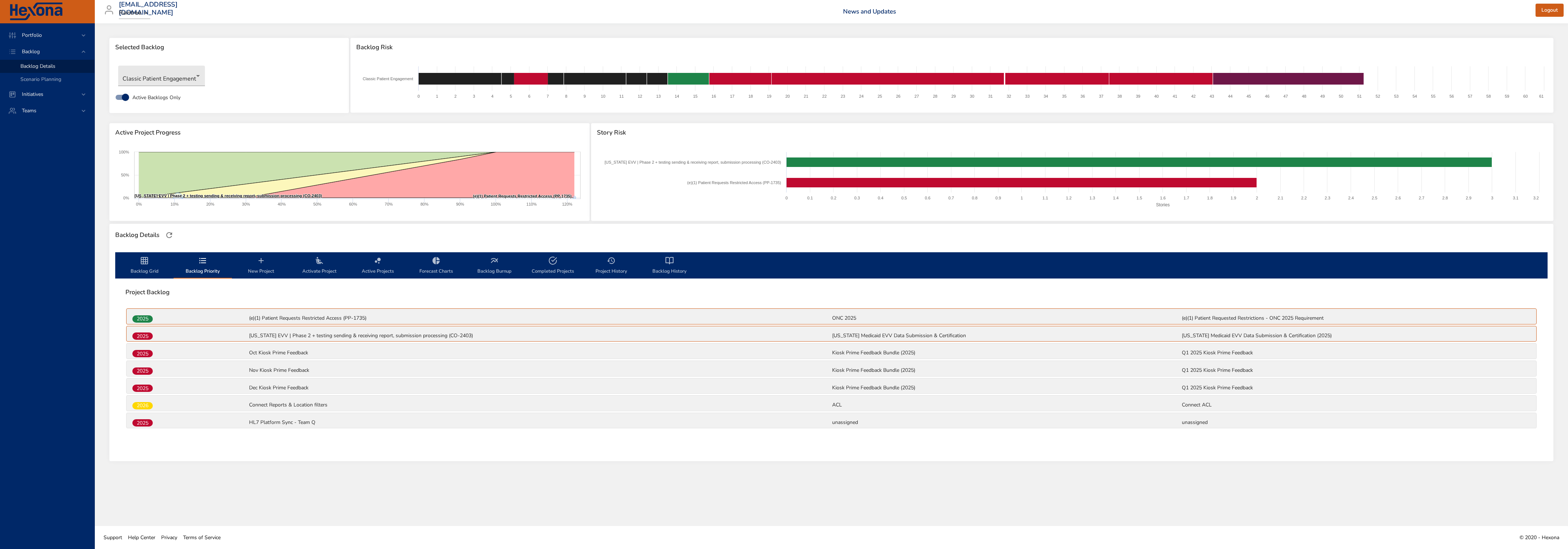
click at [144, 261] on icon "backlog-tab" at bounding box center [144, 261] width 9 height 9
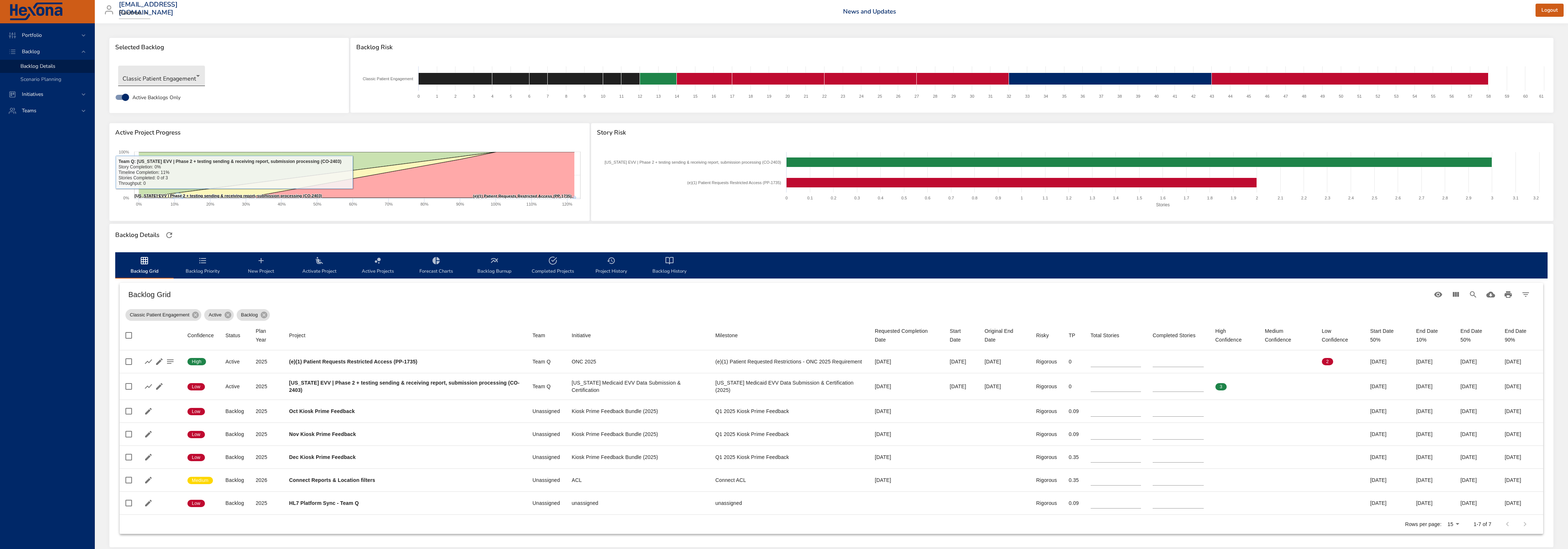
click at [168, 80] on body "Portfolio Backlog Backlog Details Scenario Planning Initiatives Teams [EMAIL_AD…" at bounding box center [784, 274] width 1568 height 549
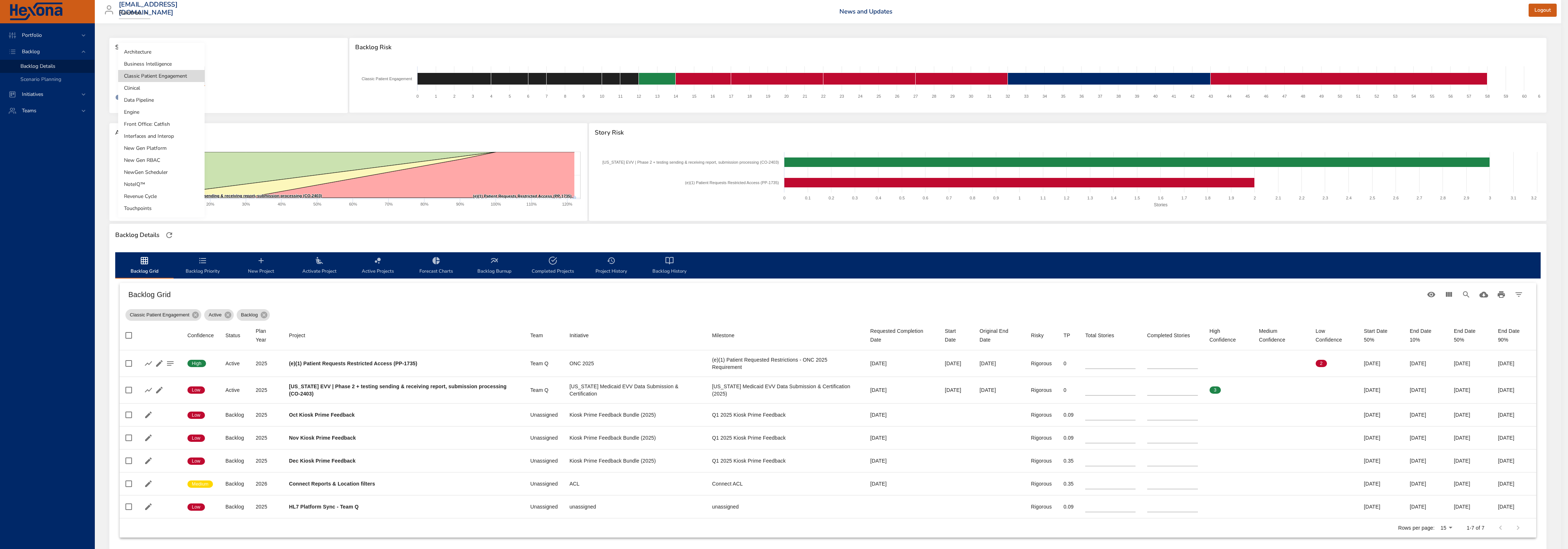
click at [166, 198] on li "Revenue Cycle" at bounding box center [161, 197] width 86 height 12
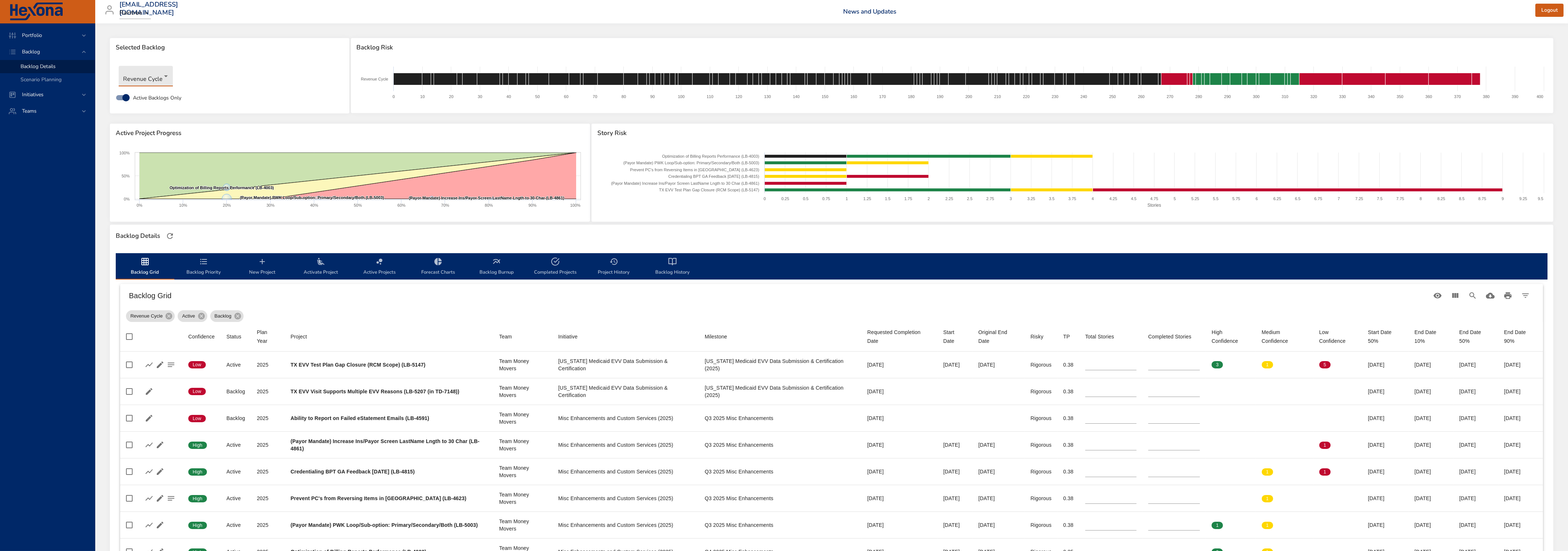
click at [143, 79] on body "Portfolio Backlog Backlog Details Scenario Planning Initiatives Teams [EMAIL_AD…" at bounding box center [784, 276] width 1568 height 551
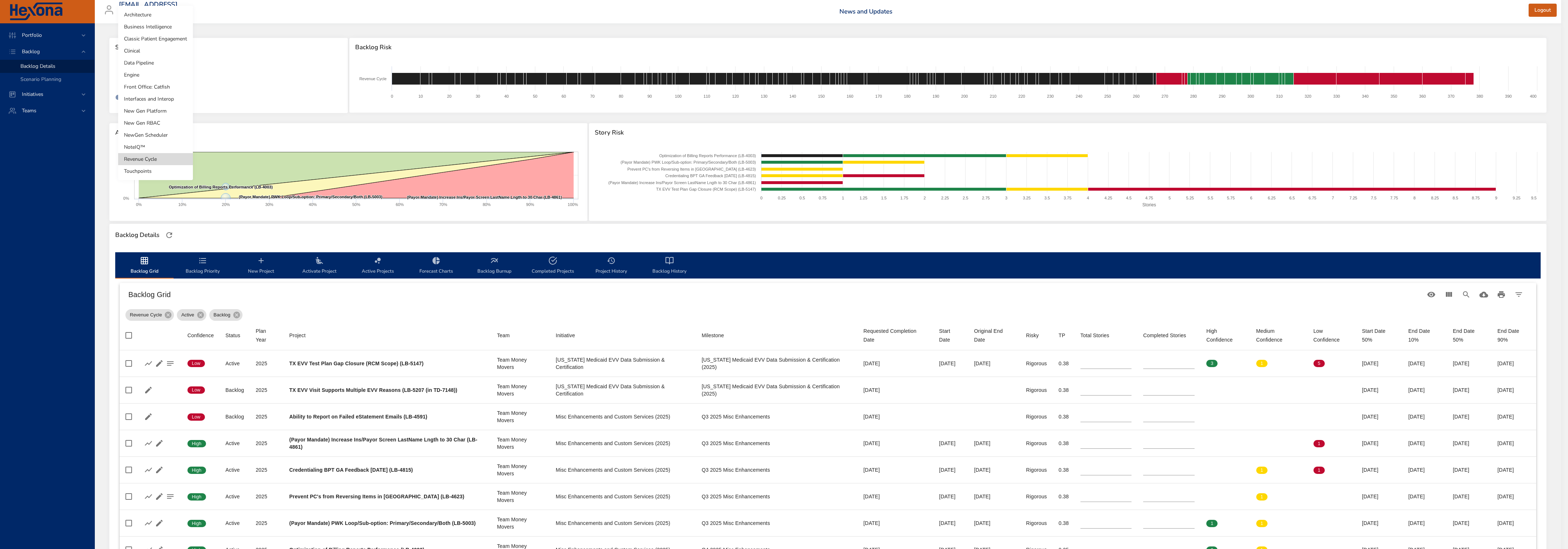
click at [149, 52] on li "Clinical" at bounding box center [155, 51] width 75 height 12
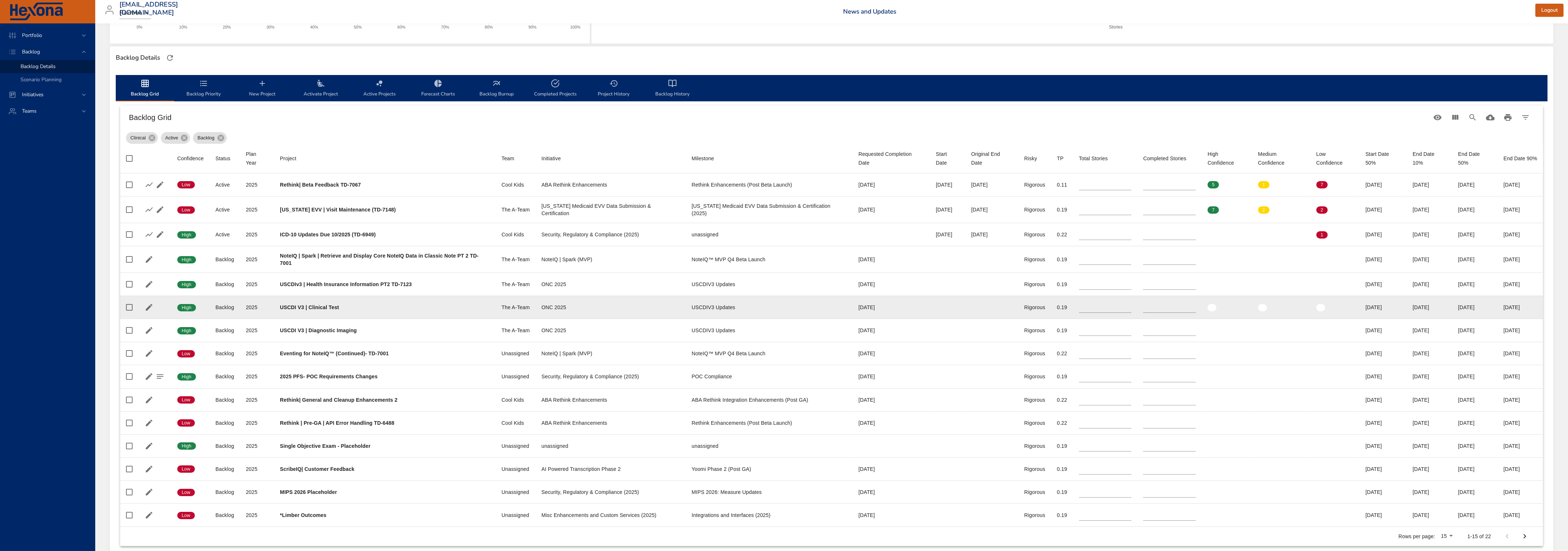
scroll to position [210, 0]
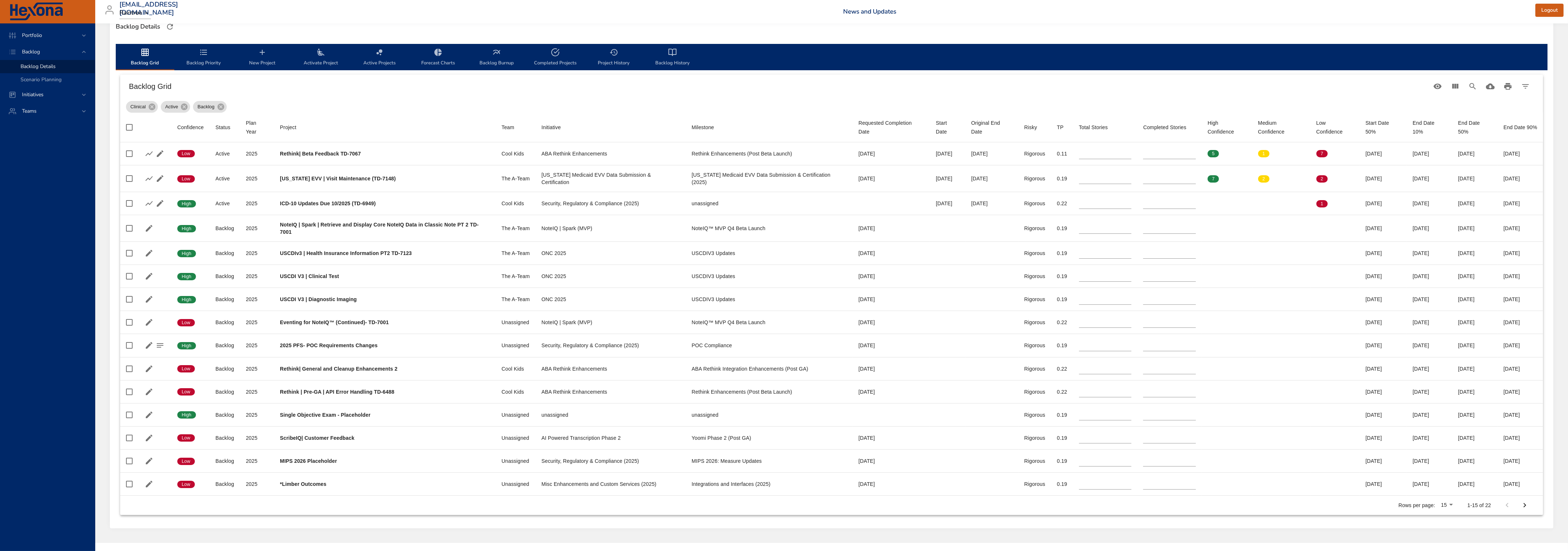
click at [205, 60] on span "Backlog Priority" at bounding box center [203, 57] width 50 height 20
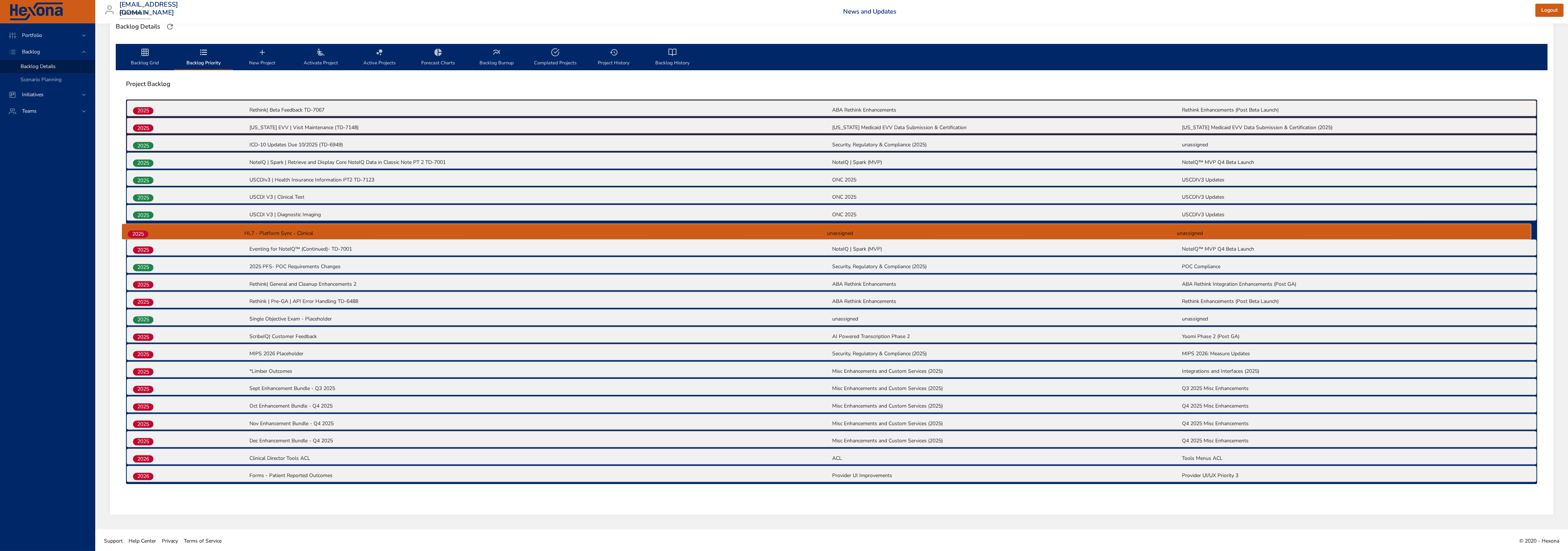
drag, startPoint x: 144, startPoint y: 474, endPoint x: 141, endPoint y: 232, distance: 242.0
click at [141, 232] on div "2025 Rethink| Beta Feedback TD-7067 ABA Rethink Enhancements Rethink Enhancemen…" at bounding box center [831, 292] width 1411 height 385
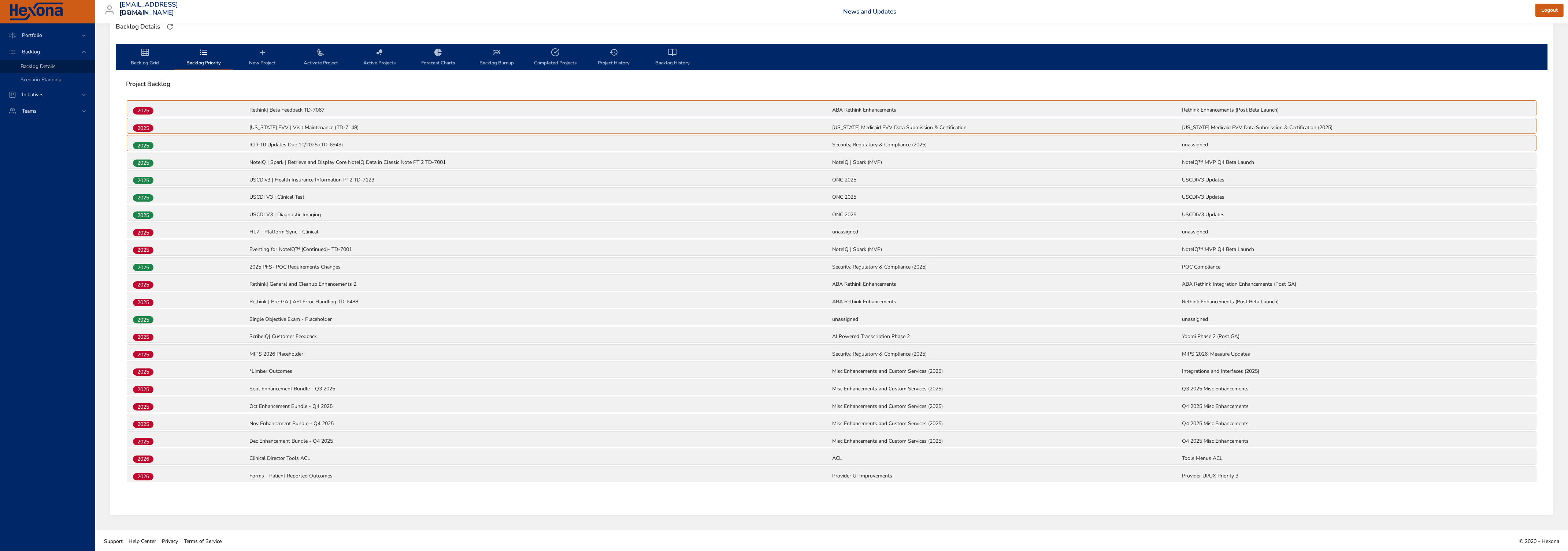
click at [141, 53] on icon "backlog-tab" at bounding box center [145, 52] width 9 height 9
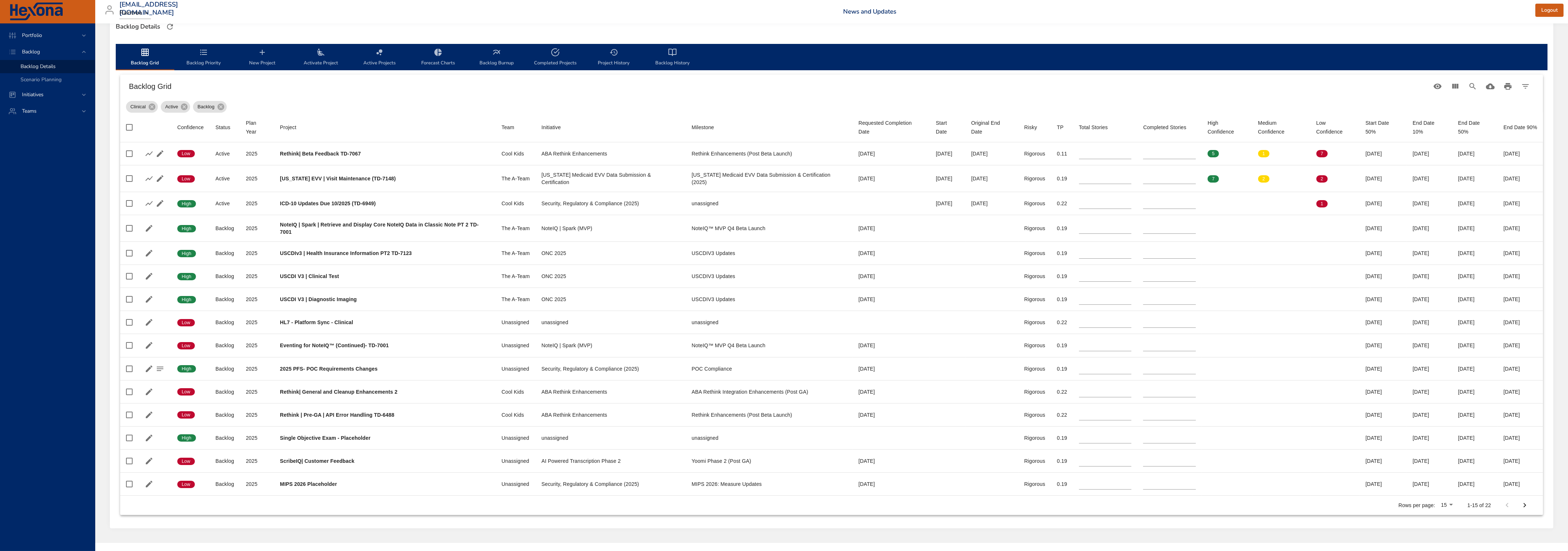
click at [199, 56] on icon "backlog-tab" at bounding box center [204, 52] width 9 height 9
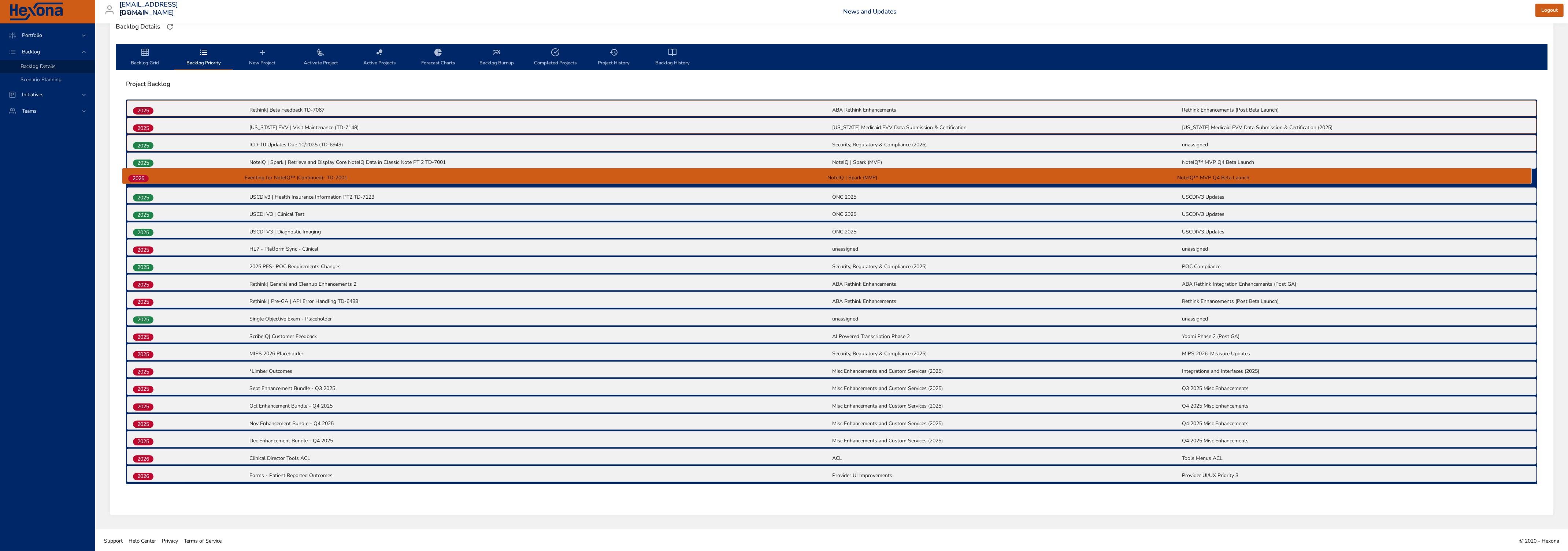
drag, startPoint x: 143, startPoint y: 250, endPoint x: 139, endPoint y: 177, distance: 73.1
click at [139, 177] on div "2025 Rethink| Beta Feedback TD-7067 ABA Rethink Enhancements Rethink Enhancemen…" at bounding box center [831, 292] width 1411 height 385
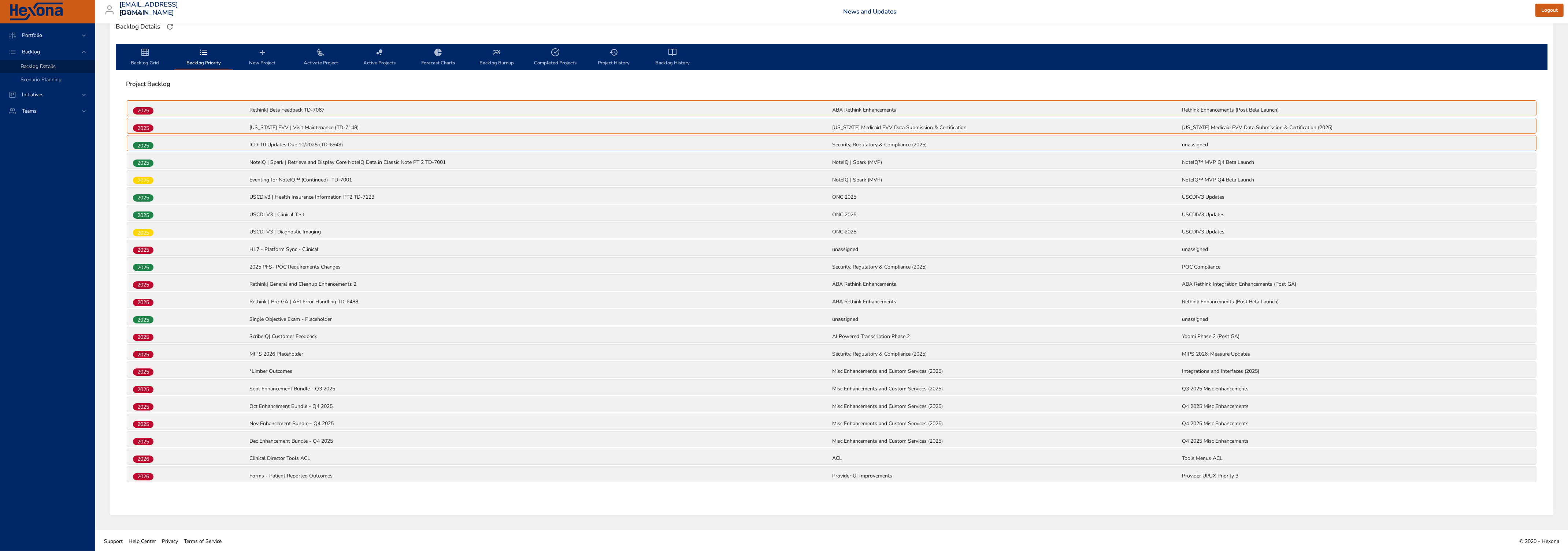
click at [139, 53] on span "Backlog Grid" at bounding box center [144, 57] width 50 height 20
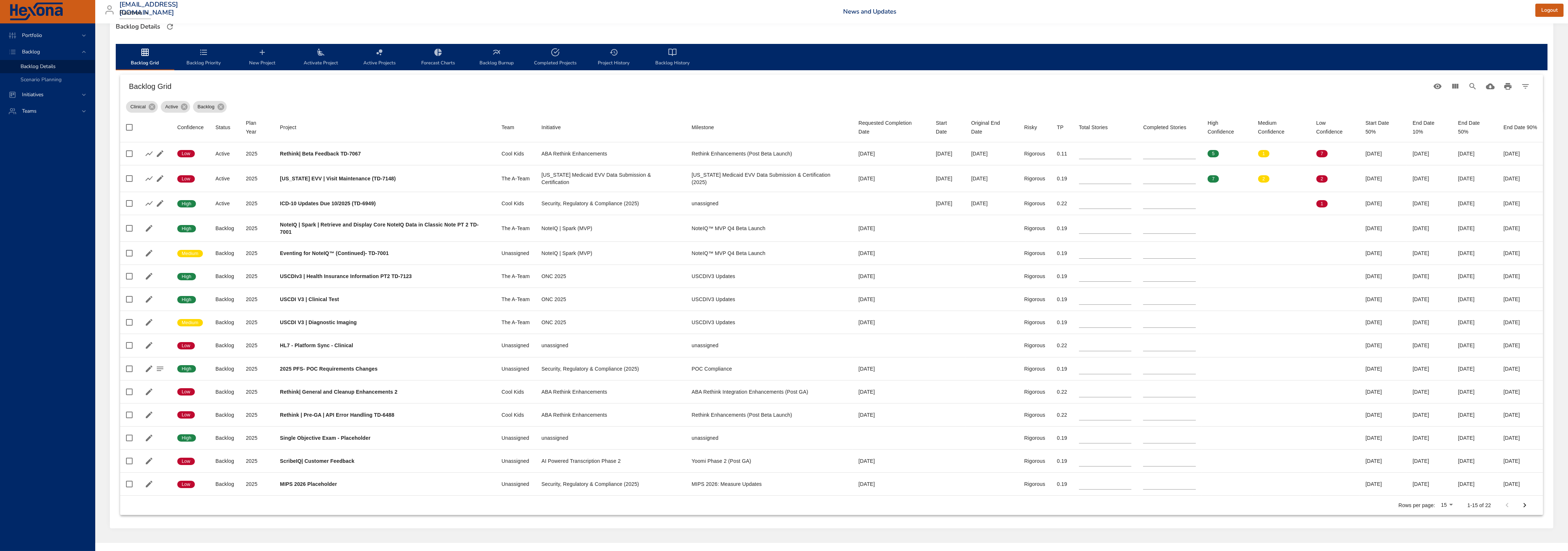
click at [201, 60] on span "Backlog Priority" at bounding box center [203, 57] width 50 height 20
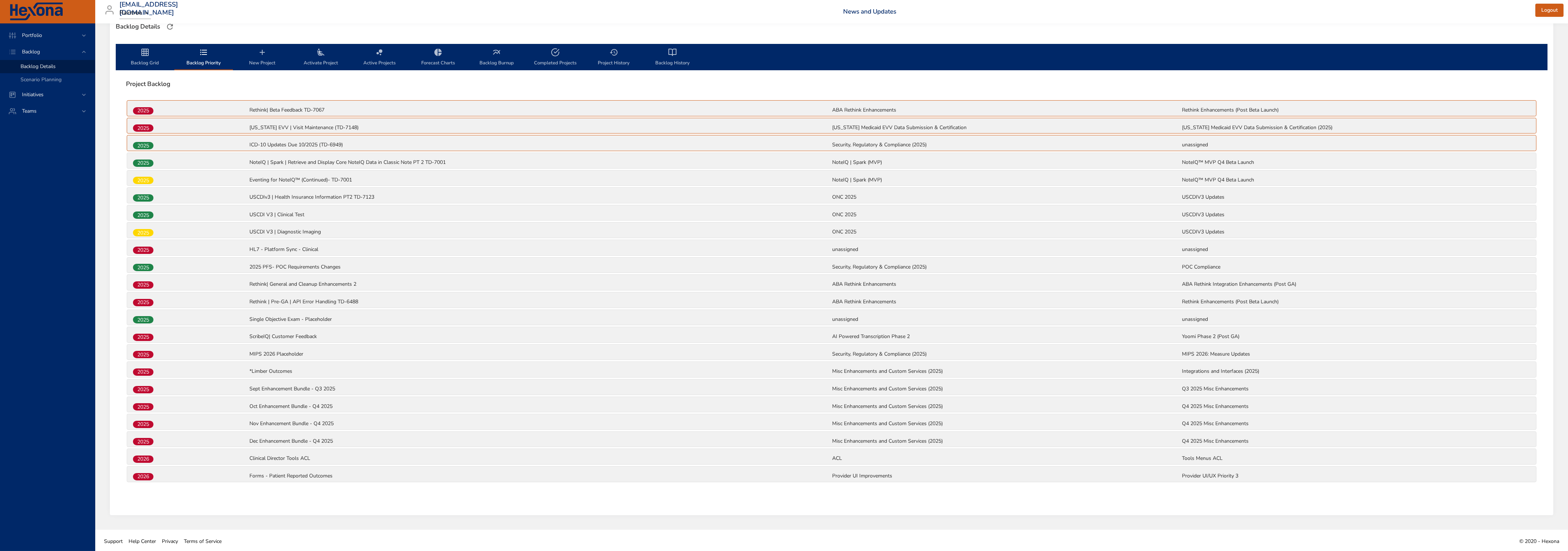
click at [152, 250] on span "2025" at bounding box center [143, 250] width 21 height 8
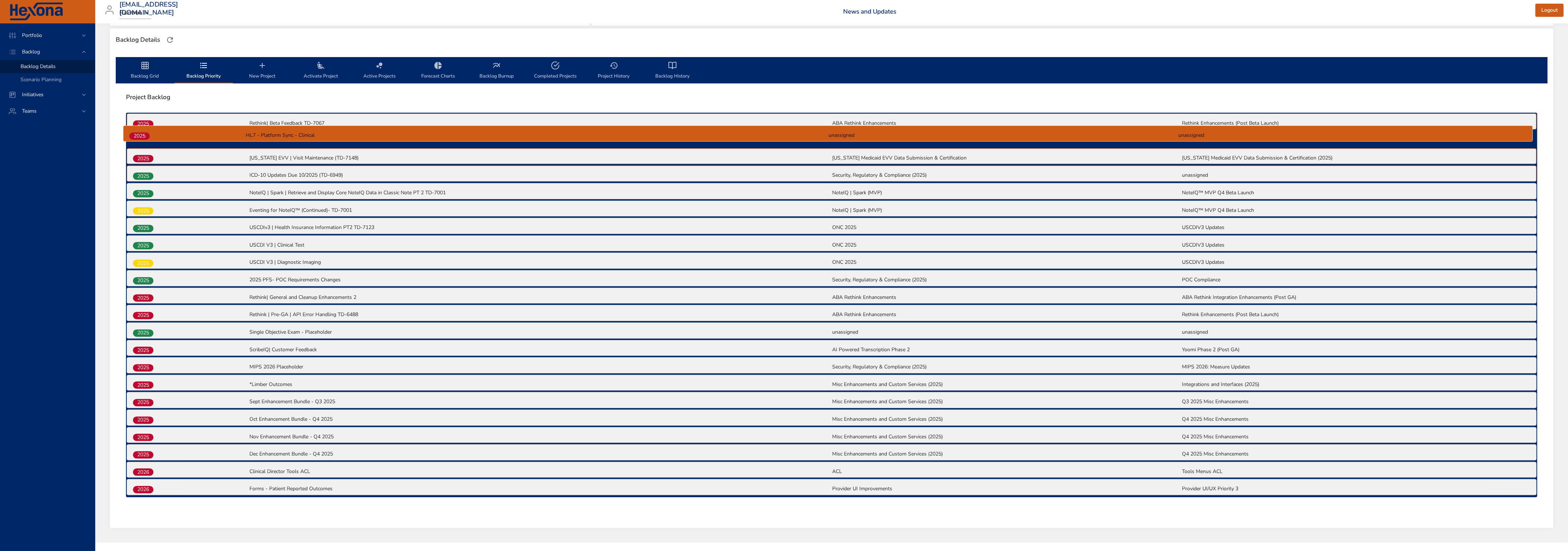
scroll to position [193, 0]
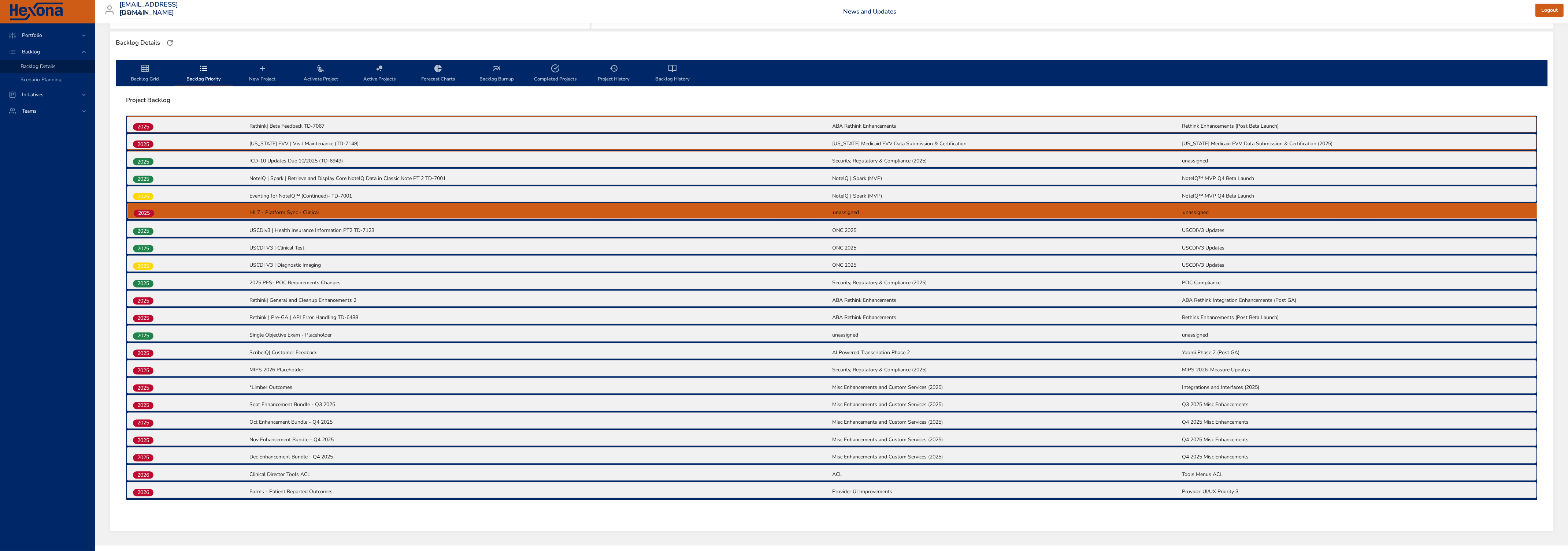
drag, startPoint x: 149, startPoint y: 250, endPoint x: 152, endPoint y: 214, distance: 36.1
click at [152, 214] on div "2025 Rethink| Beta Feedback TD-7067 ABA Rethink Enhancements Rethink Enhancemen…" at bounding box center [831, 308] width 1411 height 385
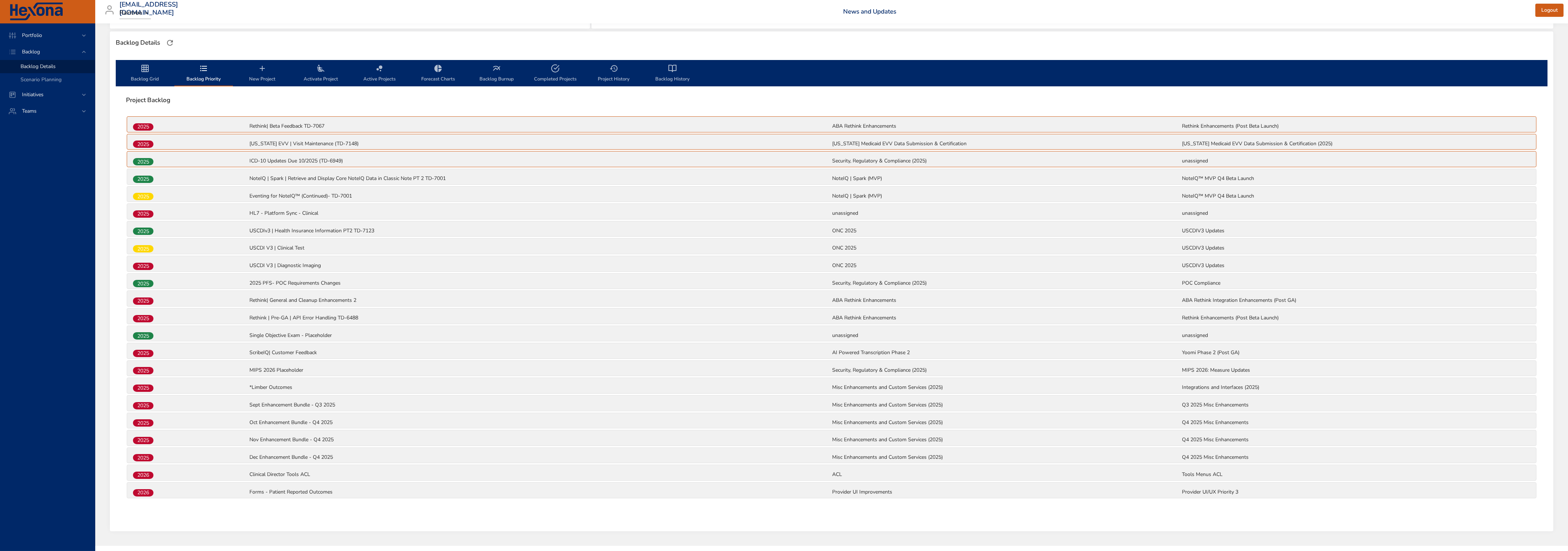
click at [149, 79] on span "Backlog Grid" at bounding box center [144, 74] width 50 height 20
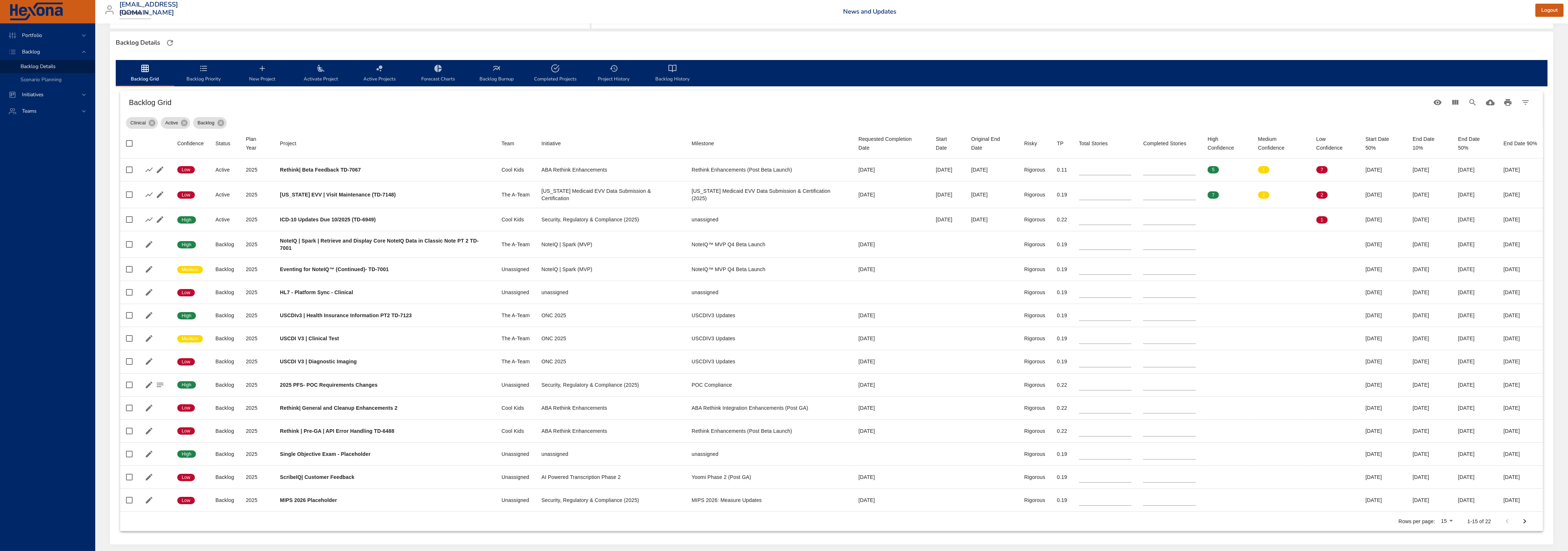
click at [208, 71] on icon "backlog-tab" at bounding box center [204, 68] width 9 height 9
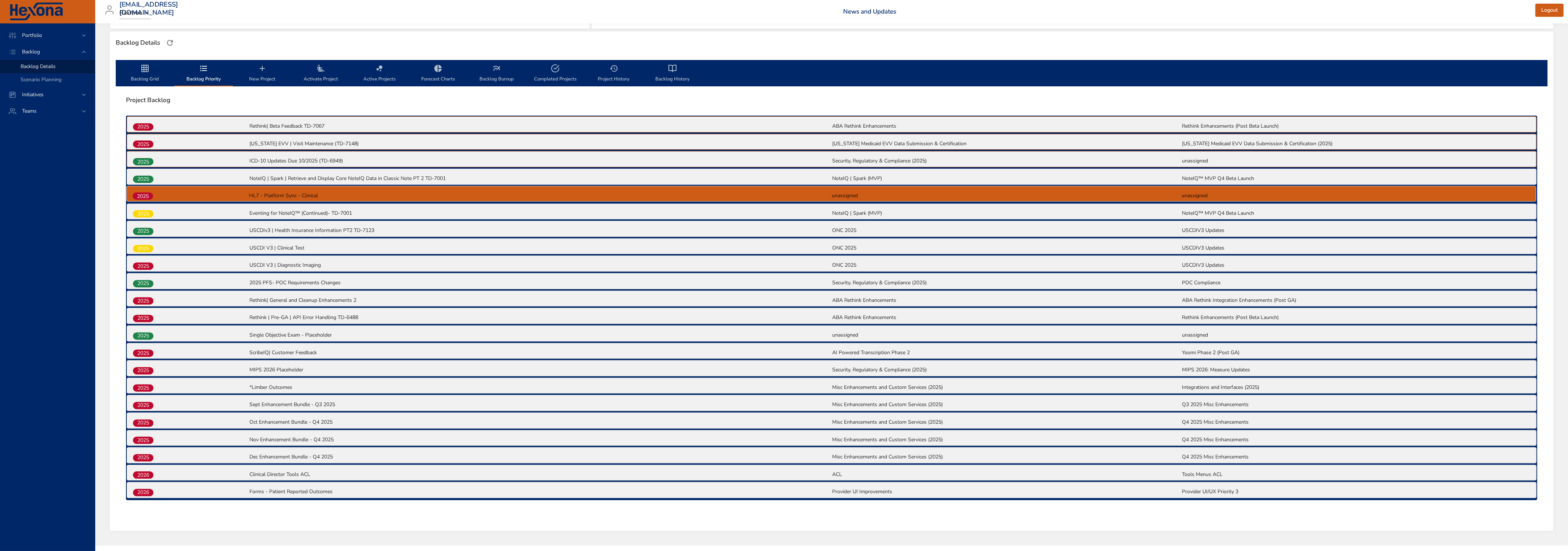
drag, startPoint x: 145, startPoint y: 214, endPoint x: 145, endPoint y: 195, distance: 19.0
click at [145, 195] on div "2025 Rethink| Beta Feedback TD-7067 ABA Rethink Enhancements Rethink Enhancemen…" at bounding box center [831, 308] width 1411 height 385
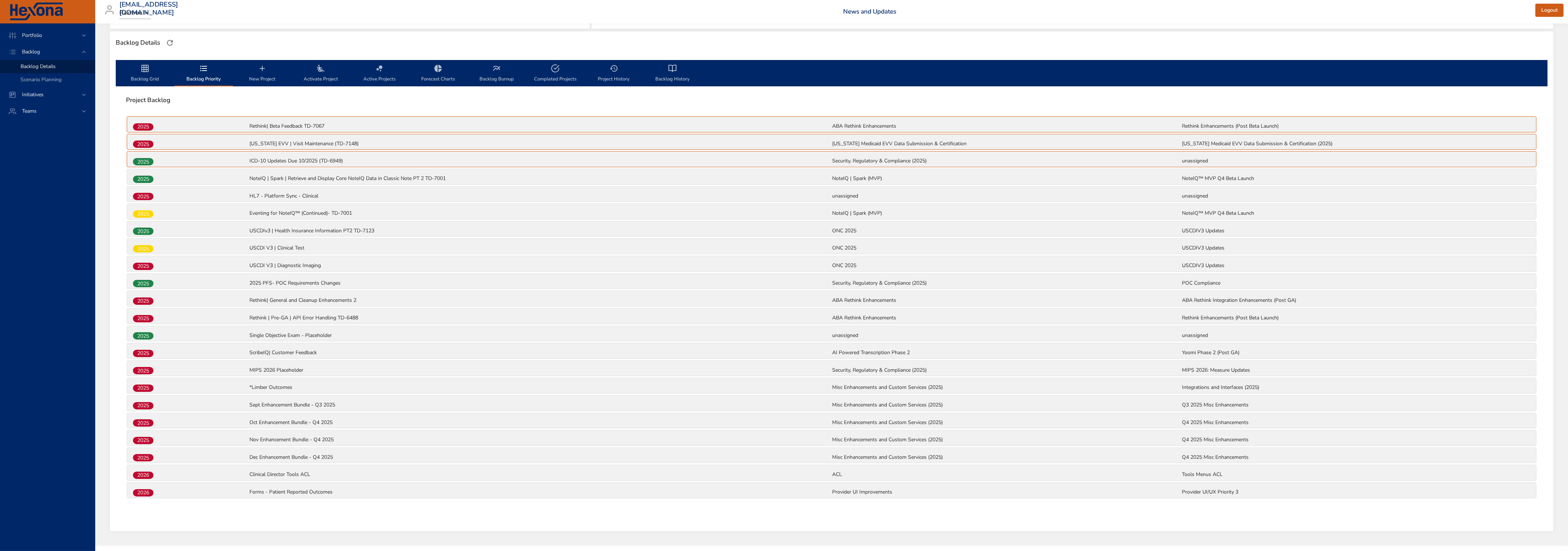
click at [142, 71] on icon "backlog-tab" at bounding box center [145, 68] width 9 height 9
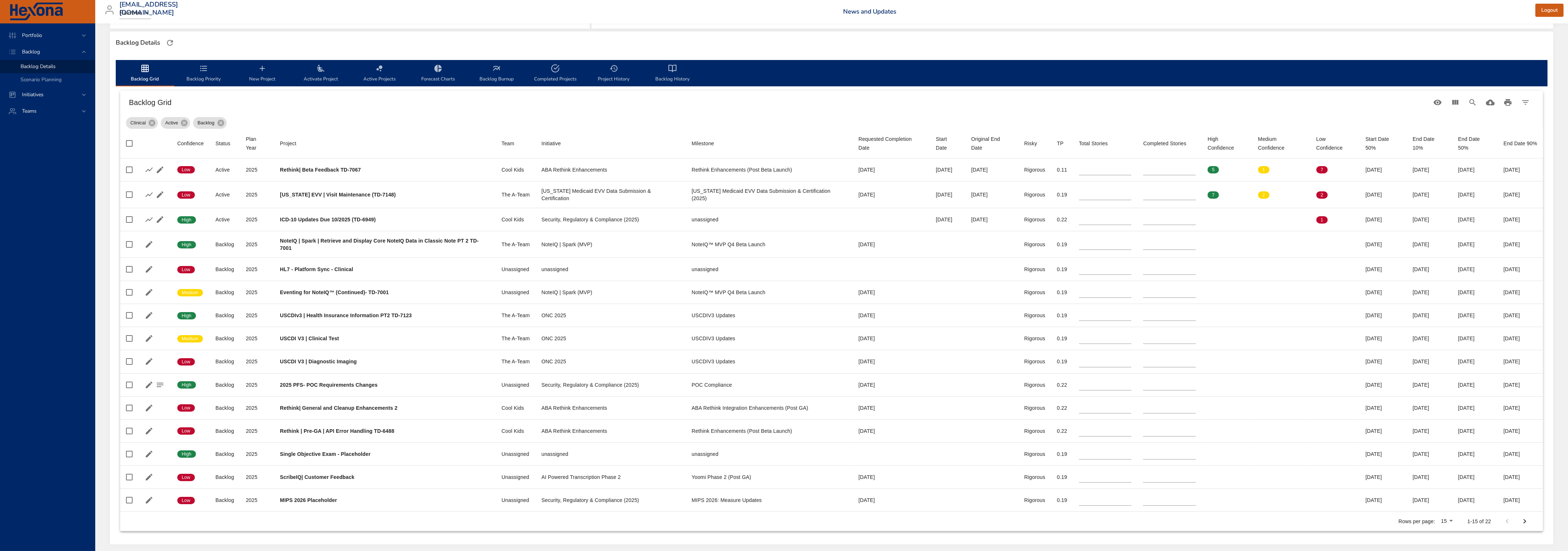
click at [201, 78] on span "Backlog Priority" at bounding box center [203, 74] width 50 height 20
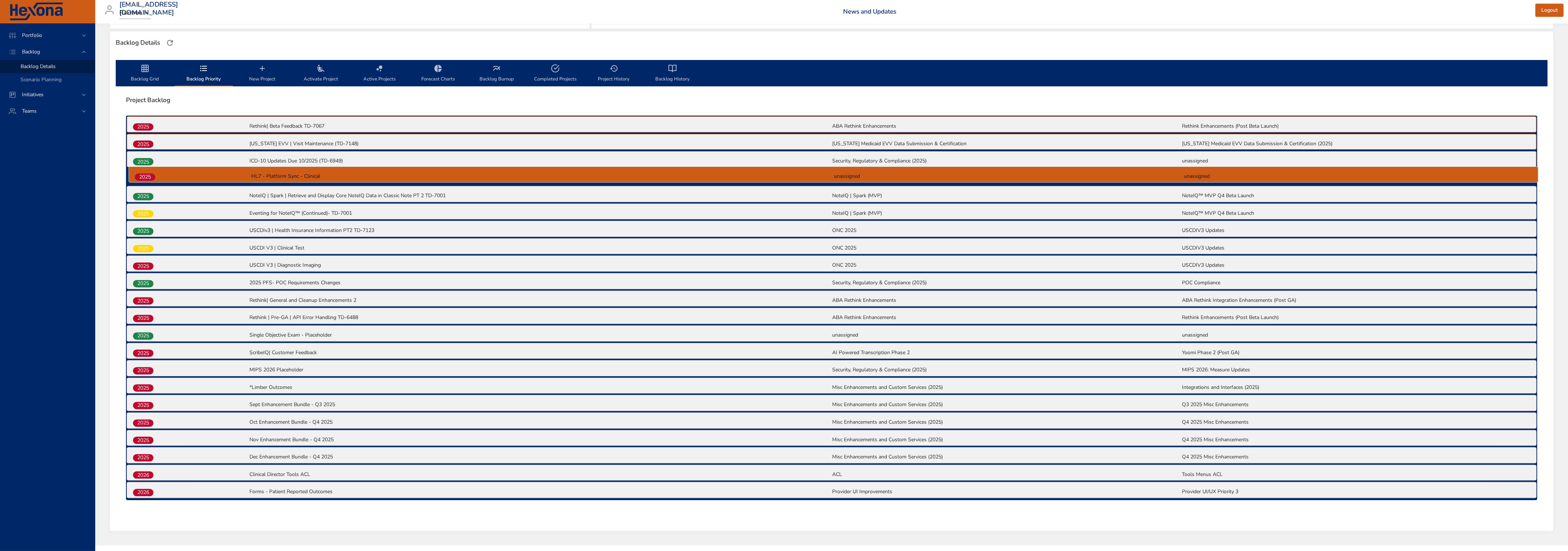
drag, startPoint x: 145, startPoint y: 199, endPoint x: 149, endPoint y: 178, distance: 21.4
click at [149, 178] on div "2025 Rethink| Beta Feedback TD-7067 ABA Rethink Enhancements Rethink Enhancemen…" at bounding box center [831, 308] width 1411 height 385
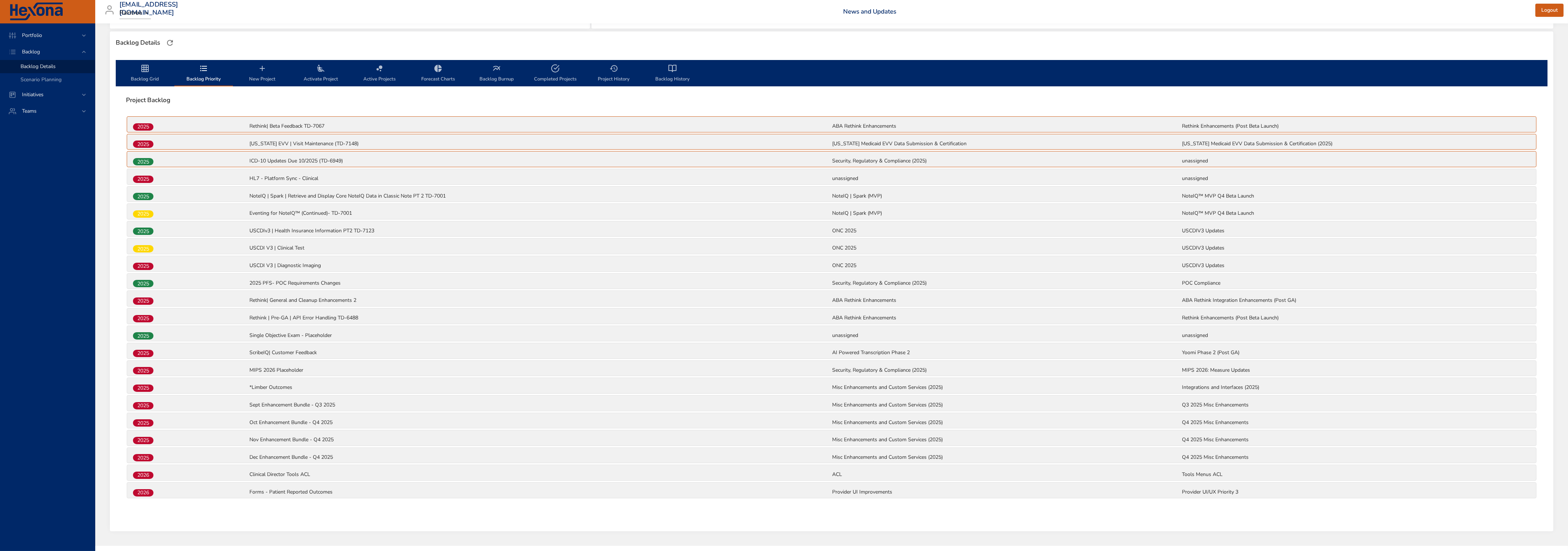
click at [145, 71] on icon "backlog-tab" at bounding box center [145, 68] width 7 height 7
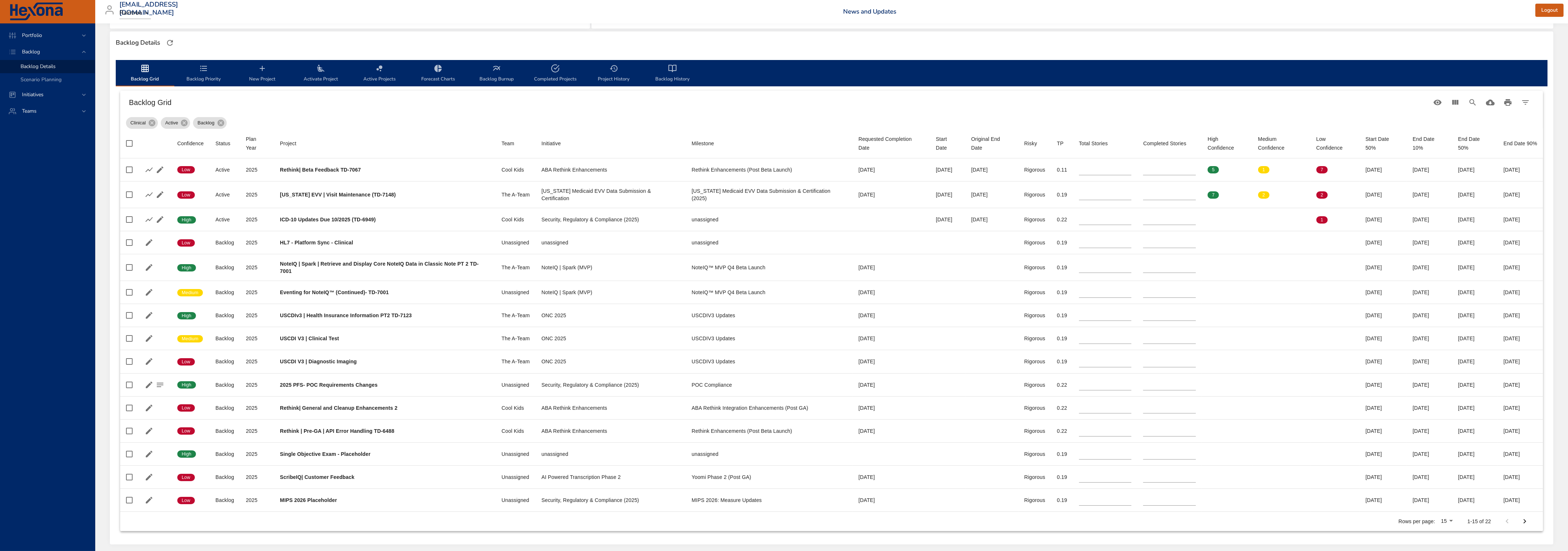
click at [201, 68] on icon "backlog-tab" at bounding box center [204, 68] width 9 height 9
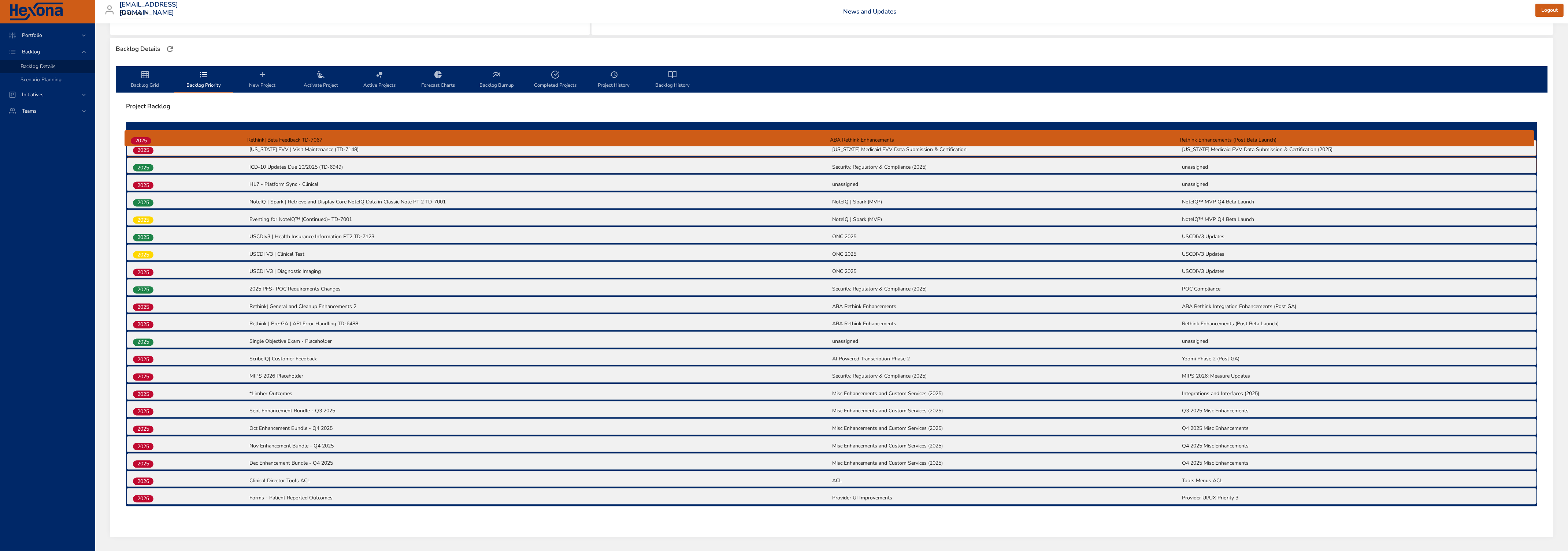
scroll to position [187, 0]
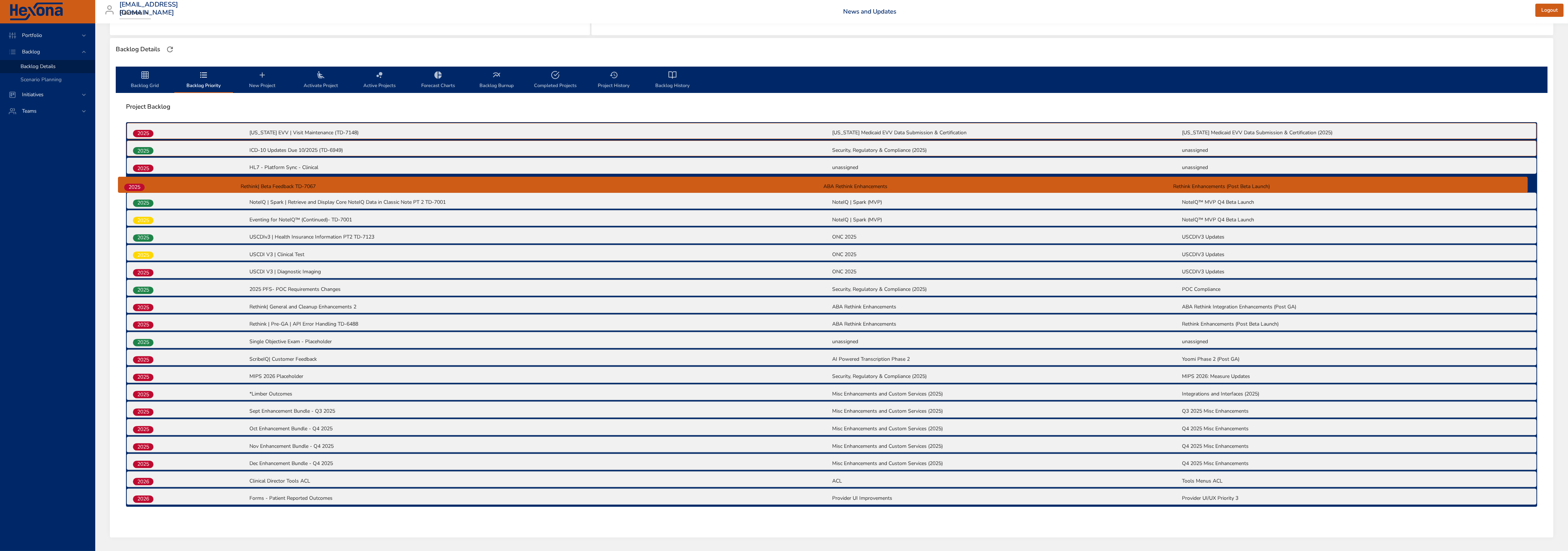
drag, startPoint x: 142, startPoint y: 125, endPoint x: 133, endPoint y: 189, distance: 64.6
click at [133, 189] on div "2025 Rethink| Beta Feedback TD-7067 ABA Rethink Enhancements Rethink Enhancemen…" at bounding box center [831, 315] width 1411 height 385
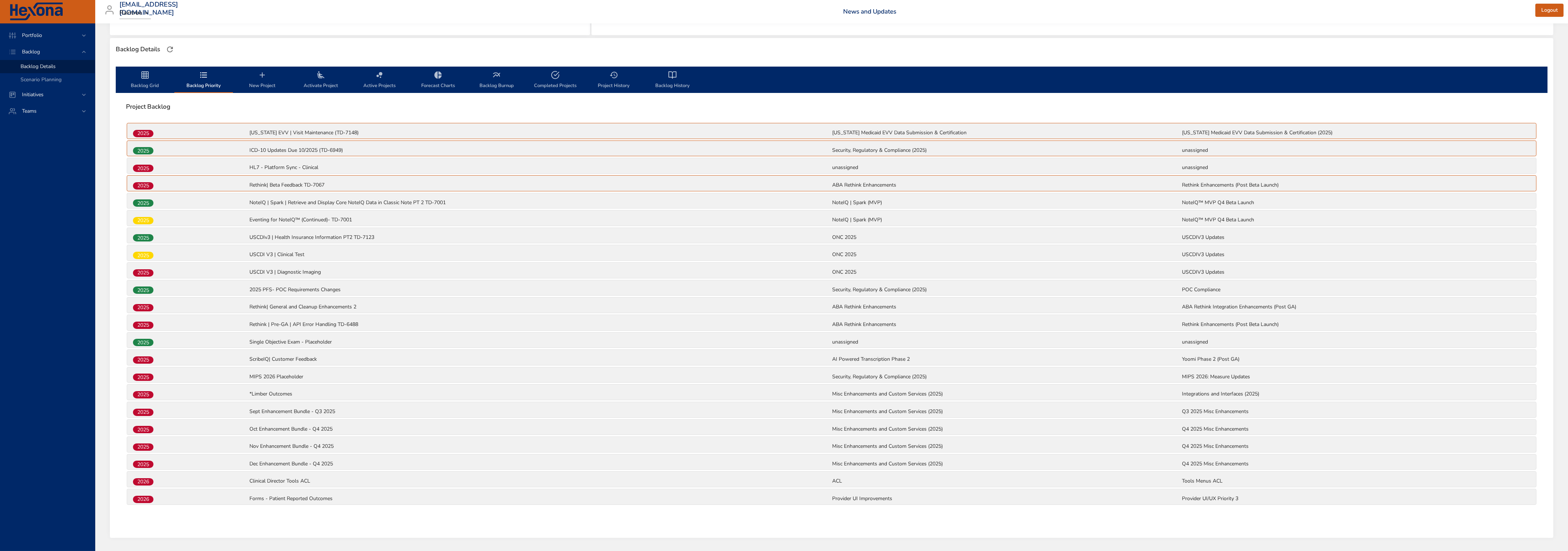
click at [145, 81] on span "Backlog Grid" at bounding box center [144, 81] width 50 height 20
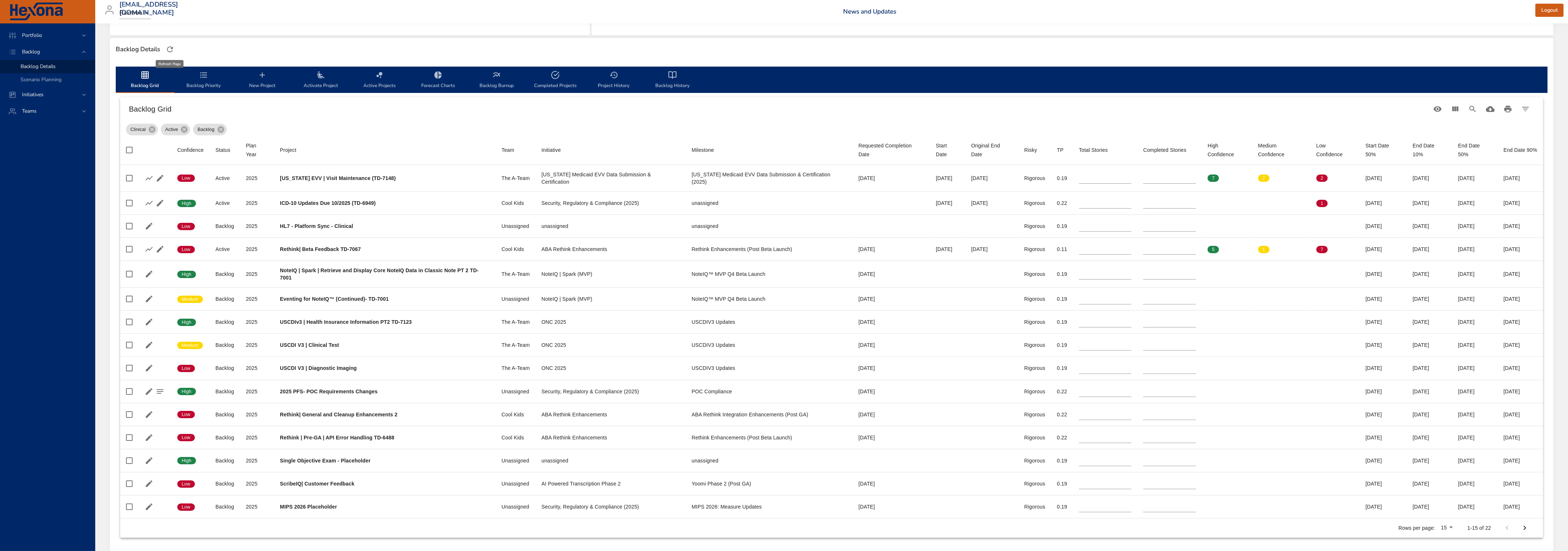
click at [171, 48] on icon "button" at bounding box center [170, 49] width 6 height 6
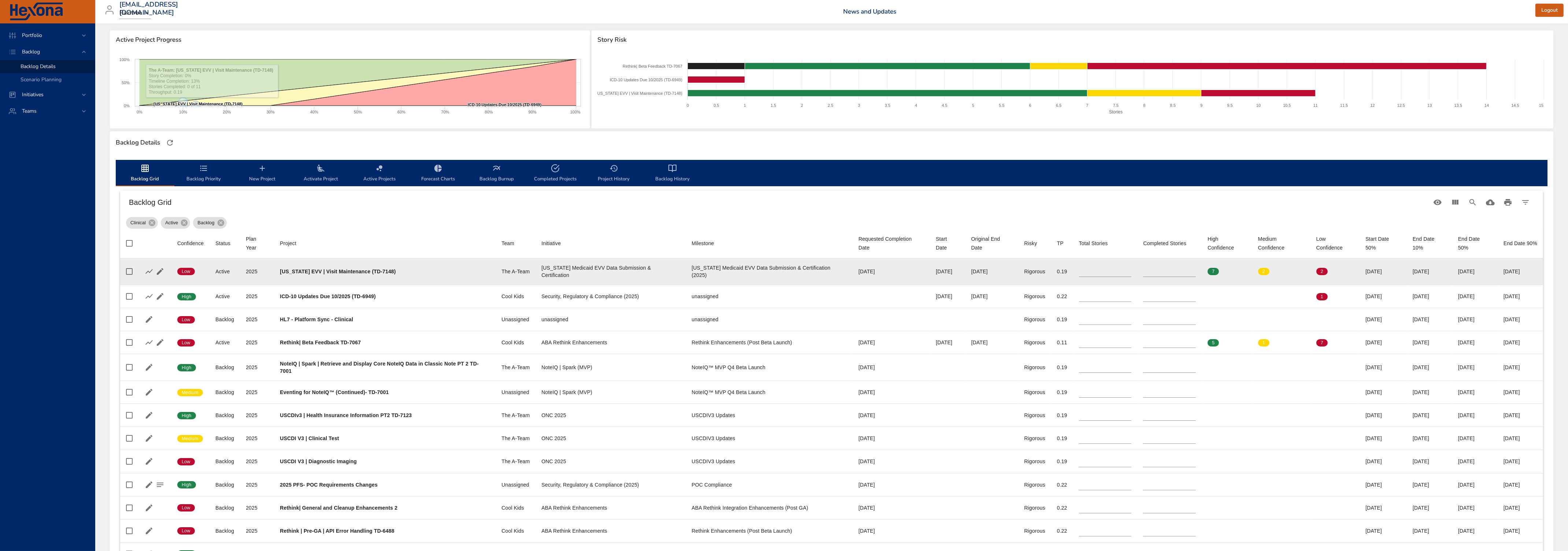
scroll to position [123, 0]
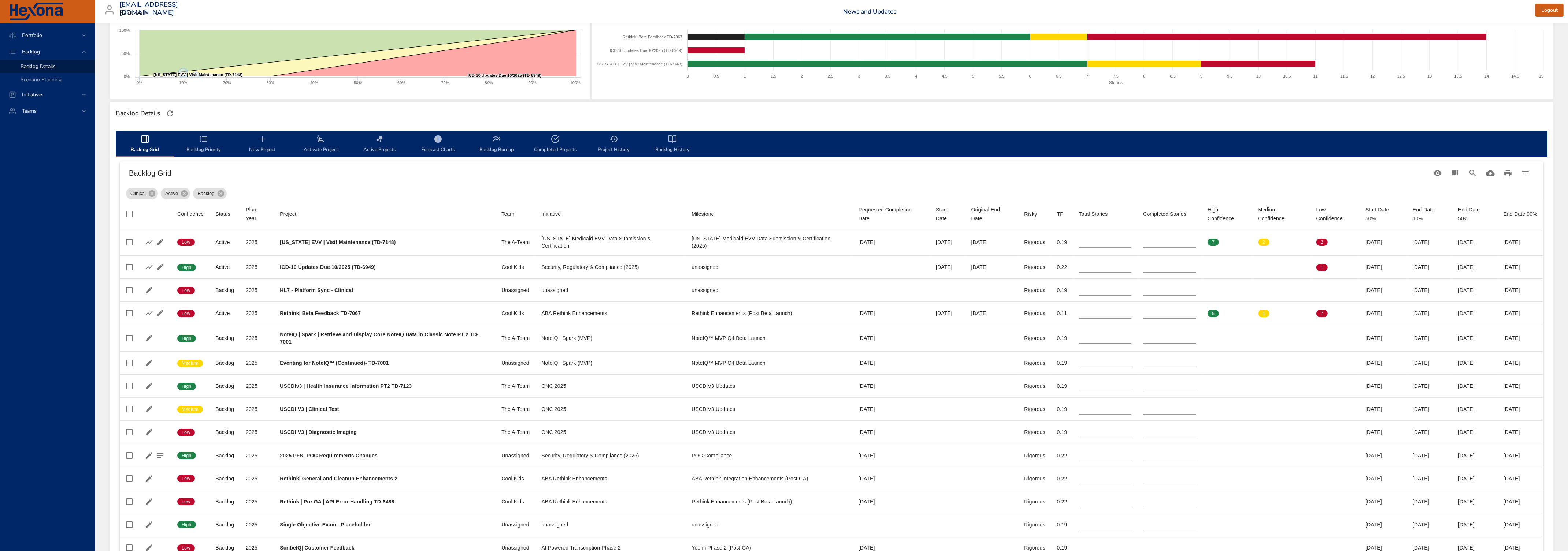
click at [207, 145] on span "Backlog Priority" at bounding box center [203, 144] width 50 height 20
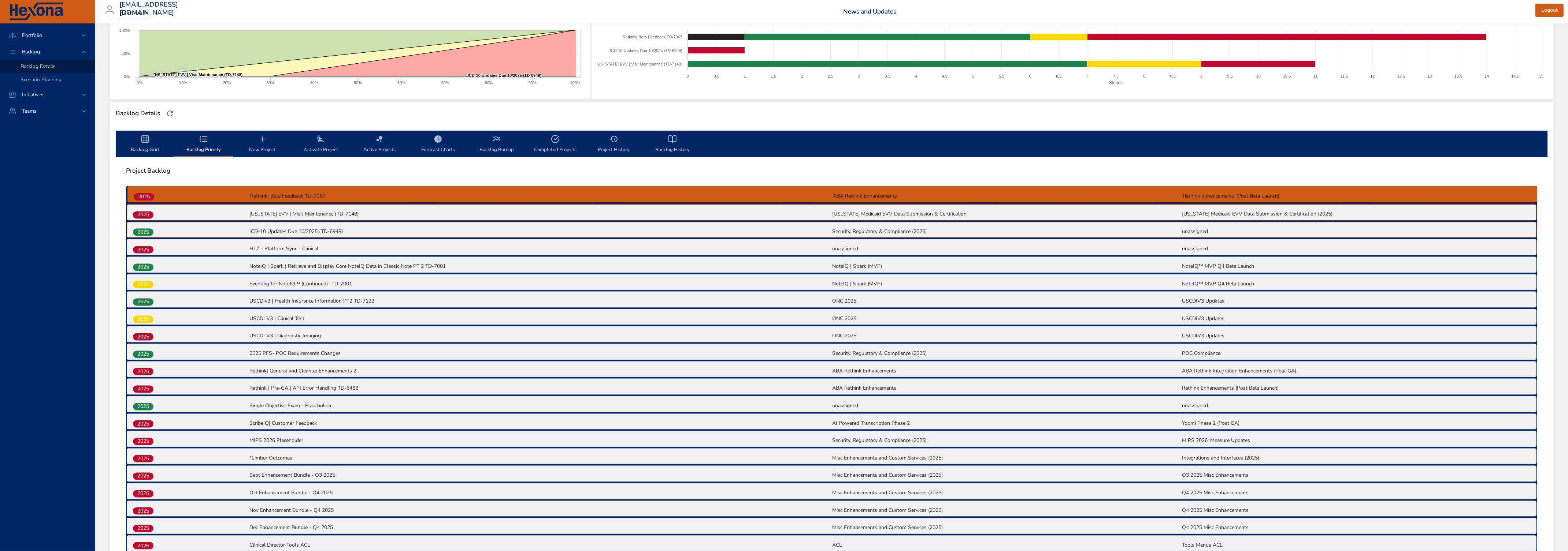
drag, startPoint x: 140, startPoint y: 249, endPoint x: 142, endPoint y: 193, distance: 56.0
click at [142, 193] on div "2025 [US_STATE] EVV | Visit Maintenance (TD-7148) [US_STATE] Medicaid EVV Data …" at bounding box center [831, 379] width 1411 height 385
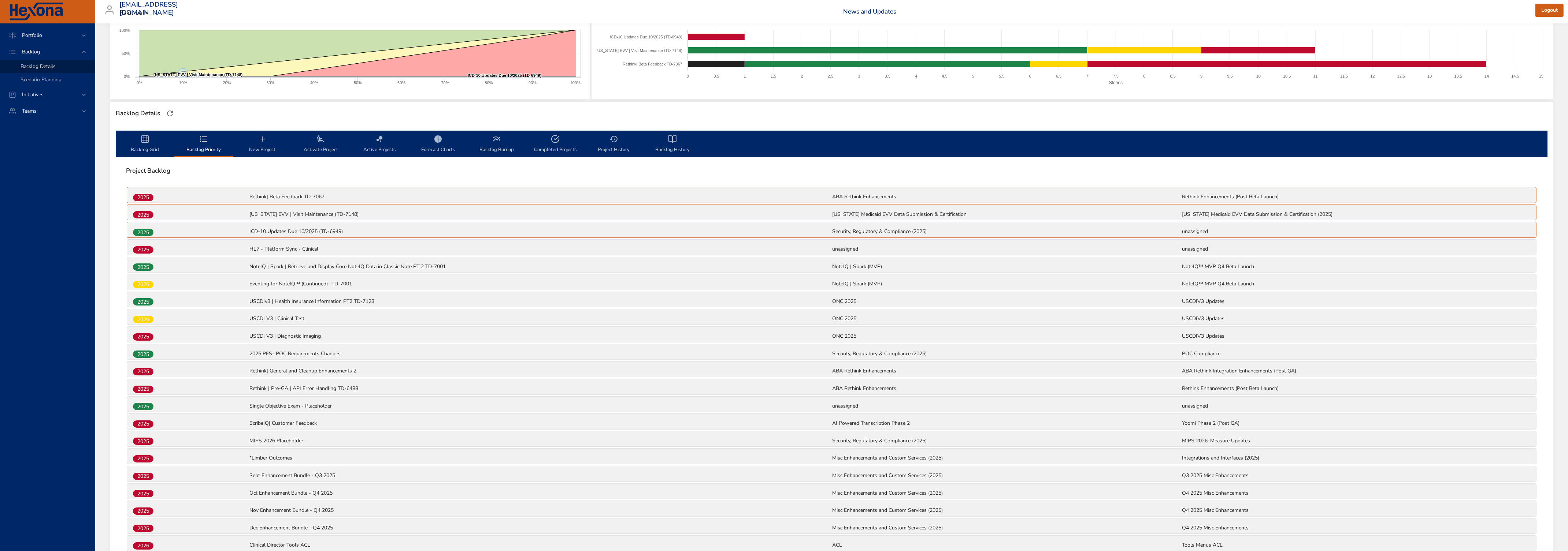
click at [143, 144] on span "Backlog Grid" at bounding box center [144, 144] width 50 height 20
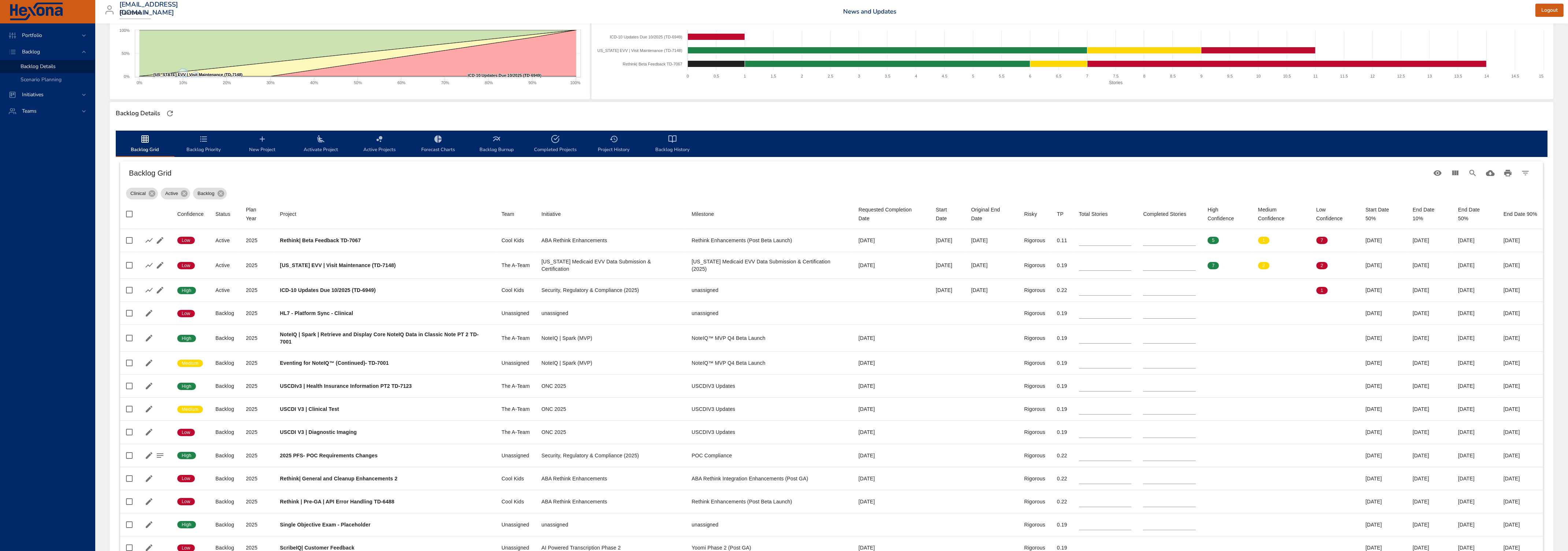
click at [207, 140] on icon "backlog-tab" at bounding box center [204, 139] width 9 height 9
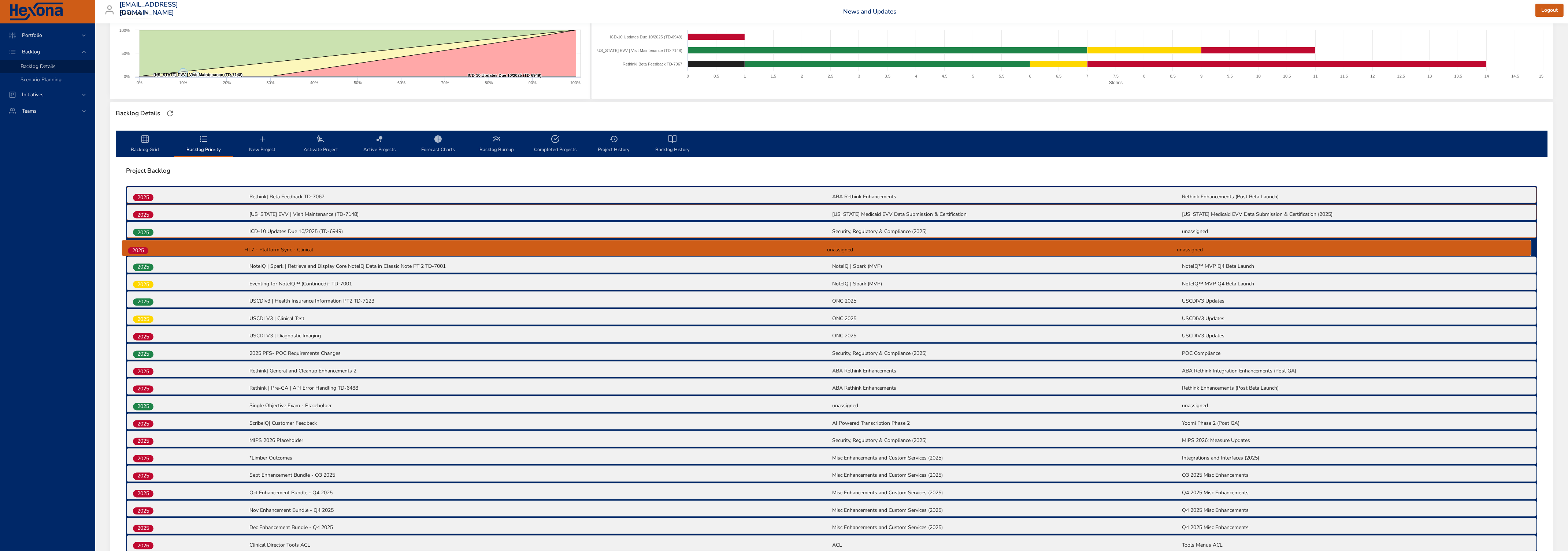
drag, startPoint x: 144, startPoint y: 249, endPoint x: 138, endPoint y: 252, distance: 6.7
click at [138, 252] on div "2025 Rethink| Beta Feedback TD-7067 ABA Rethink Enhancements Rethink Enhancemen…" at bounding box center [831, 379] width 1411 height 385
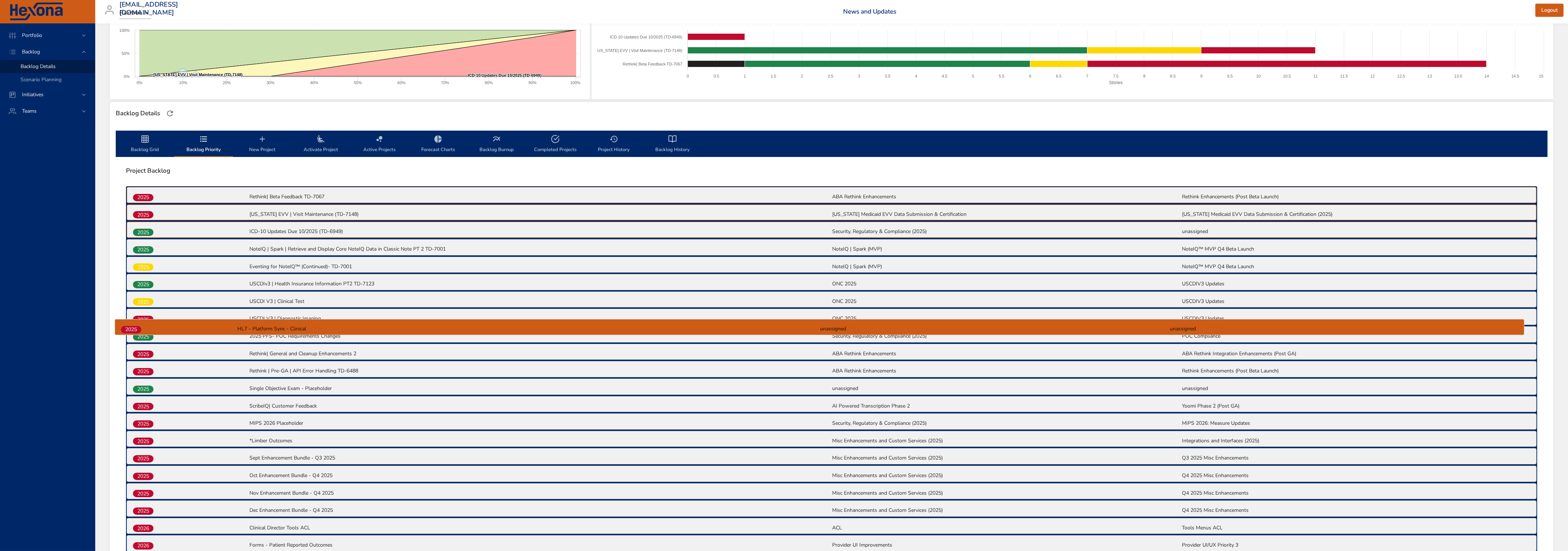
drag, startPoint x: 143, startPoint y: 250, endPoint x: 131, endPoint y: 332, distance: 82.9
click at [131, 332] on div "2025 Rethink| Beta Feedback TD-7067 ABA Rethink Enhancements Rethink Enhancemen…" at bounding box center [831, 379] width 1411 height 385
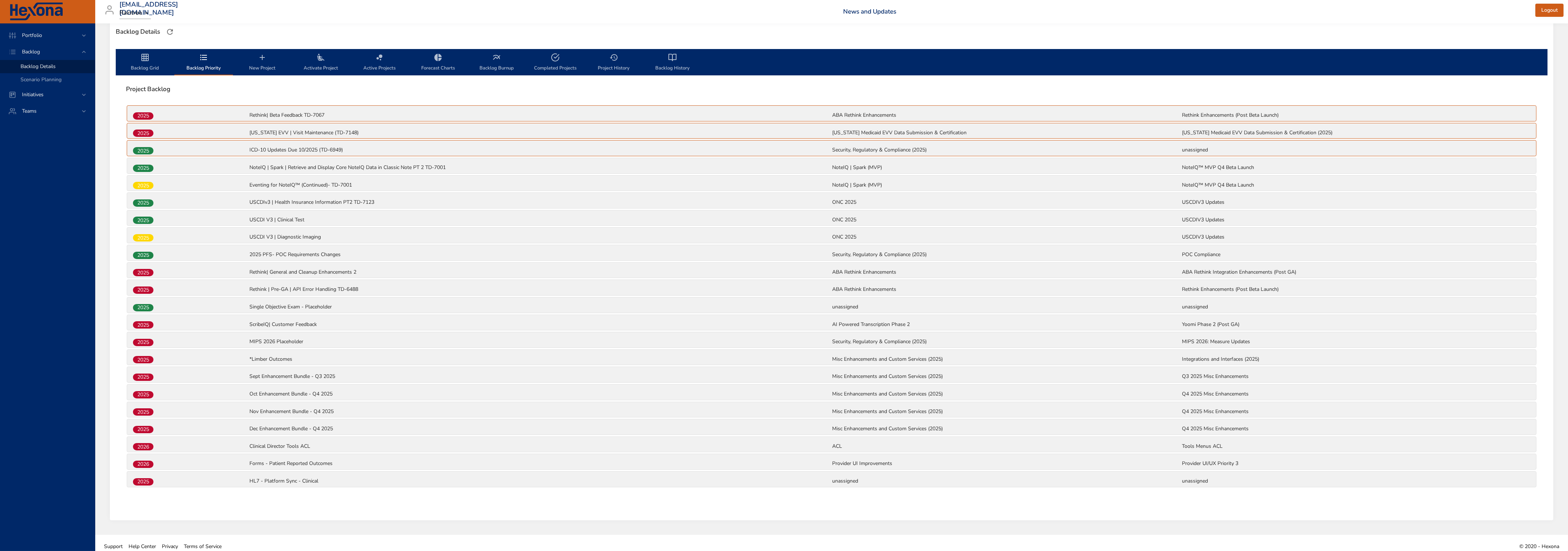
scroll to position [210, 0]
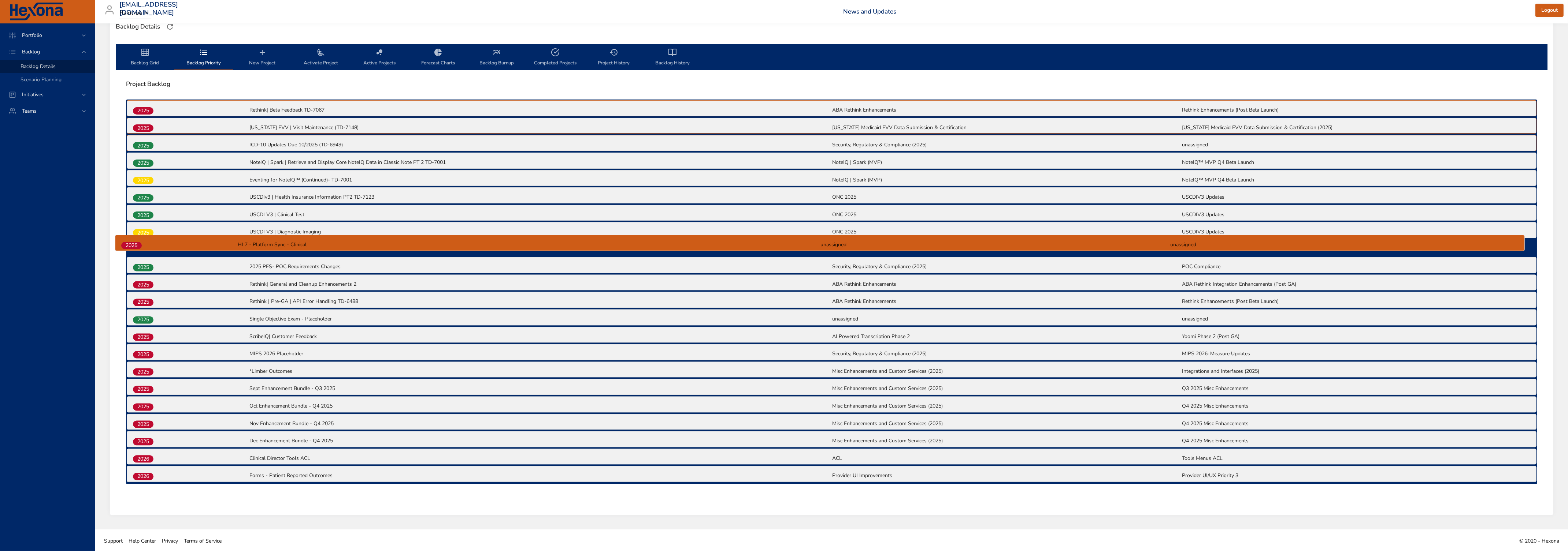
drag, startPoint x: 147, startPoint y: 472, endPoint x: 138, endPoint y: 239, distance: 233.2
click at [138, 239] on div "2025 Rethink| Beta Feedback TD-7067 ABA Rethink Enhancements Rethink Enhancemen…" at bounding box center [831, 292] width 1411 height 385
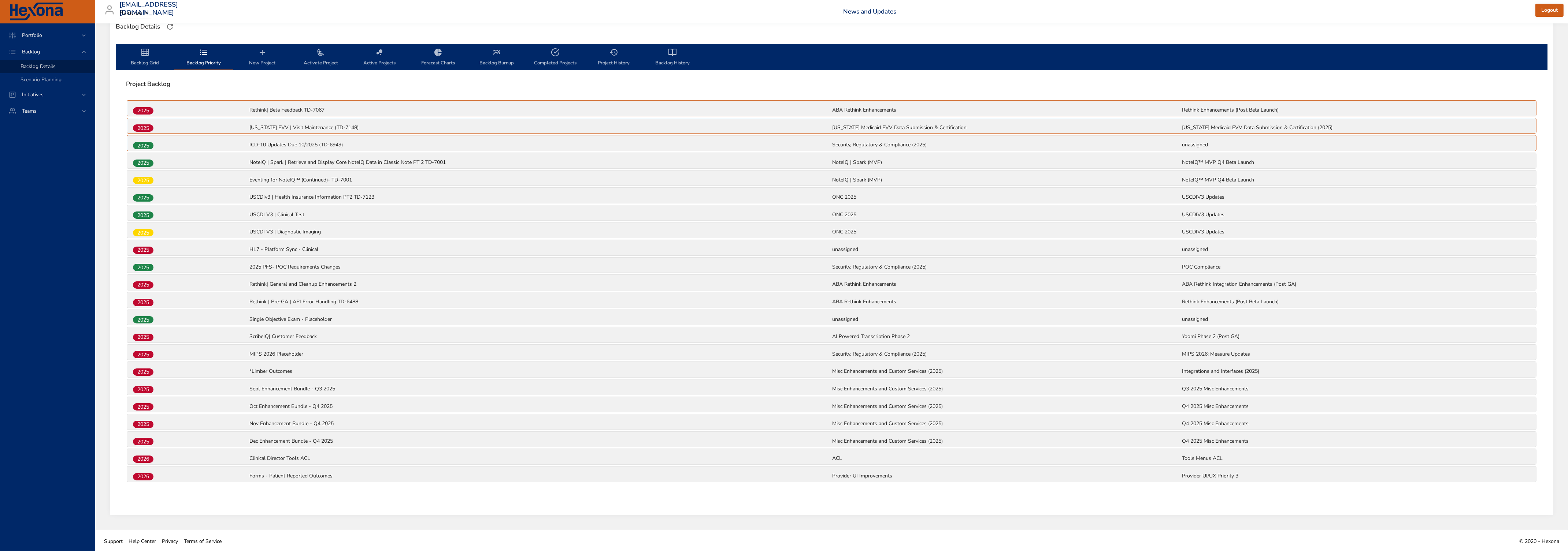
click at [146, 51] on icon "backlog-tab" at bounding box center [145, 53] width 7 height 7
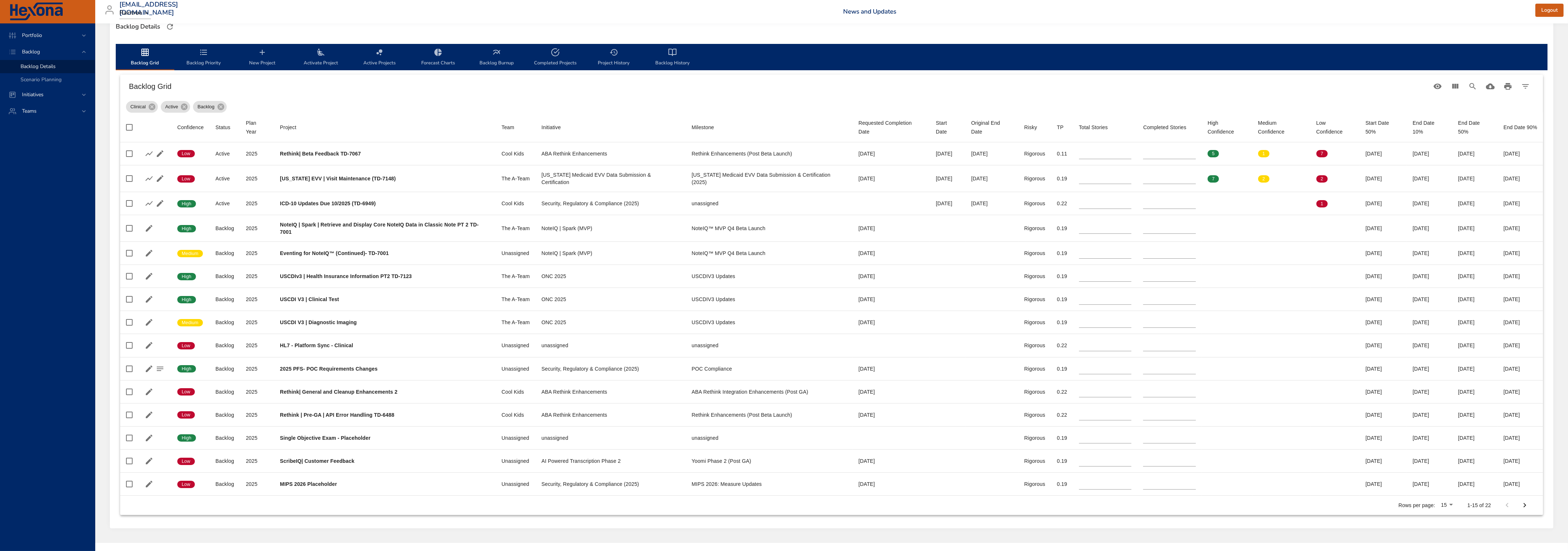
click at [205, 53] on icon "backlog-tab" at bounding box center [204, 52] width 9 height 9
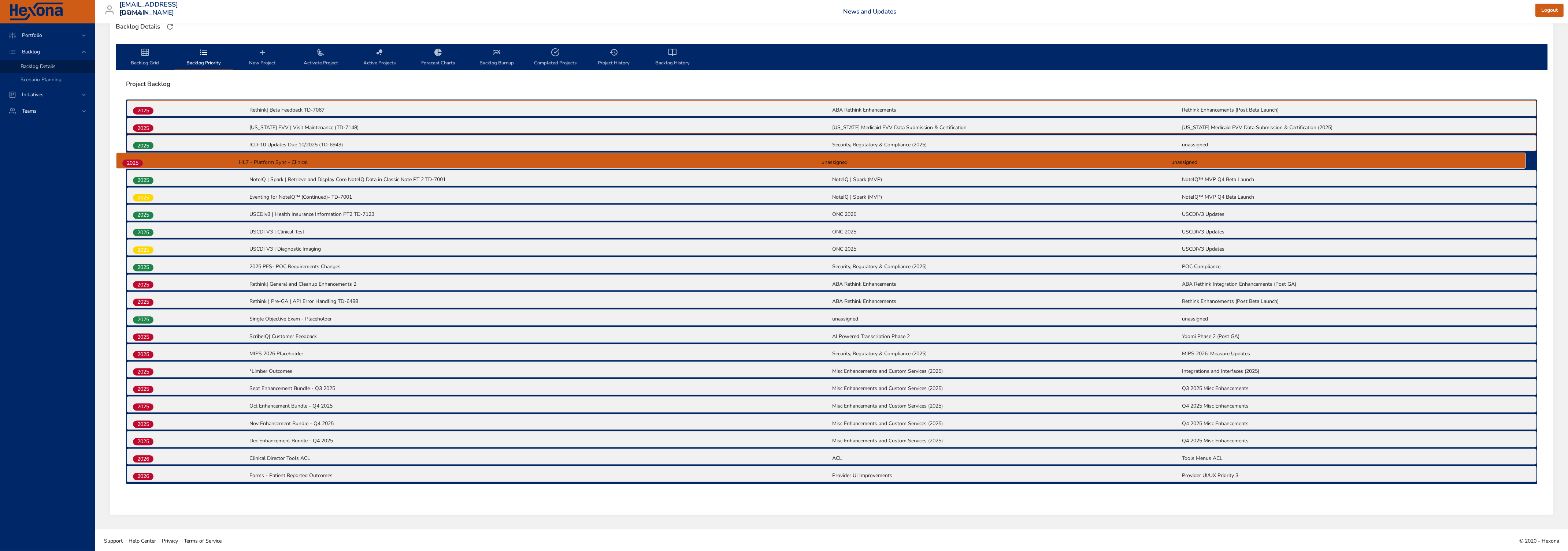
drag, startPoint x: 141, startPoint y: 250, endPoint x: 131, endPoint y: 162, distance: 88.6
click at [131, 162] on div "2025 Rethink| Beta Feedback TD-7067 ABA Rethink Enhancements Rethink Enhancemen…" at bounding box center [831, 292] width 1411 height 385
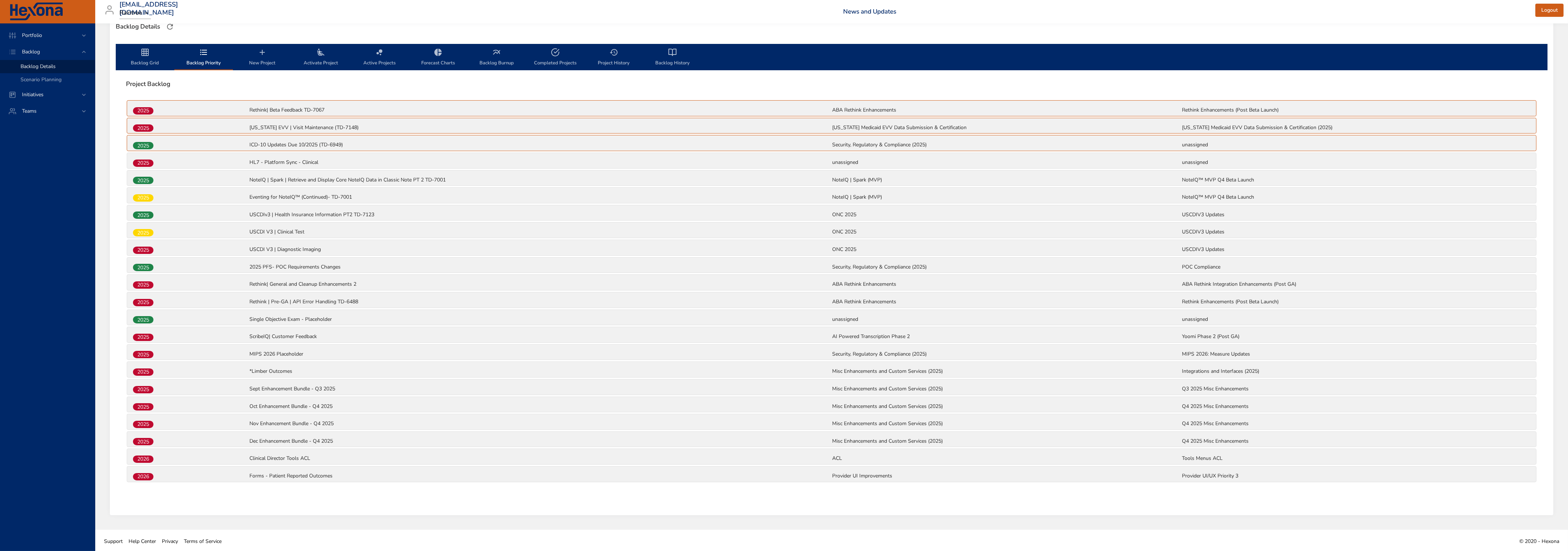
click at [144, 56] on icon "backlog-tab" at bounding box center [145, 52] width 9 height 9
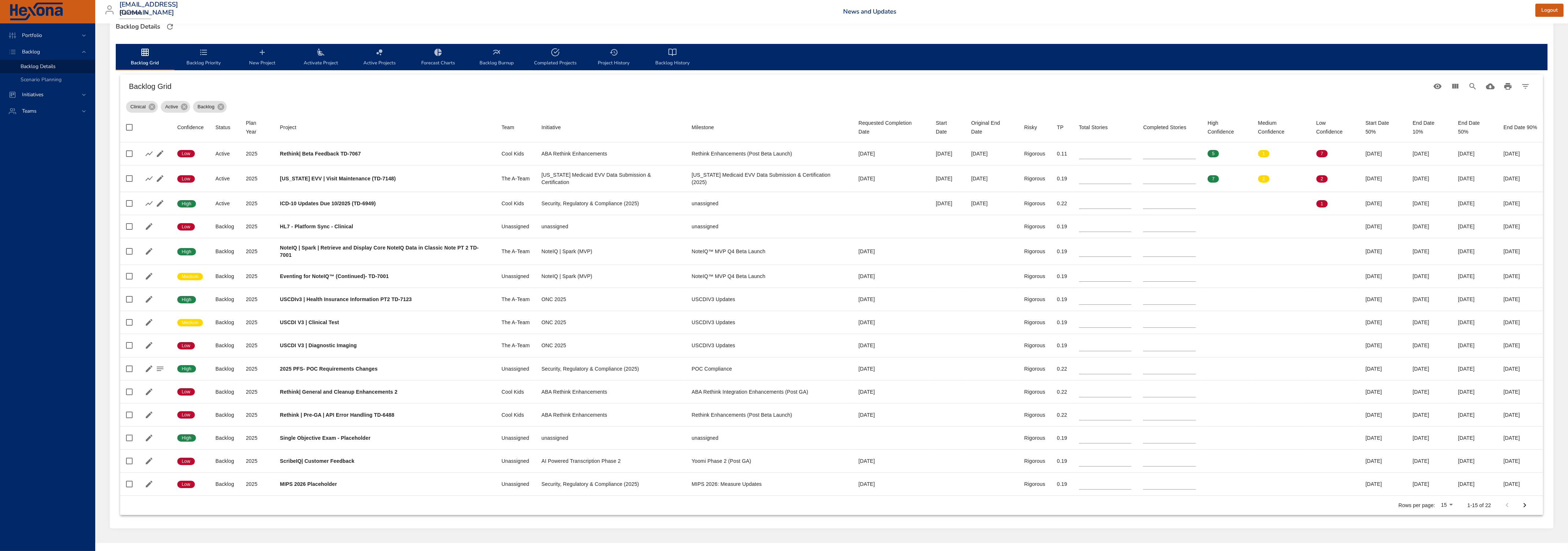
click at [190, 51] on span "Backlog Priority" at bounding box center [203, 57] width 50 height 20
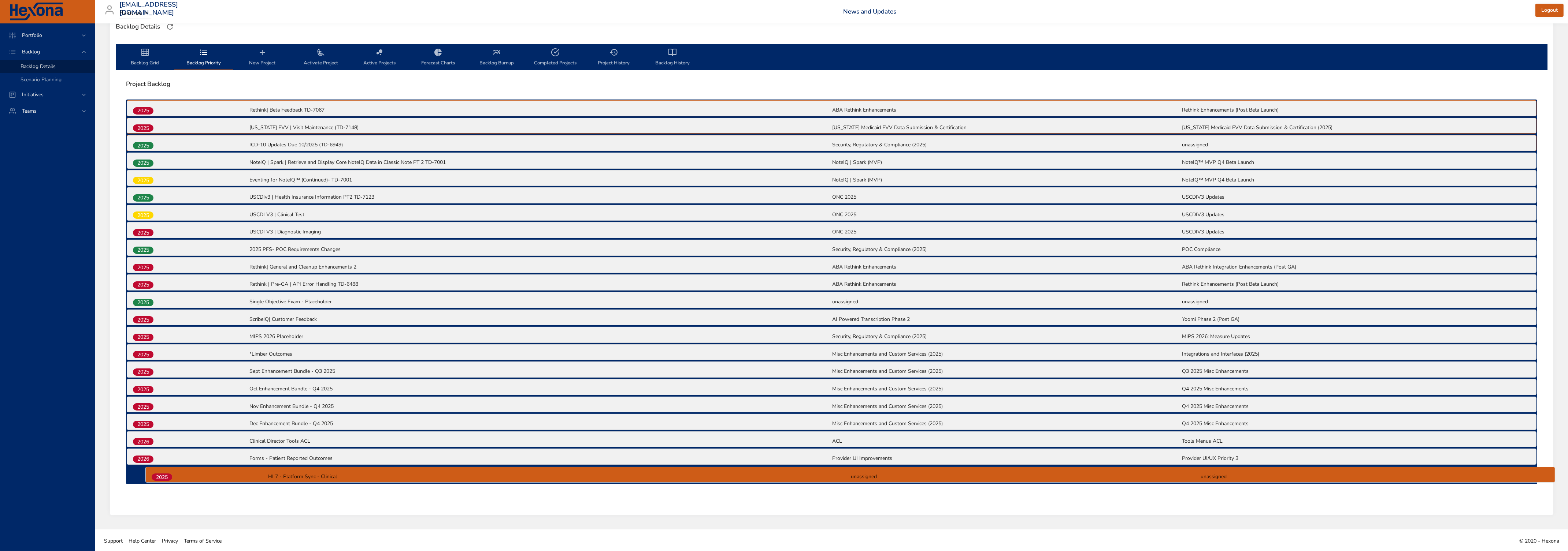
drag, startPoint x: 141, startPoint y: 161, endPoint x: 161, endPoint y: 478, distance: 317.6
click at [161, 335] on div "2025 Rethink| Beta Feedback TD-7067 ABA Rethink Enhancements Rethink Enhancemen…" at bounding box center [831, 292] width 1411 height 385
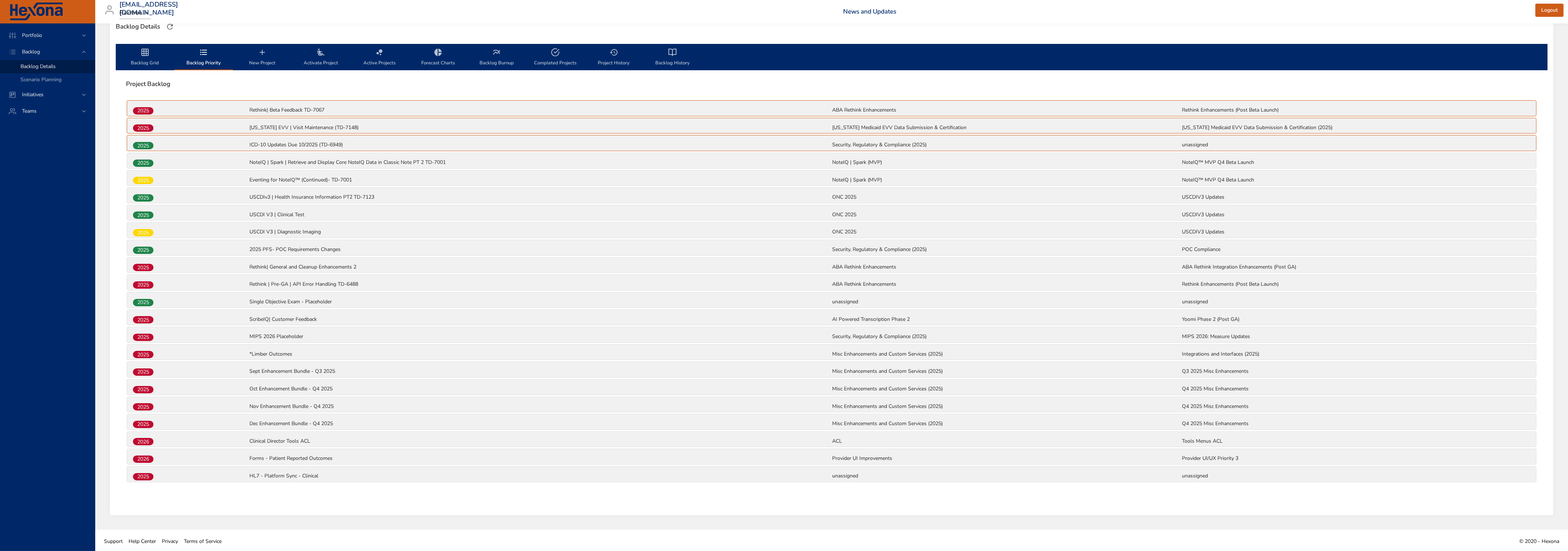
click at [149, 59] on span "Backlog Grid" at bounding box center [144, 57] width 50 height 20
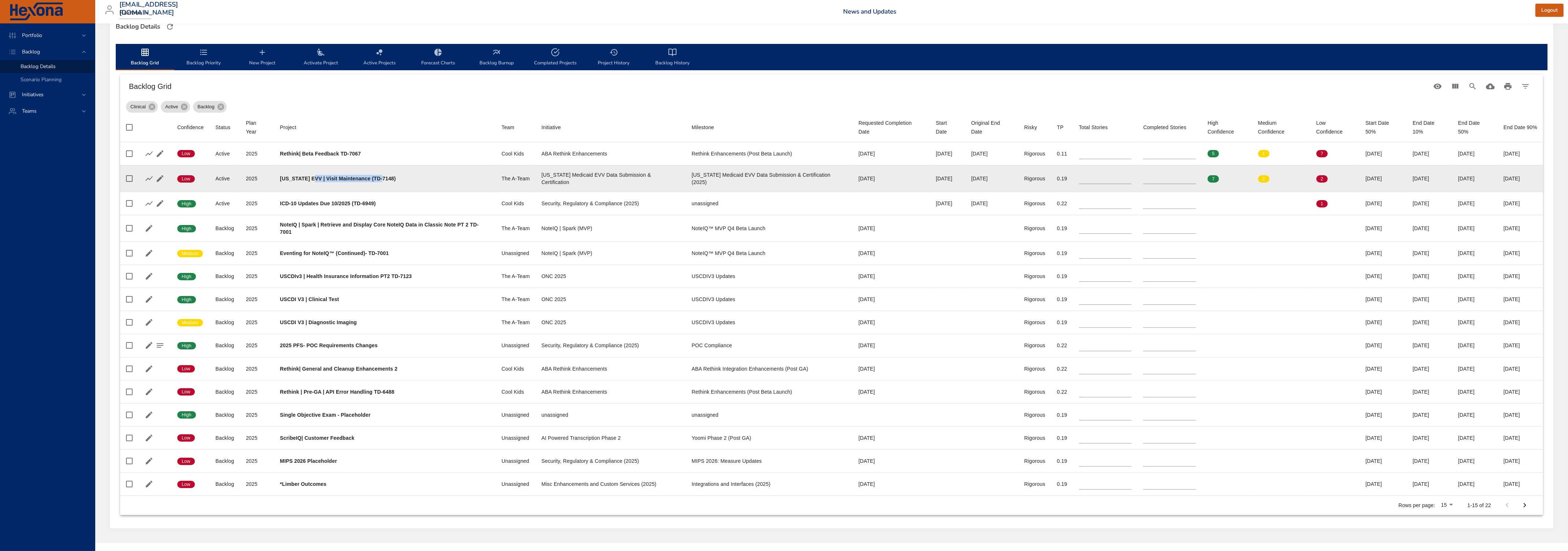
drag, startPoint x: 419, startPoint y: 171, endPoint x: 313, endPoint y: 171, distance: 106.0
click at [313, 175] on div "[US_STATE] EVV | Visit Maintenance (TD-7148)" at bounding box center [385, 178] width 210 height 7
drag, startPoint x: 422, startPoint y: 172, endPoint x: 280, endPoint y: 169, distance: 142.0
click at [280, 169] on td "Project [US_STATE] EVV | Visit Maintenance (TD-7148)" at bounding box center [385, 178] width 221 height 27
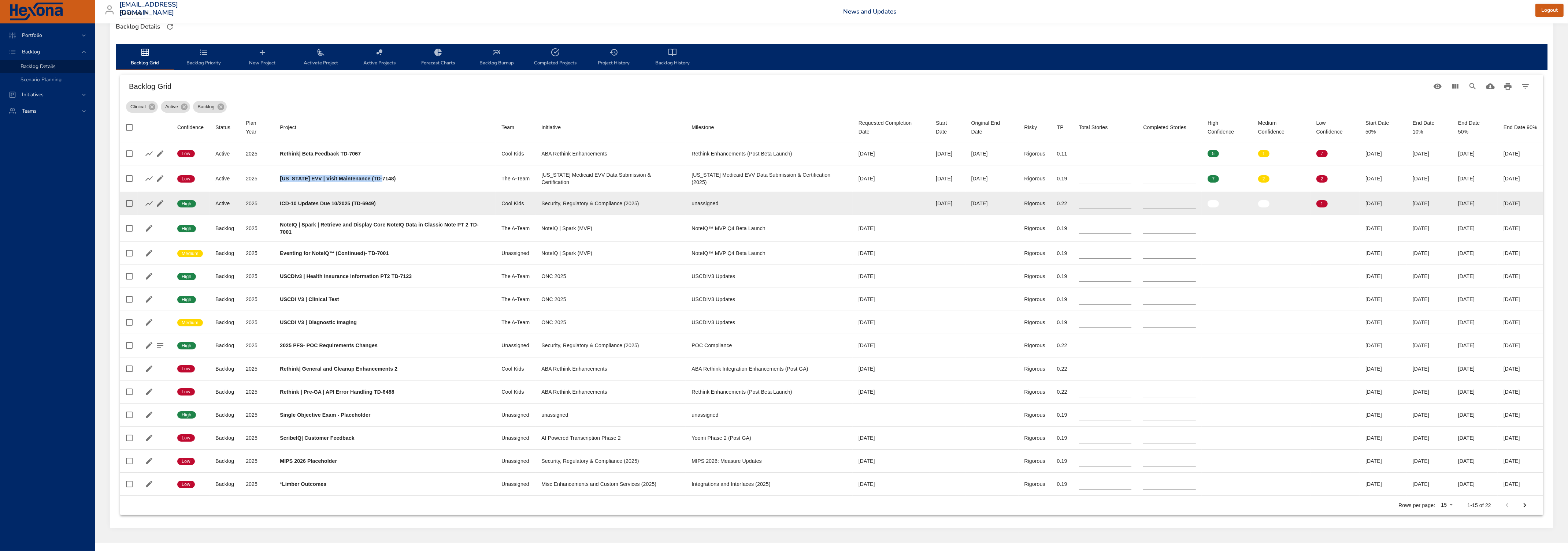
copy b "[US_STATE] EVV | Visit Maintenance (TD-7148)"
